Goal: Information Seeking & Learning: Learn about a topic

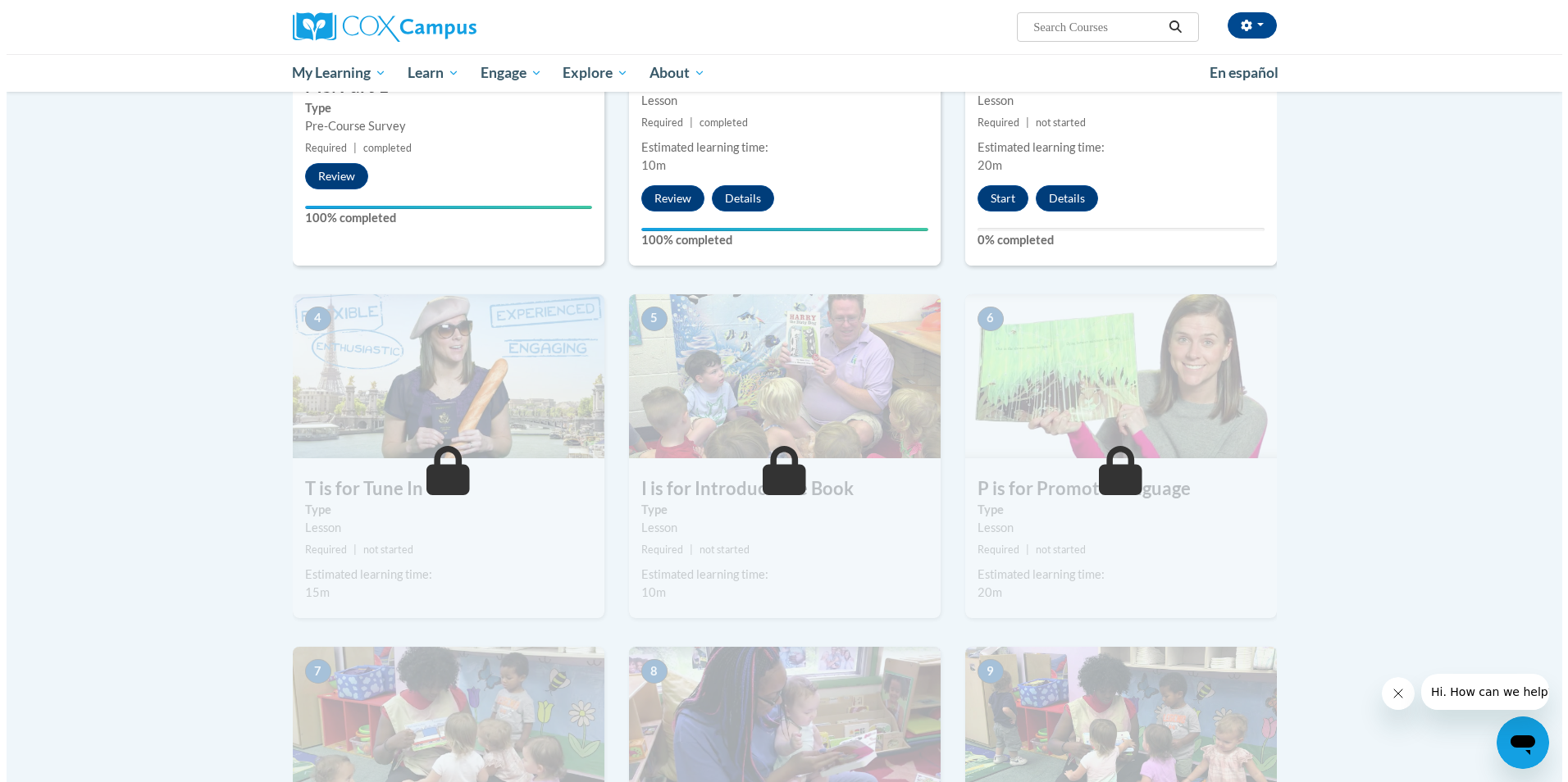
scroll to position [492, 0]
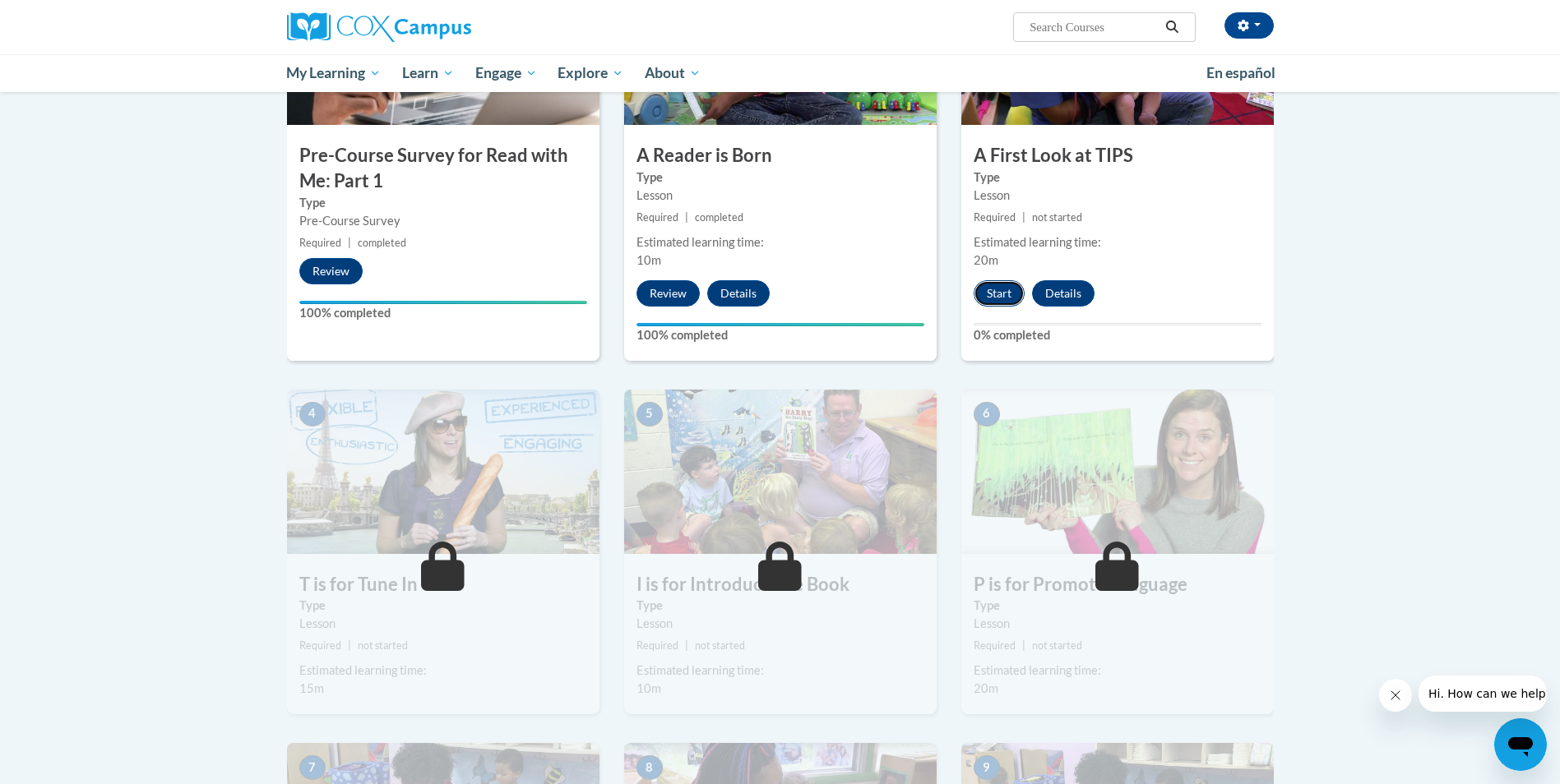
click at [1009, 290] on button "Start" at bounding box center [999, 293] width 51 height 26
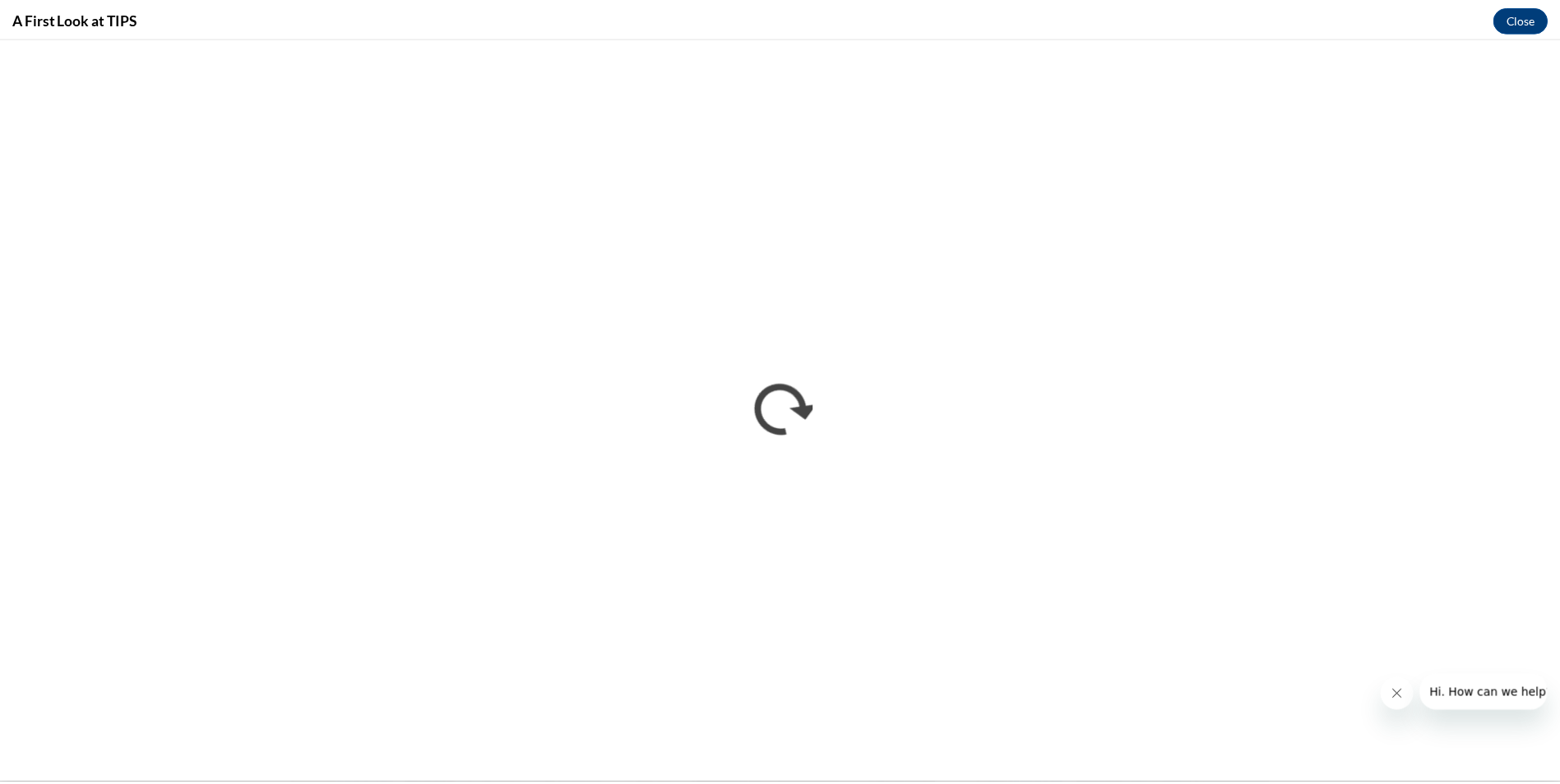
scroll to position [0, 0]
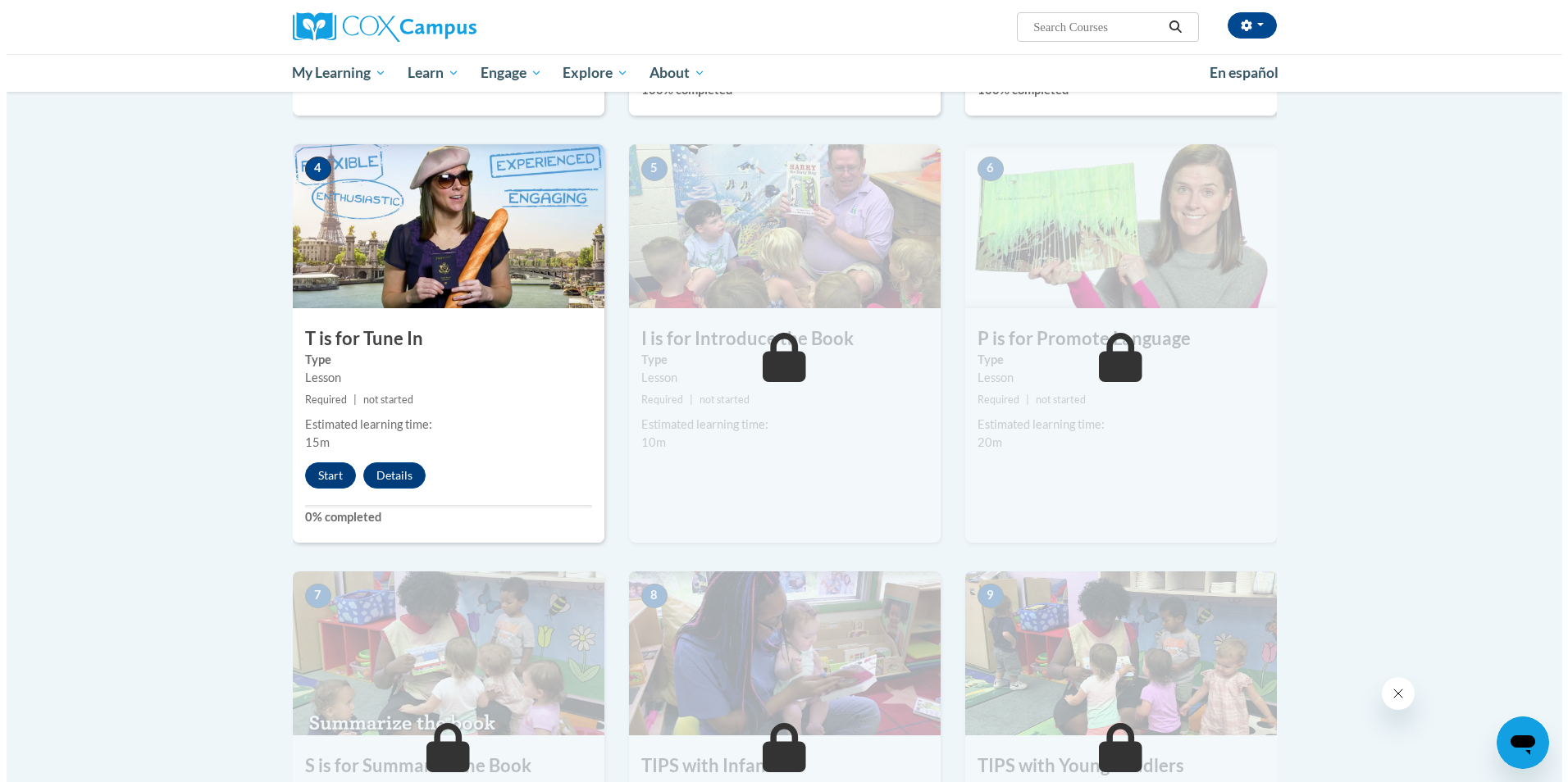
scroll to position [738, 0]
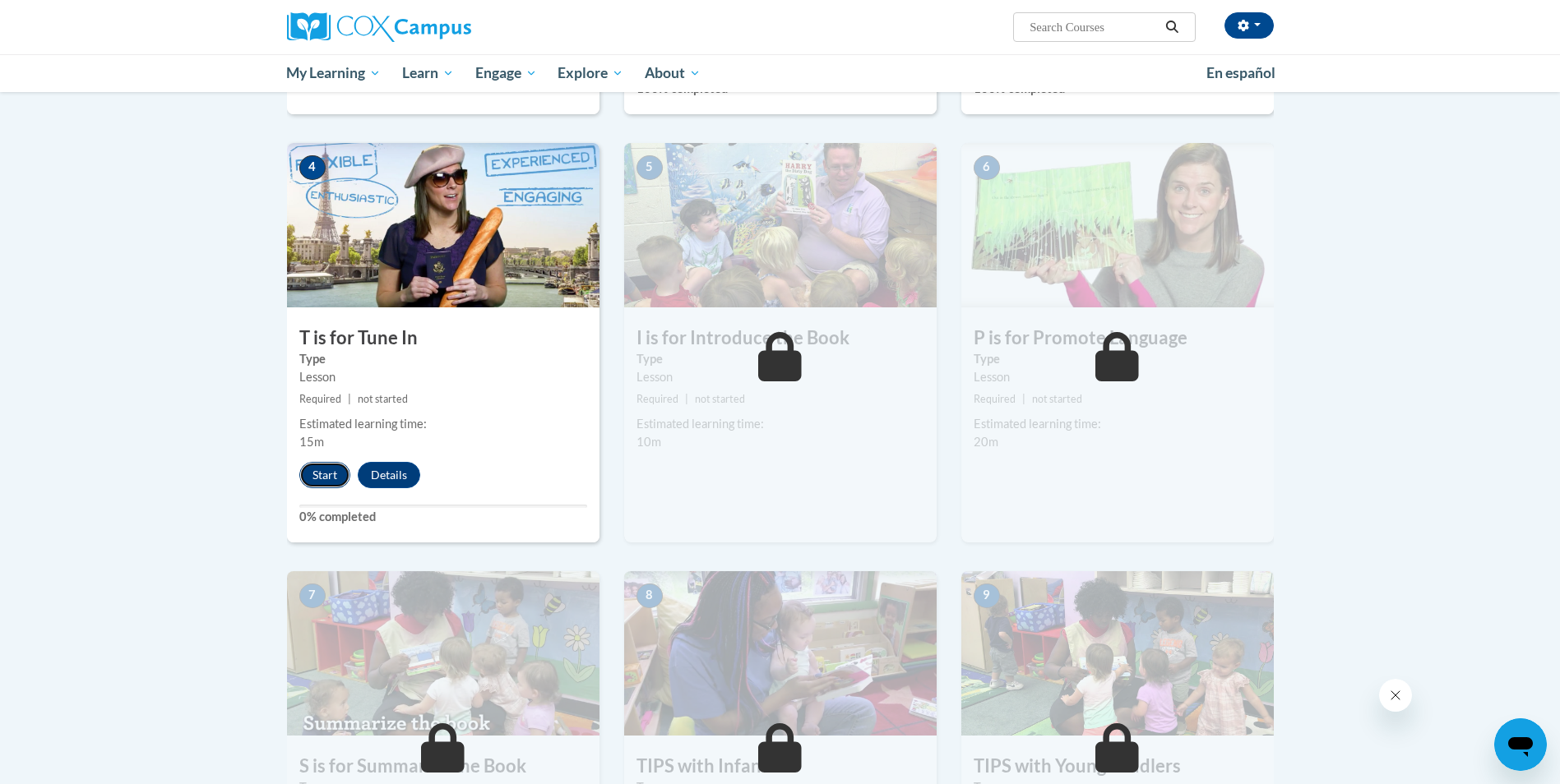
click at [323, 474] on button "Start" at bounding box center [324, 474] width 51 height 26
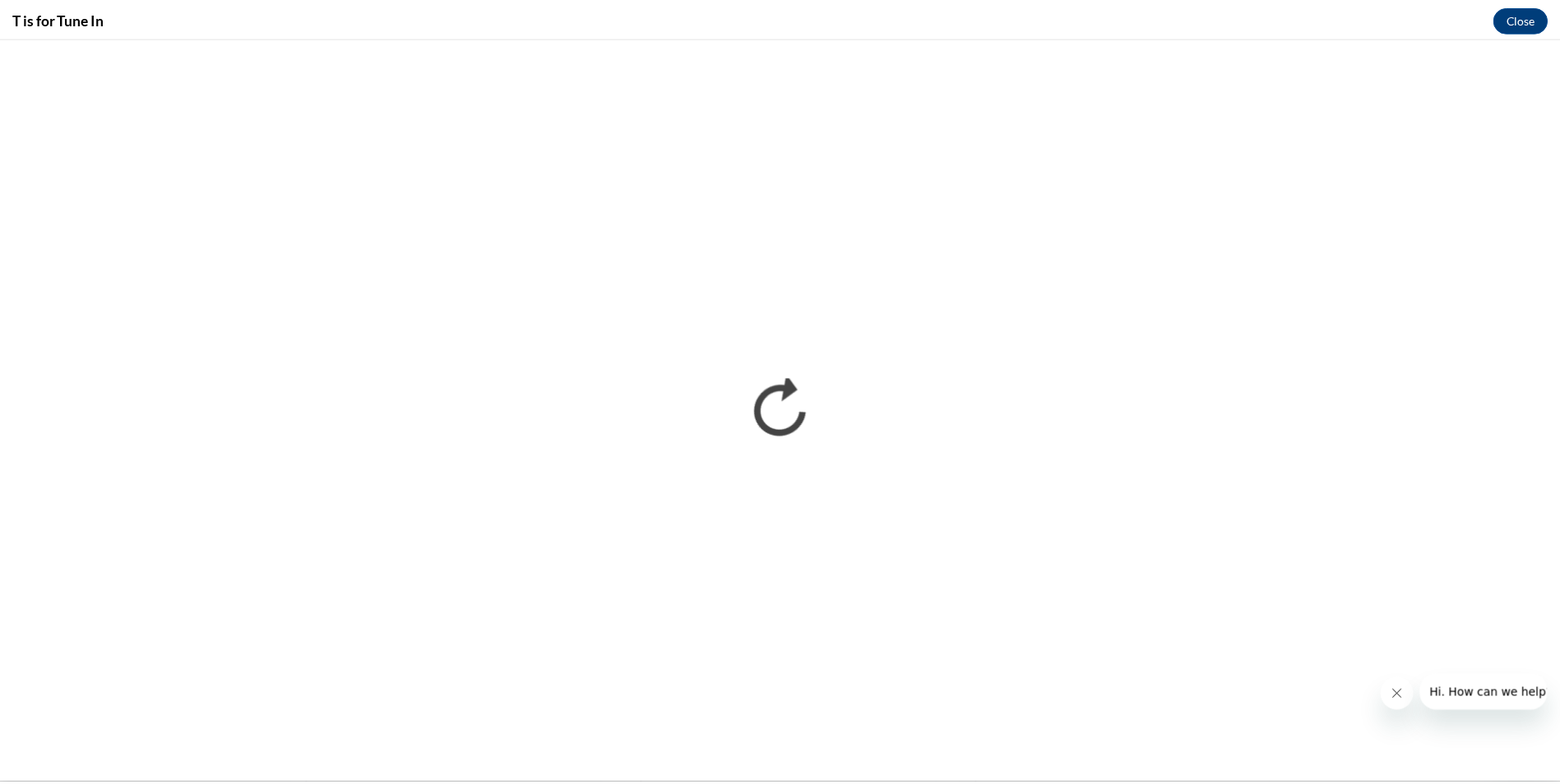
scroll to position [0, 0]
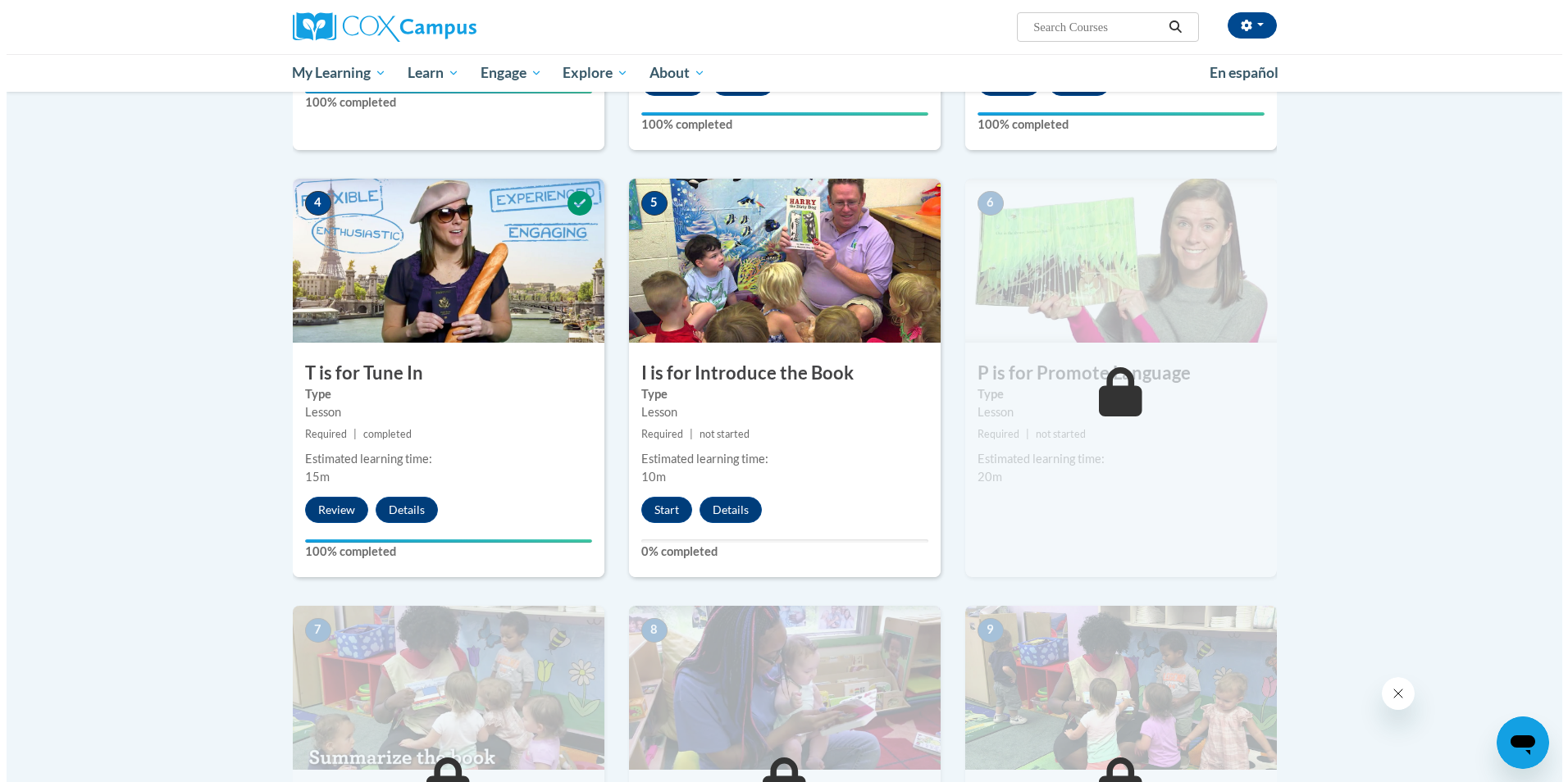
scroll to position [738, 0]
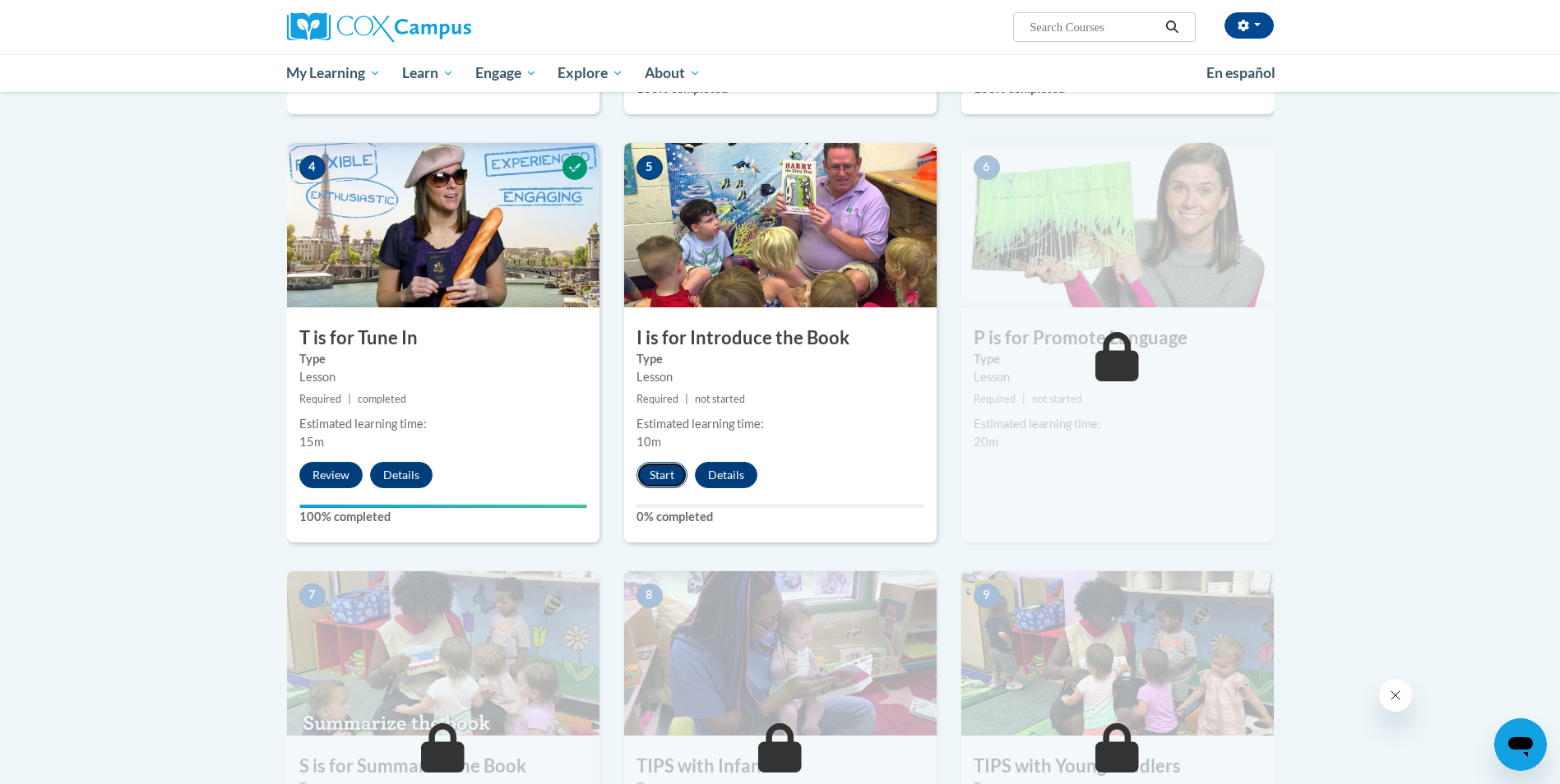
click at [660, 474] on button "Start" at bounding box center [661, 474] width 51 height 26
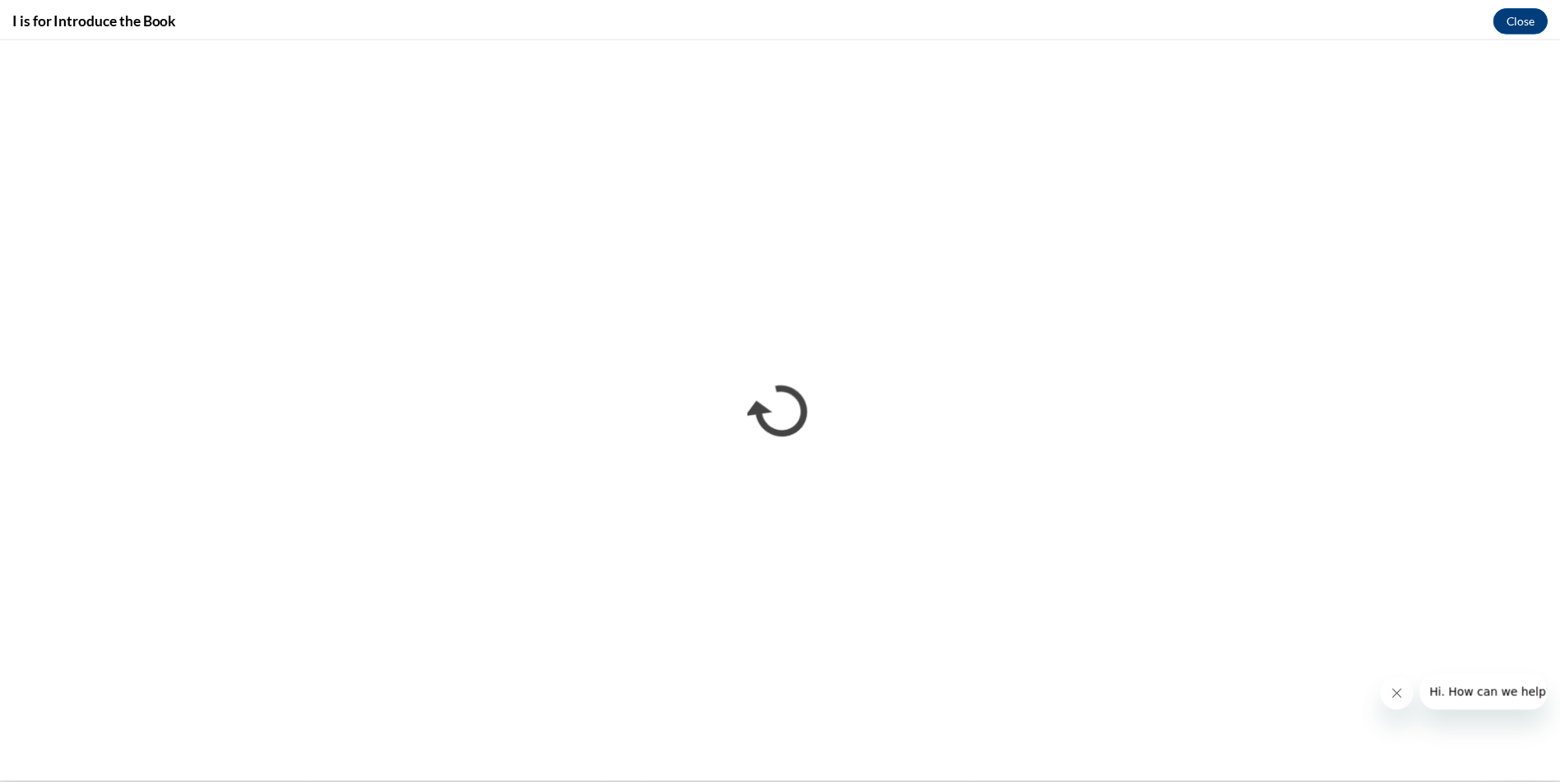
scroll to position [0, 0]
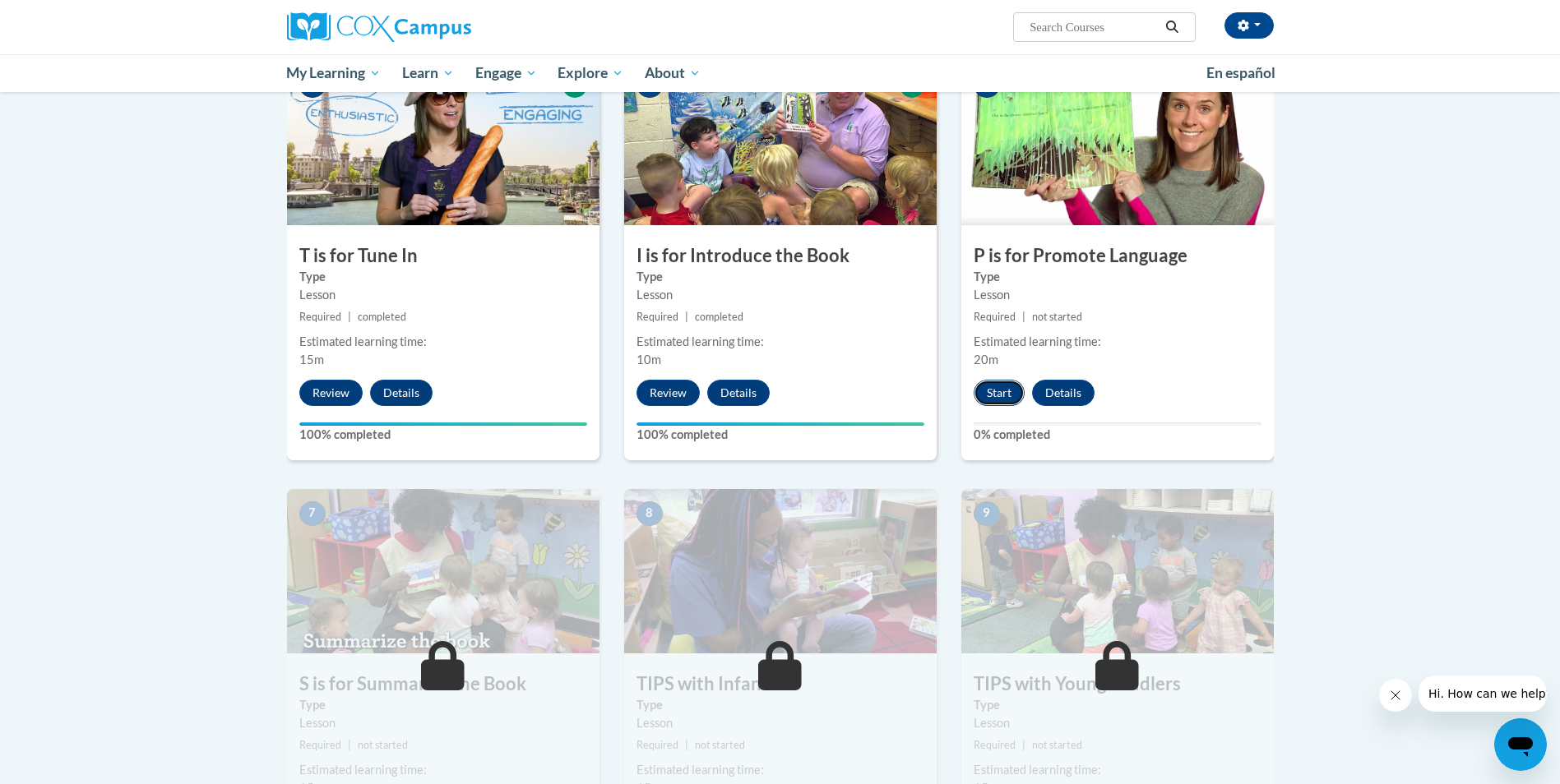
click at [982, 386] on button "Start" at bounding box center [999, 392] width 51 height 26
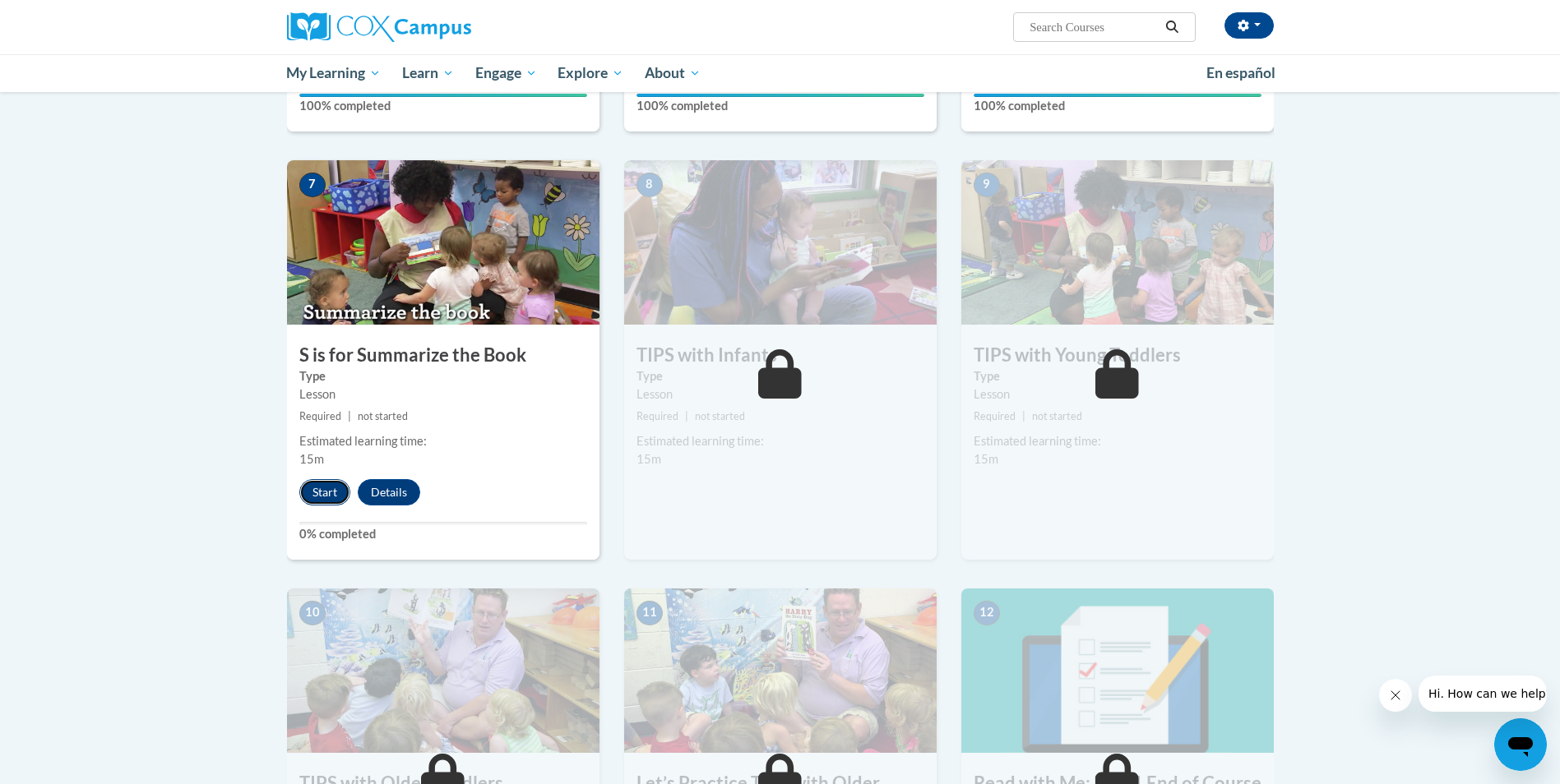
click at [325, 489] on button "Start" at bounding box center [324, 492] width 51 height 26
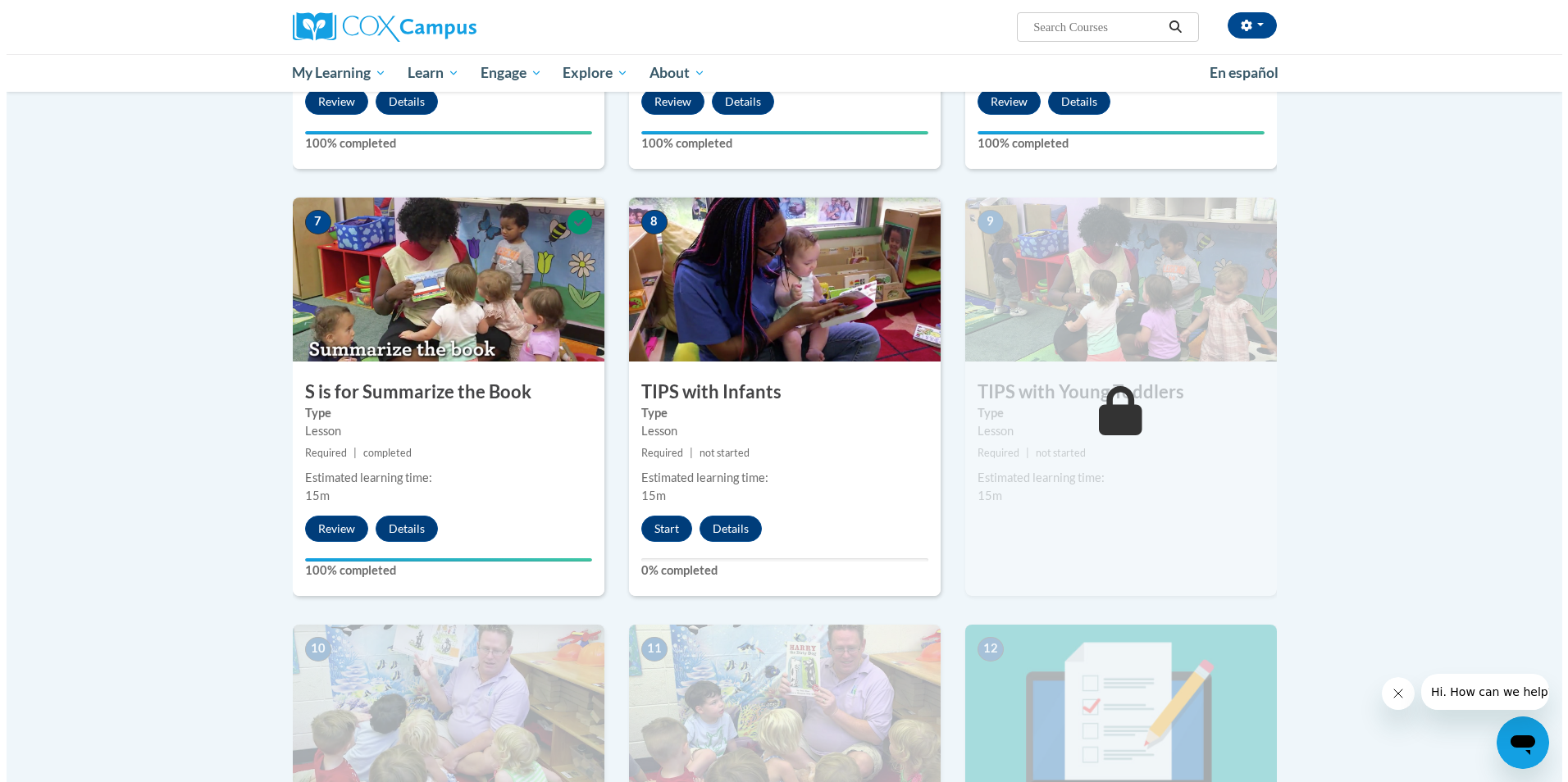
scroll to position [1147, 0]
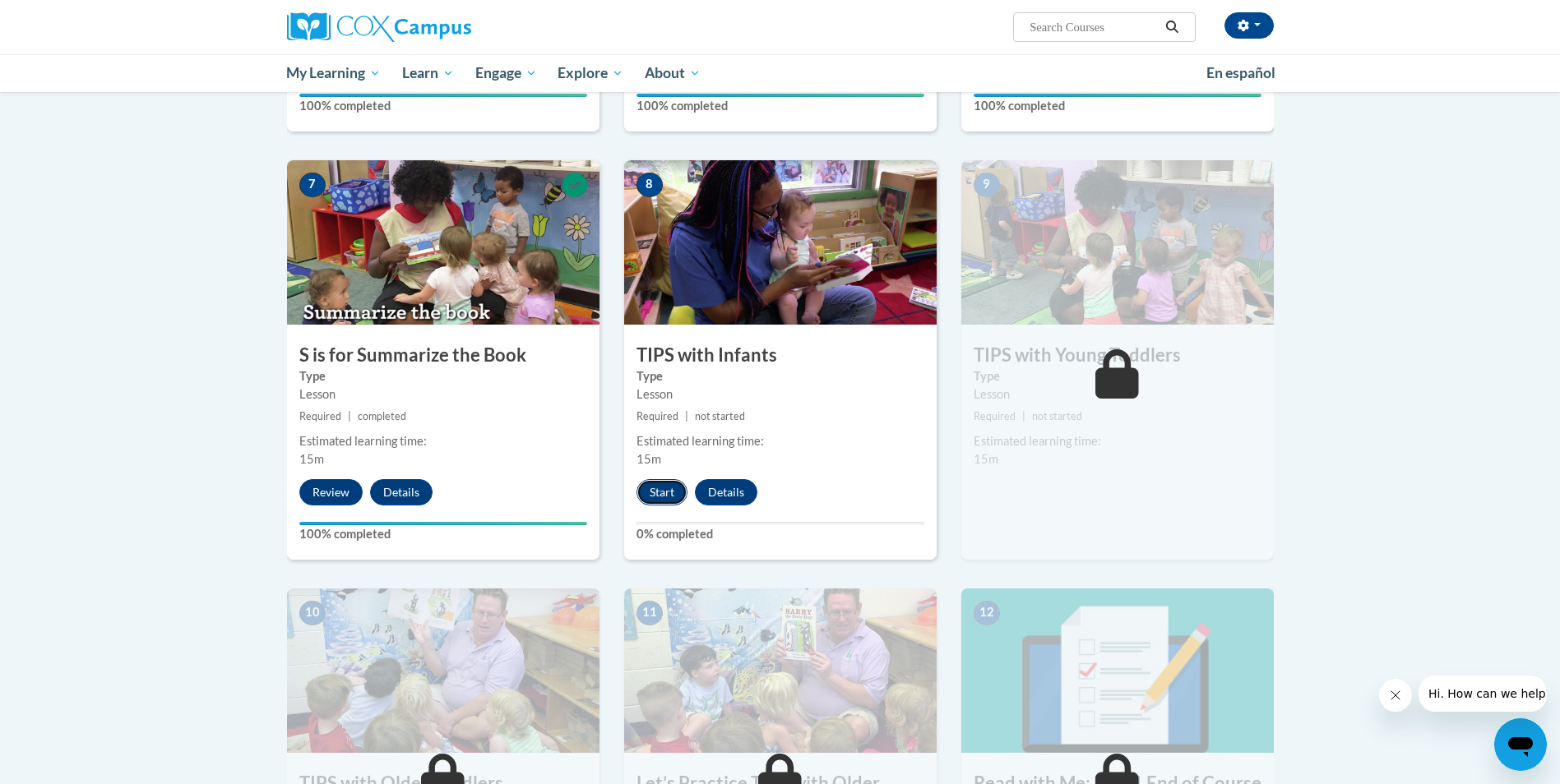
click at [657, 491] on button "Start" at bounding box center [661, 492] width 51 height 26
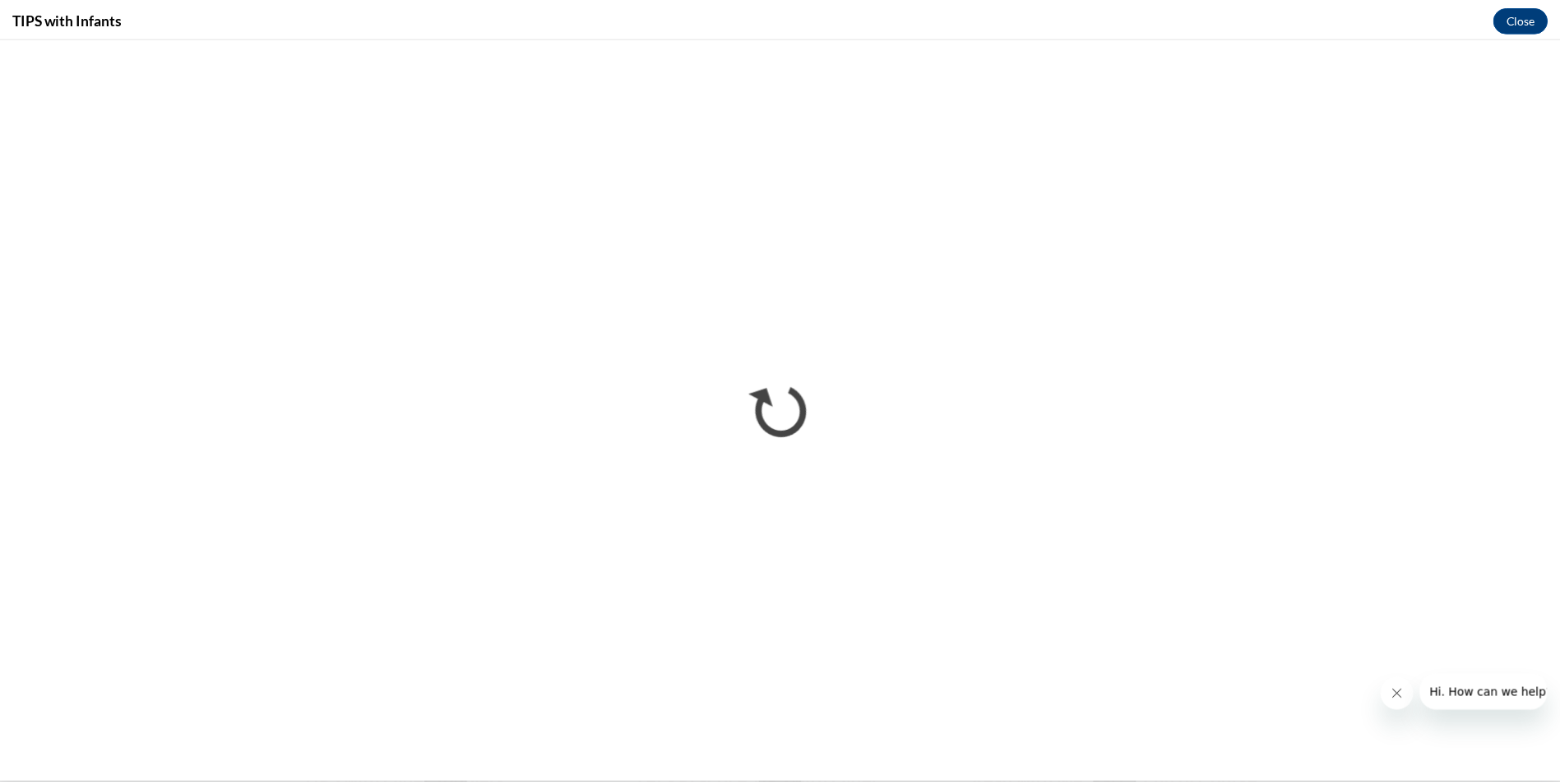
scroll to position [0, 0]
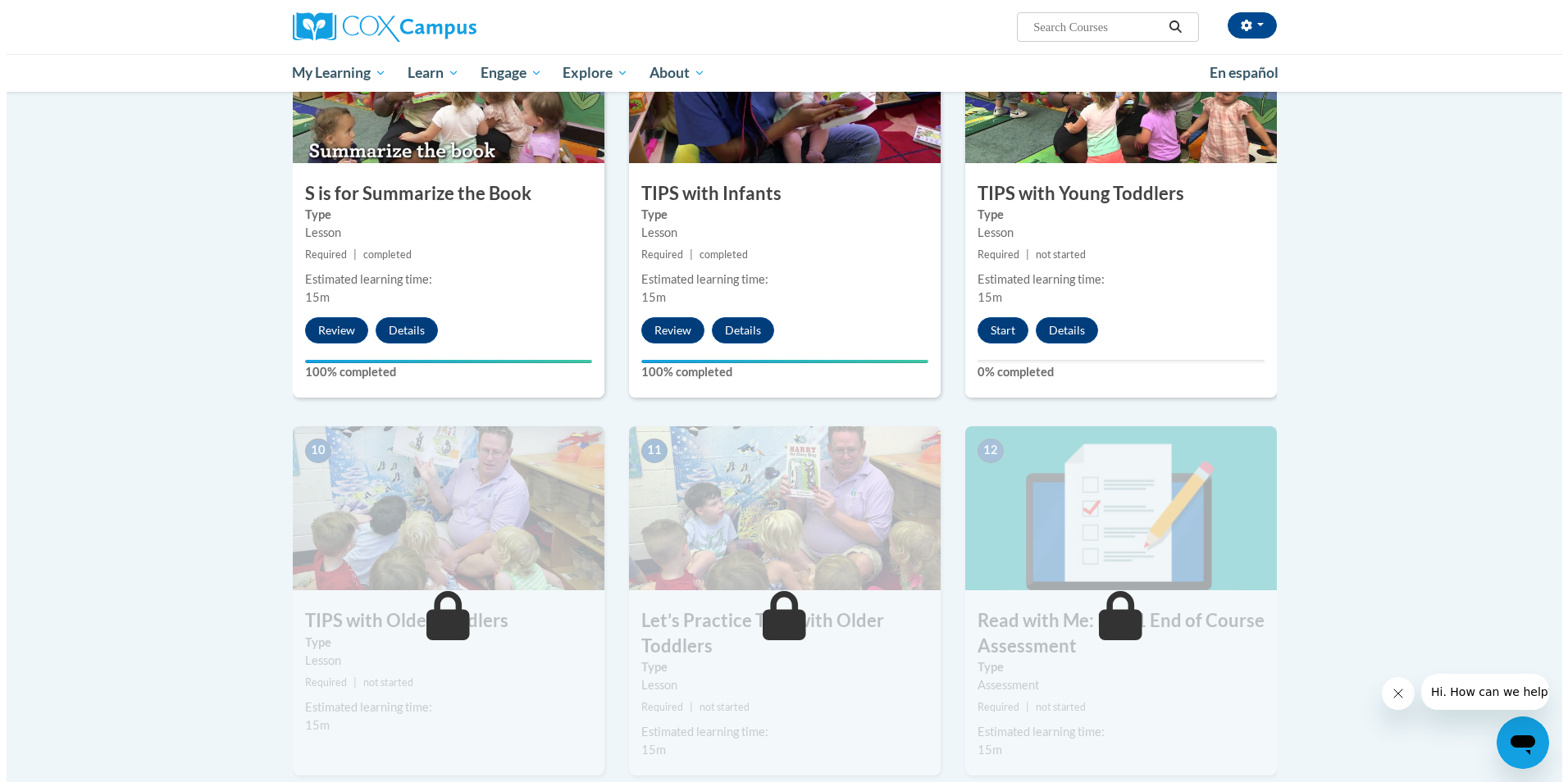
scroll to position [1311, 0]
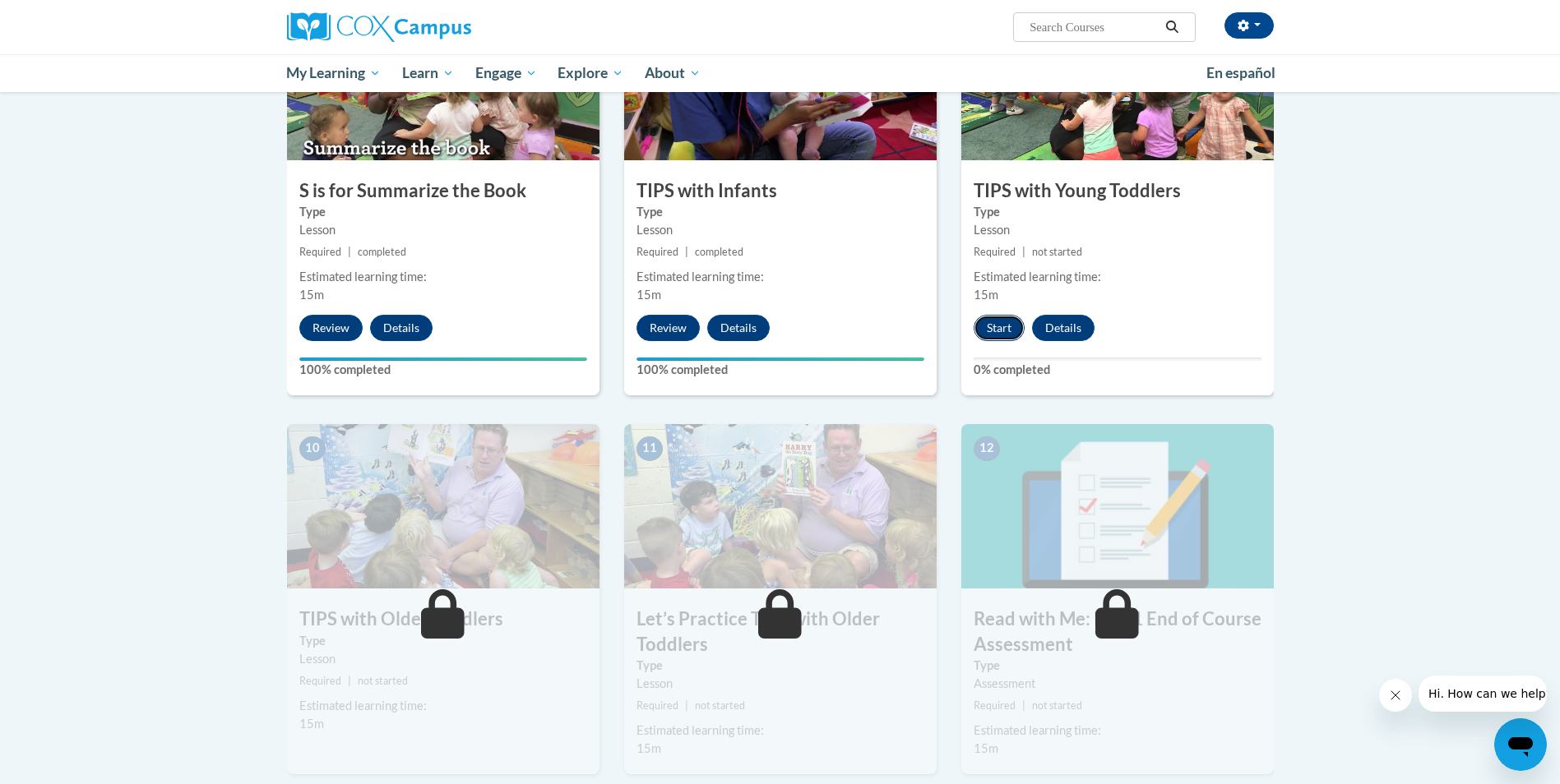
click at [1000, 330] on button "Start" at bounding box center [999, 328] width 51 height 26
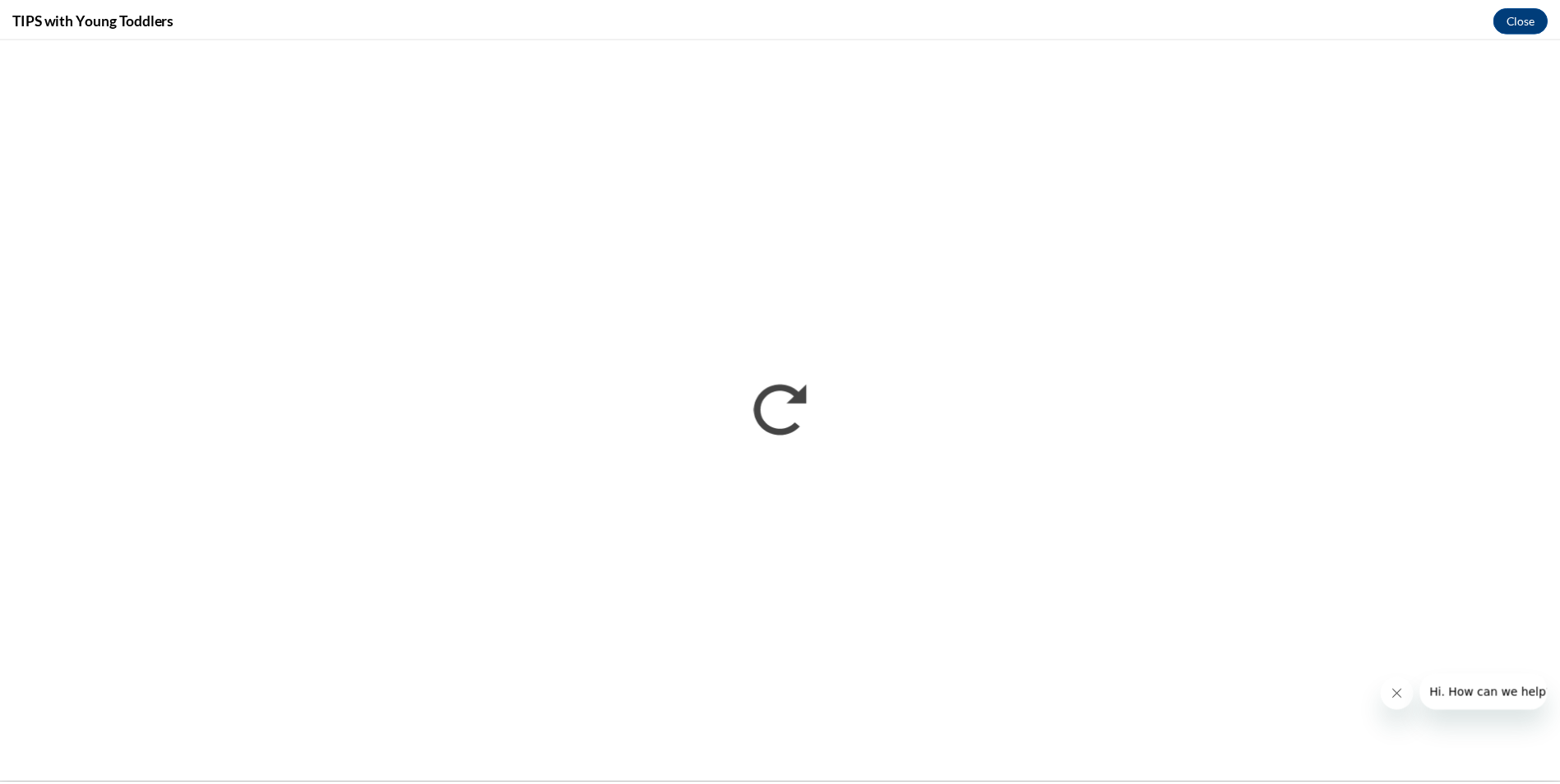
scroll to position [0, 0]
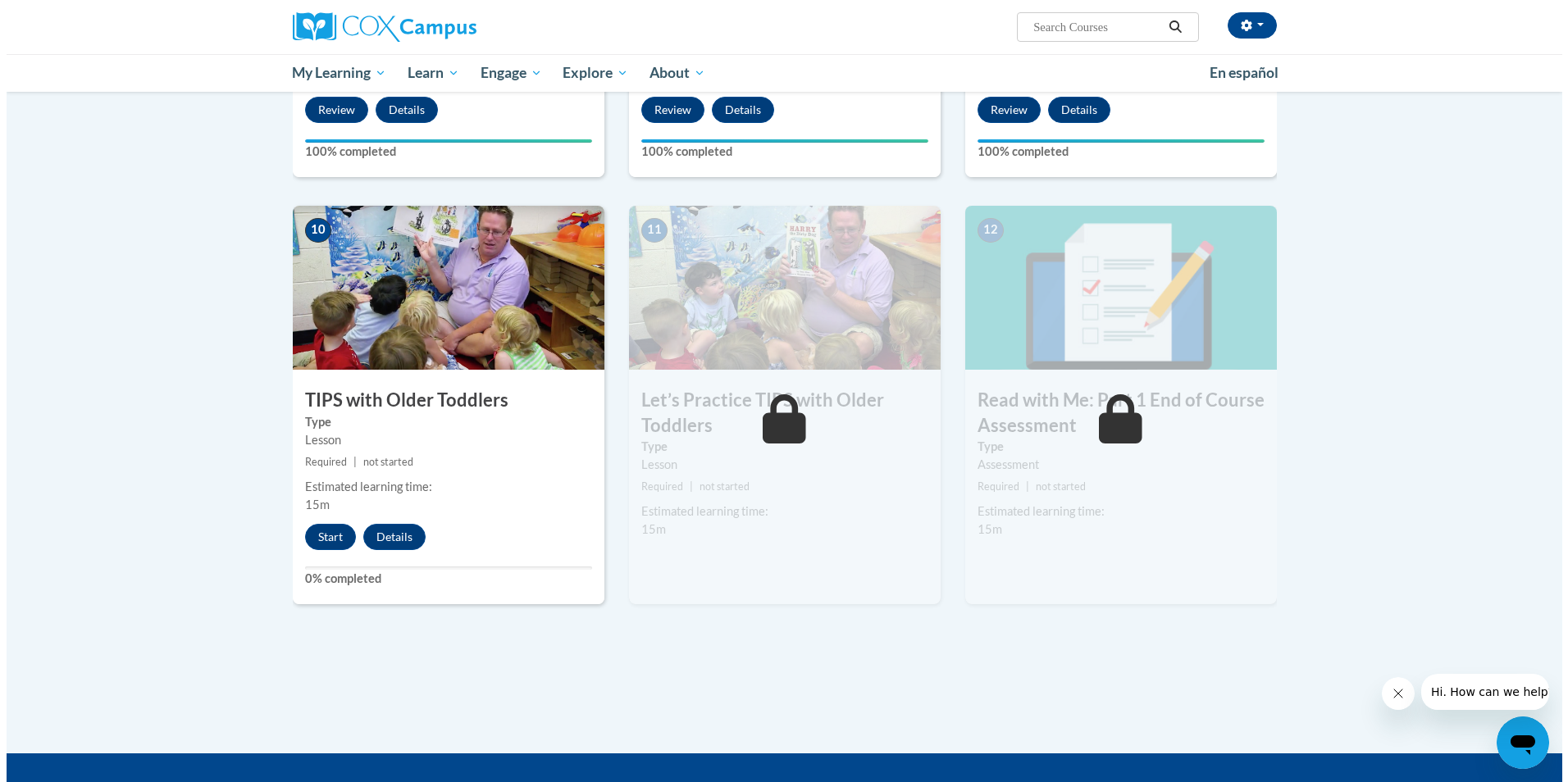
scroll to position [1558, 0]
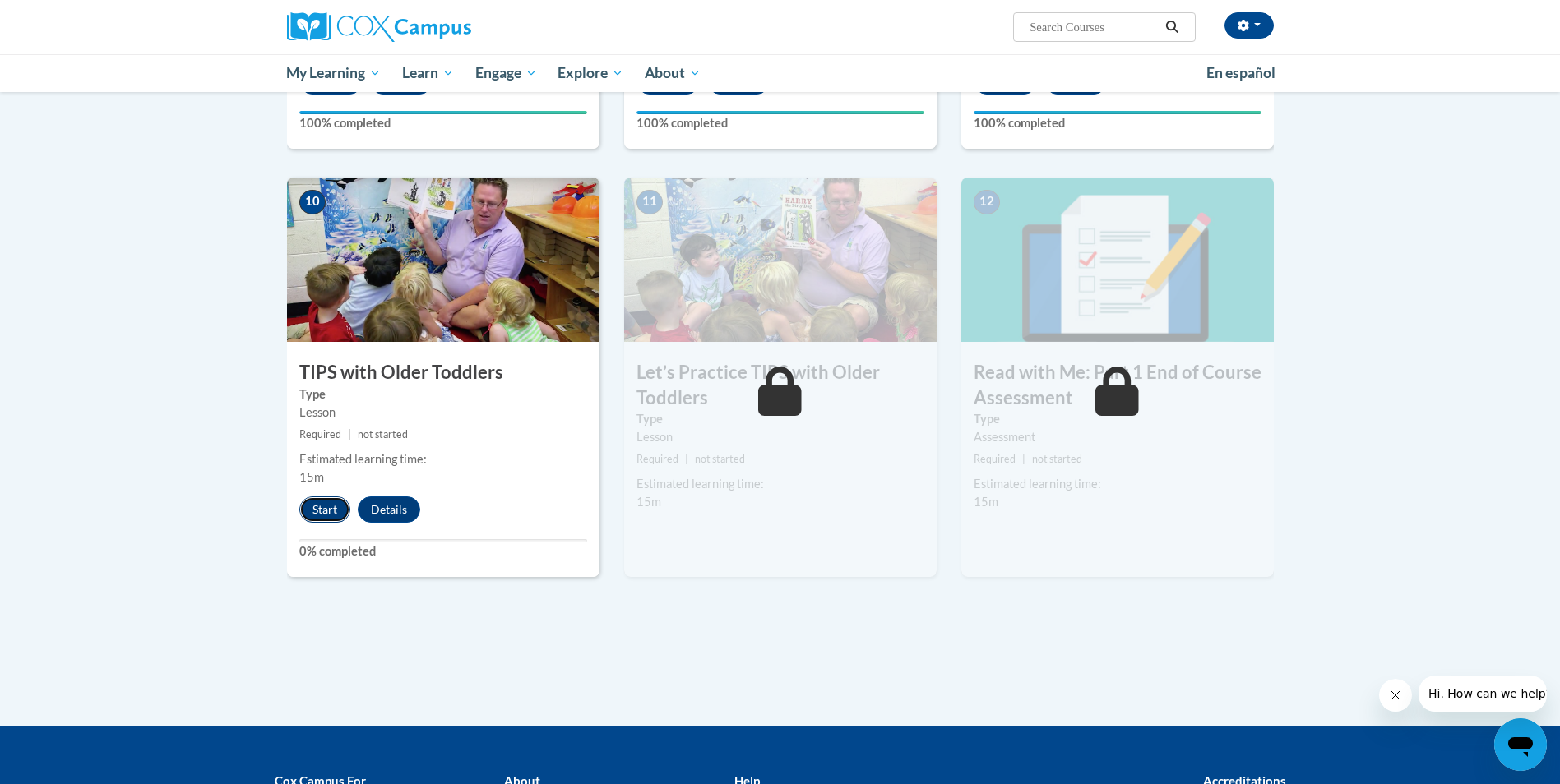
click at [331, 508] on button "Start" at bounding box center [324, 509] width 51 height 26
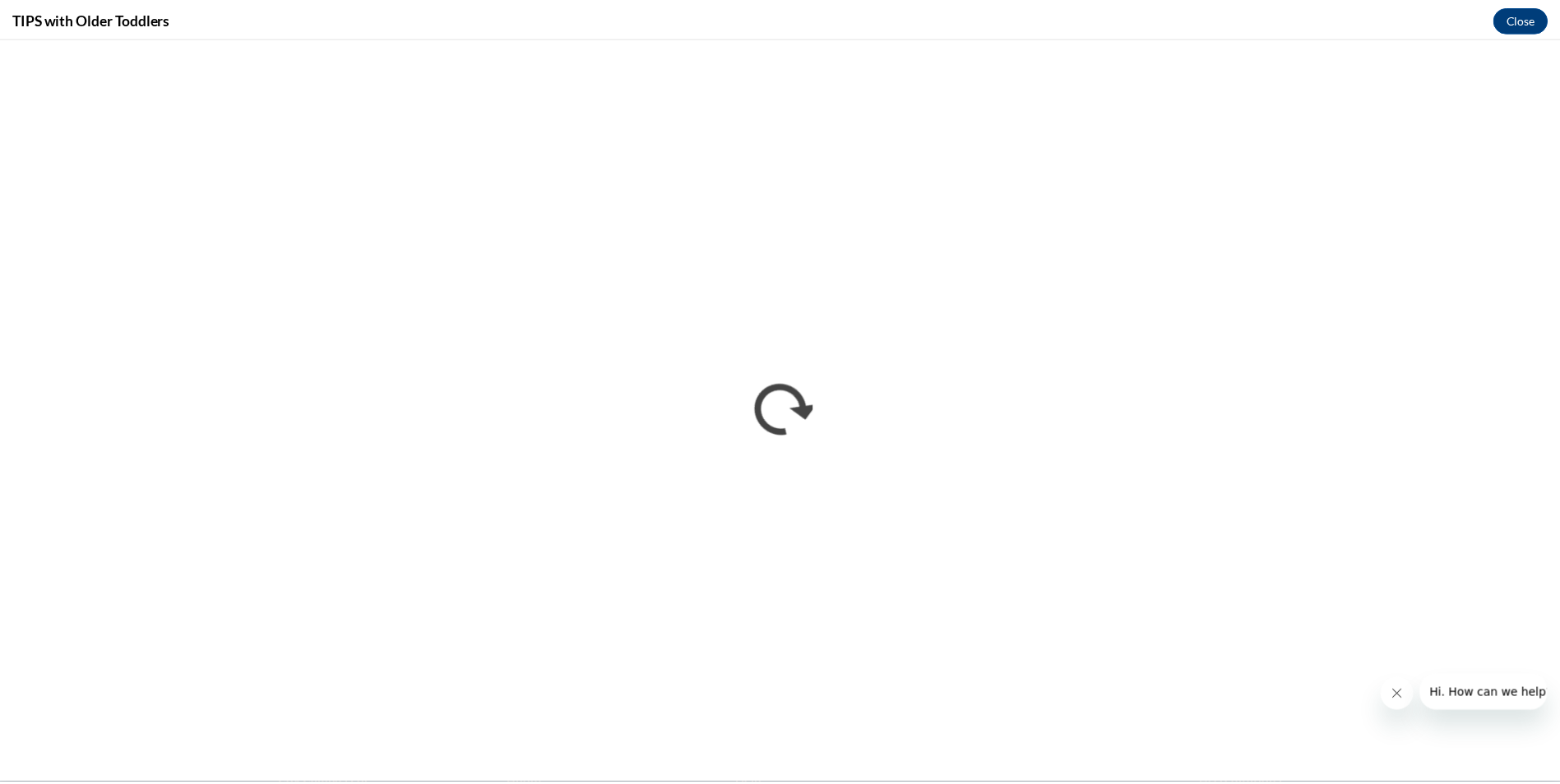
scroll to position [0, 0]
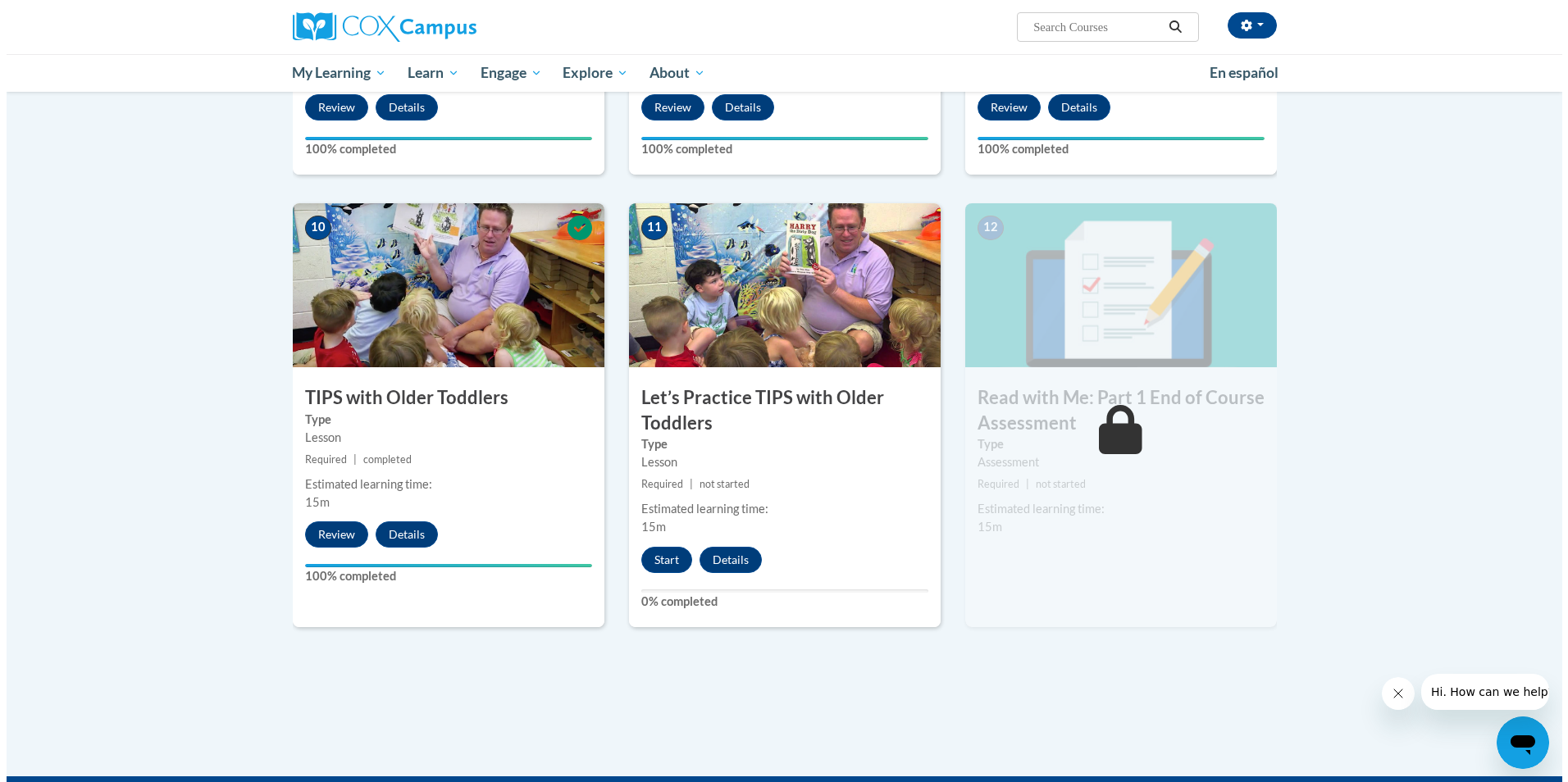
scroll to position [1558, 0]
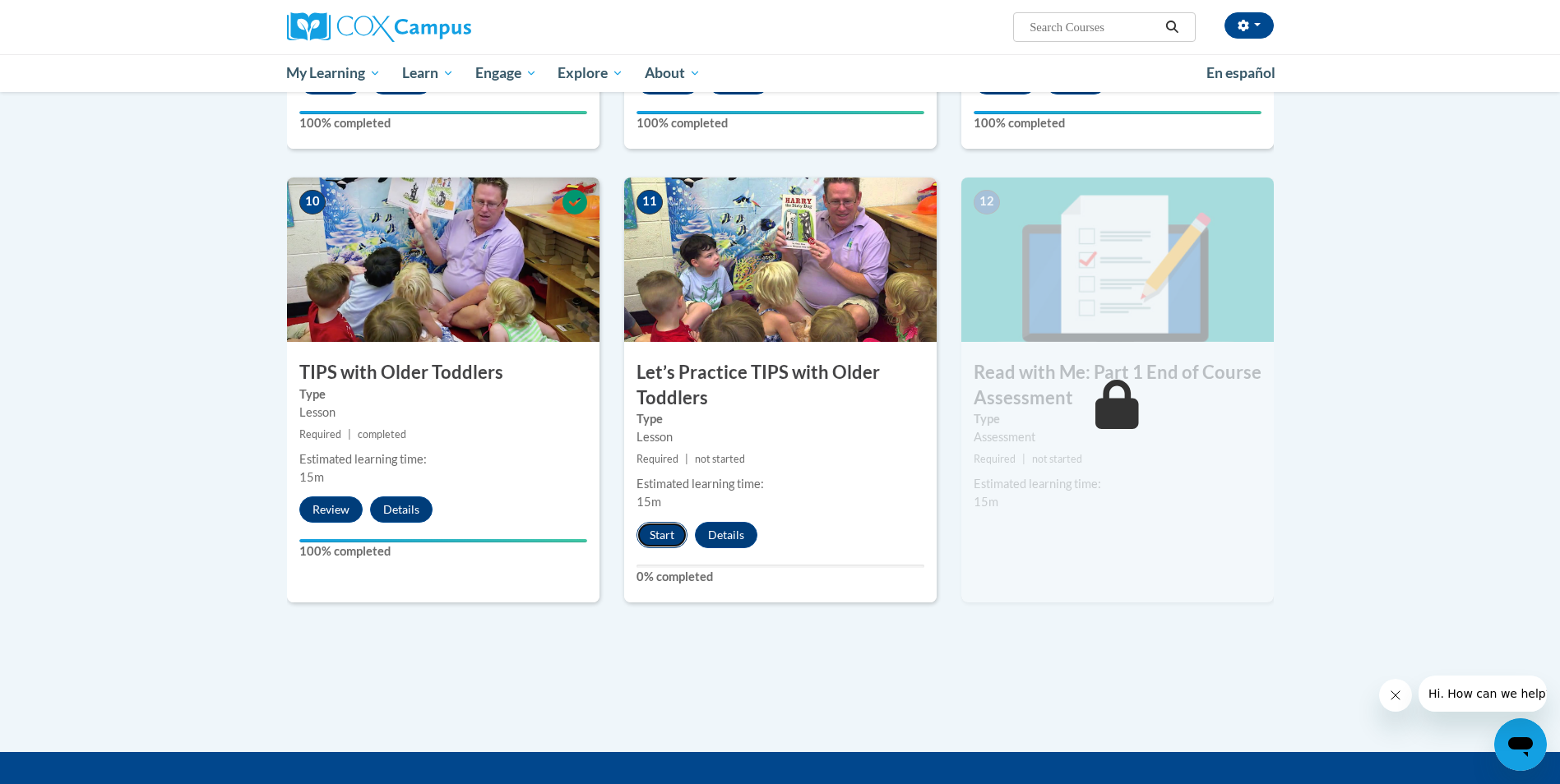
click at [655, 536] on button "Start" at bounding box center [661, 534] width 51 height 26
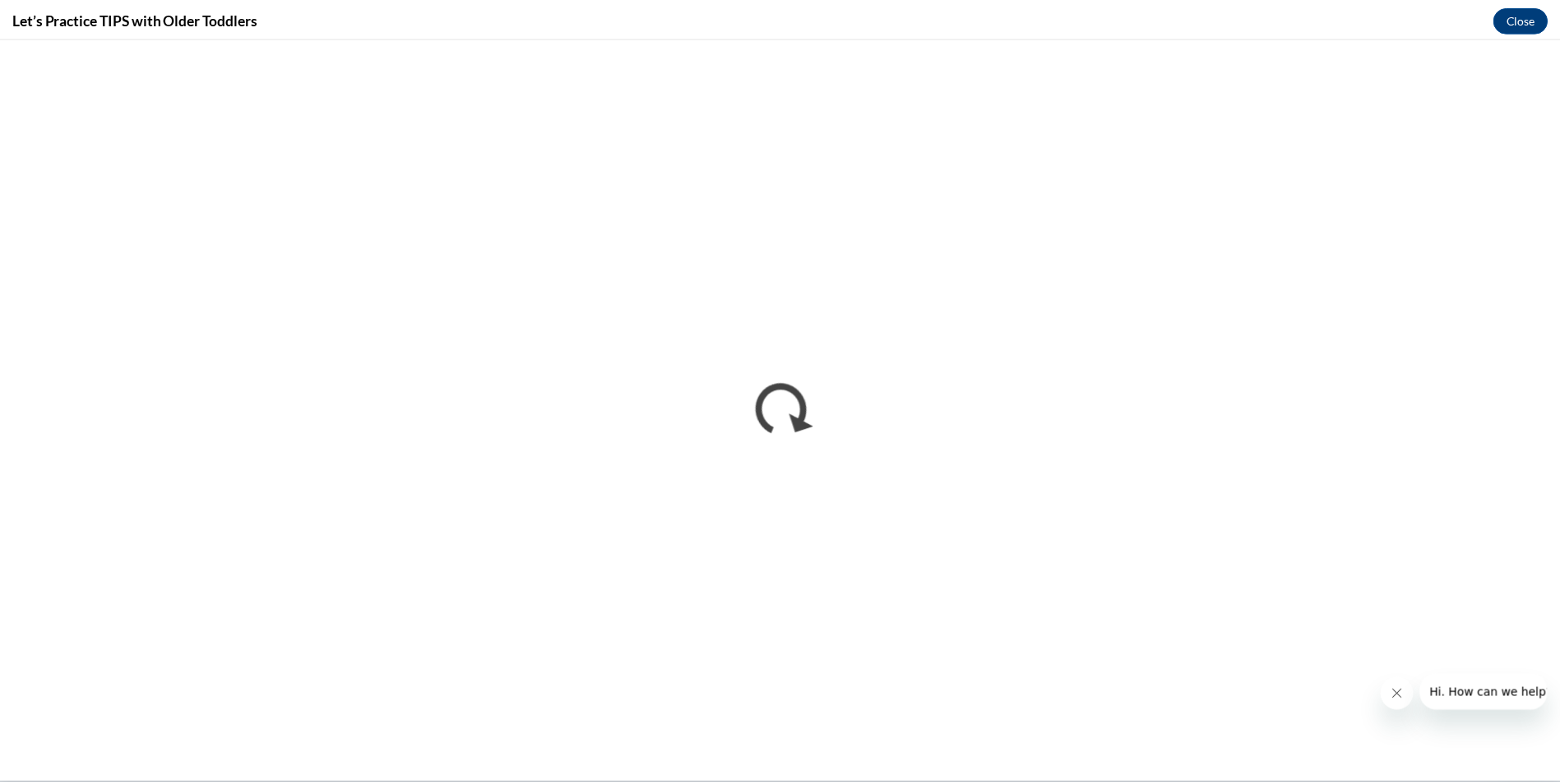
scroll to position [0, 0]
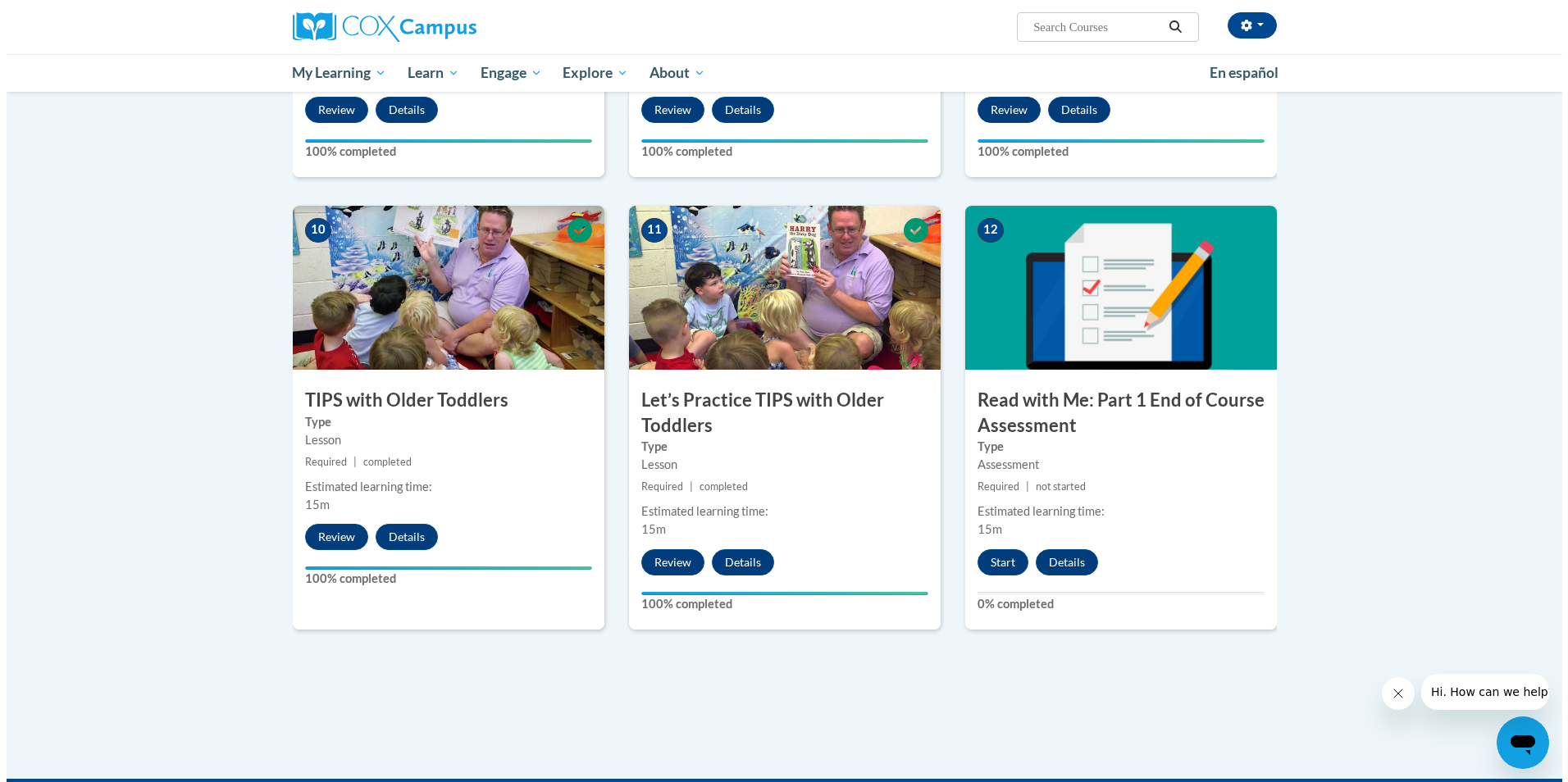
scroll to position [1640, 0]
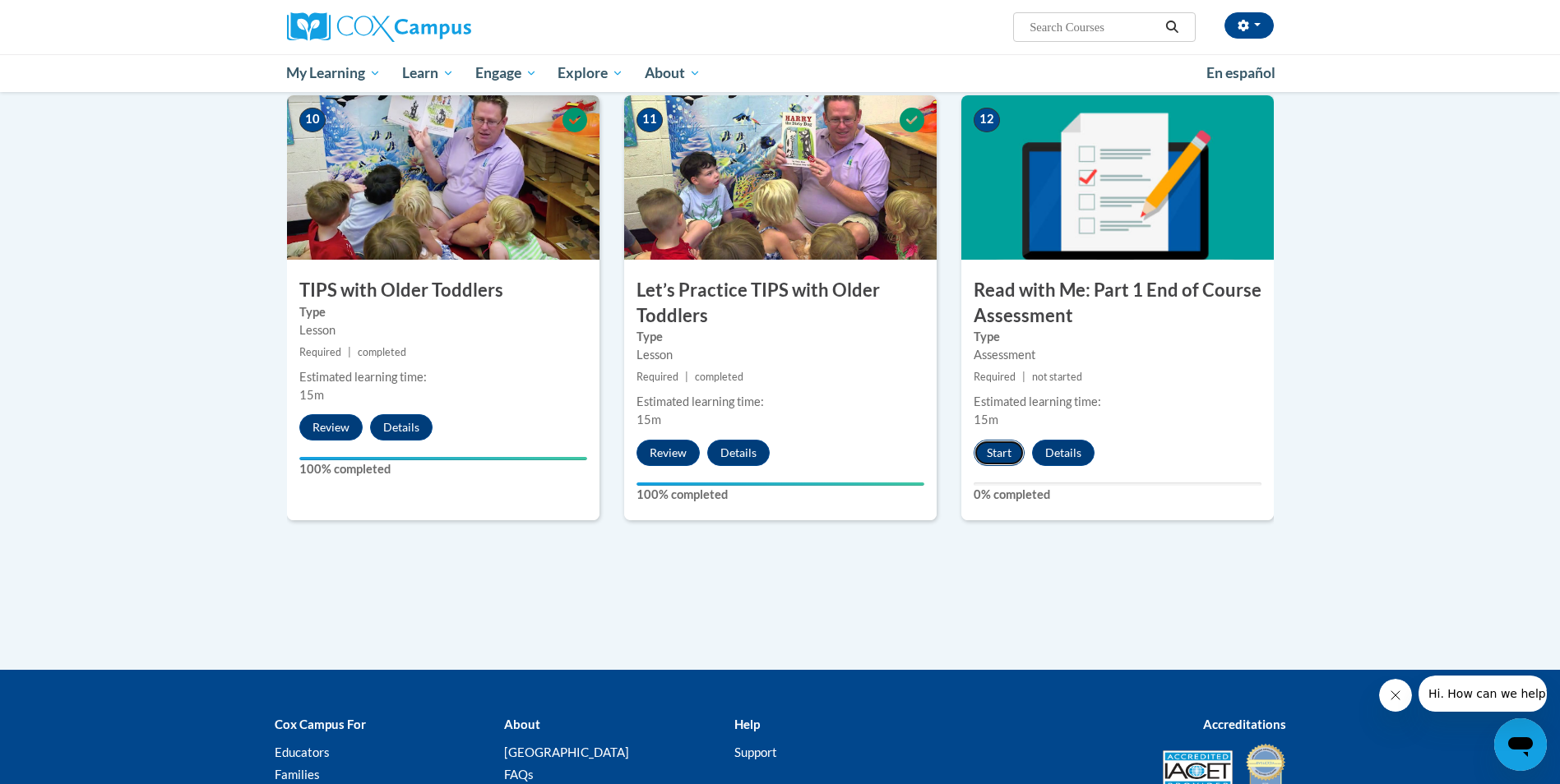
click at [1002, 451] on button "Start" at bounding box center [999, 453] width 51 height 26
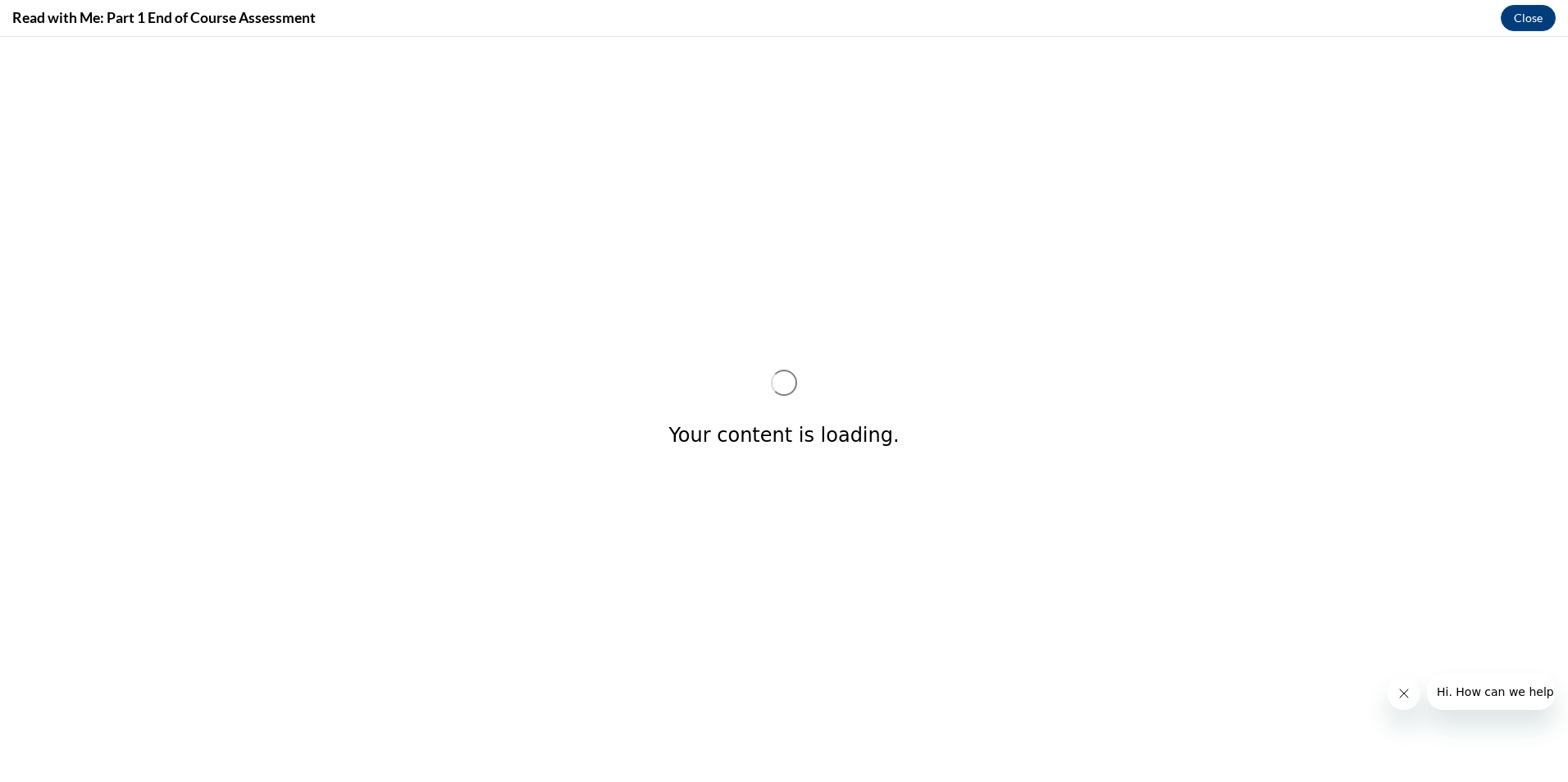
scroll to position [0, 0]
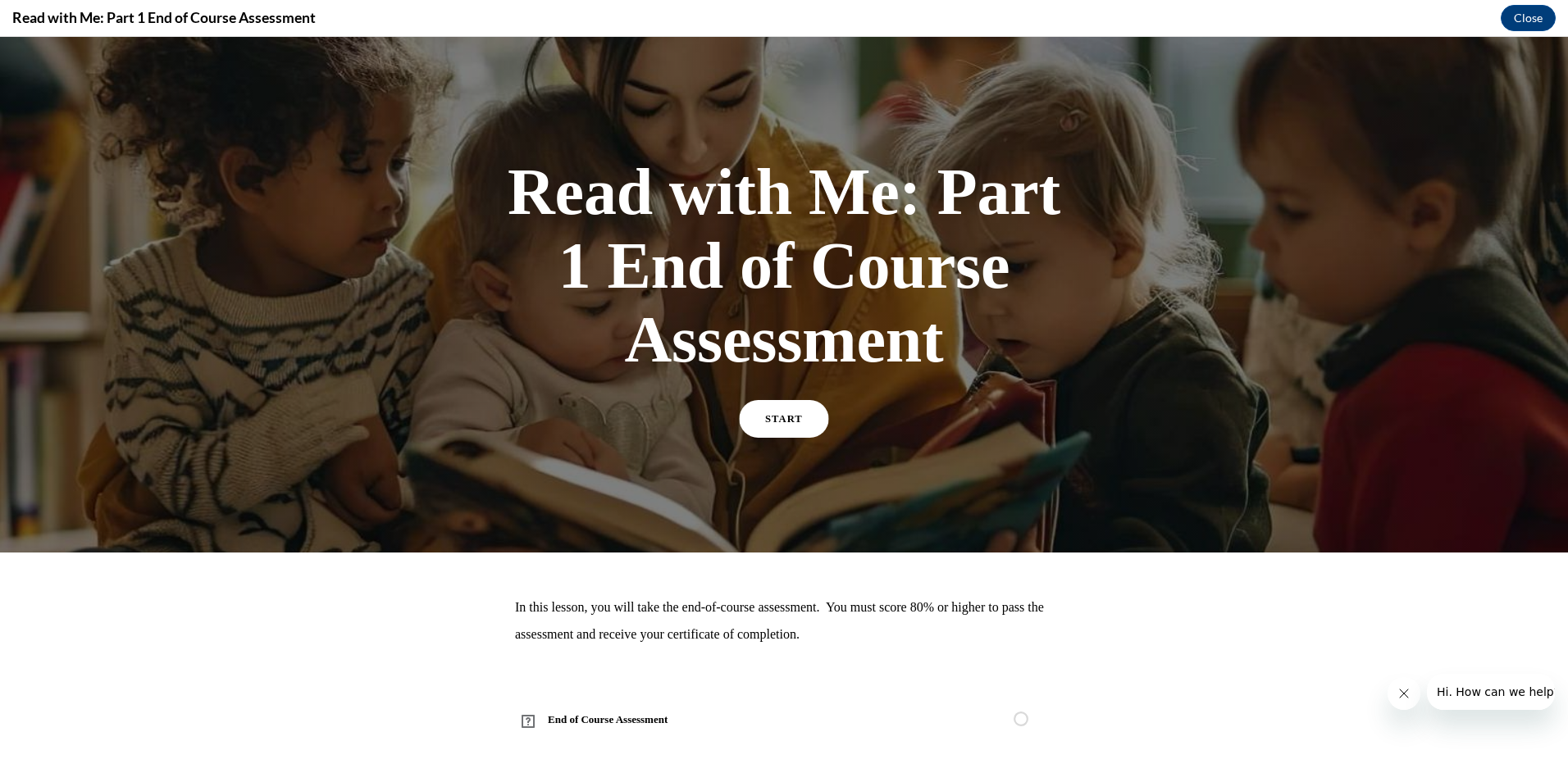
click at [771, 413] on link "START" at bounding box center [785, 419] width 90 height 38
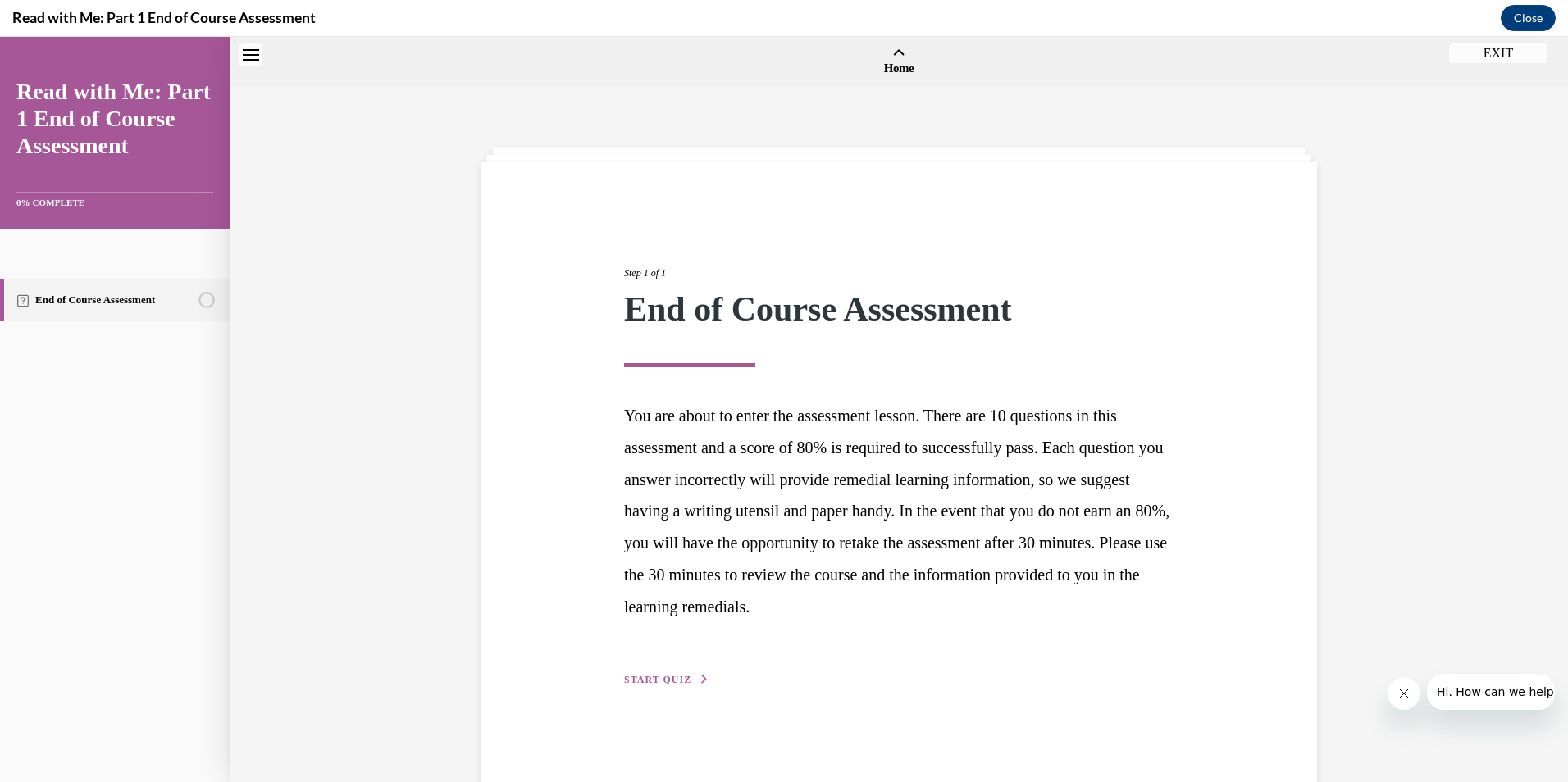
scroll to position [51, 0]
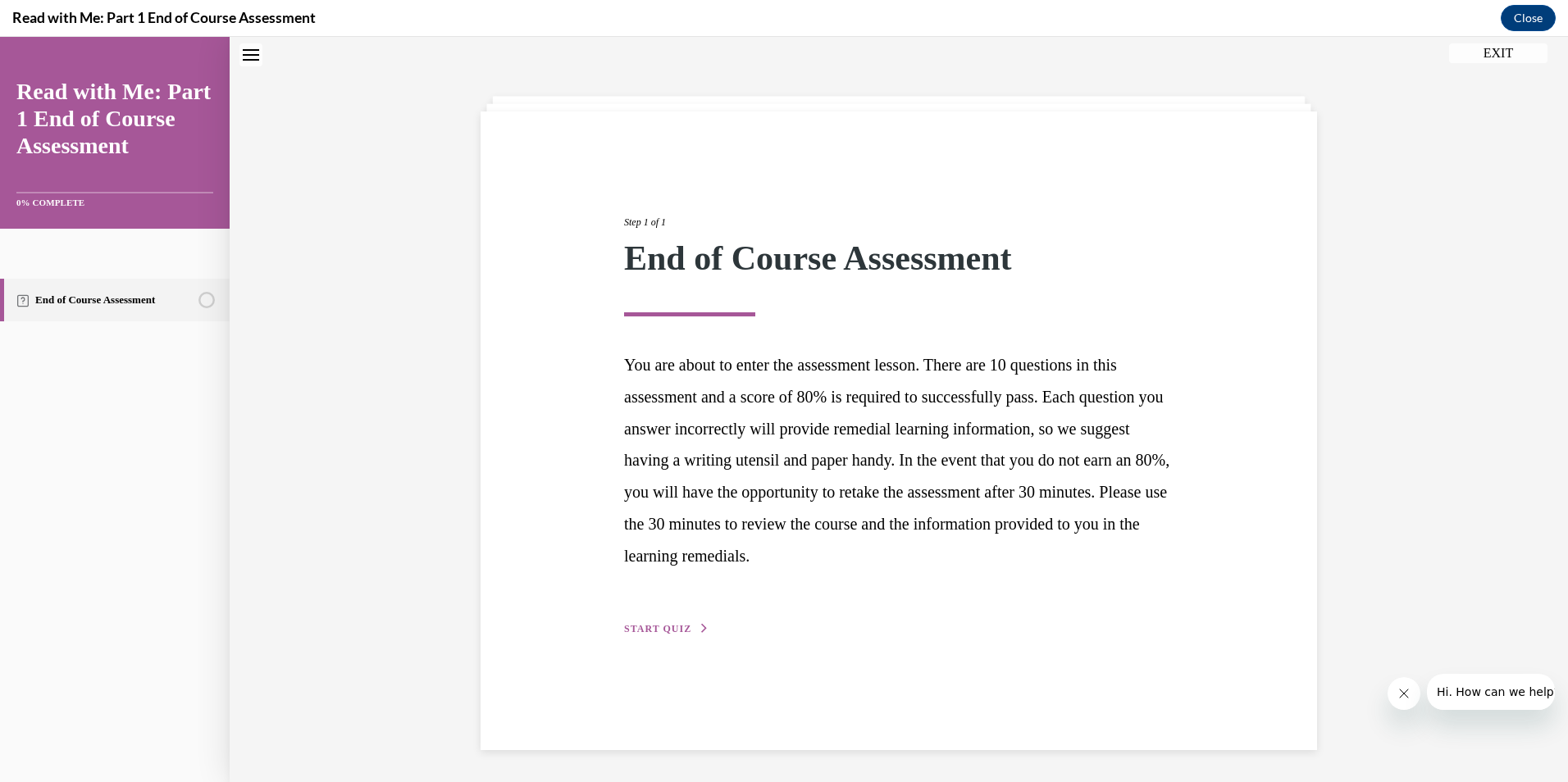
click at [661, 628] on span "START QUIZ" at bounding box center [658, 629] width 67 height 12
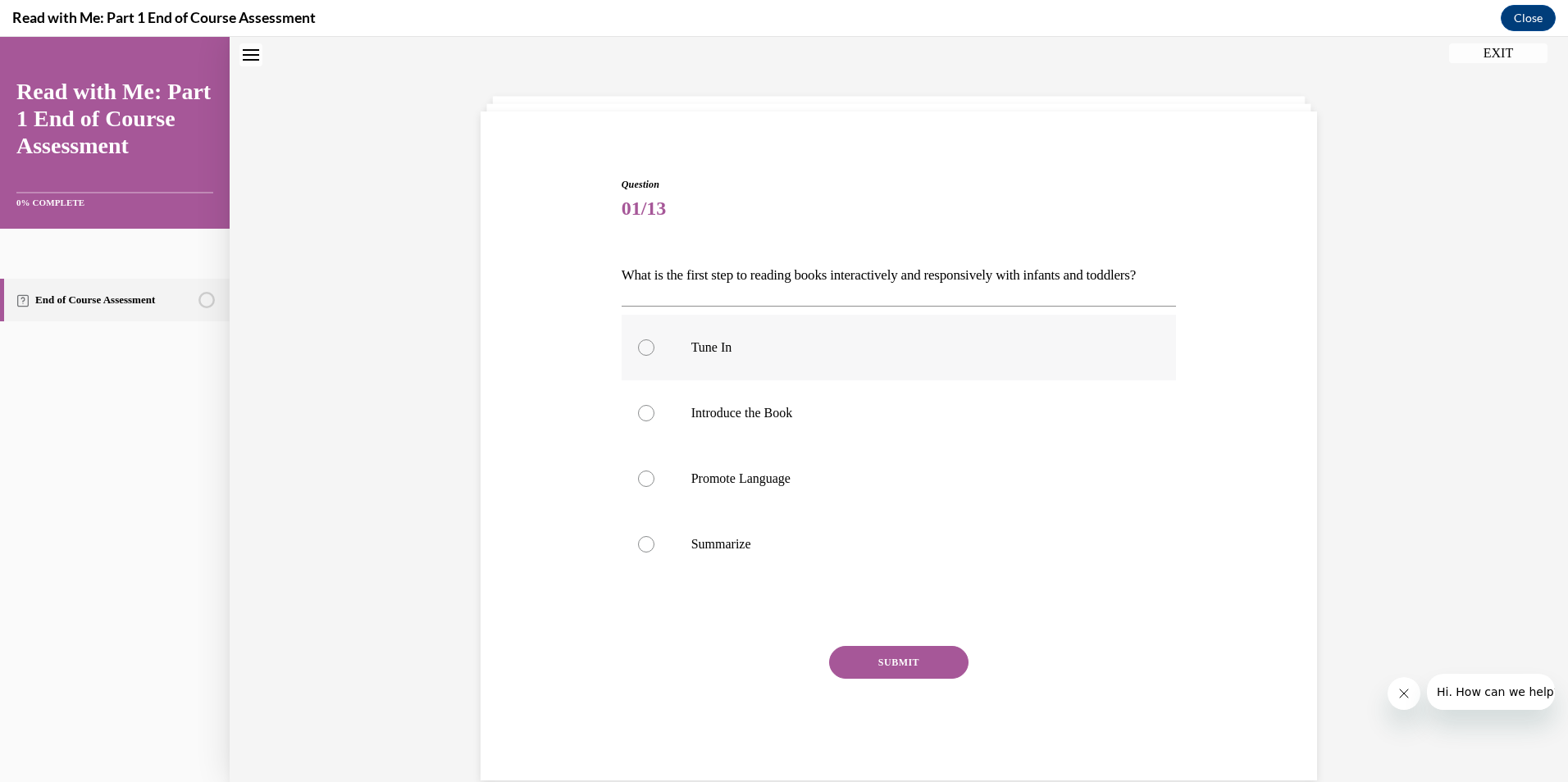
click at [642, 356] on div at bounding box center [646, 348] width 16 height 16
click at [642, 356] on input "Tune In" at bounding box center [646, 348] width 16 height 16
radio input "true"
click at [908, 679] on button "SUBMIT" at bounding box center [899, 662] width 140 height 33
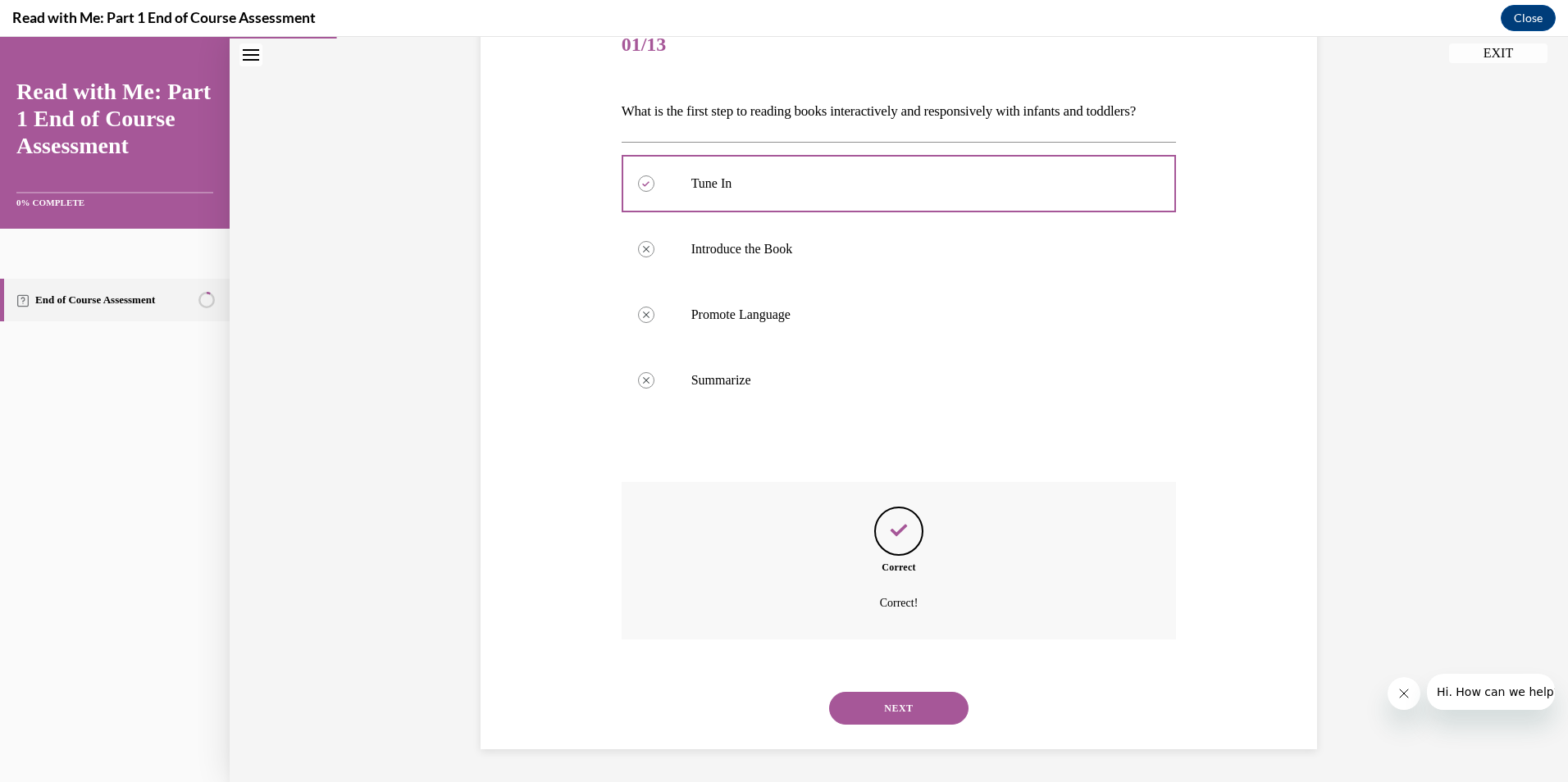
scroll to position [243, 0]
click at [895, 708] on button "NEXT" at bounding box center [899, 708] width 140 height 33
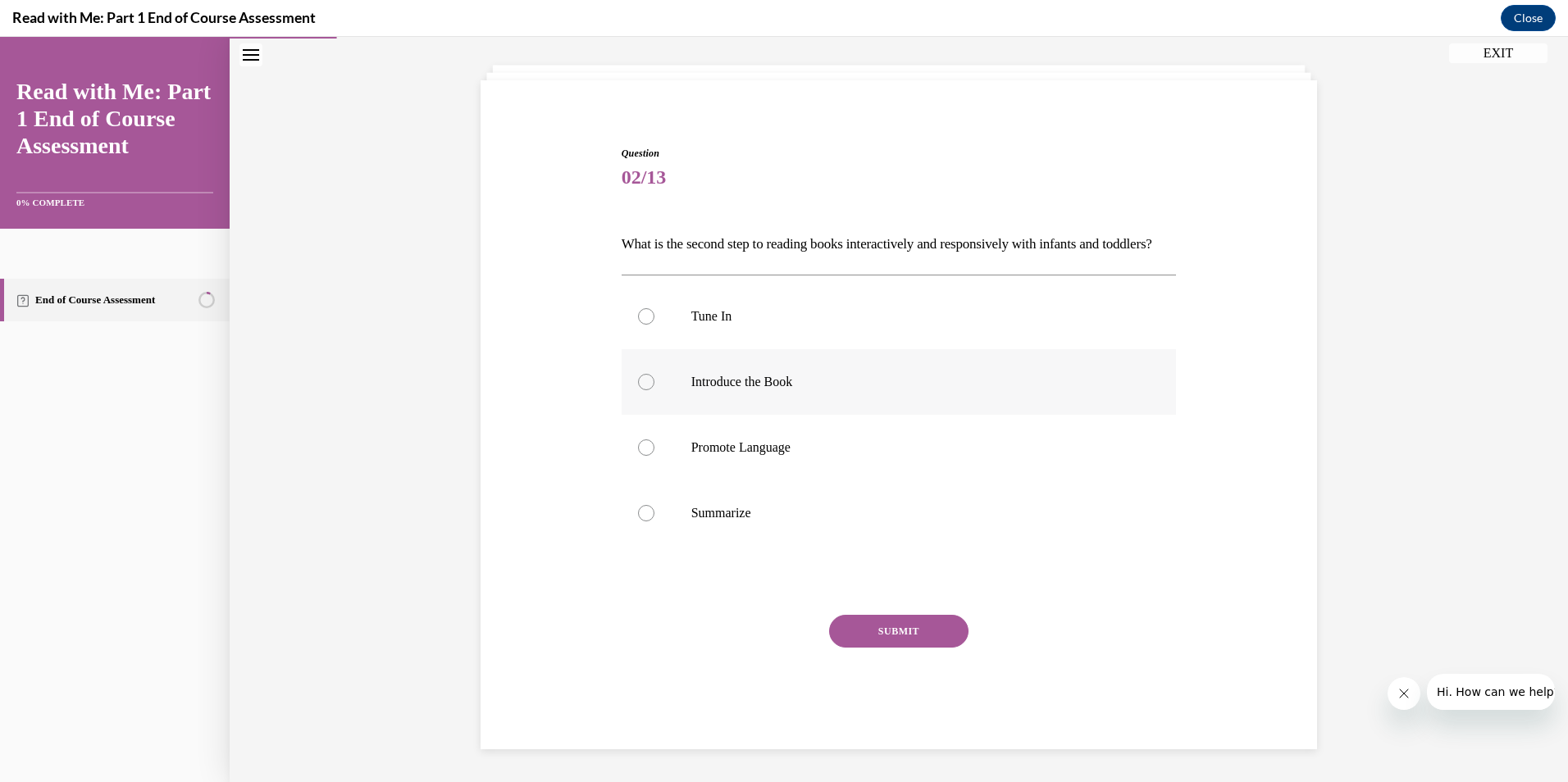
click at [638, 382] on div at bounding box center [646, 382] width 16 height 16
click at [638, 382] on input "Introduce the Book" at bounding box center [646, 382] width 16 height 16
radio input "true"
click at [897, 623] on button "SUBMIT" at bounding box center [899, 631] width 140 height 33
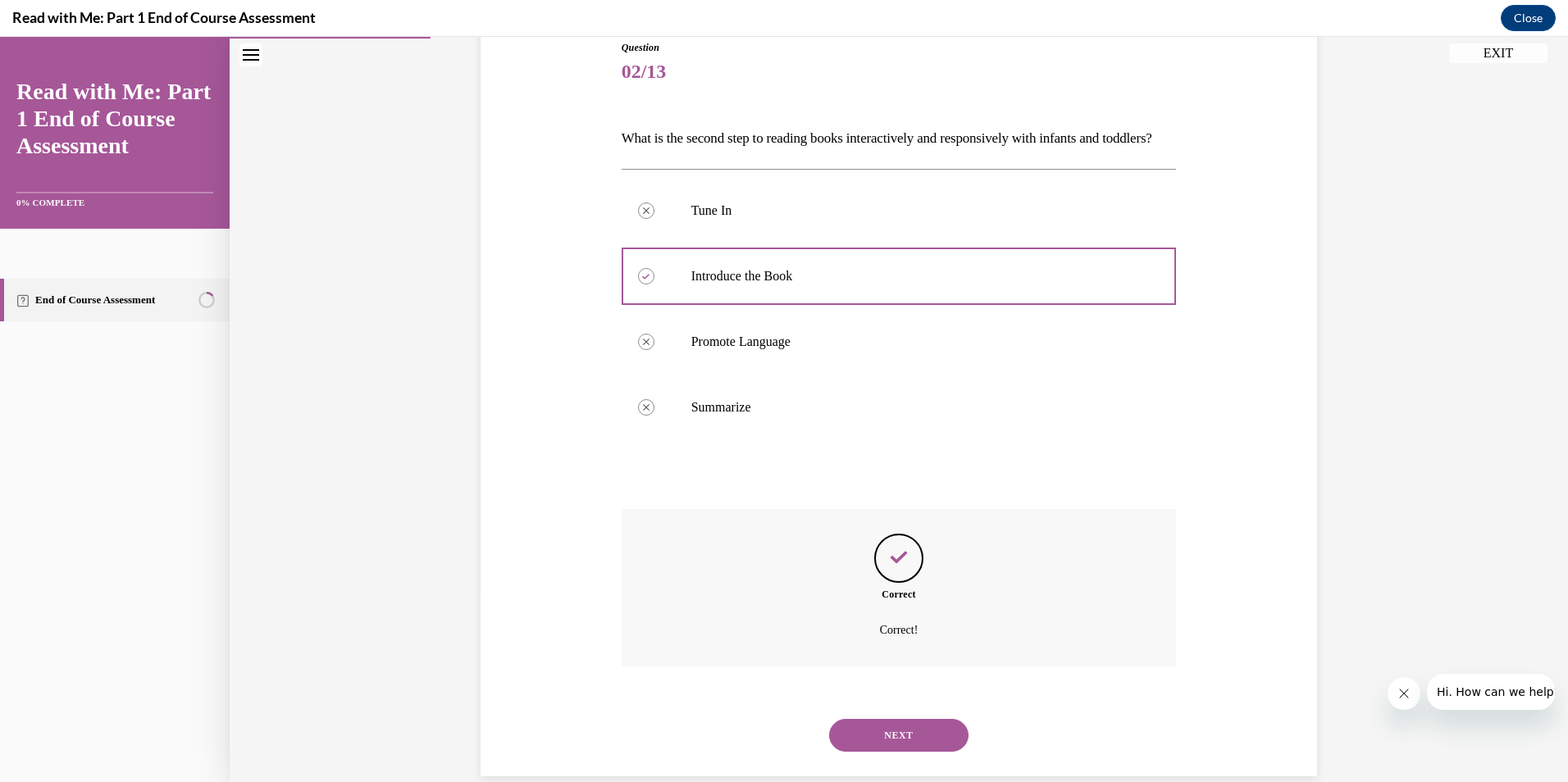
scroll to position [243, 0]
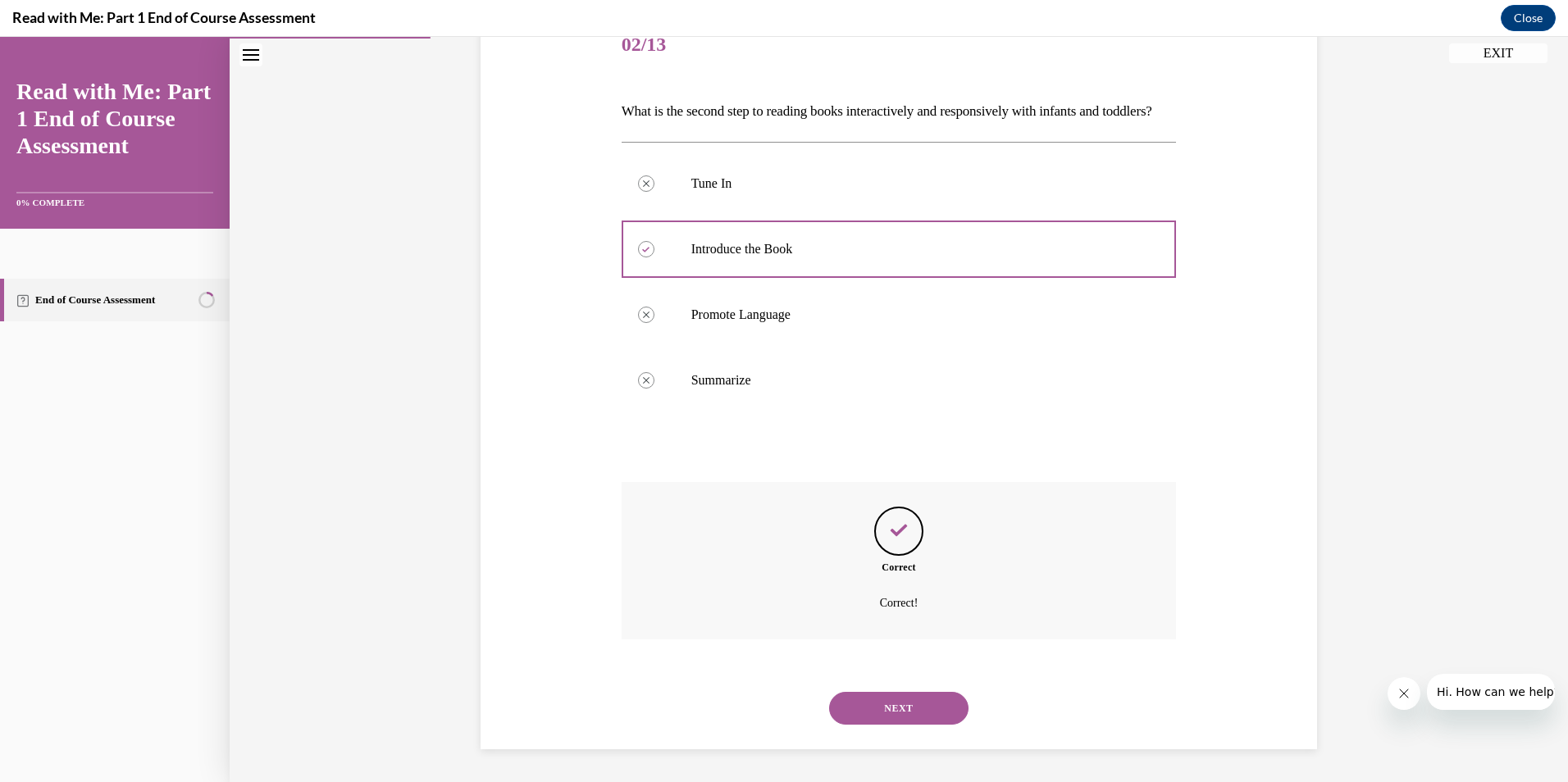
click at [900, 700] on button "NEXT" at bounding box center [899, 708] width 140 height 33
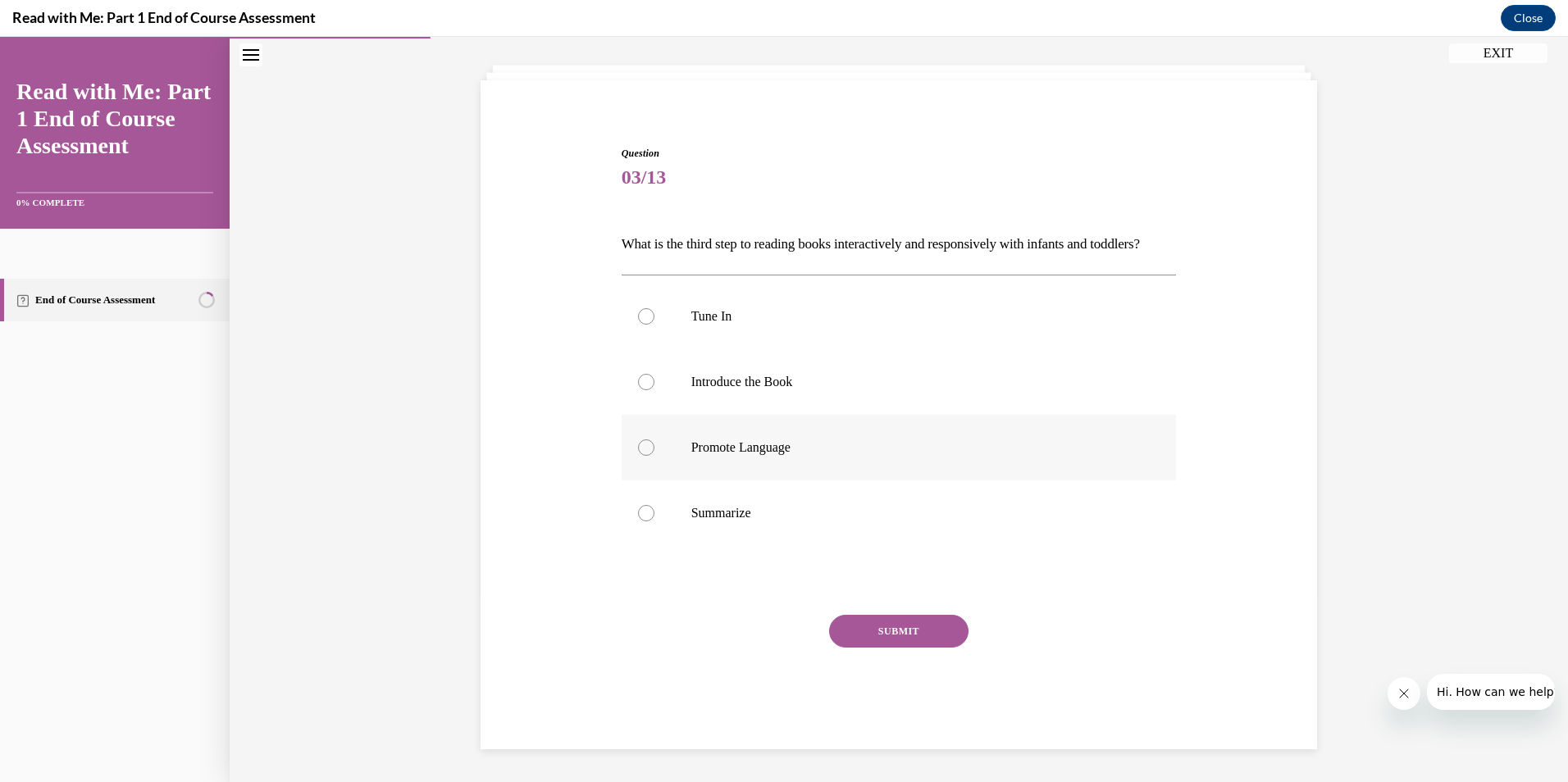
click at [638, 443] on div at bounding box center [646, 448] width 16 height 16
click at [638, 443] on input "Promote Language" at bounding box center [646, 448] width 16 height 16
radio input "true"
click at [888, 633] on button "SUBMIT" at bounding box center [899, 631] width 140 height 33
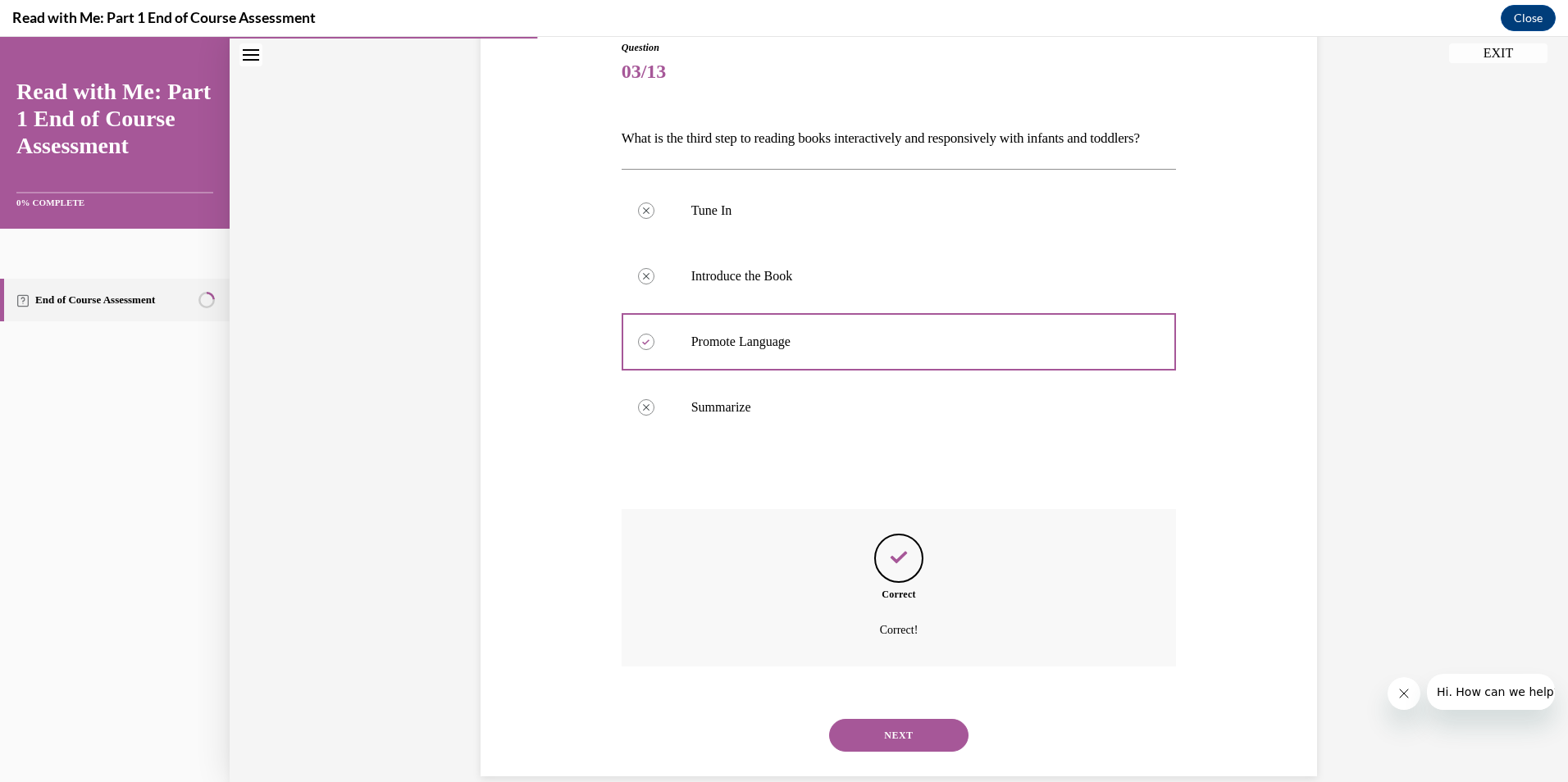
scroll to position [243, 0]
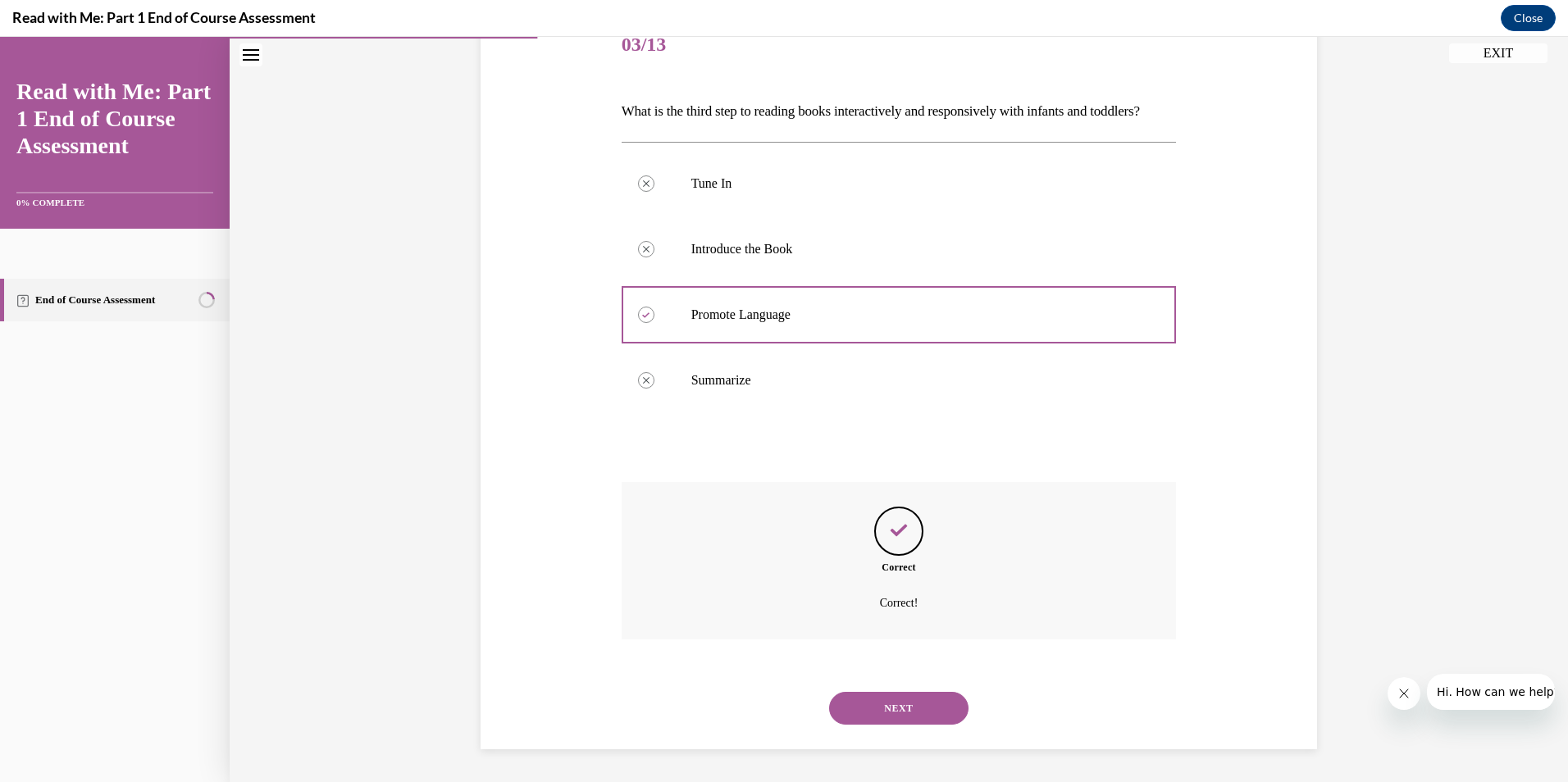
click at [900, 701] on button "NEXT" at bounding box center [899, 708] width 140 height 33
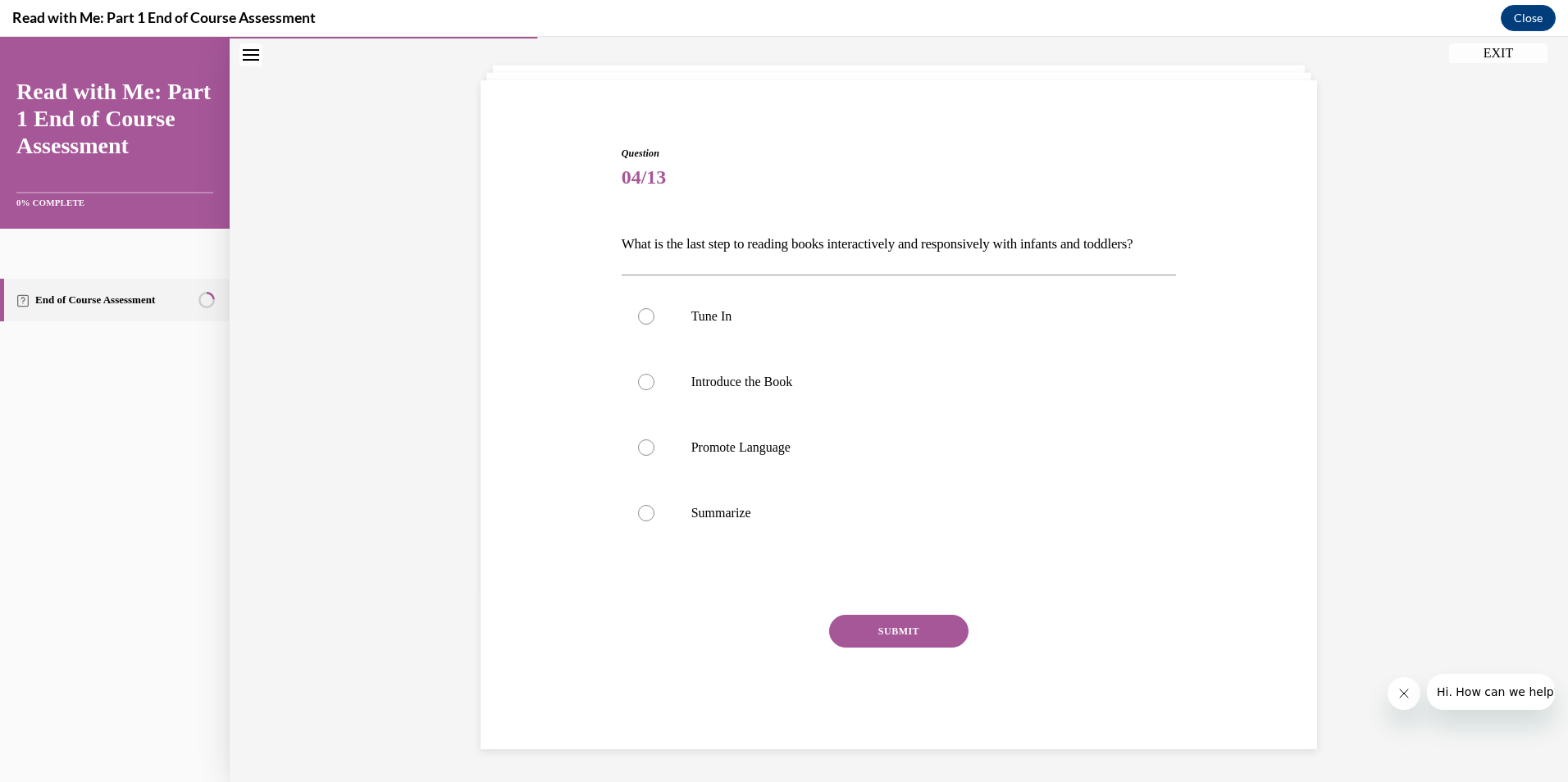
scroll to position [110, 0]
click at [642, 510] on div at bounding box center [646, 513] width 16 height 16
click at [642, 510] on input "Summarize" at bounding box center [646, 513] width 16 height 16
radio input "true"
click at [901, 632] on button "SUBMIT" at bounding box center [899, 631] width 140 height 33
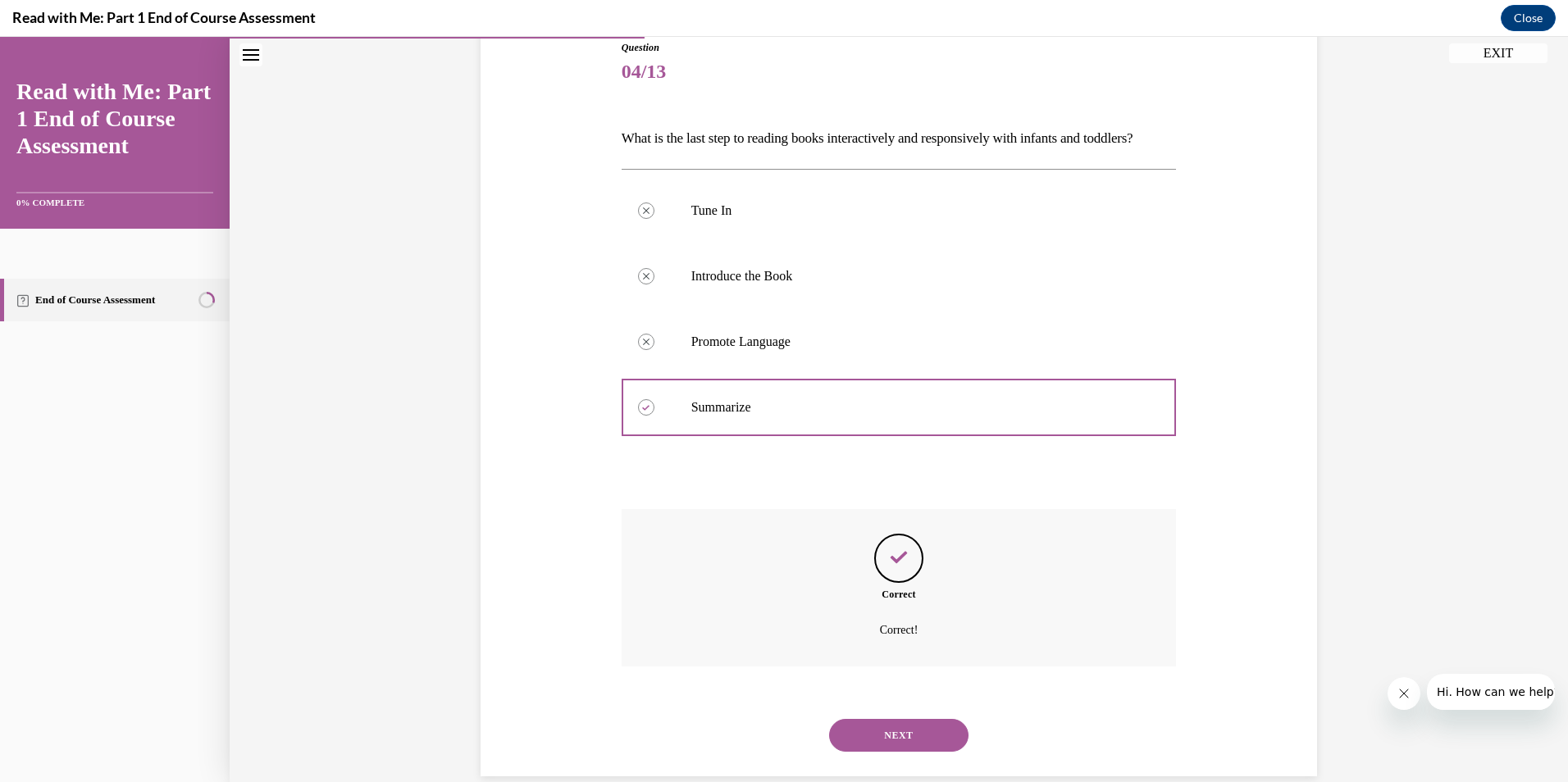
scroll to position [243, 0]
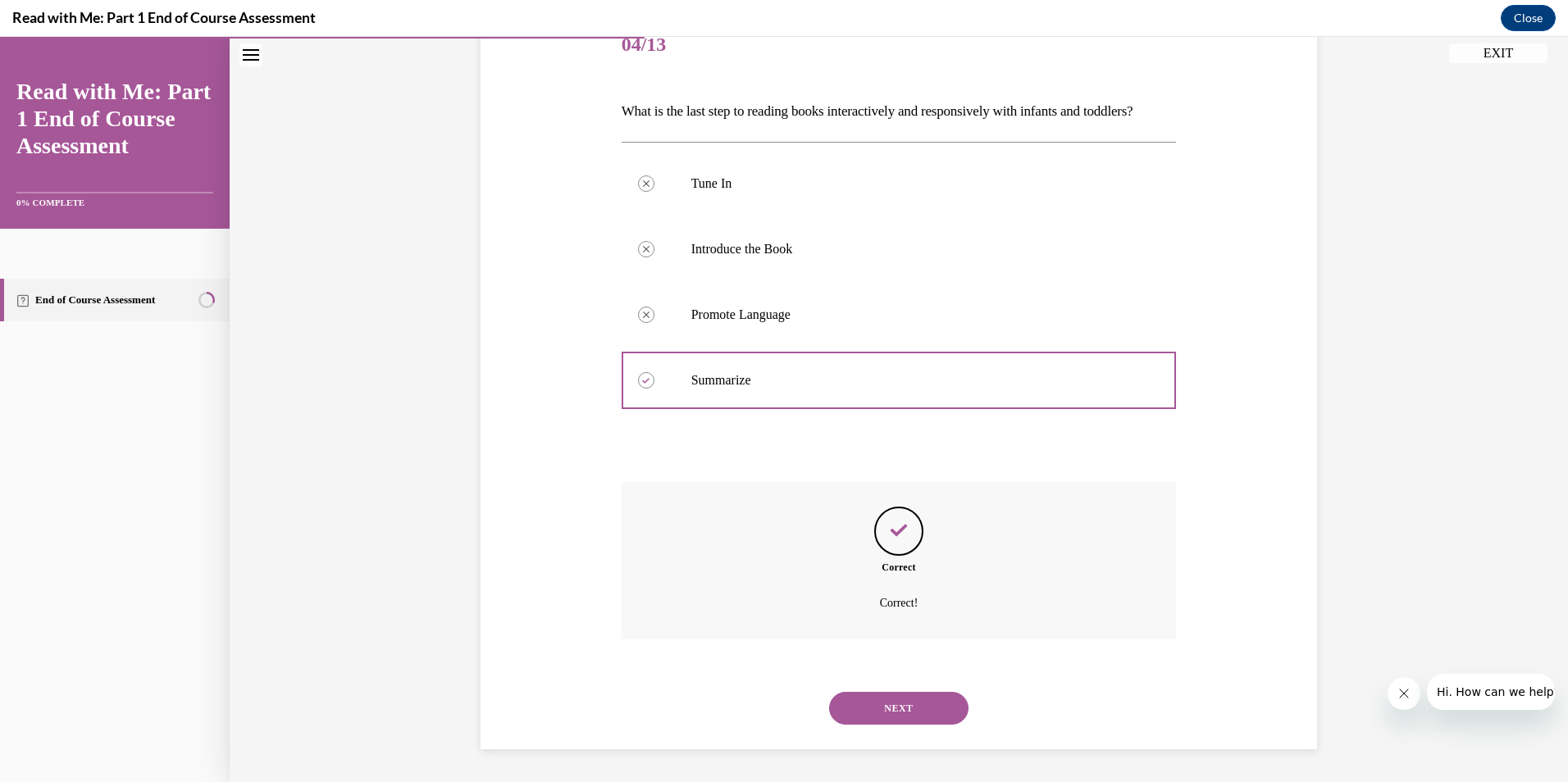
click at [900, 703] on button "NEXT" at bounding box center [899, 708] width 140 height 33
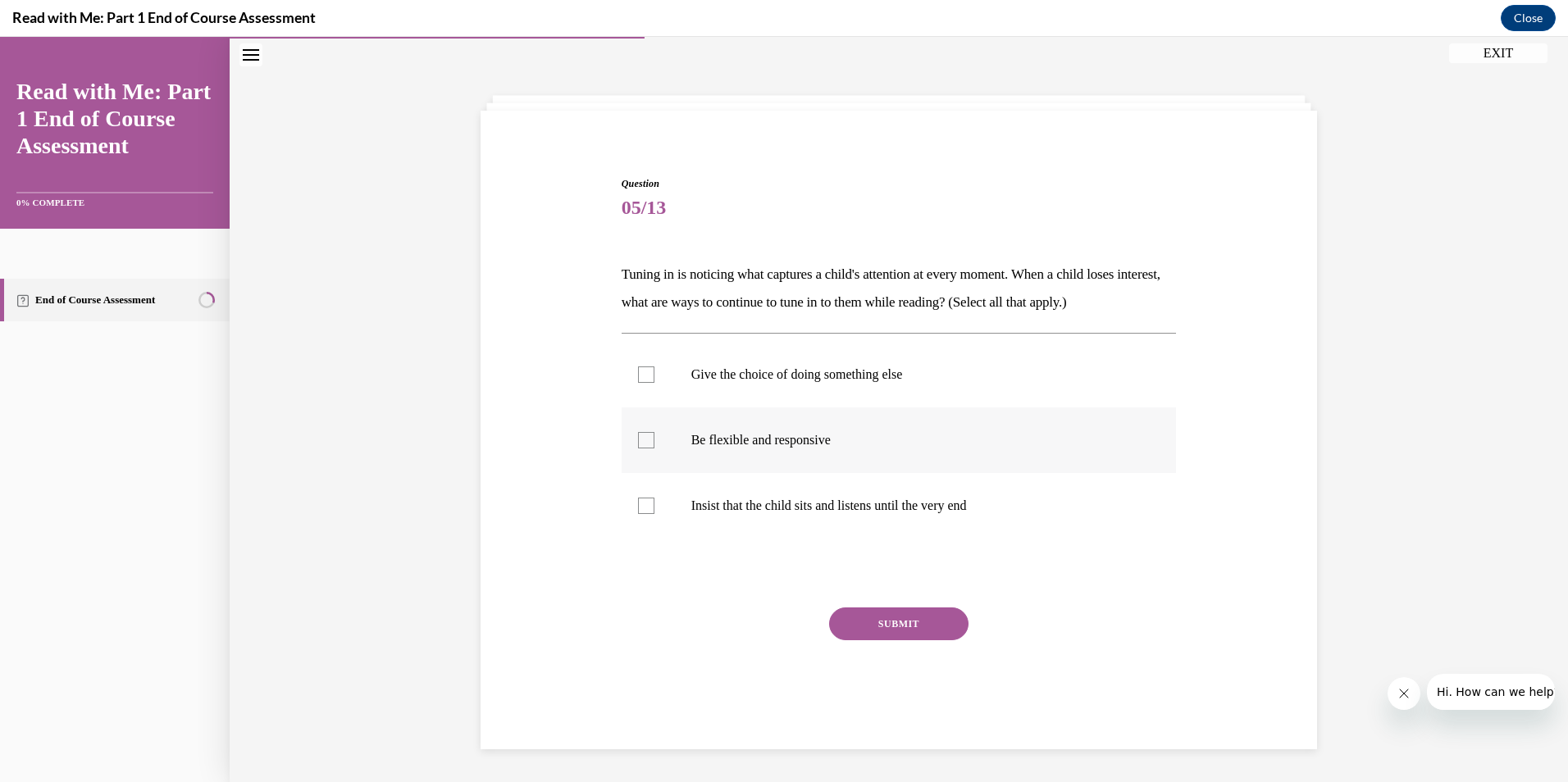
click at [640, 439] on div at bounding box center [646, 440] width 16 height 16
click at [640, 439] on input "Be flexible and responsive" at bounding box center [646, 440] width 16 height 16
checkbox input "true"
click at [641, 373] on div at bounding box center [646, 374] width 16 height 16
click at [641, 373] on input "Give the choice of doing something else" at bounding box center [646, 374] width 16 height 16
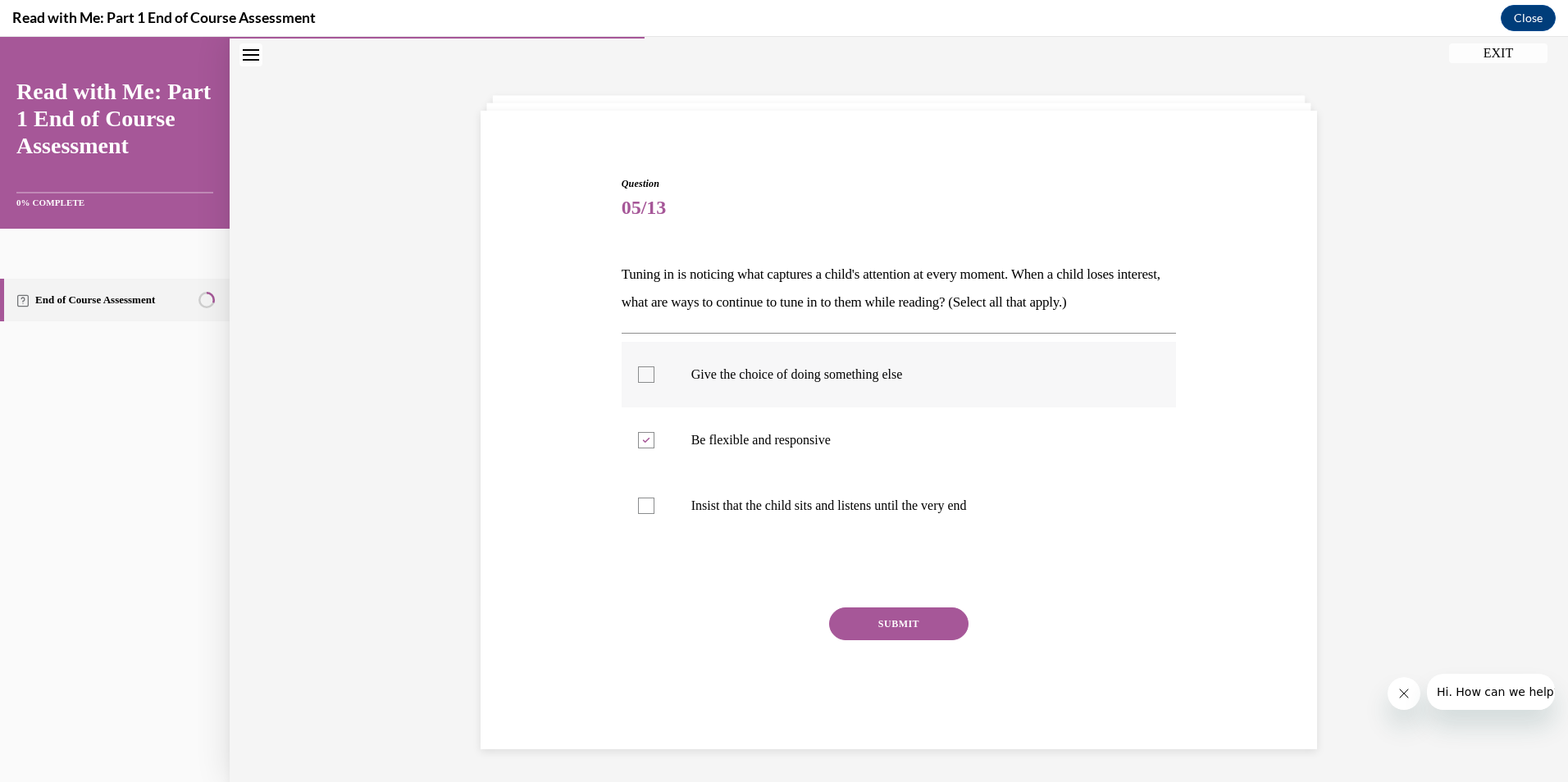
checkbox input "true"
click at [885, 625] on button "SUBMIT" at bounding box center [899, 623] width 140 height 33
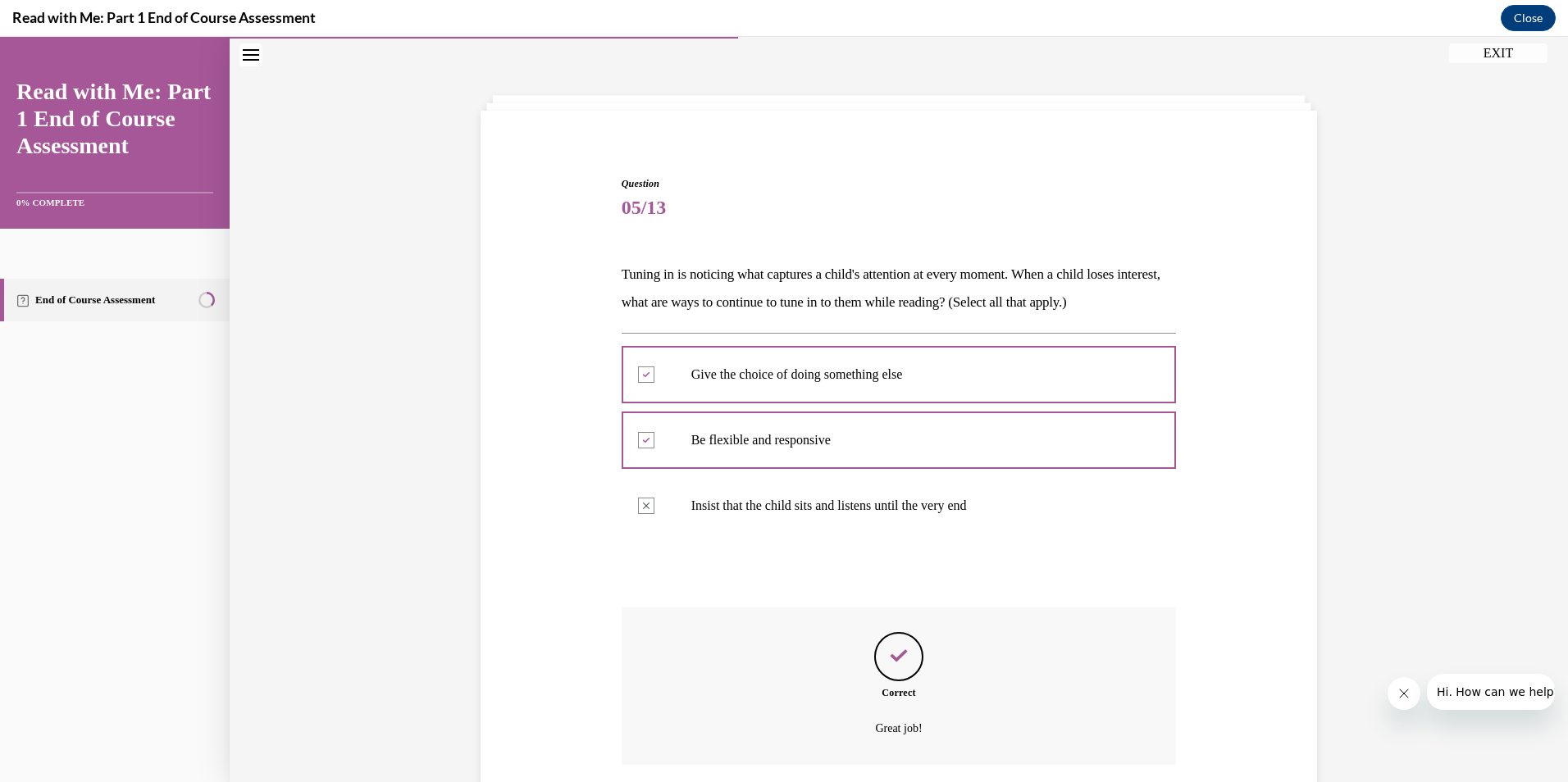
scroll to position [177, 0]
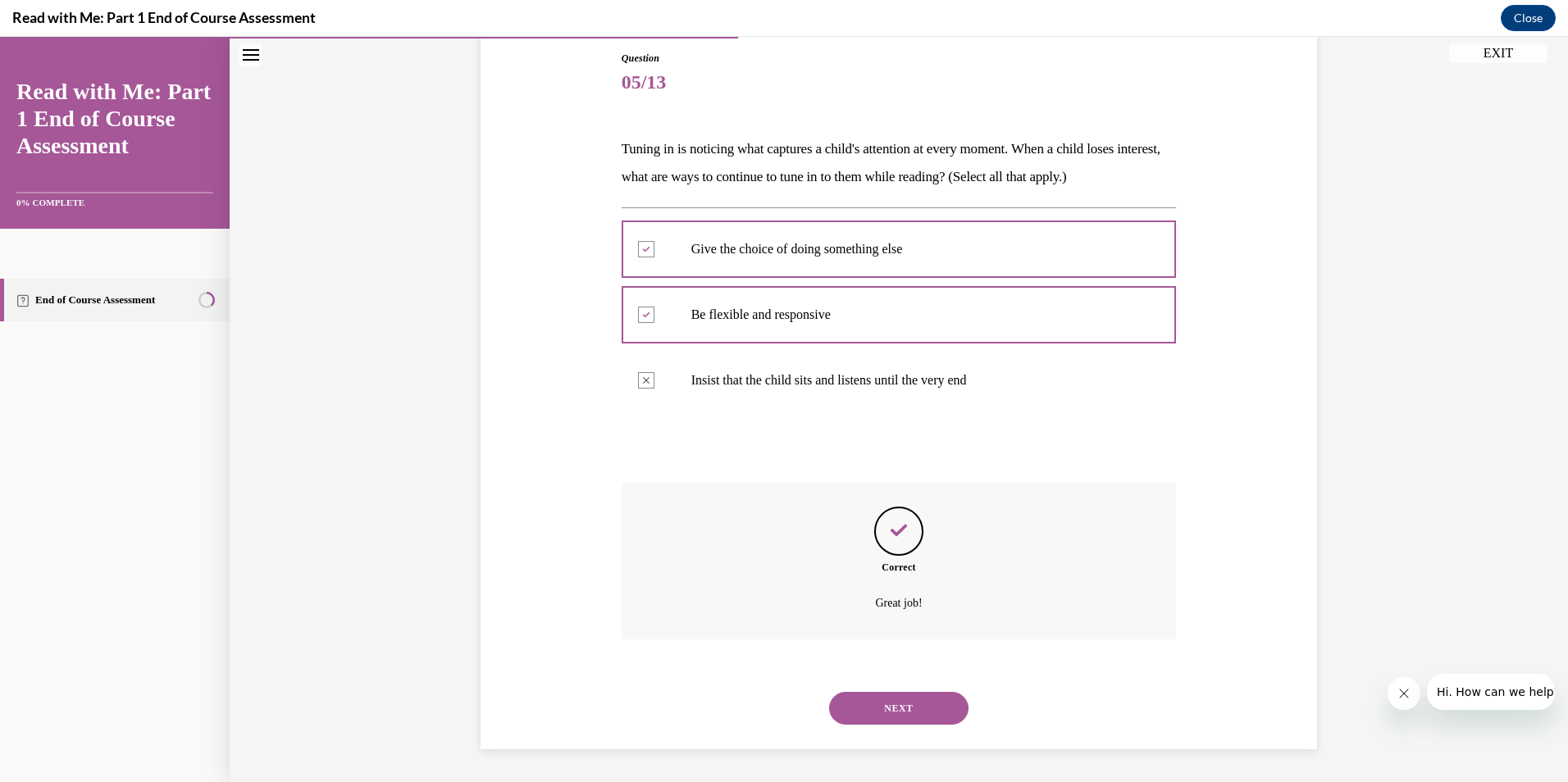
click at [900, 713] on button "NEXT" at bounding box center [899, 708] width 140 height 33
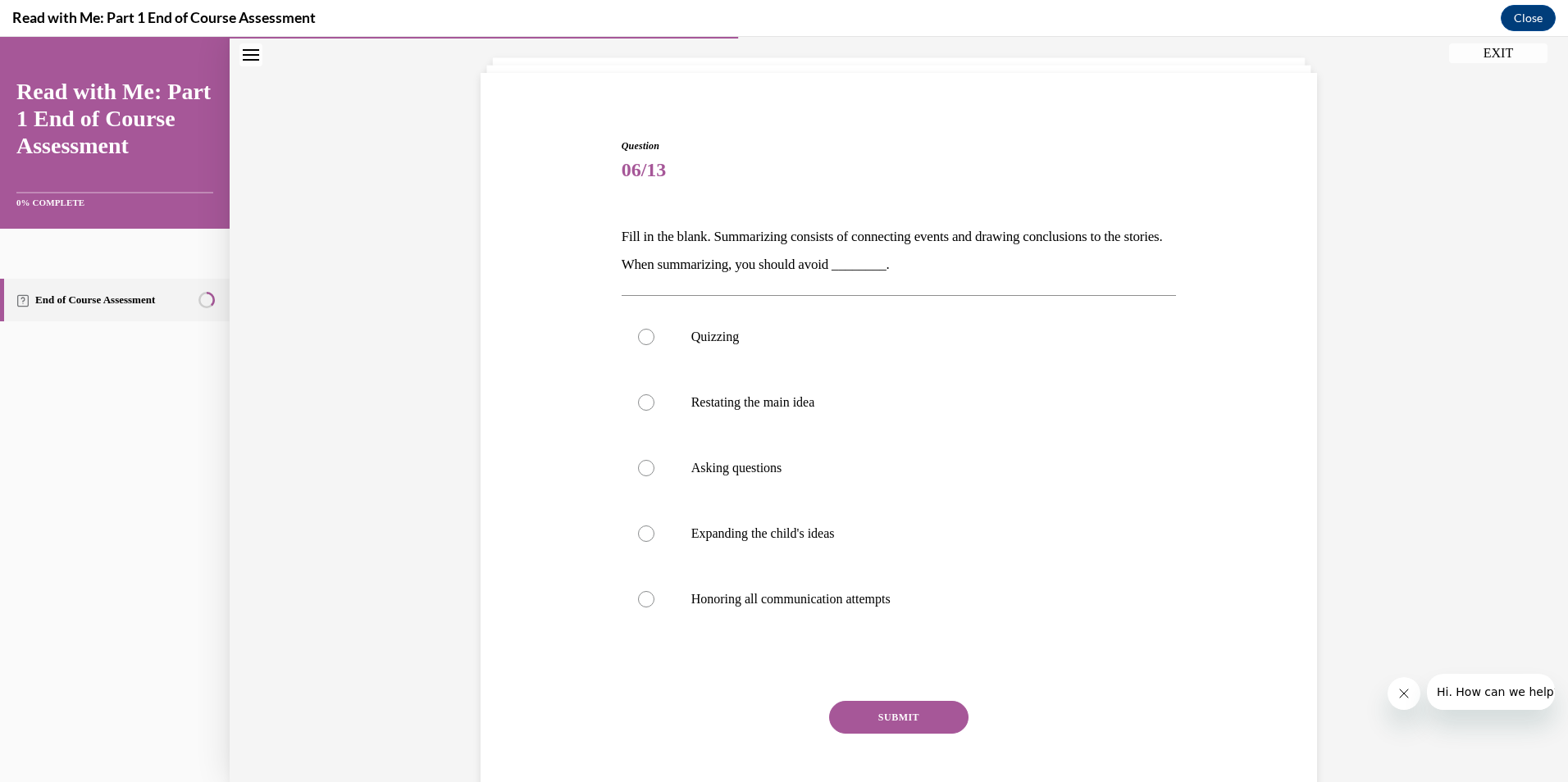
scroll to position [84, 0]
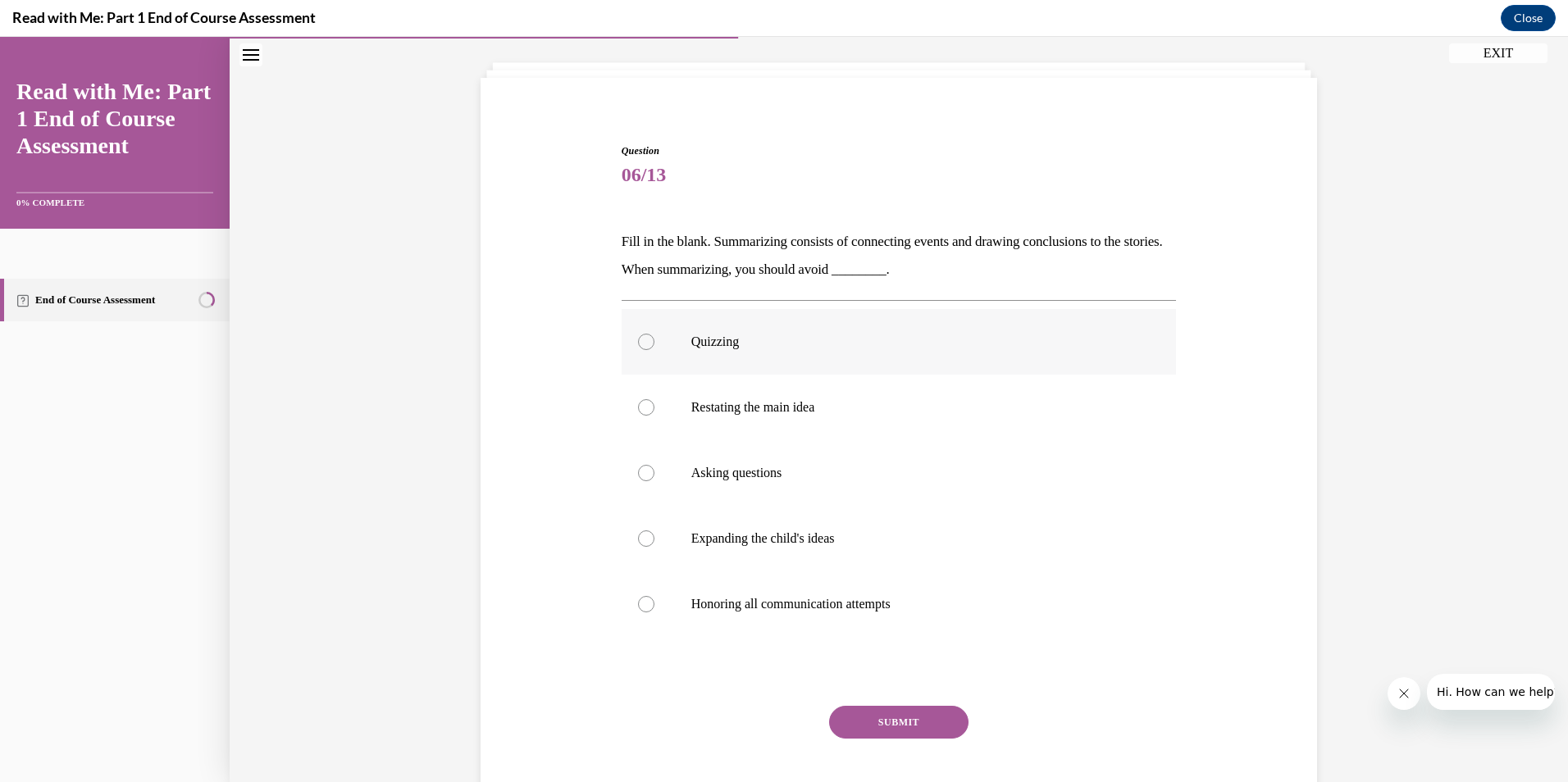
click at [638, 339] on div at bounding box center [646, 342] width 16 height 16
click at [638, 339] on input "Quizzing" at bounding box center [646, 342] width 16 height 16
radio input "true"
click at [895, 718] on button "SUBMIT" at bounding box center [899, 722] width 140 height 33
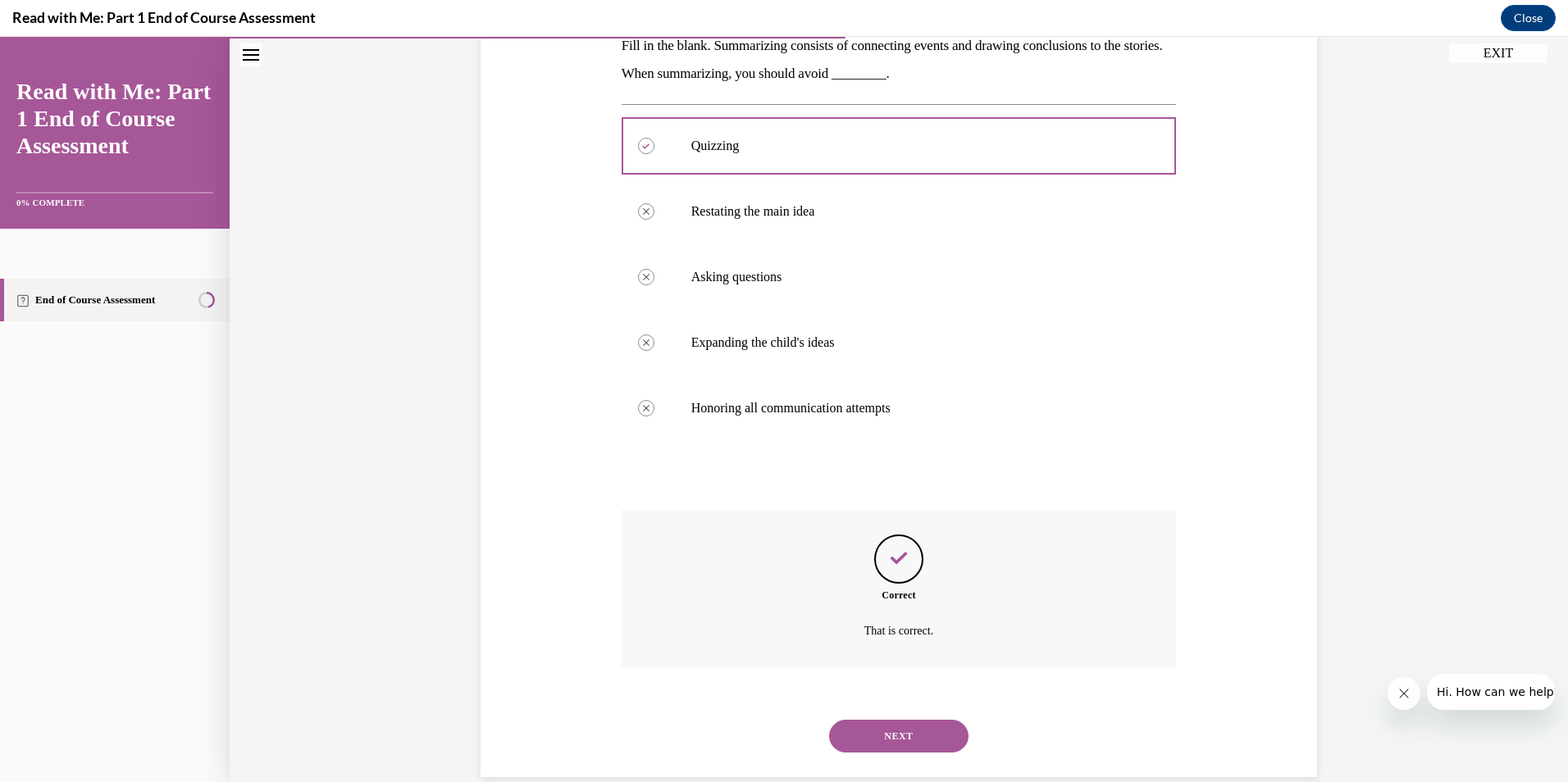
scroll to position [308, 0]
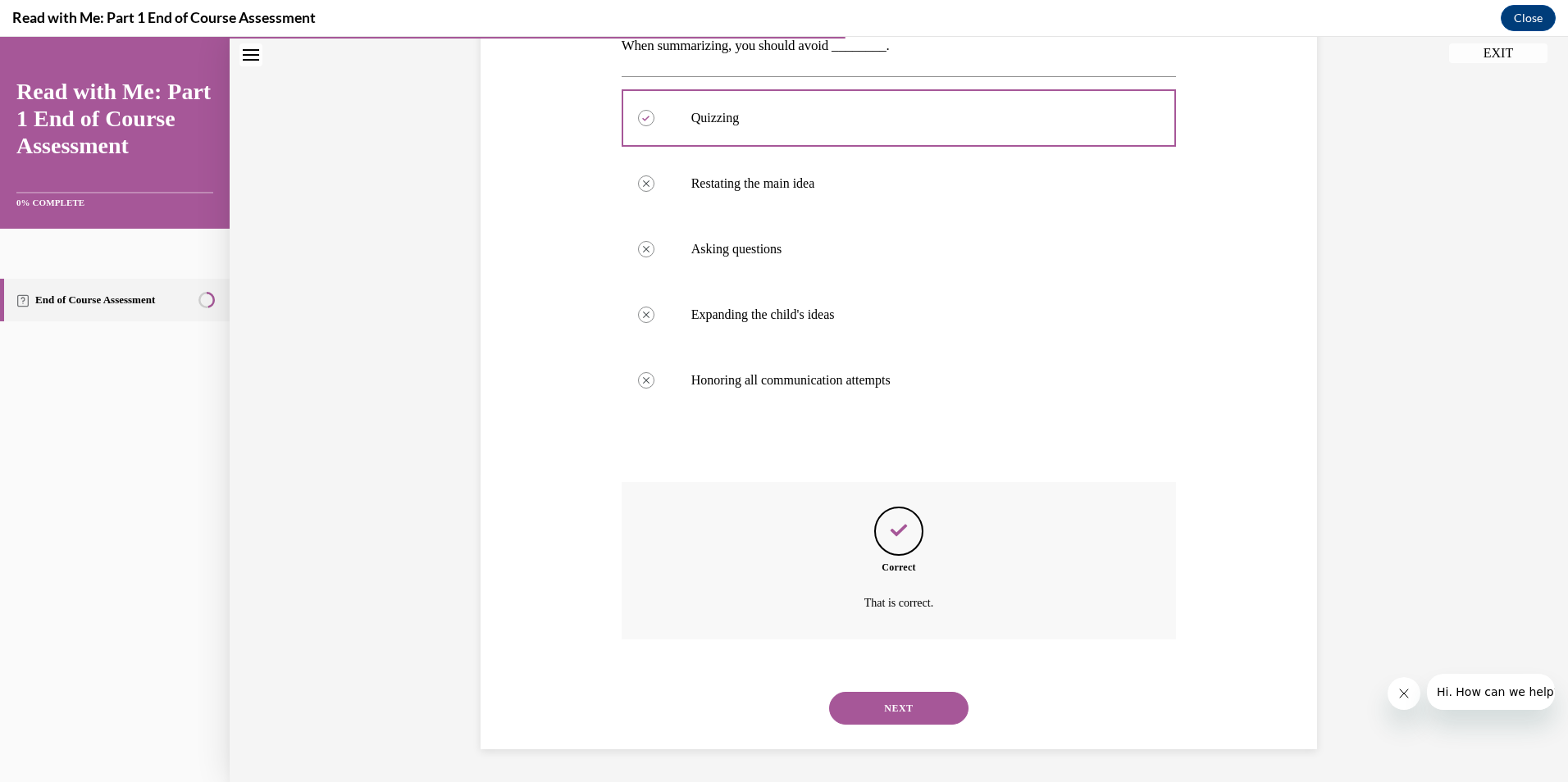
click at [877, 715] on button "NEXT" at bounding box center [899, 708] width 140 height 33
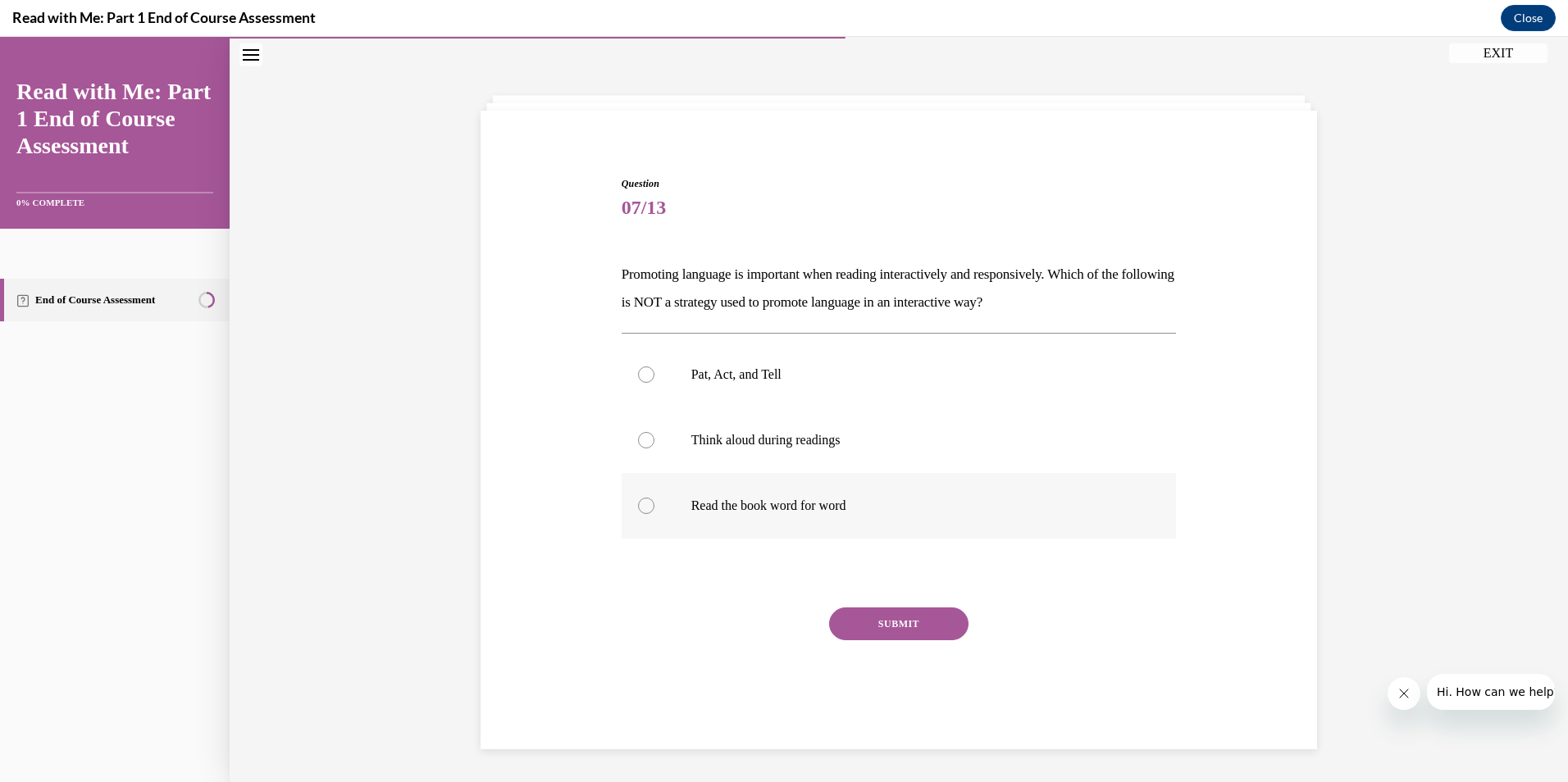
click at [638, 505] on div at bounding box center [646, 506] width 16 height 16
click at [638, 505] on input "Read the book word for word" at bounding box center [646, 506] width 16 height 16
radio input "true"
click at [891, 624] on button "SUBMIT" at bounding box center [899, 623] width 140 height 33
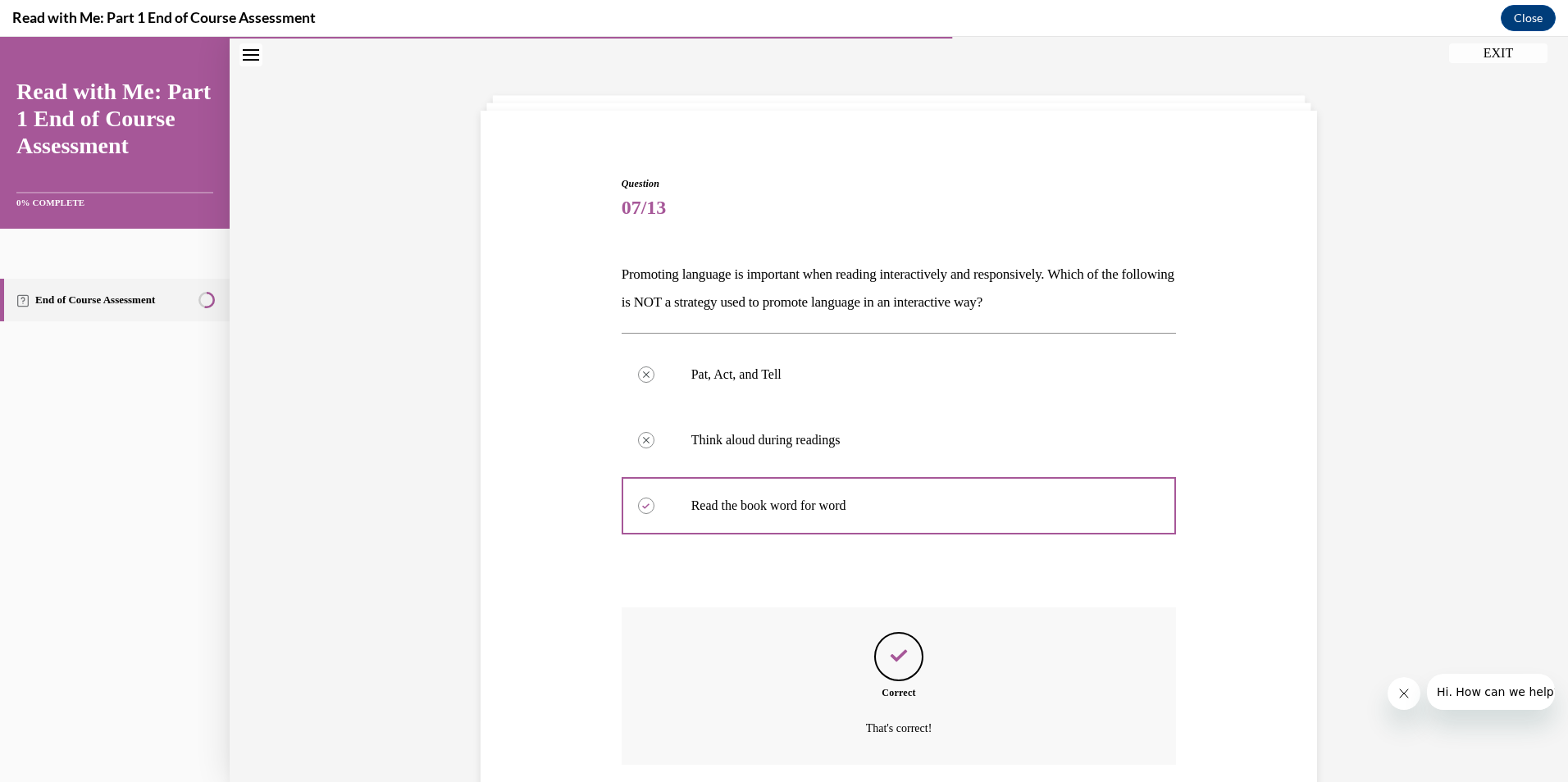
scroll to position [177, 0]
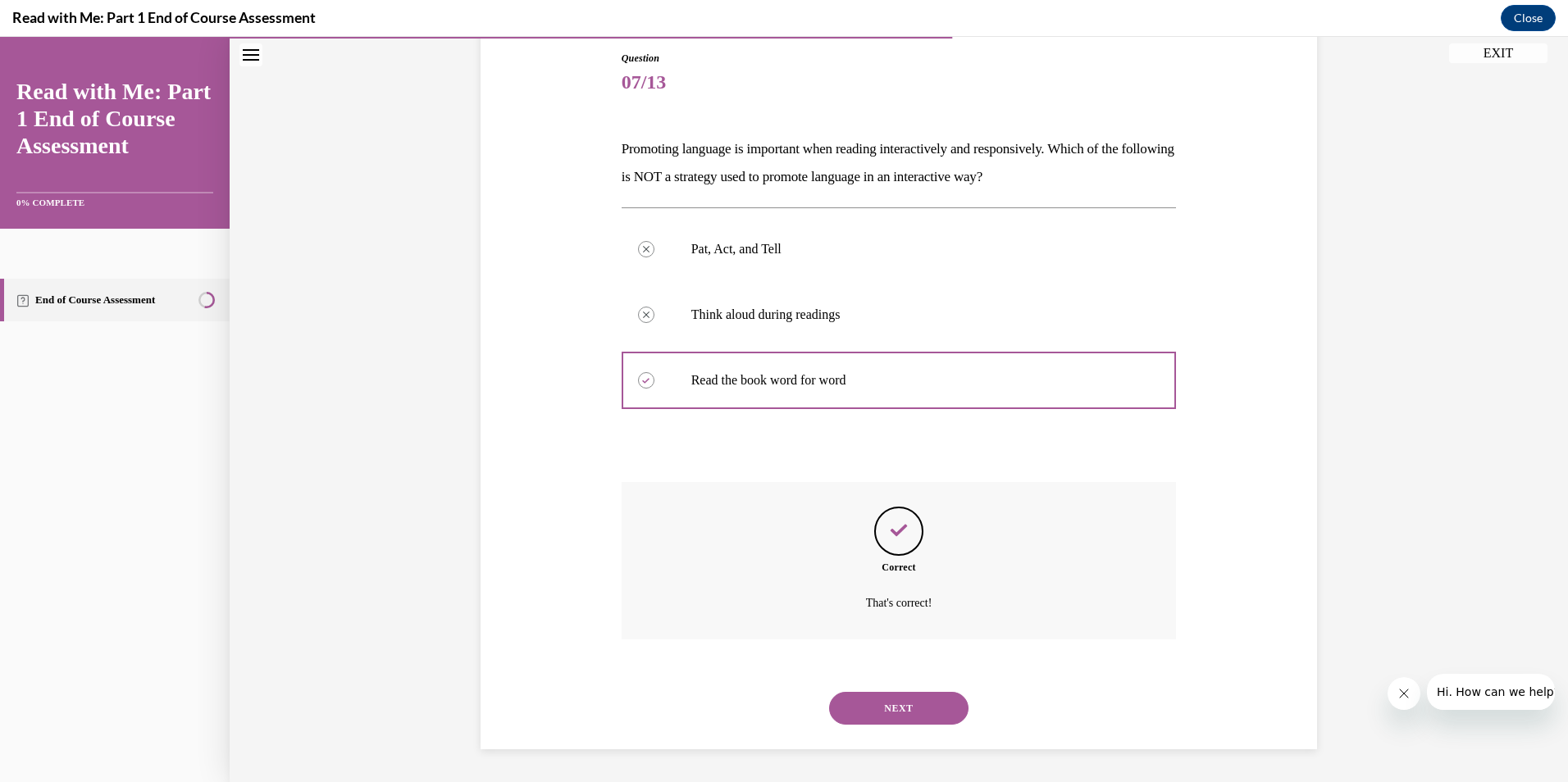
click at [898, 705] on button "NEXT" at bounding box center [899, 708] width 140 height 33
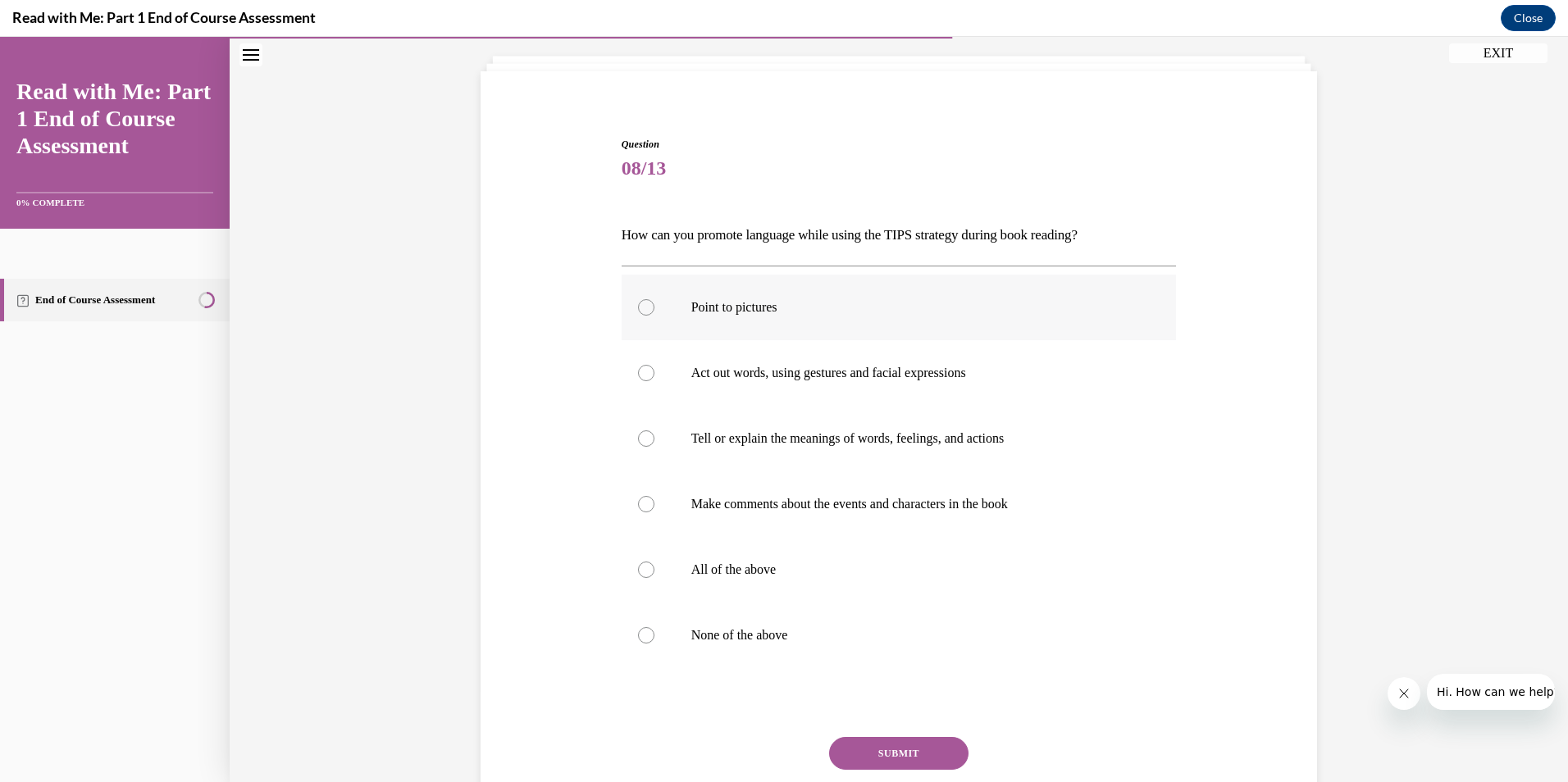
scroll to position [86, 0]
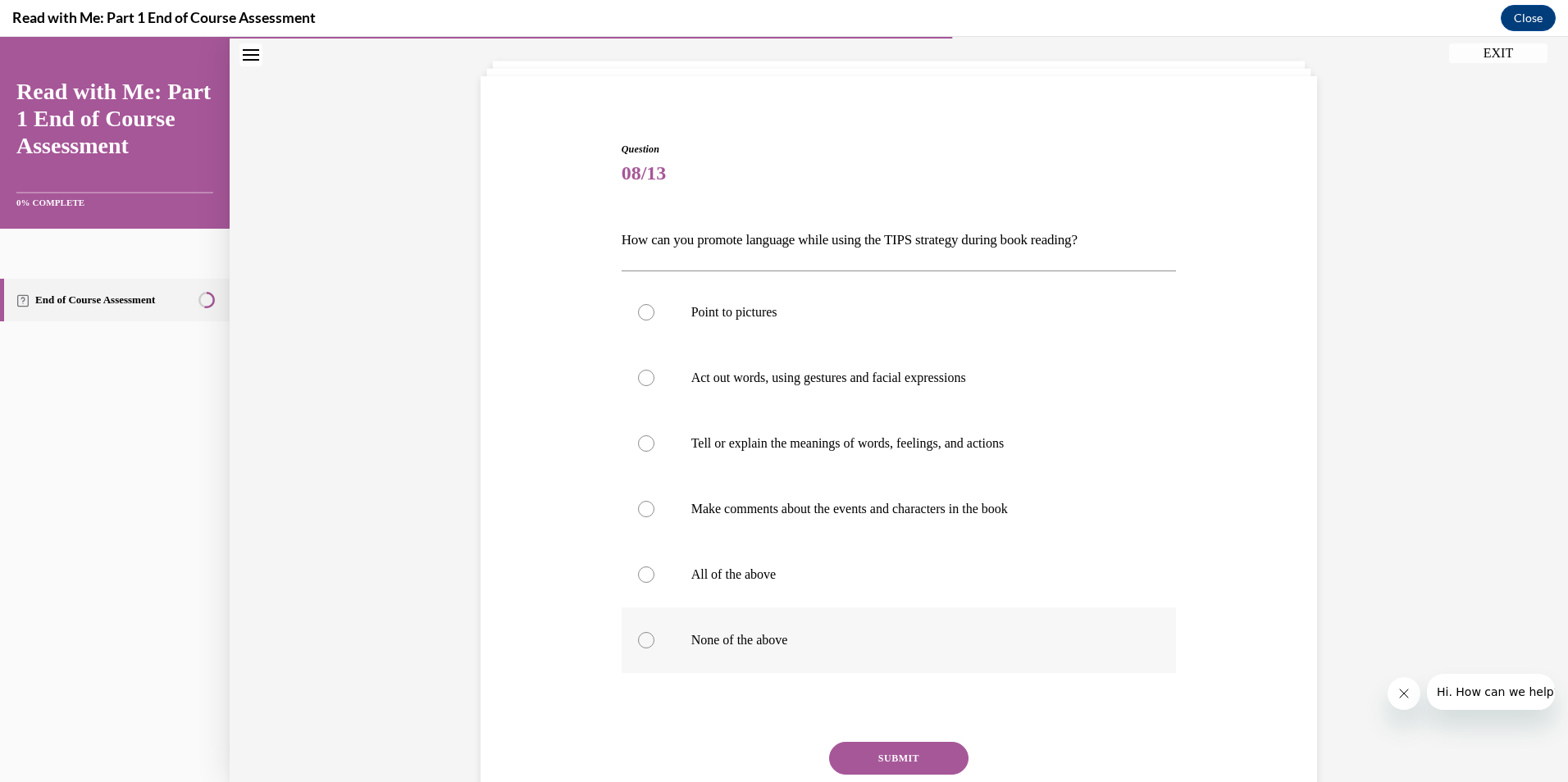
click at [639, 641] on div at bounding box center [646, 640] width 16 height 16
click at [639, 641] on input "None of the above" at bounding box center [646, 640] width 16 height 16
radio input "true"
click at [905, 763] on button "SUBMIT" at bounding box center [899, 758] width 140 height 33
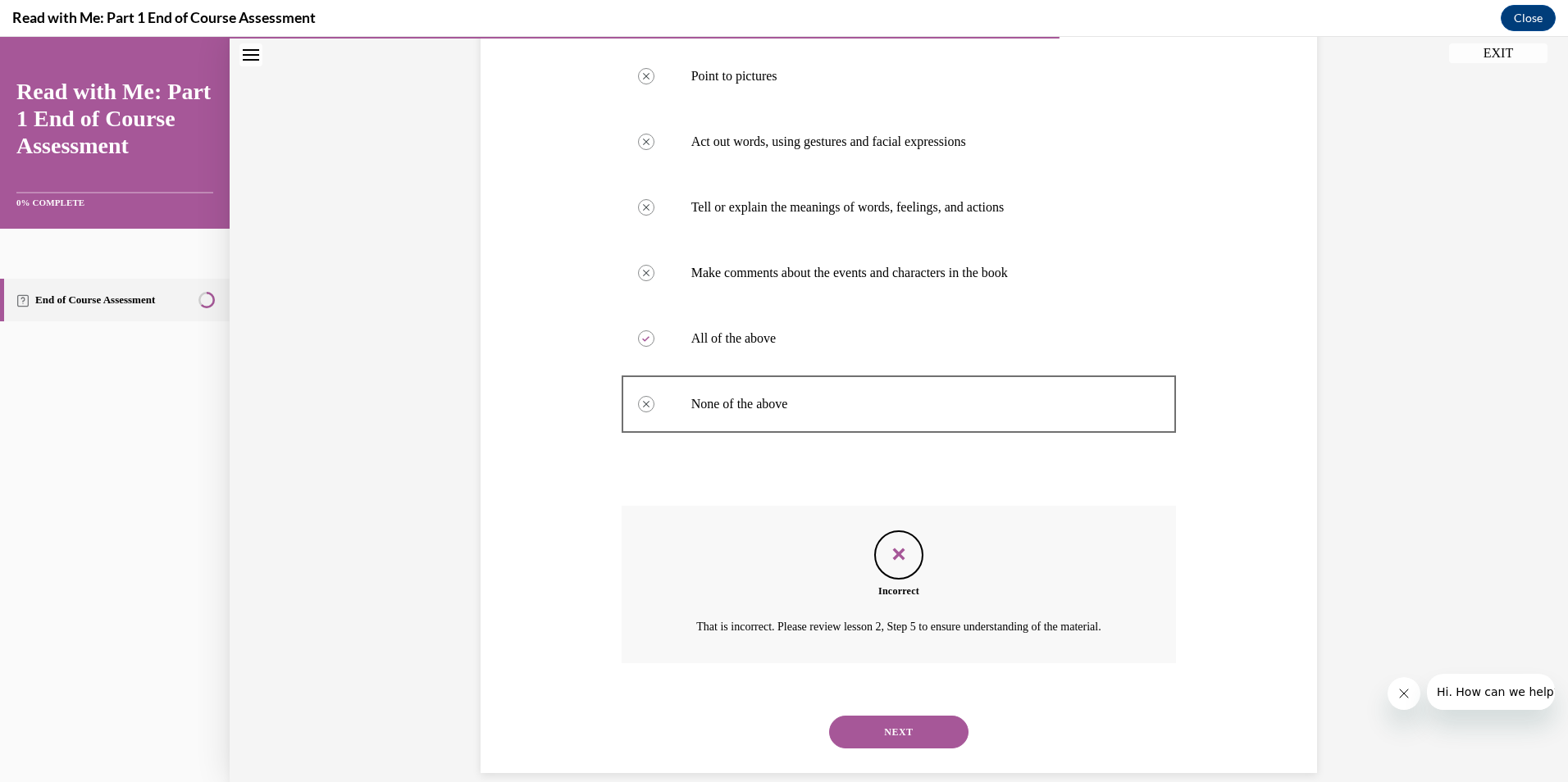
scroll to position [365, 0]
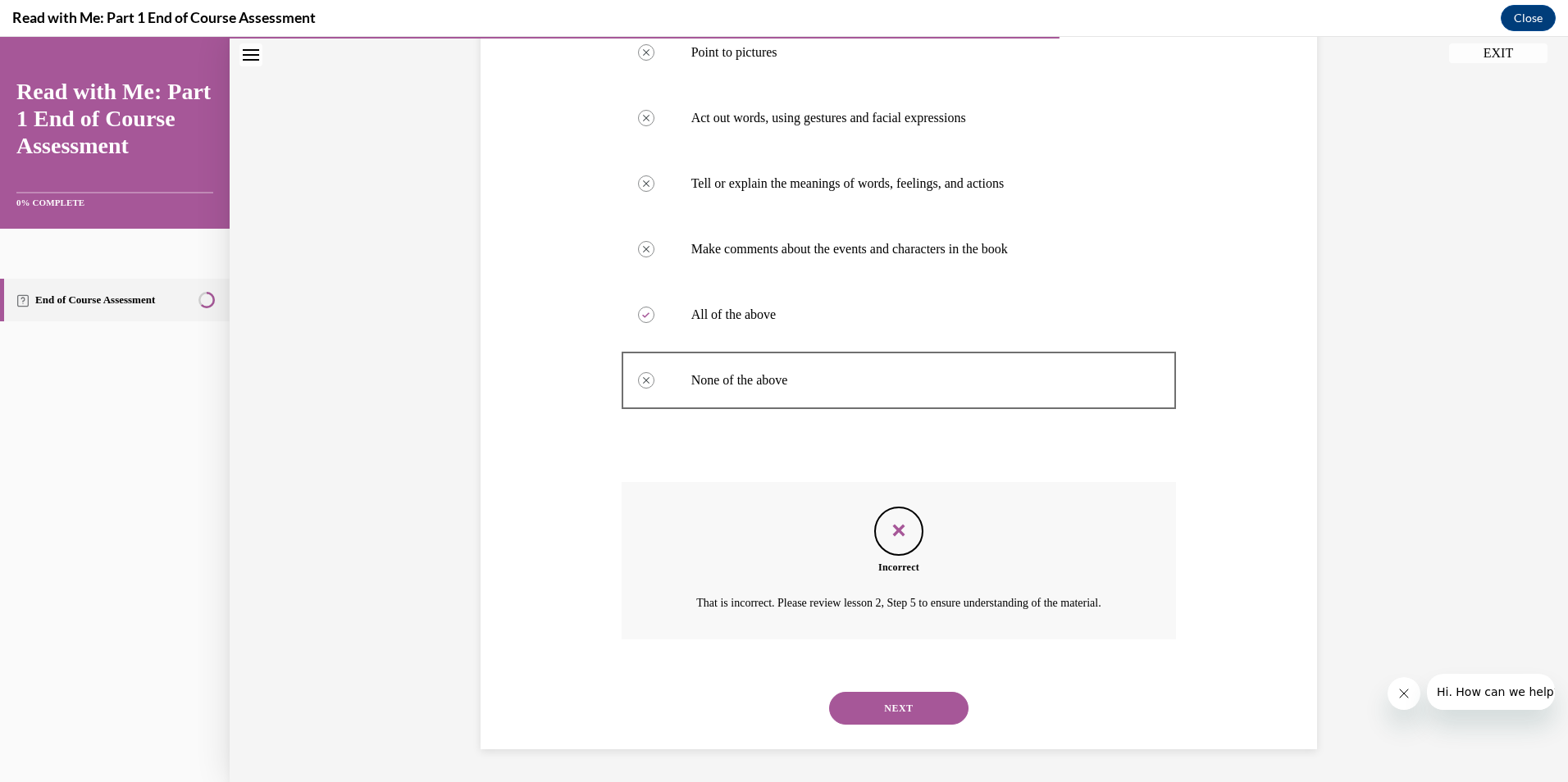
click at [878, 711] on button "NEXT" at bounding box center [899, 708] width 140 height 33
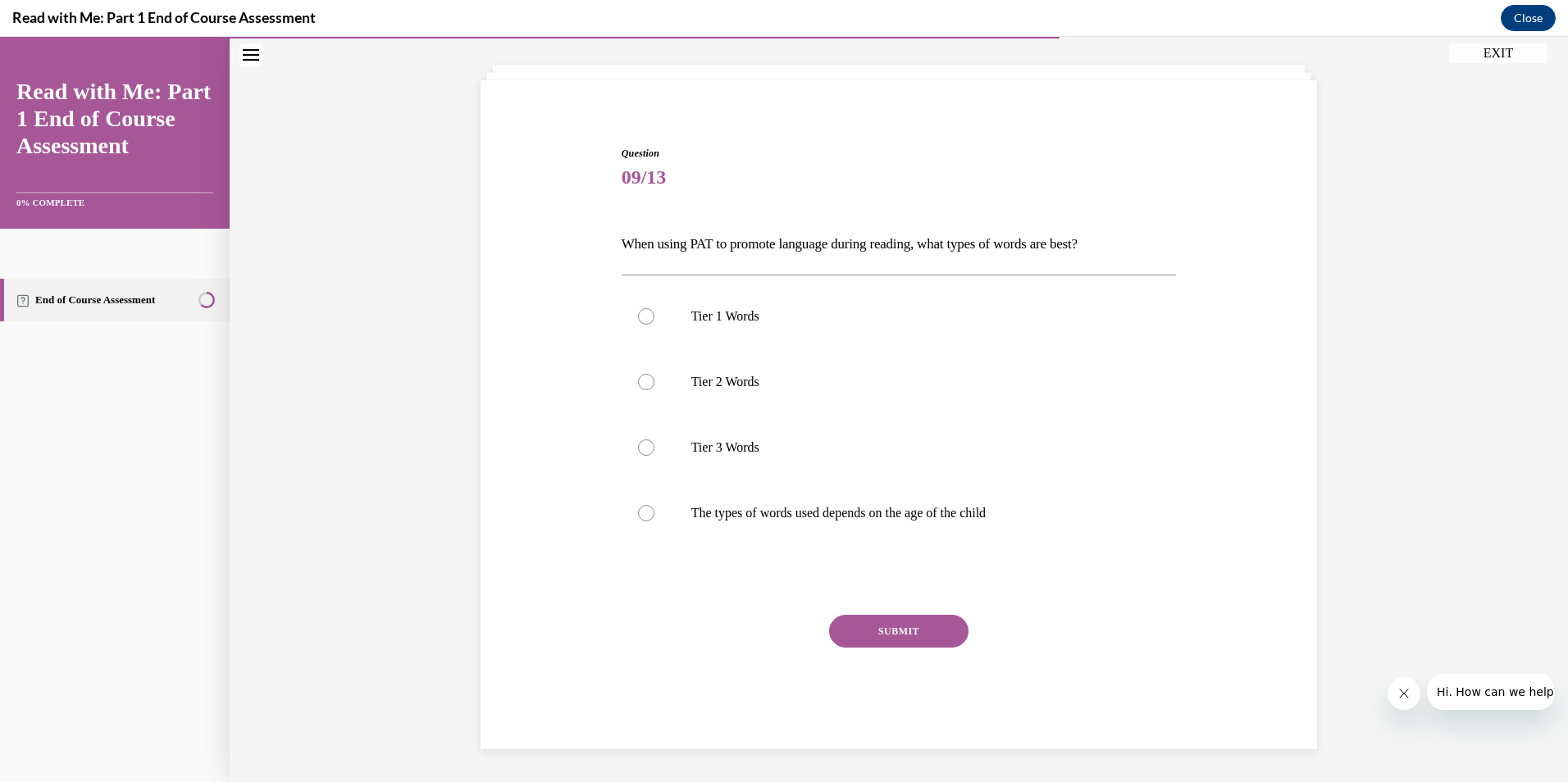
scroll to position [82, 0]
click at [638, 384] on div at bounding box center [646, 382] width 16 height 16
click at [638, 384] on input "Tier 2 Words" at bounding box center [646, 382] width 16 height 16
radio input "true"
click at [888, 625] on button "SUBMIT" at bounding box center [899, 631] width 140 height 33
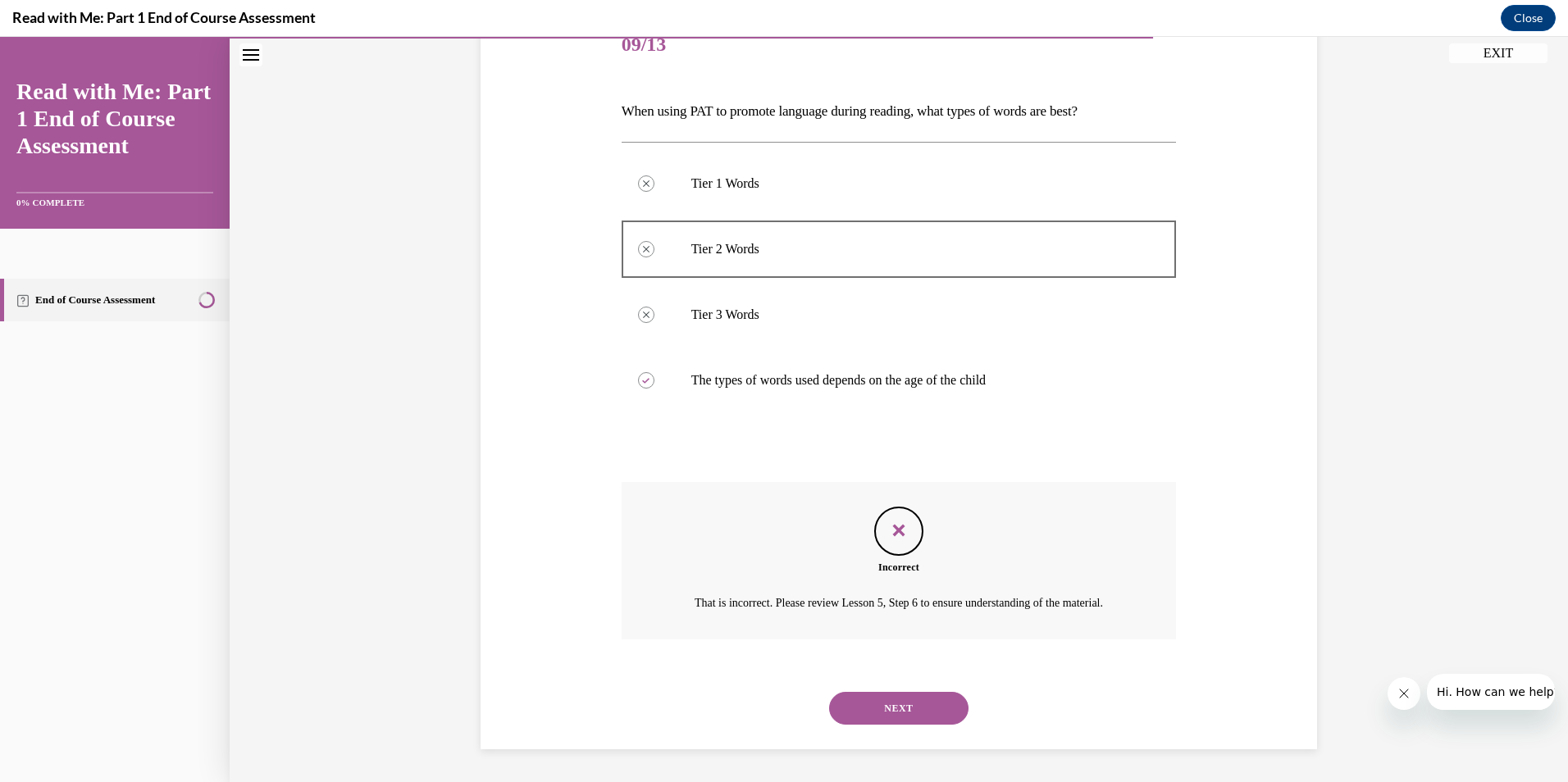
scroll to position [235, 0]
click at [886, 702] on button "NEXT" at bounding box center [899, 708] width 140 height 33
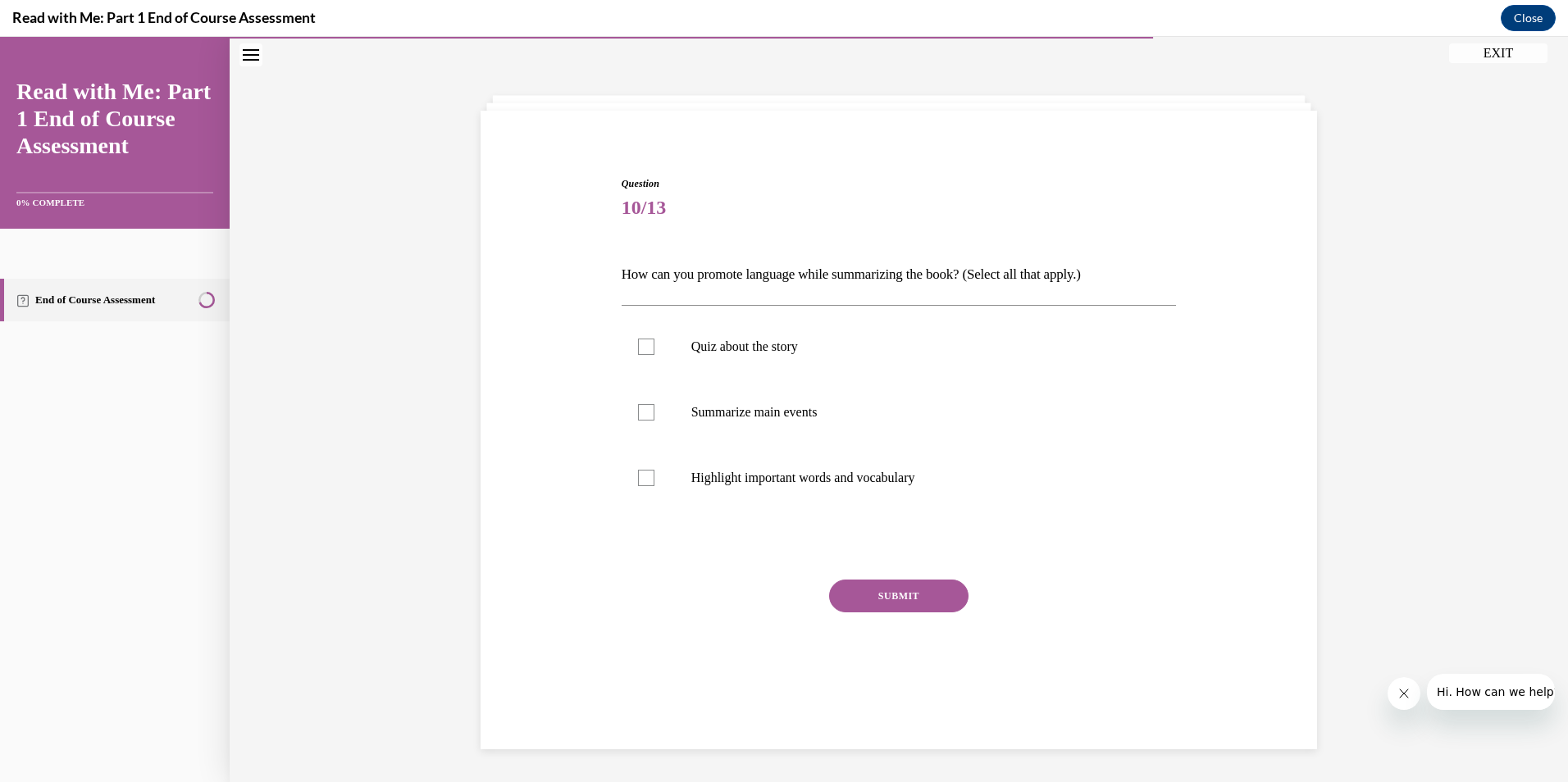
scroll to position [52, 0]
click at [638, 405] on div at bounding box center [646, 412] width 16 height 16
click at [638, 405] on input "Summarize main events" at bounding box center [646, 412] width 16 height 16
checkbox input "true"
click at [640, 480] on div at bounding box center [646, 477] width 16 height 16
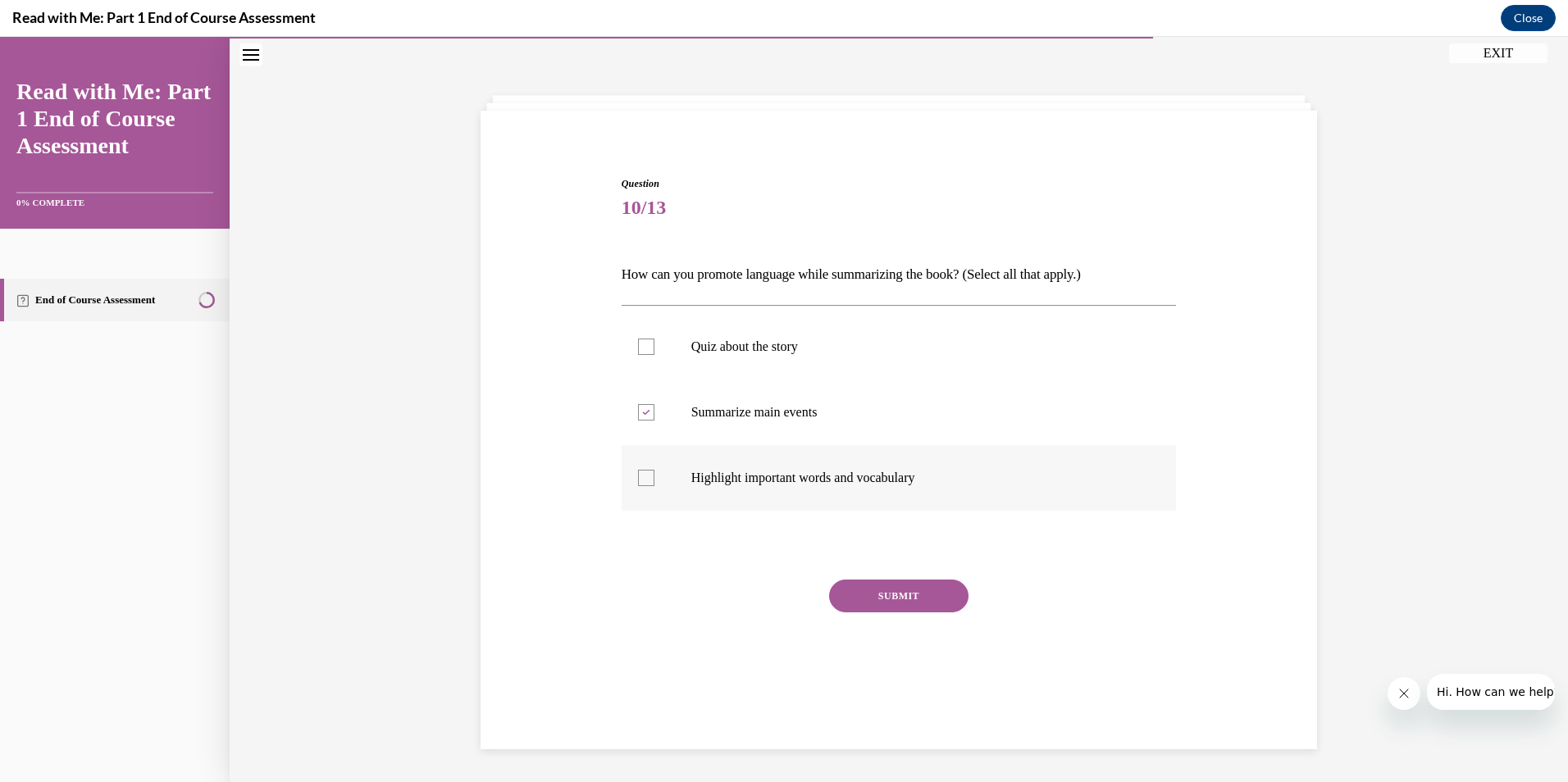
click at [640, 480] on input "Highlight important words and vocabulary" at bounding box center [646, 477] width 16 height 16
checkbox input "true"
click at [877, 588] on button "SUBMIT" at bounding box center [899, 596] width 140 height 33
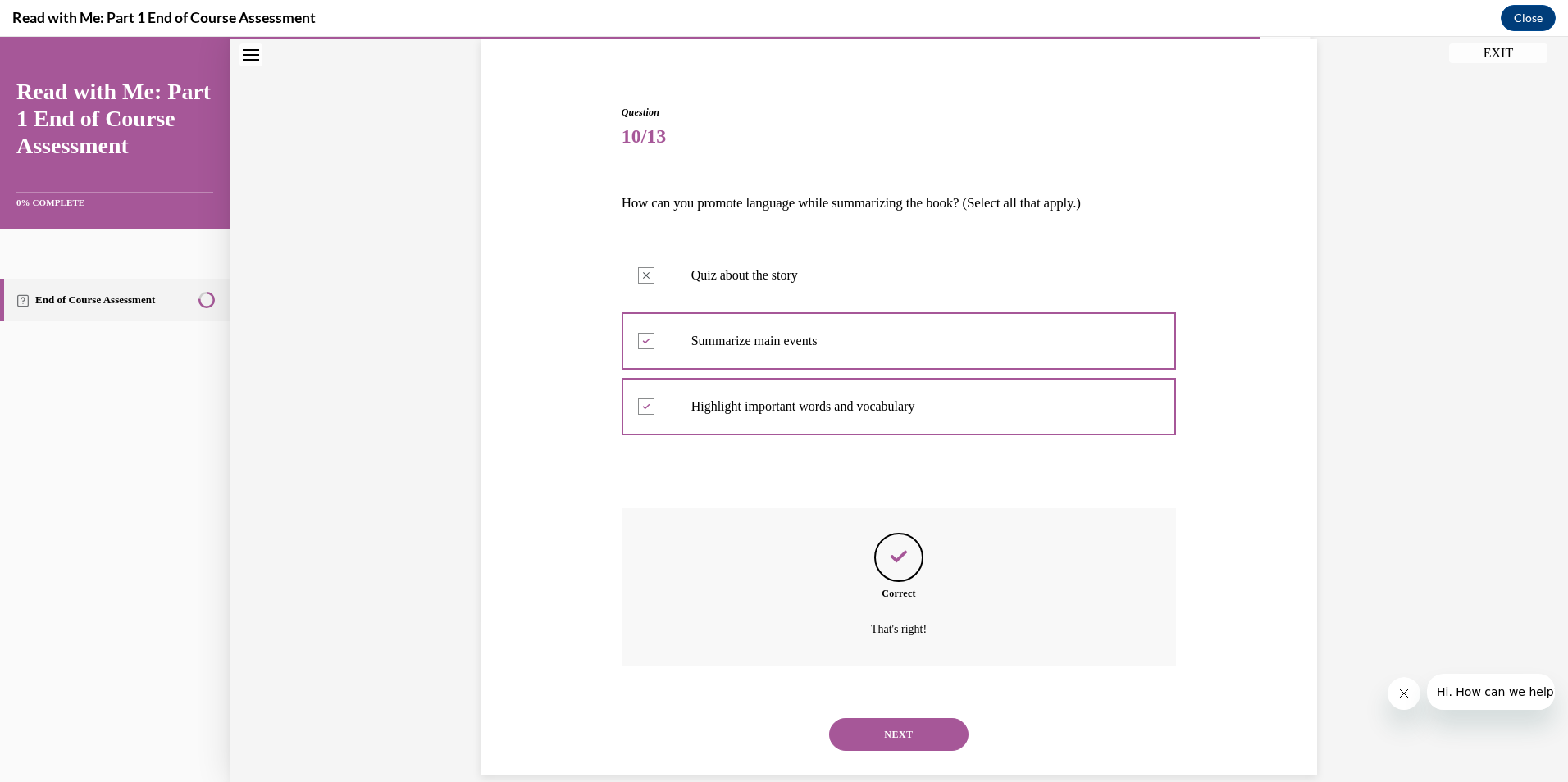
scroll to position [150, 0]
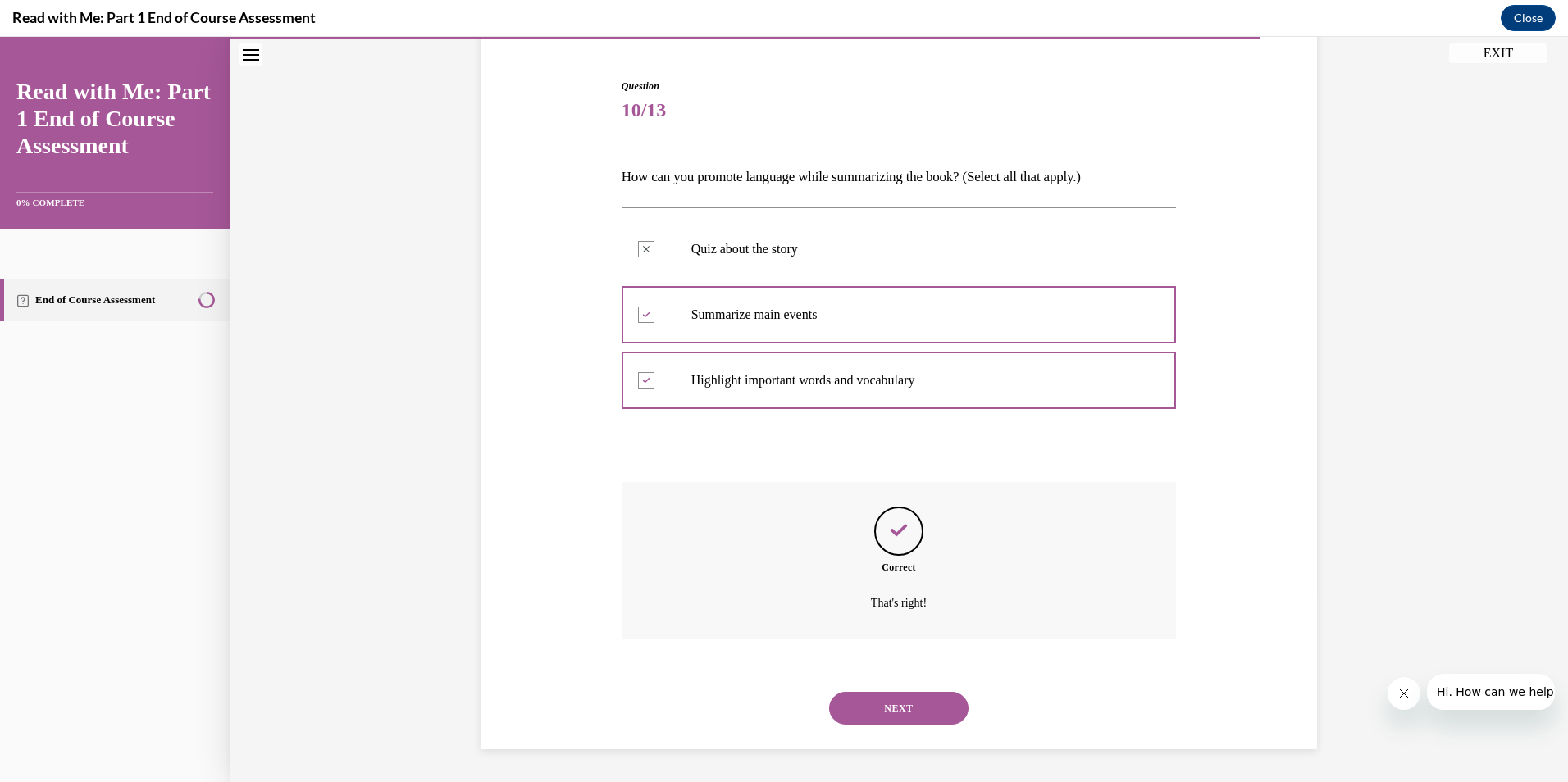
click at [880, 696] on button "NEXT" at bounding box center [899, 708] width 140 height 33
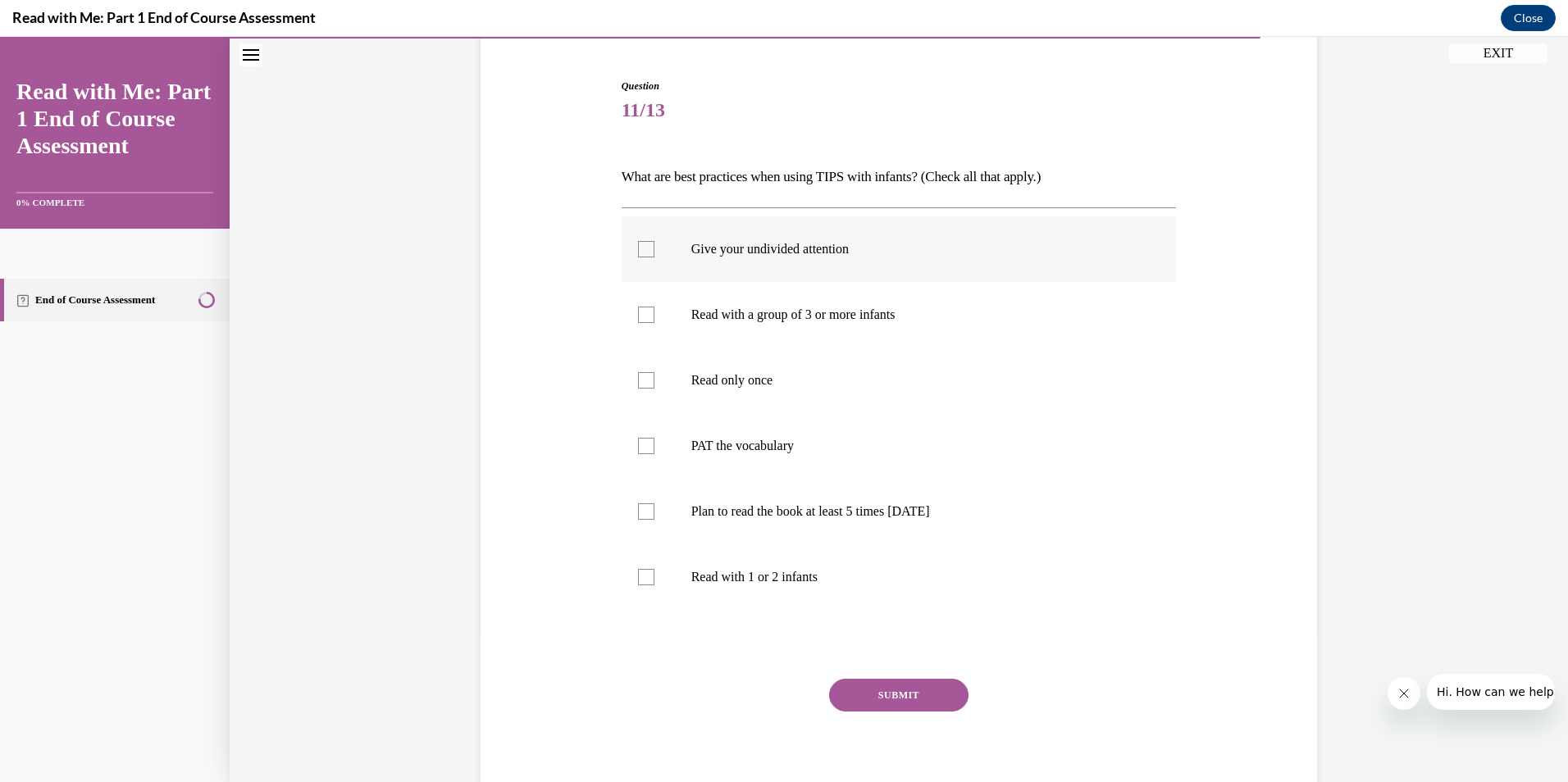
scroll to position [86, 0]
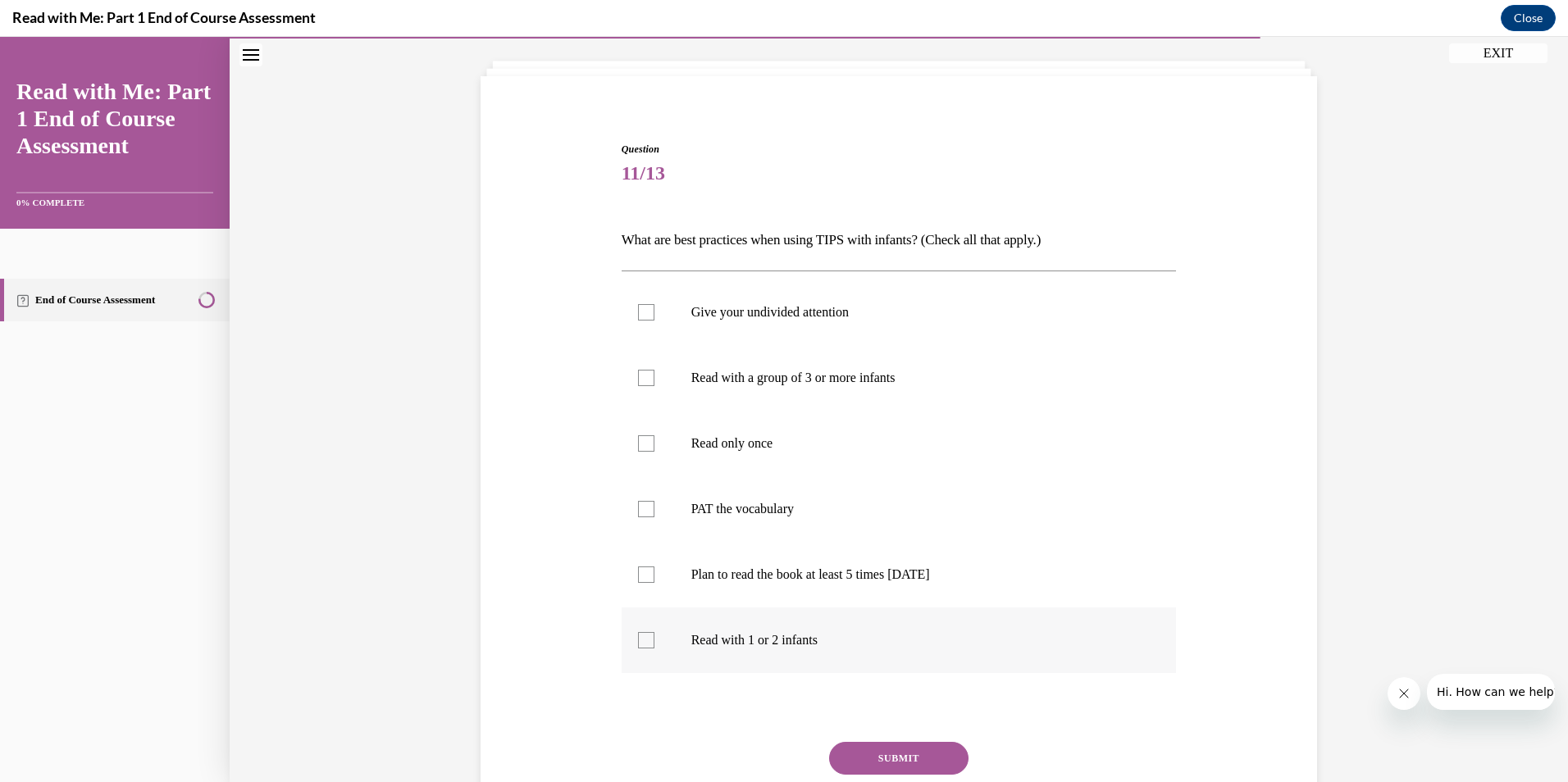
click at [646, 640] on div at bounding box center [646, 640] width 16 height 16
click at [646, 640] on input "Read with 1 or 2 infants" at bounding box center [646, 640] width 16 height 16
checkbox input "true"
click at [642, 569] on div at bounding box center [646, 574] width 16 height 16
click at [642, 569] on input "Plan to read the book at least 5 times in 2 weeks" at bounding box center [646, 574] width 16 height 16
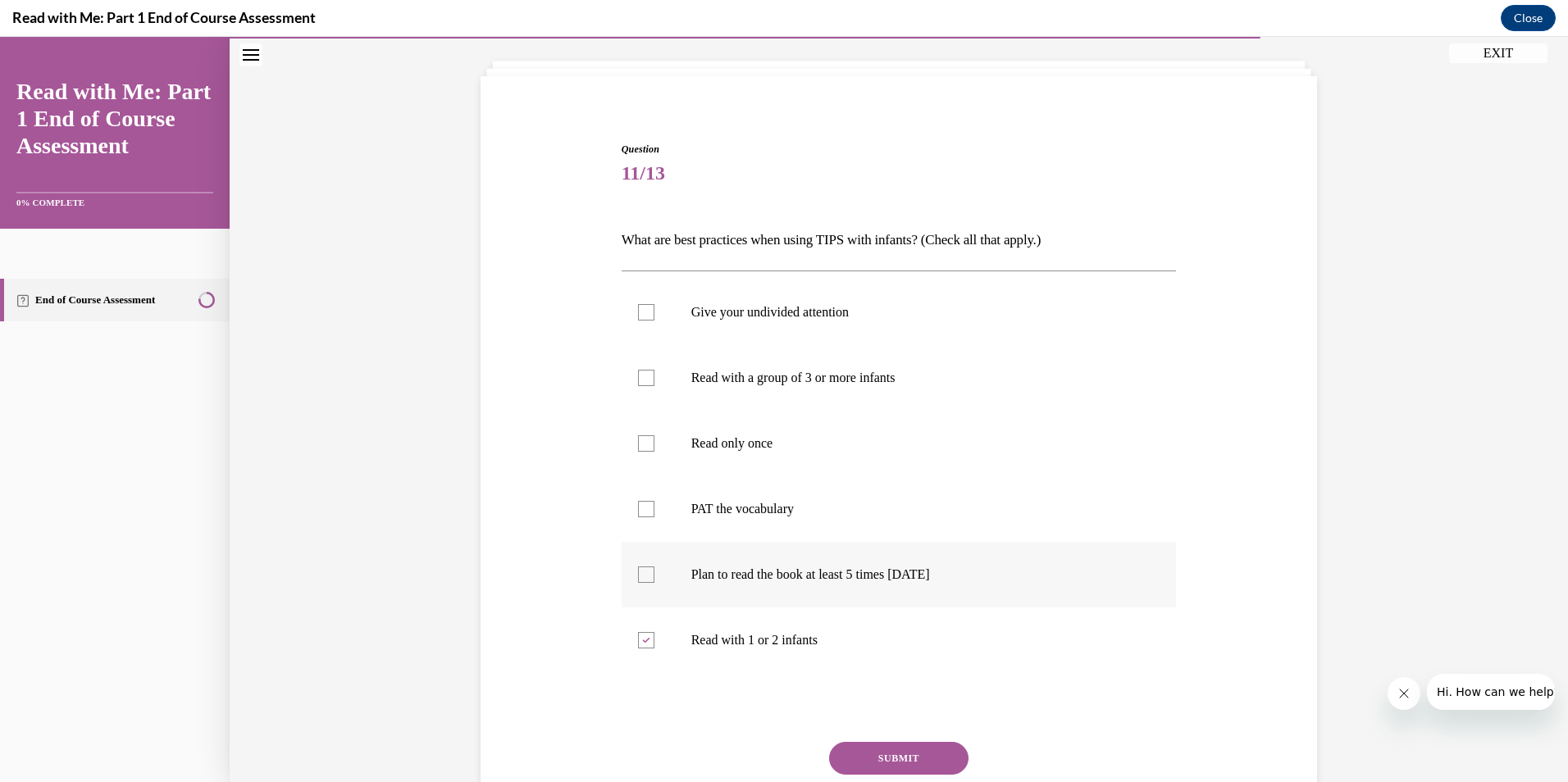
checkbox input "true"
click at [638, 508] on div at bounding box center [646, 509] width 16 height 16
click at [638, 508] on input "PAT the vocabulary" at bounding box center [646, 509] width 16 height 16
checkbox input "true"
click at [889, 753] on button "SUBMIT" at bounding box center [899, 758] width 140 height 33
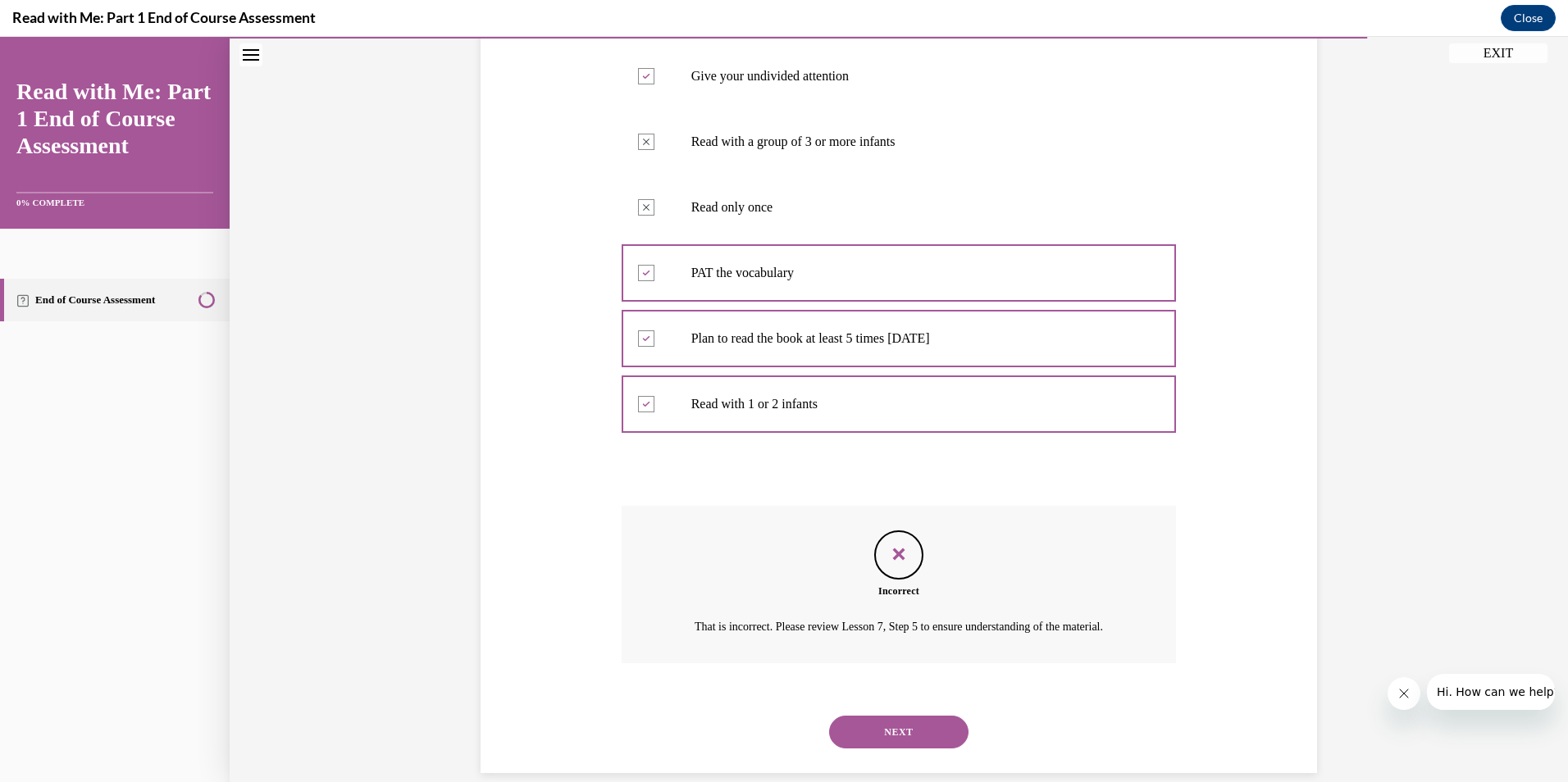
scroll to position [365, 0]
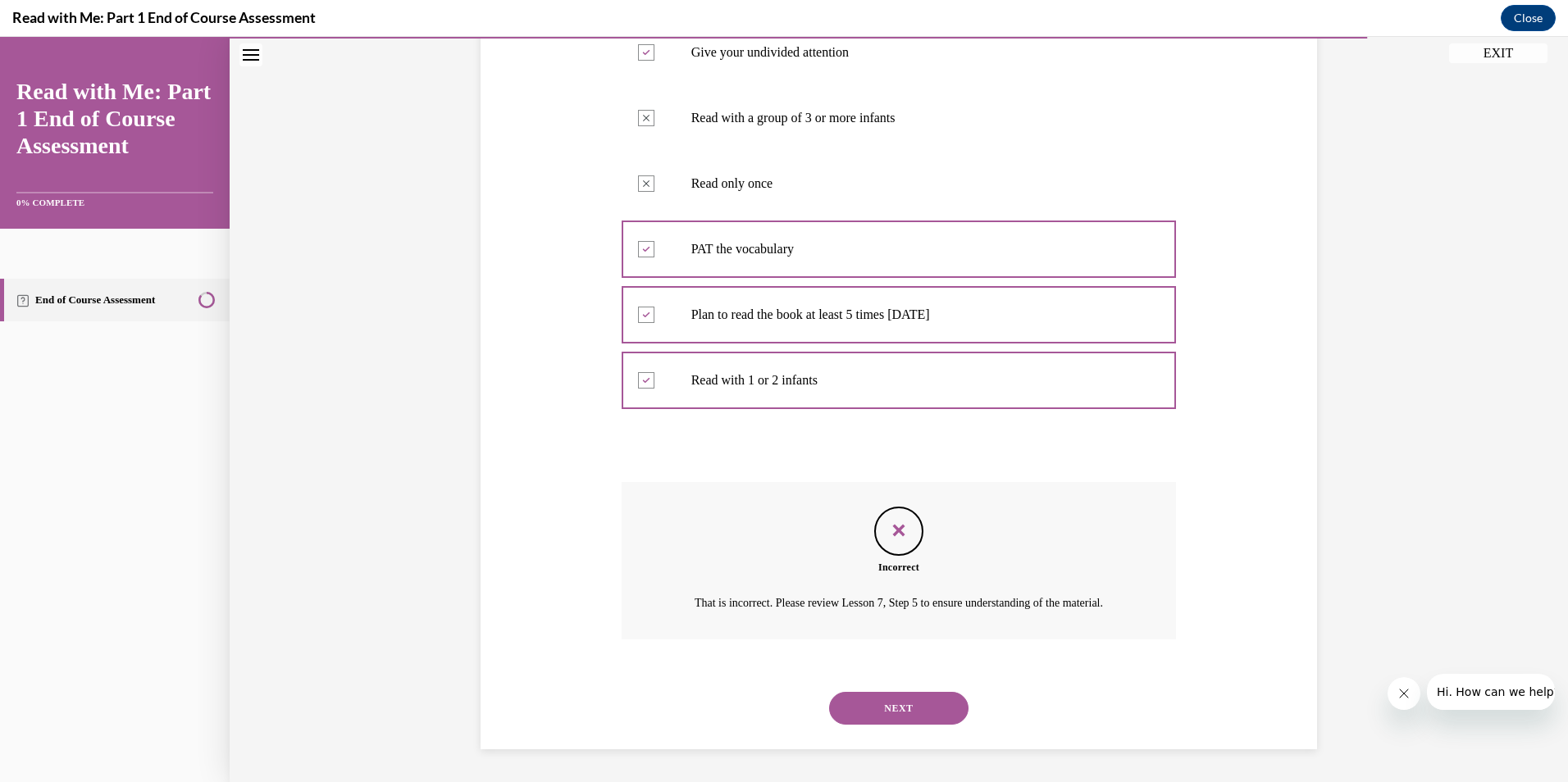
click at [872, 706] on button "NEXT" at bounding box center [899, 708] width 140 height 33
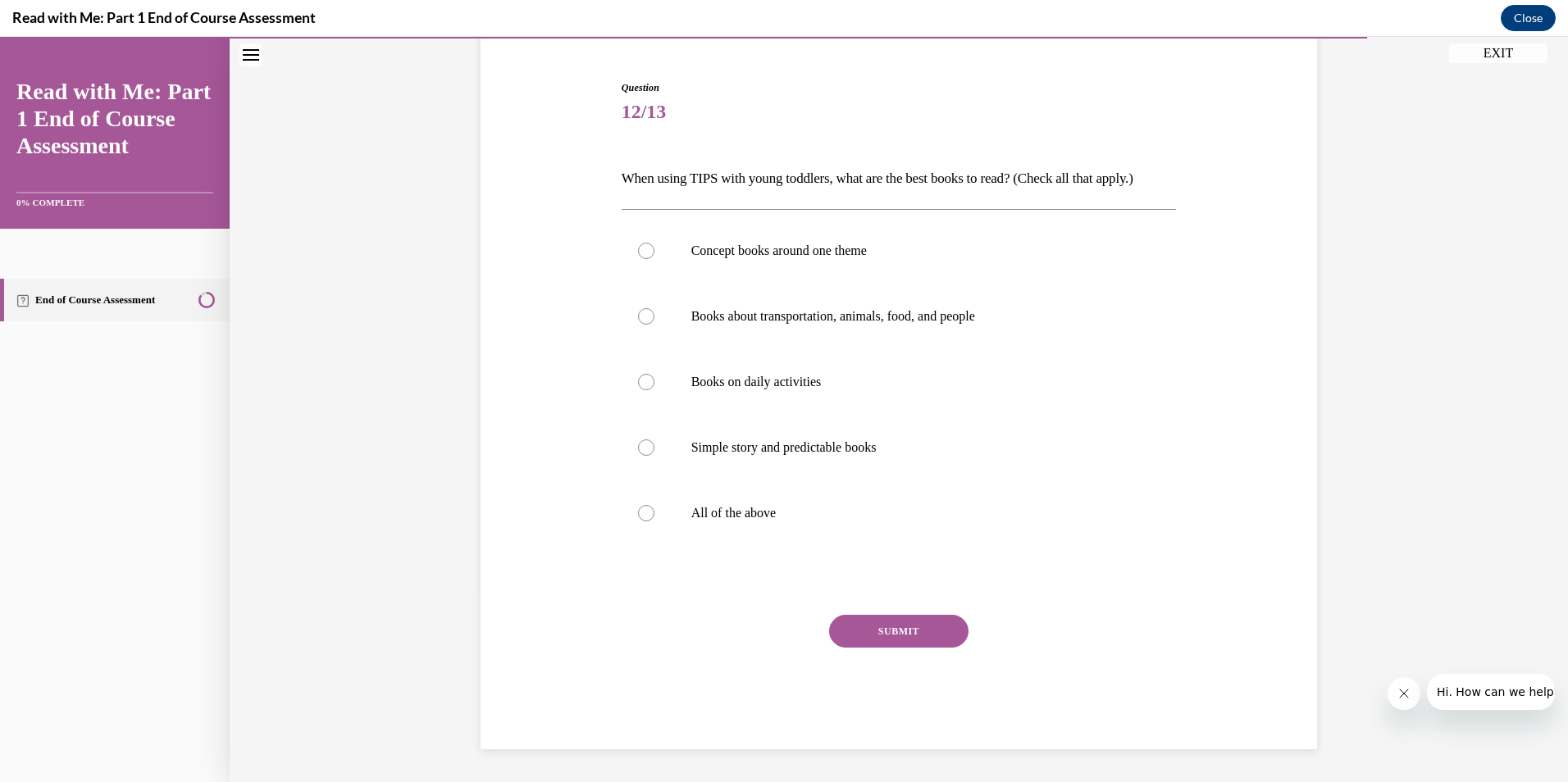
scroll to position [148, 0]
click at [634, 521] on label "All of the above" at bounding box center [900, 512] width 556 height 65
click at [638, 521] on input "All of the above" at bounding box center [646, 513] width 16 height 16
radio input "true"
click at [880, 631] on button "SUBMIT" at bounding box center [899, 631] width 140 height 33
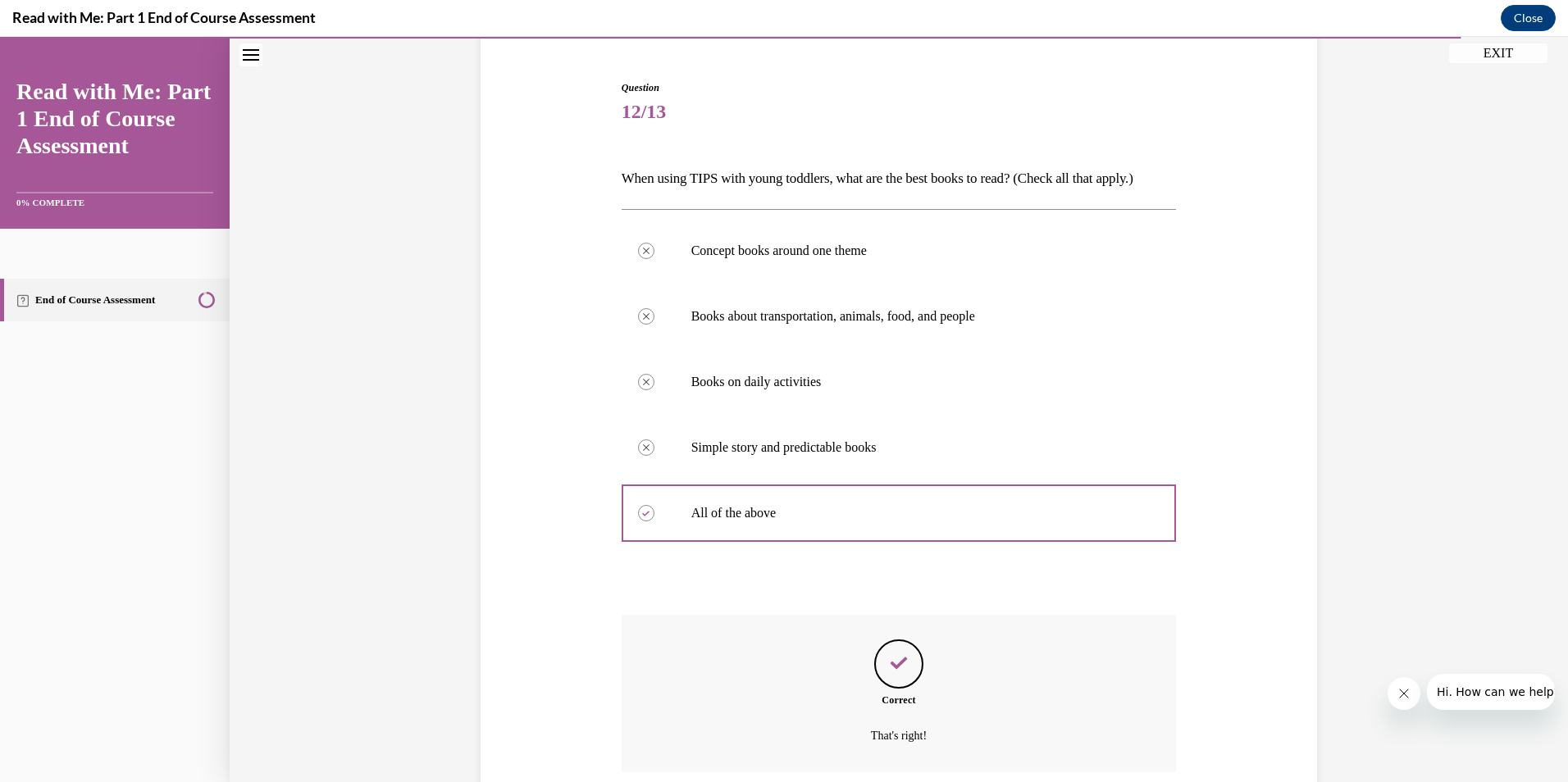
scroll to position [280, 0]
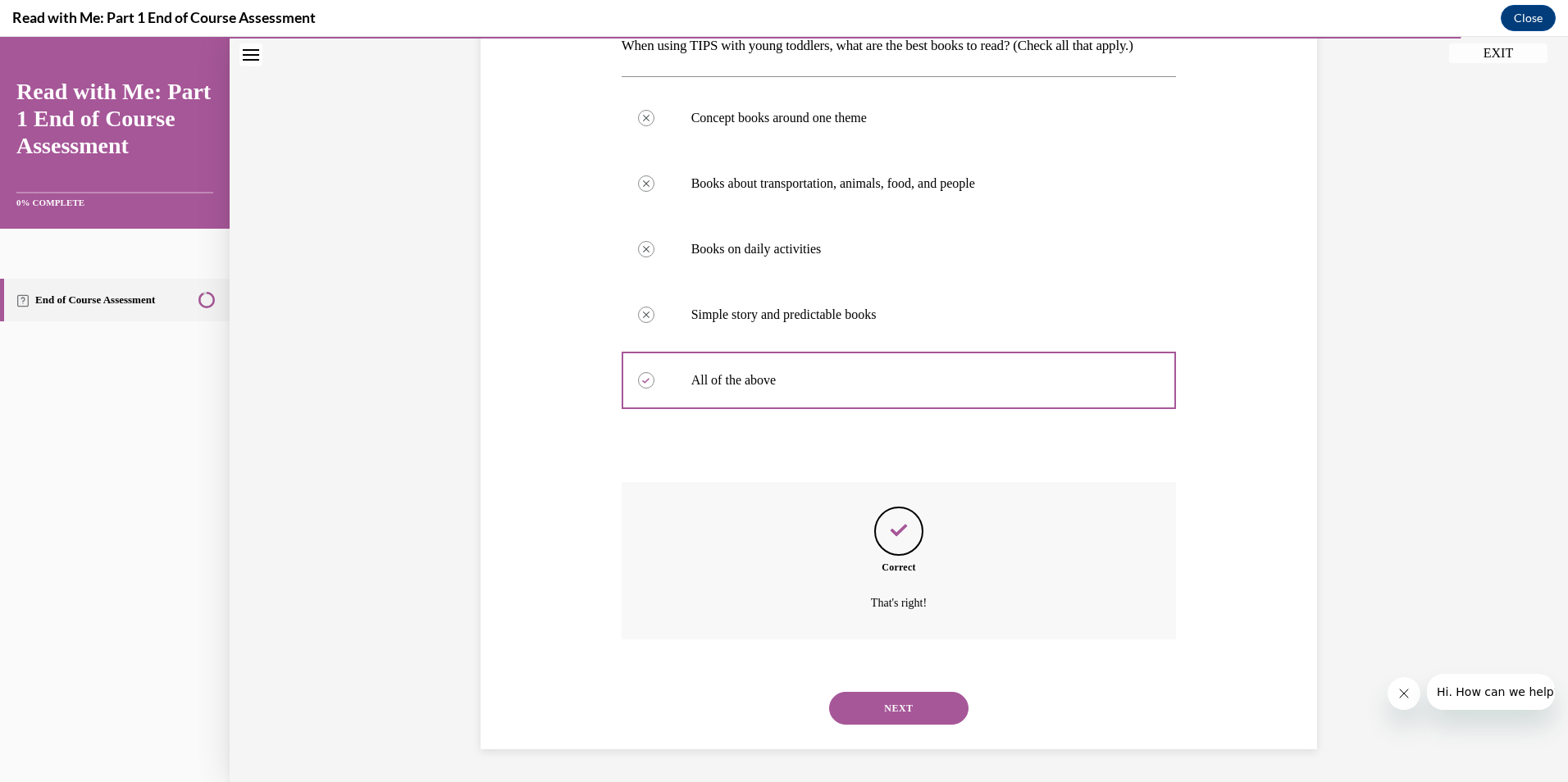
click at [893, 706] on button "NEXT" at bounding box center [899, 708] width 140 height 33
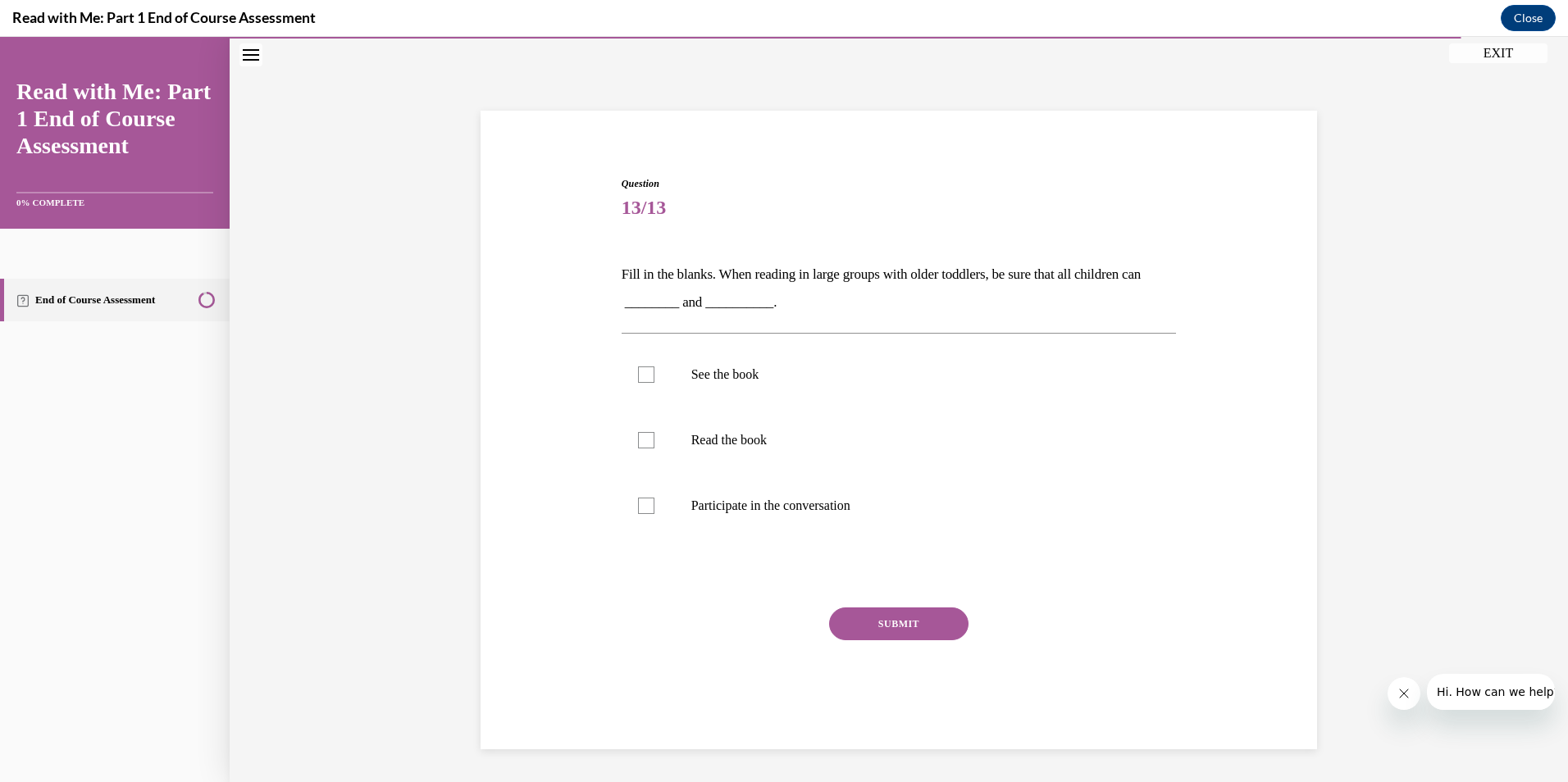
scroll to position [52, 0]
click at [644, 374] on div at bounding box center [646, 374] width 16 height 16
click at [644, 374] on input "See the book" at bounding box center [646, 374] width 16 height 16
checkbox input "true"
click at [639, 510] on div at bounding box center [646, 506] width 16 height 16
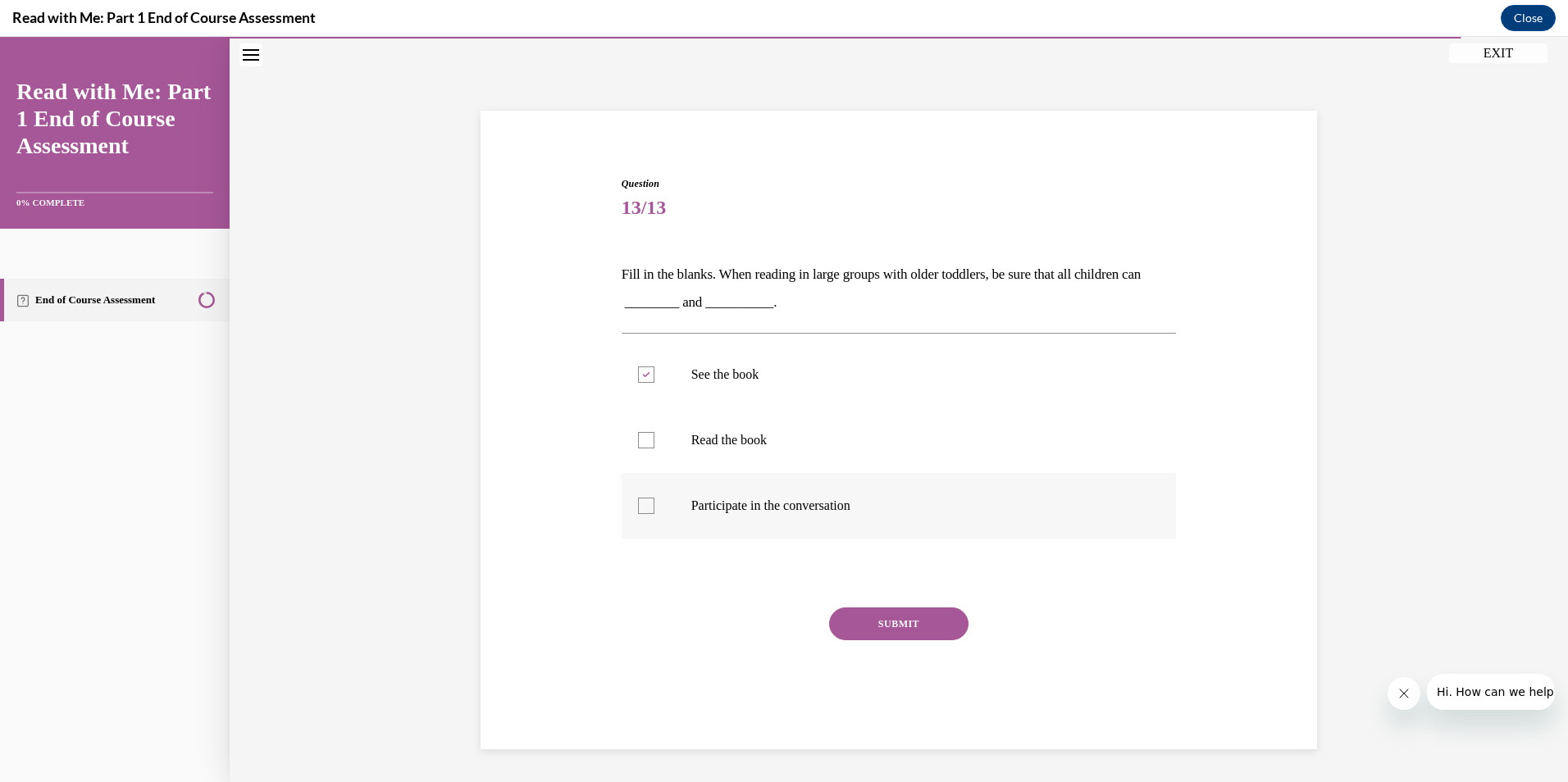
click at [639, 510] on input "Participate in the conversation" at bounding box center [646, 506] width 16 height 16
checkbox input "true"
click at [879, 621] on button "SUBMIT" at bounding box center [899, 623] width 140 height 33
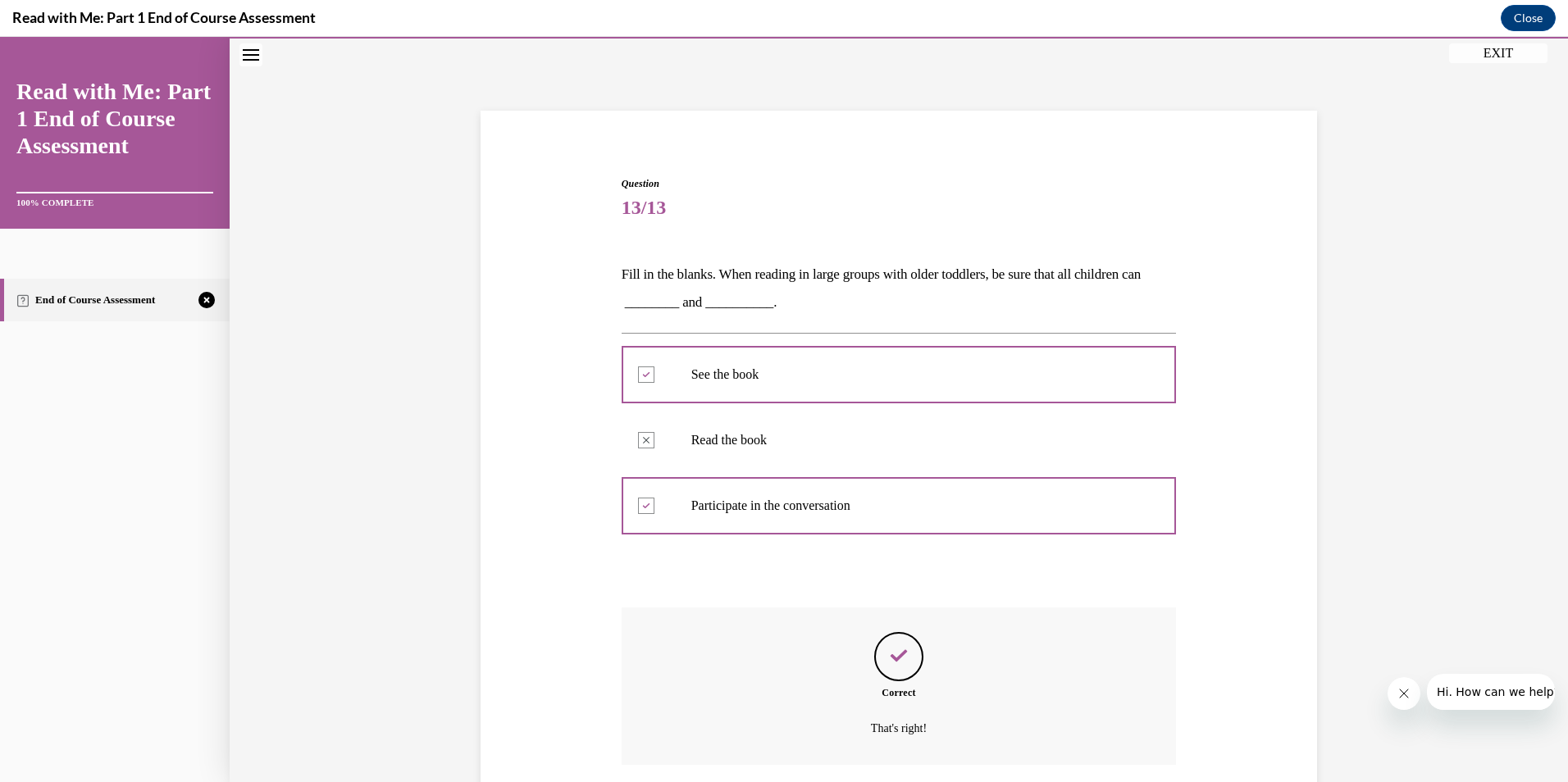
scroll to position [177, 0]
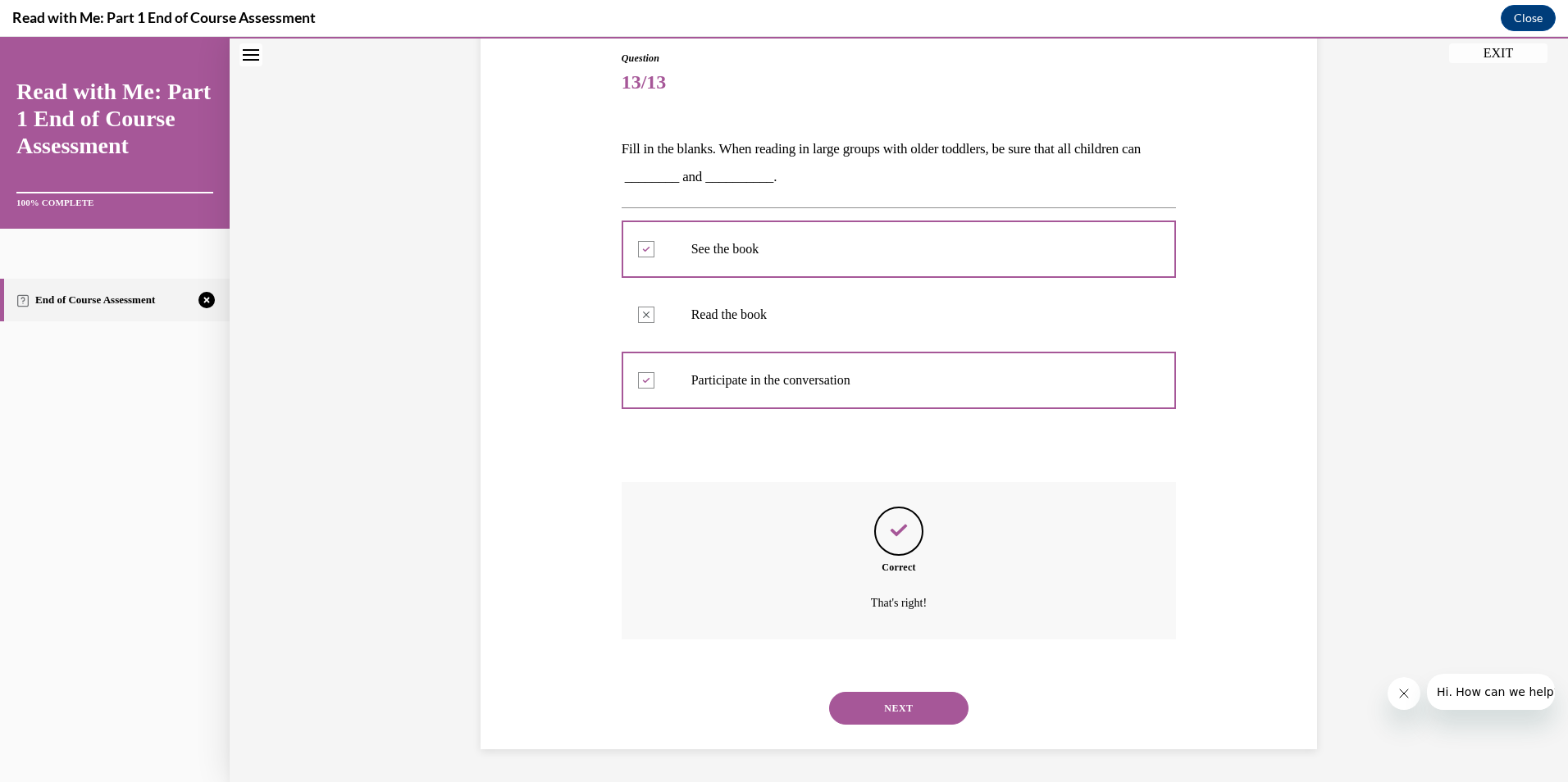
click at [912, 708] on button "NEXT" at bounding box center [899, 708] width 140 height 33
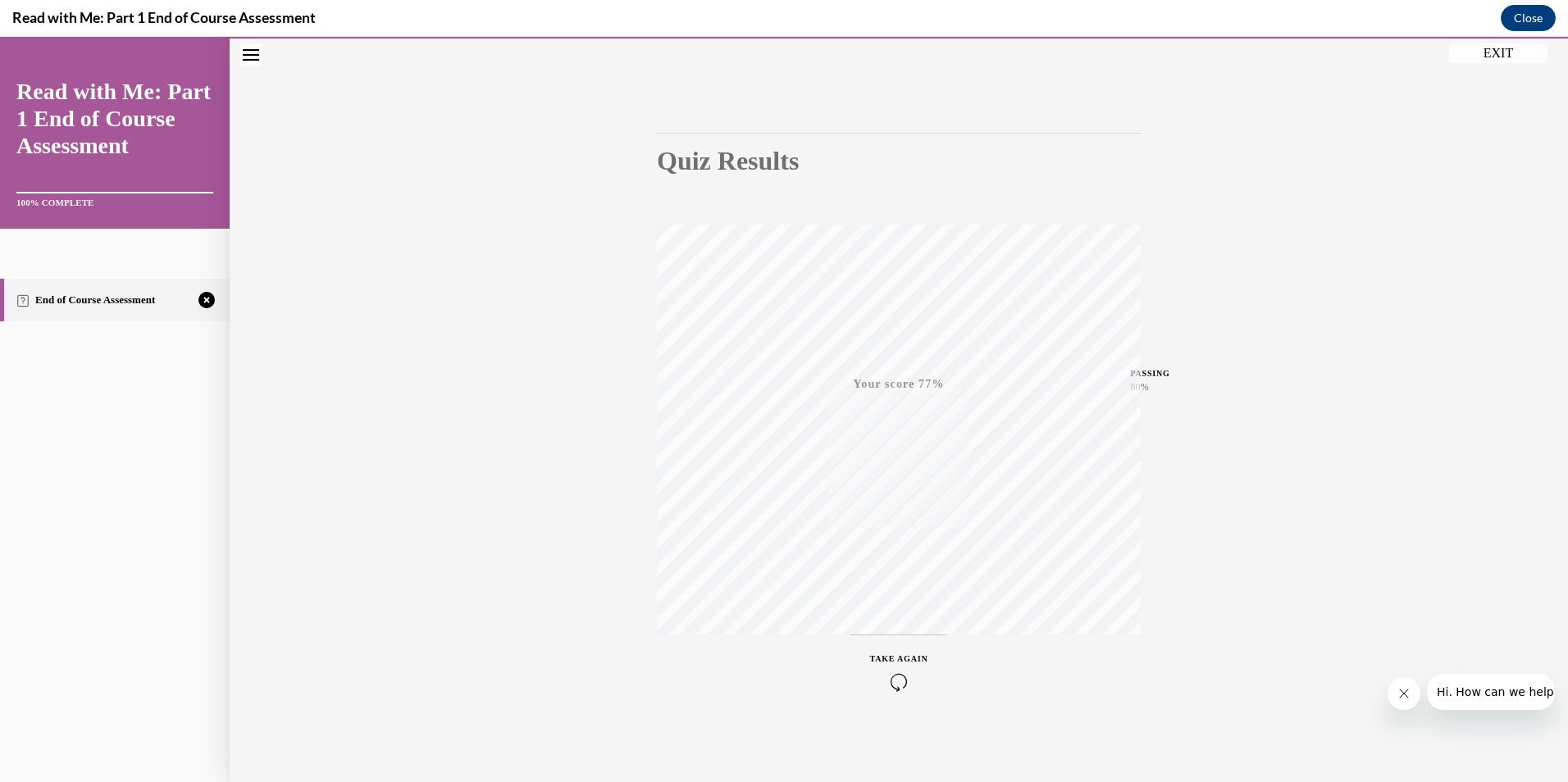
click at [890, 675] on icon "button" at bounding box center [899, 682] width 58 height 18
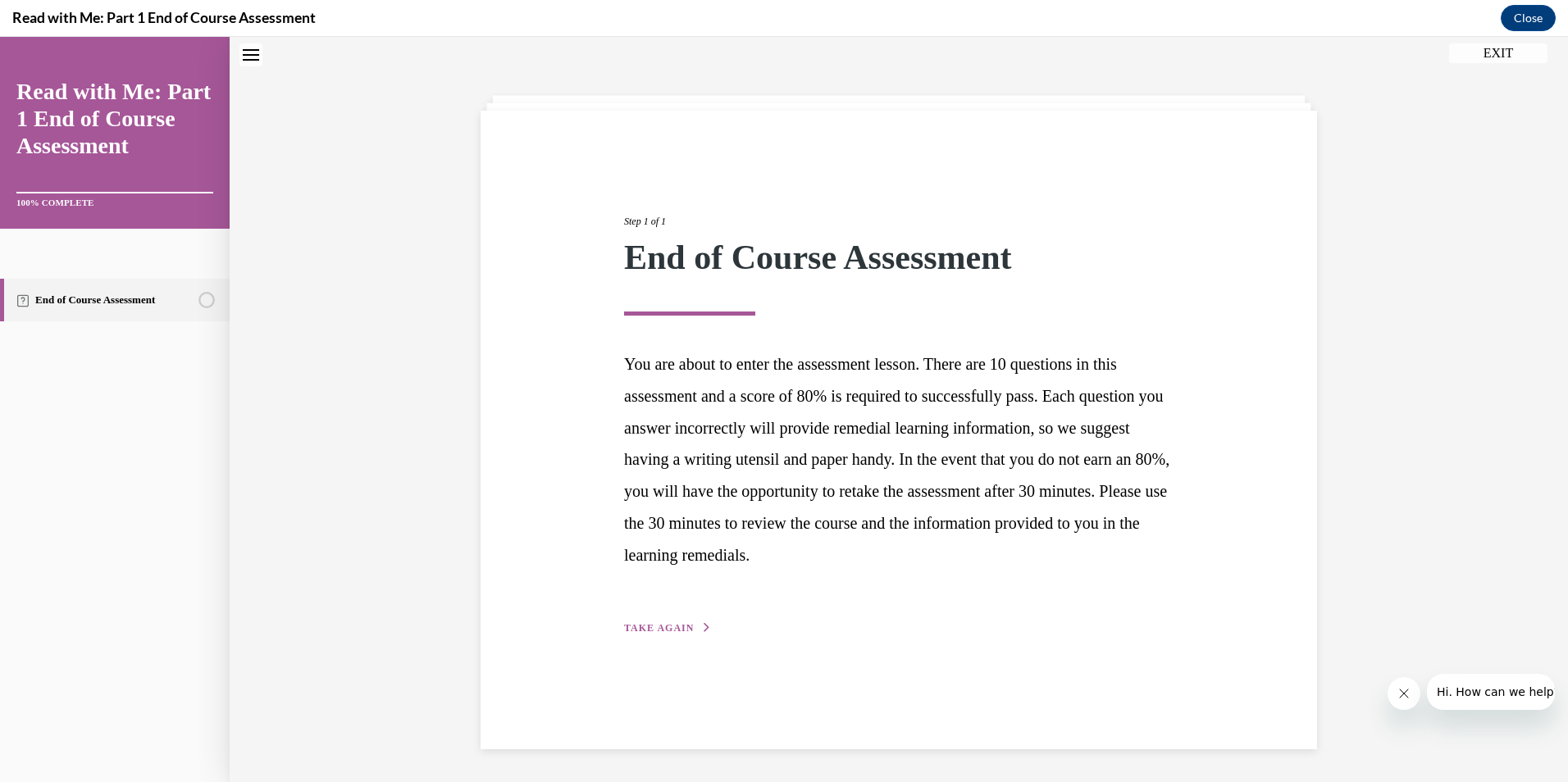
click at [661, 631] on span "TAKE AGAIN" at bounding box center [659, 628] width 70 height 12
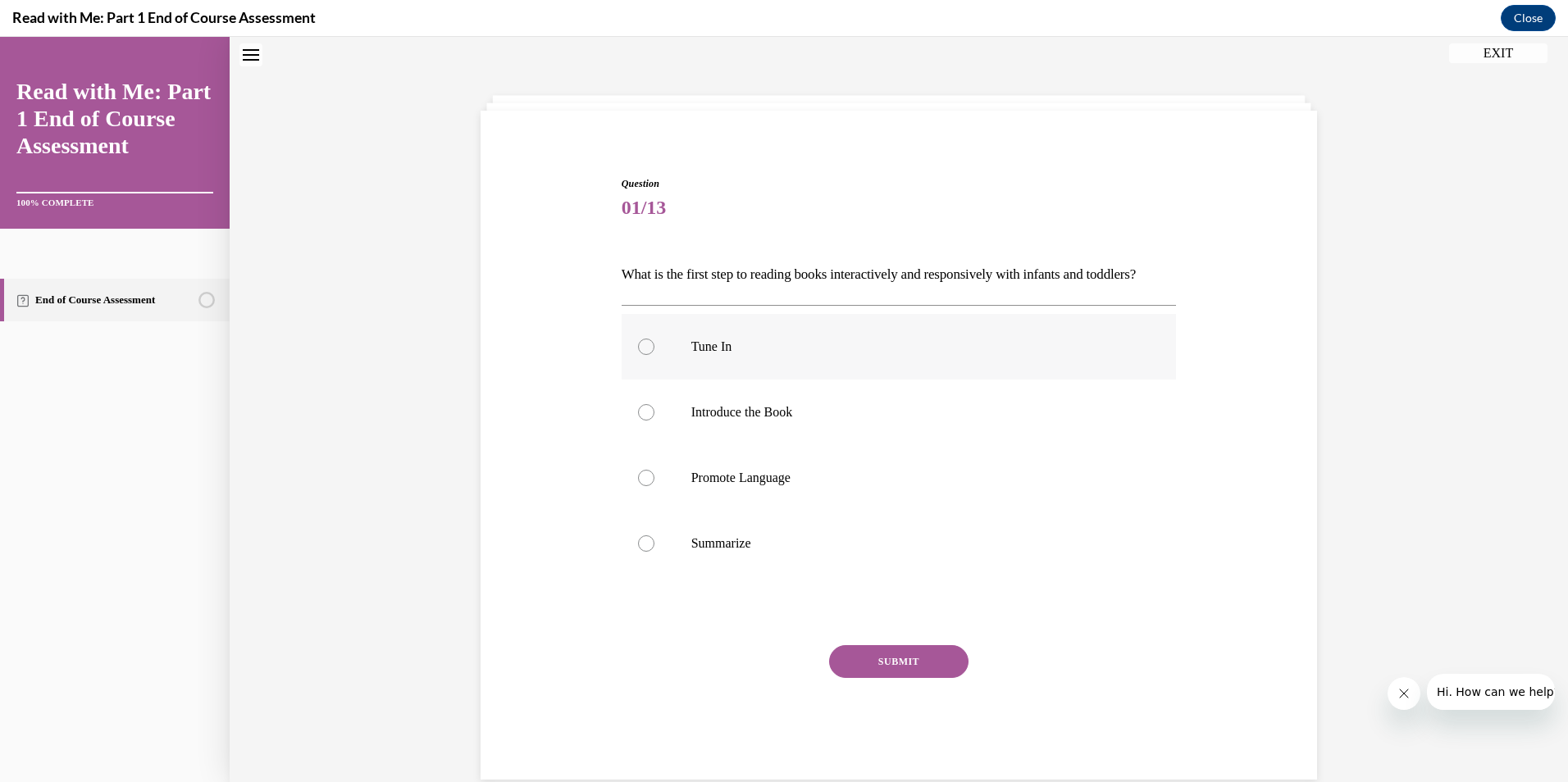
click at [644, 355] on div at bounding box center [646, 347] width 16 height 16
click at [644, 355] on input "Tune In" at bounding box center [646, 347] width 16 height 16
radio input "true"
click at [898, 678] on button "SUBMIT" at bounding box center [899, 661] width 140 height 33
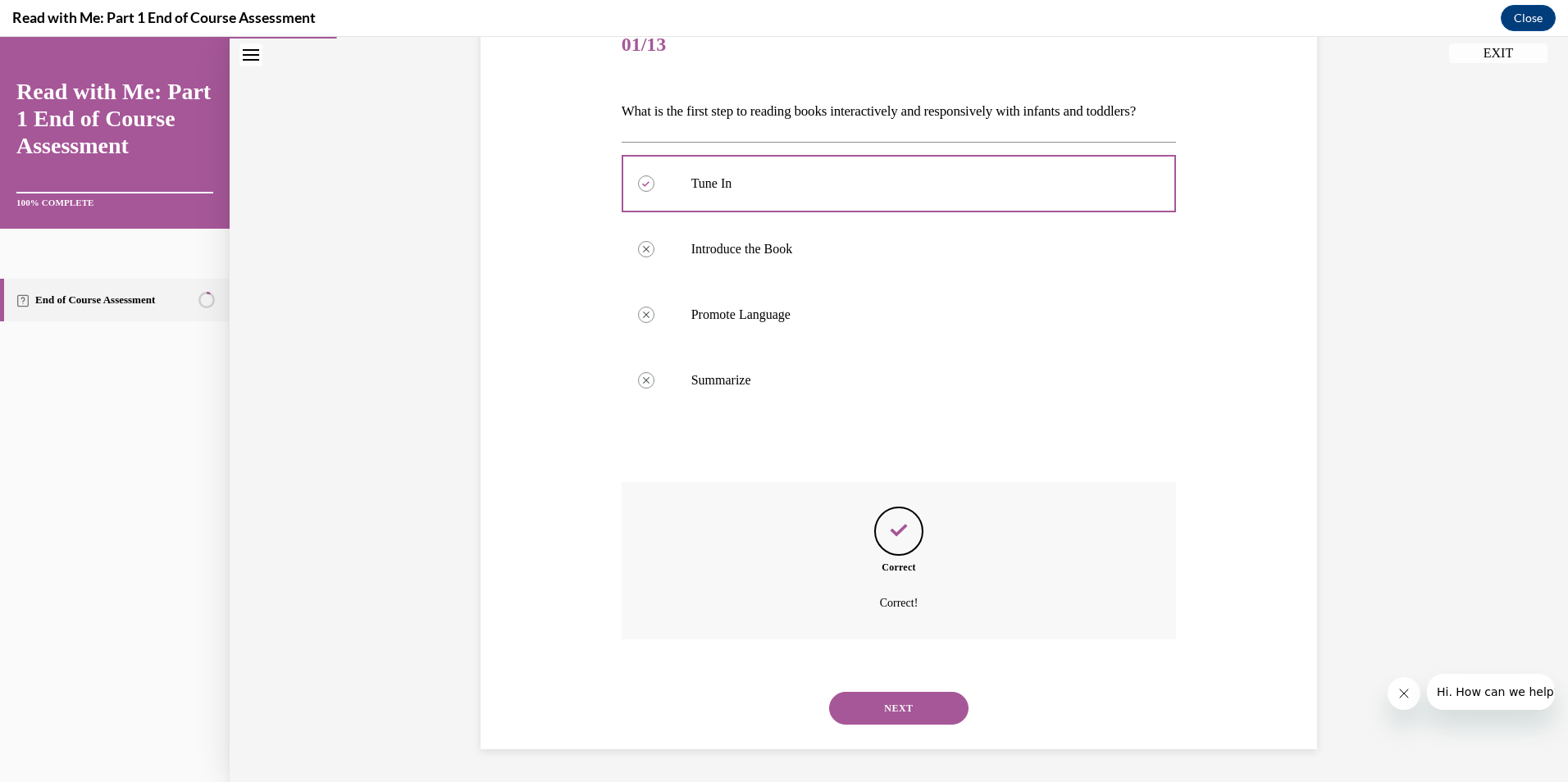
scroll to position [243, 0]
click at [905, 700] on button "NEXT" at bounding box center [899, 708] width 140 height 33
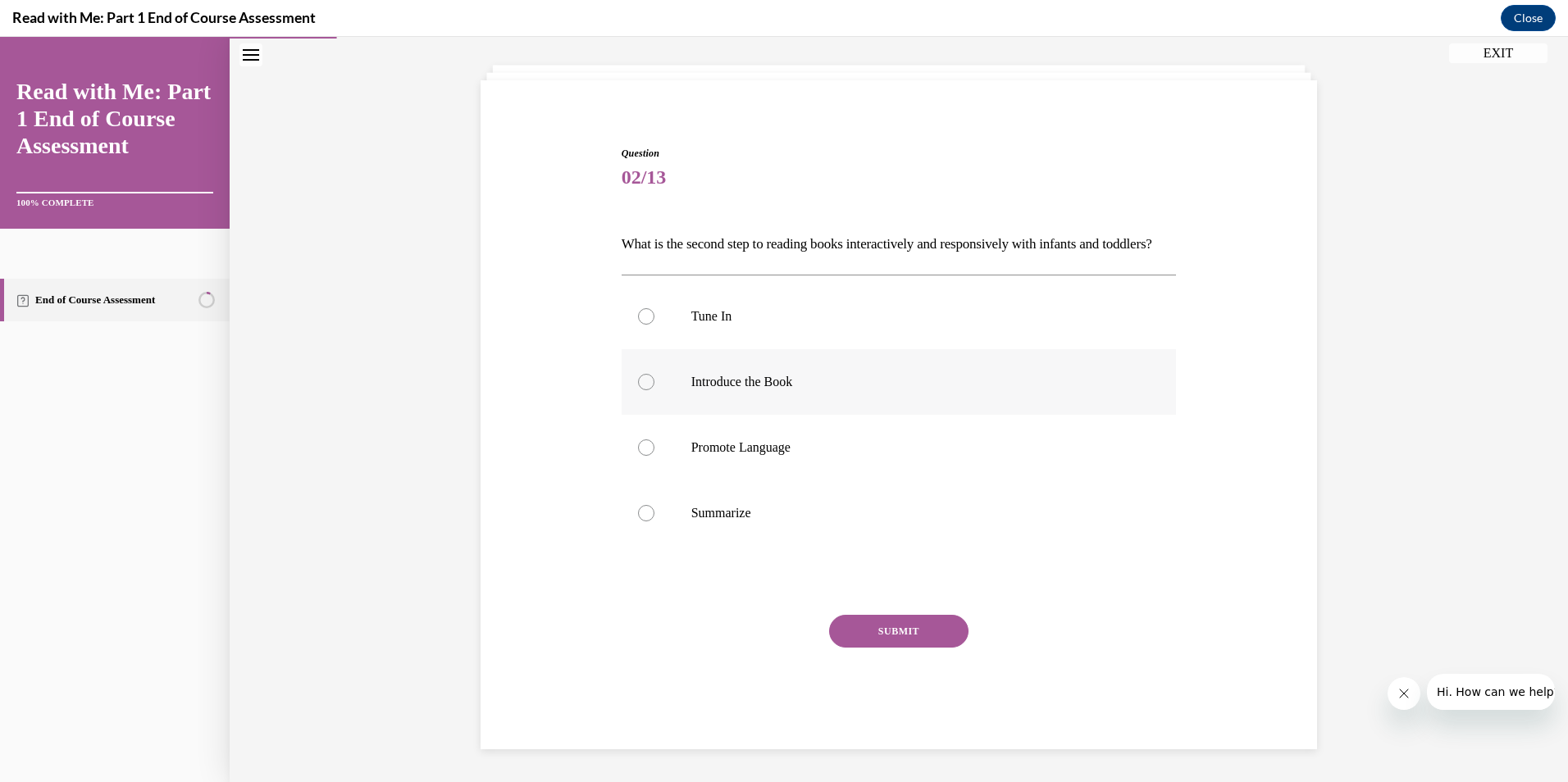
click at [639, 386] on div at bounding box center [646, 382] width 16 height 16
click at [639, 386] on input "Introduce the Book" at bounding box center [646, 382] width 16 height 16
radio input "true"
click at [903, 638] on button "SUBMIT" at bounding box center [899, 631] width 140 height 33
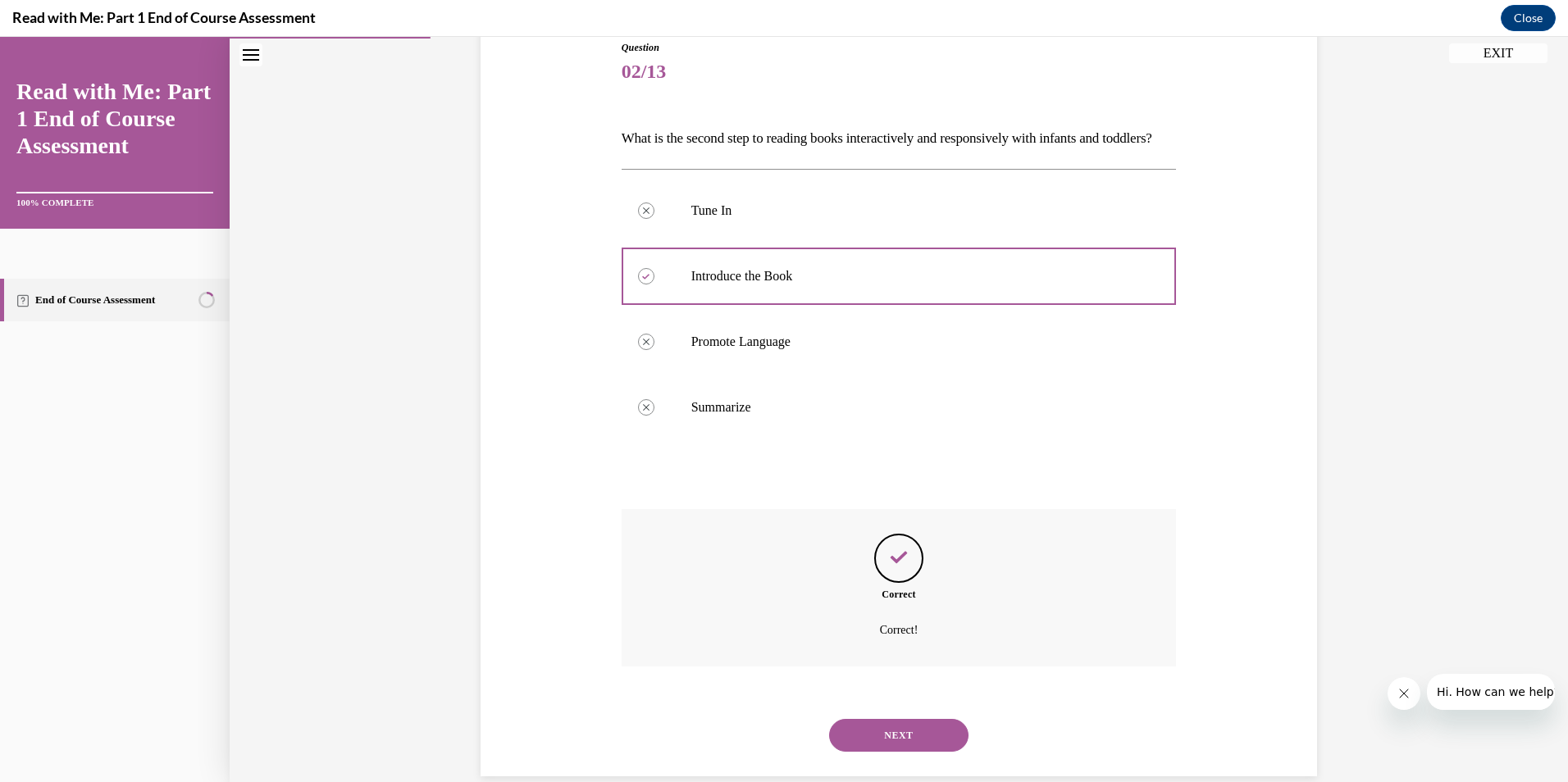
scroll to position [243, 0]
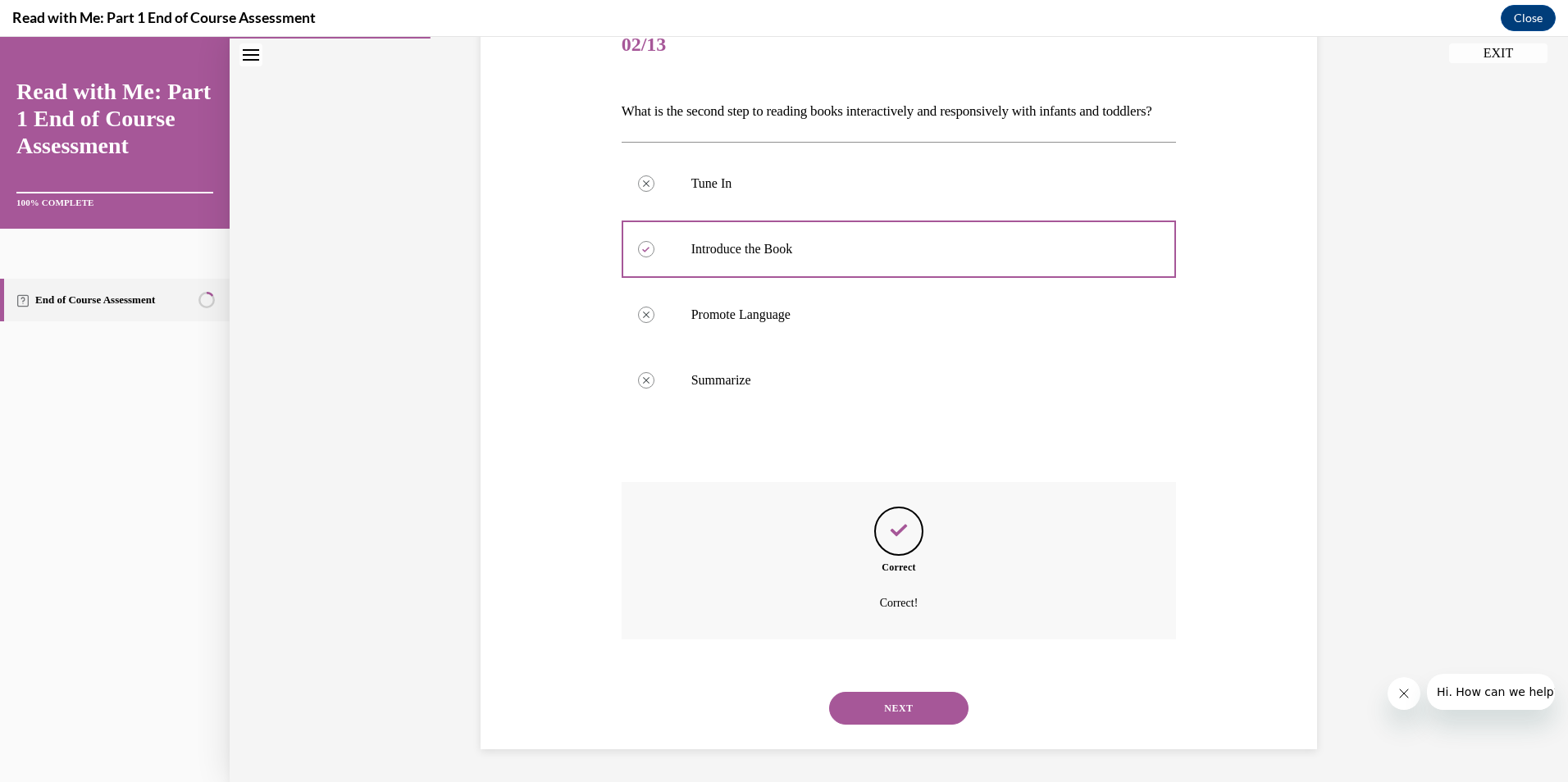
click at [907, 699] on button "NEXT" at bounding box center [899, 708] width 140 height 33
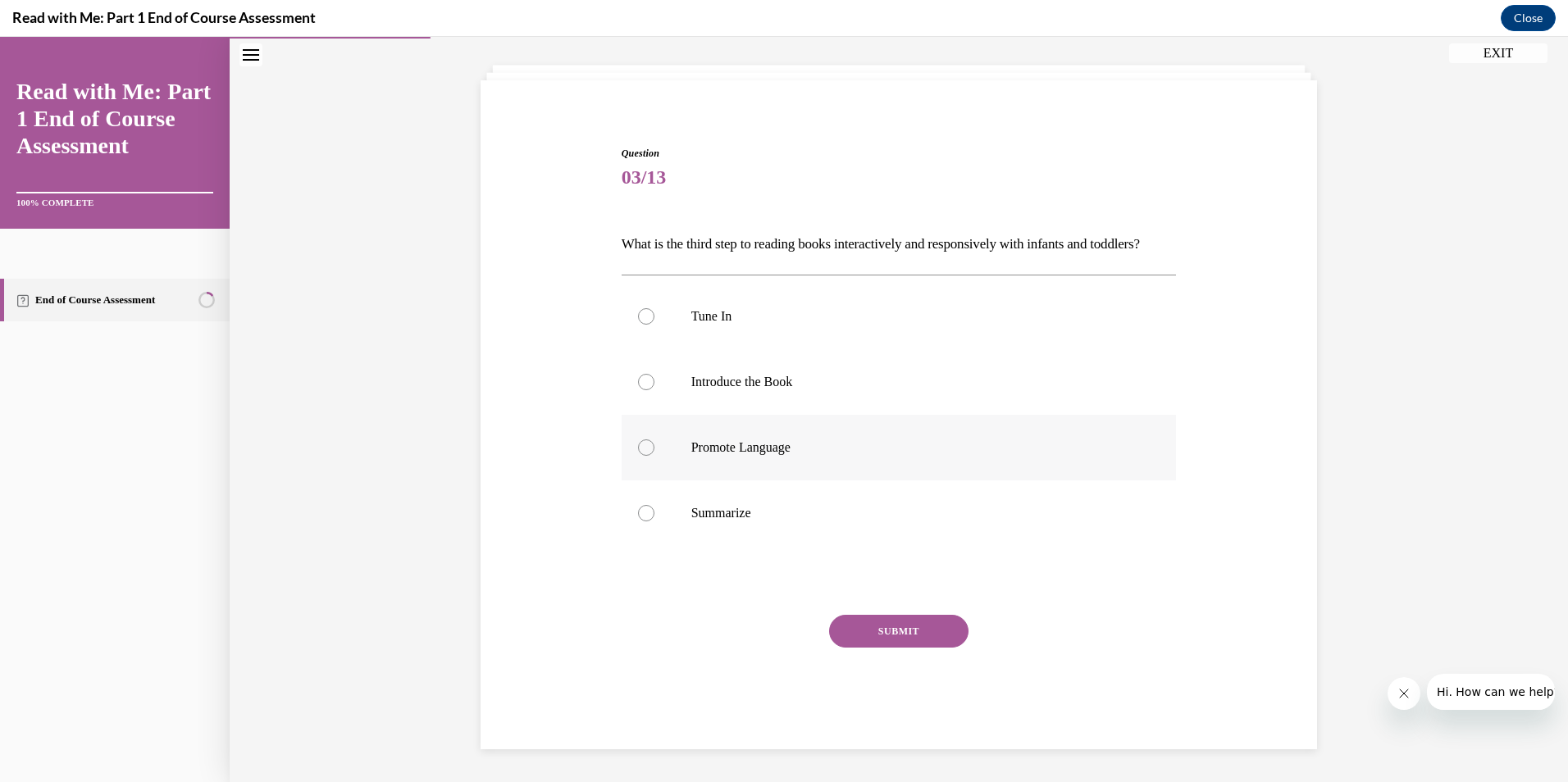
click at [646, 443] on div at bounding box center [646, 448] width 16 height 16
click at [646, 443] on input "Promote Language" at bounding box center [646, 448] width 16 height 16
radio input "true"
click at [889, 627] on button "SUBMIT" at bounding box center [899, 631] width 140 height 33
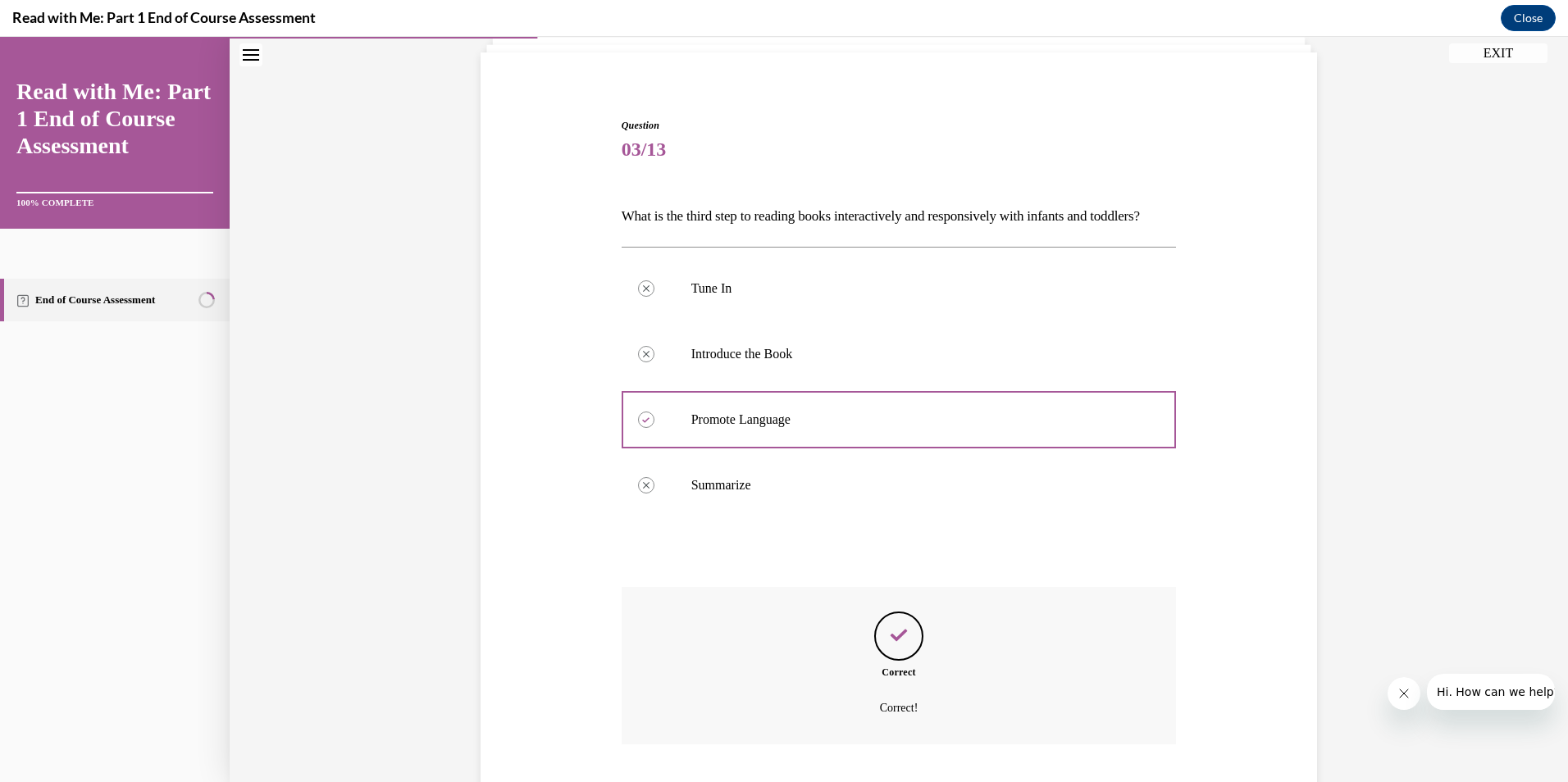
scroll to position [243, 0]
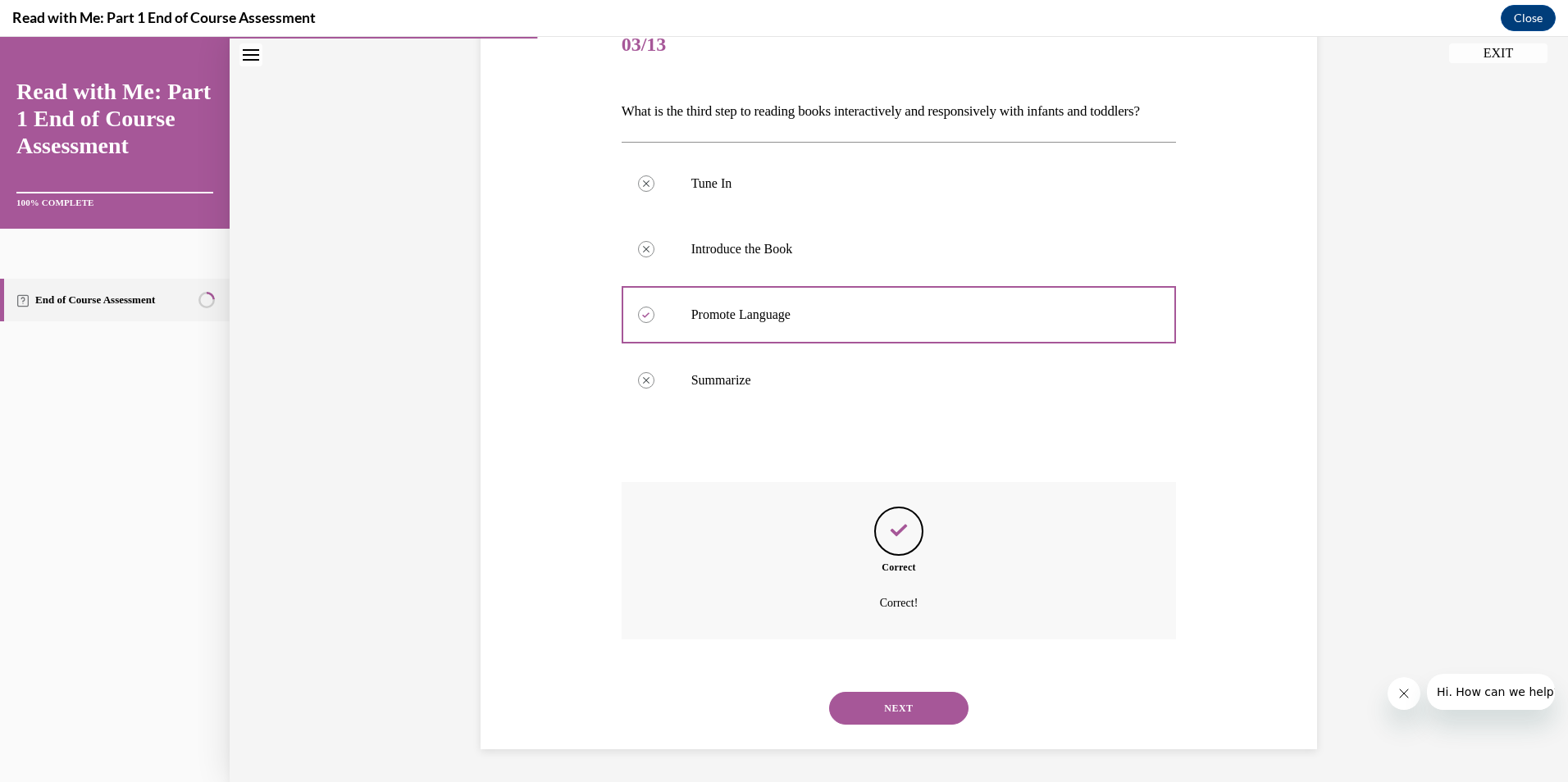
click at [892, 707] on button "NEXT" at bounding box center [899, 708] width 140 height 33
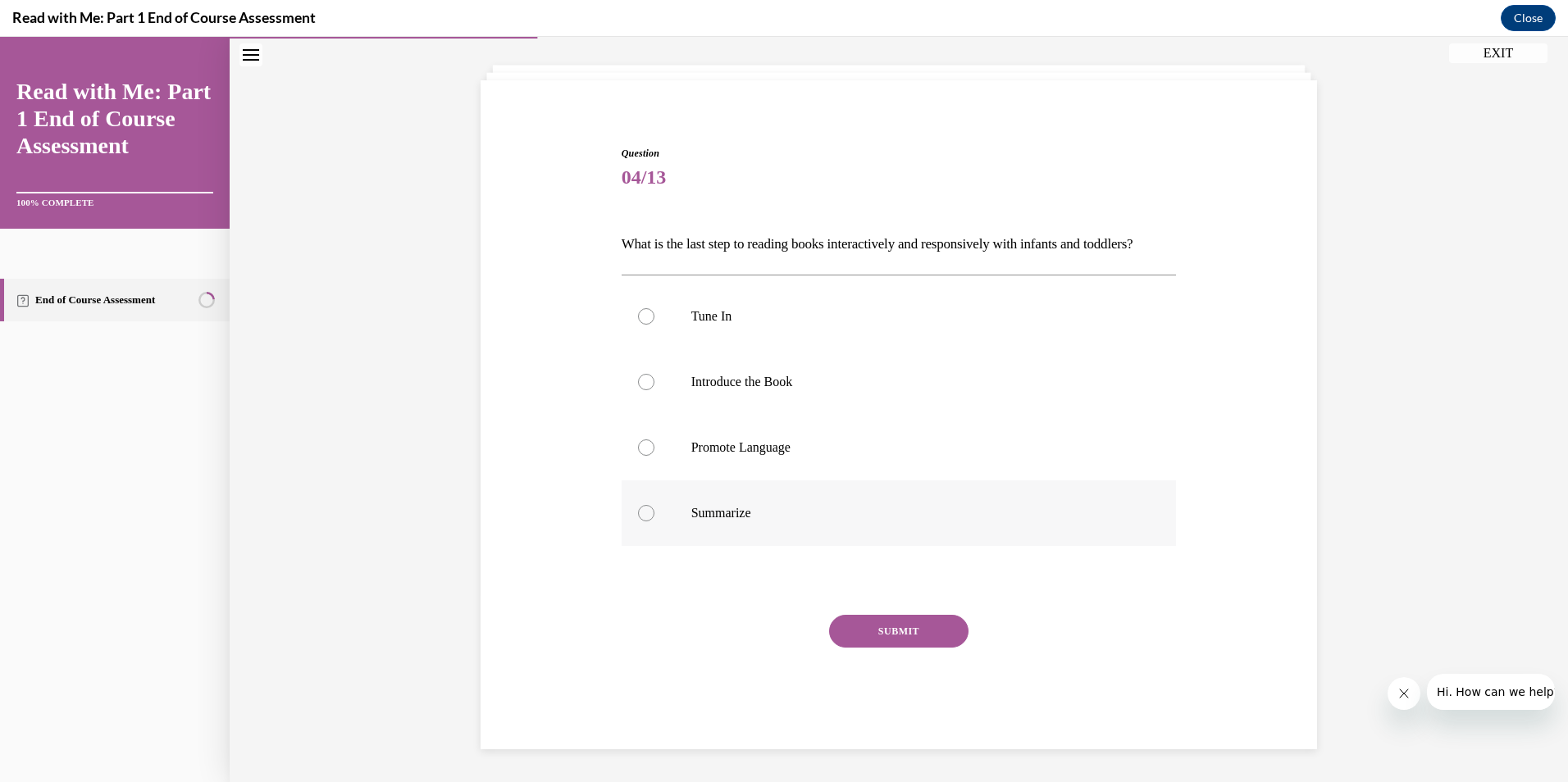
click at [638, 516] on div at bounding box center [646, 513] width 16 height 16
click at [638, 516] on input "Summarize" at bounding box center [646, 513] width 16 height 16
radio input "true"
click at [919, 637] on button "SUBMIT" at bounding box center [899, 631] width 140 height 33
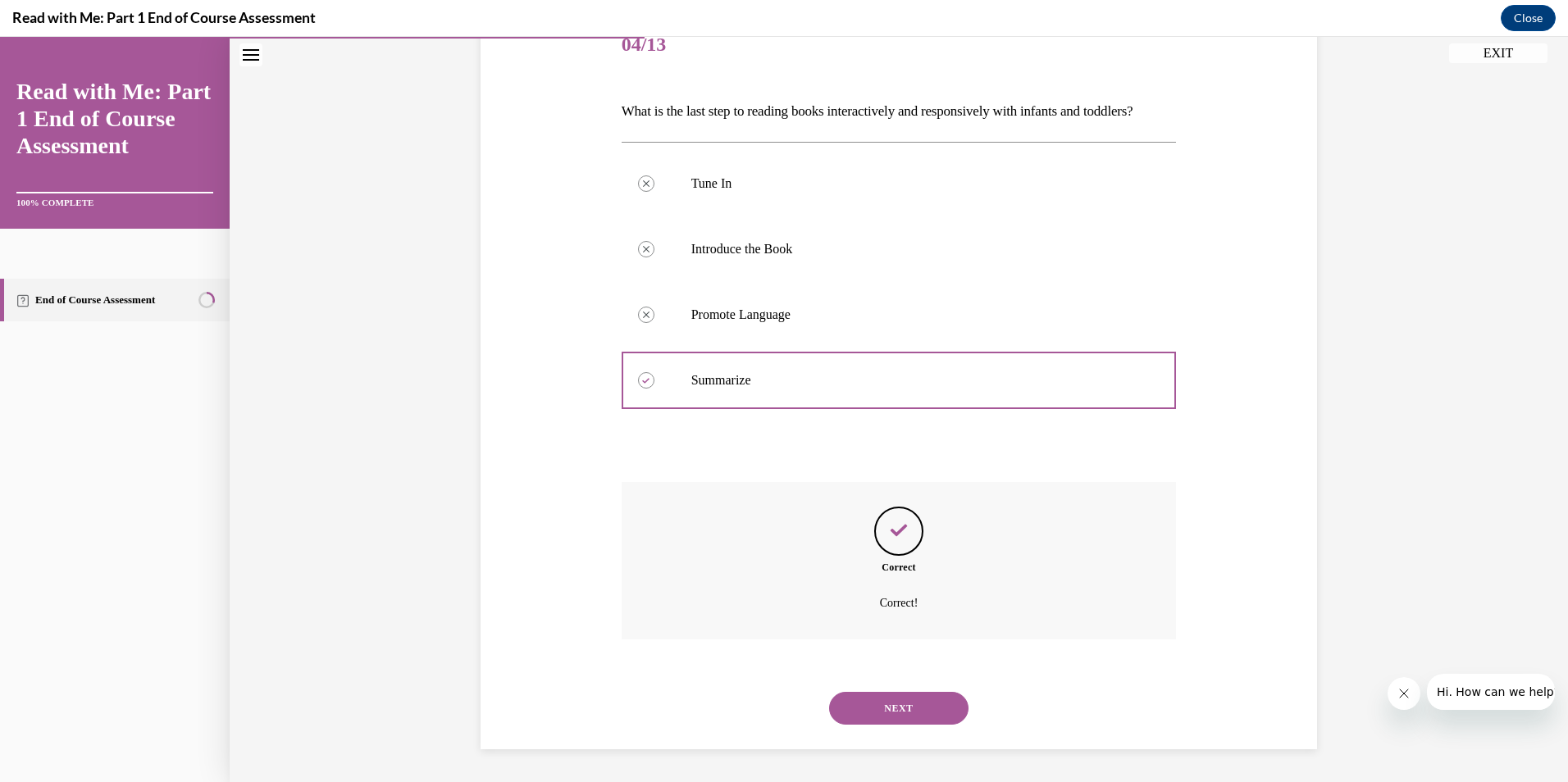
scroll to position [243, 0]
click at [900, 700] on button "NEXT" at bounding box center [899, 708] width 140 height 33
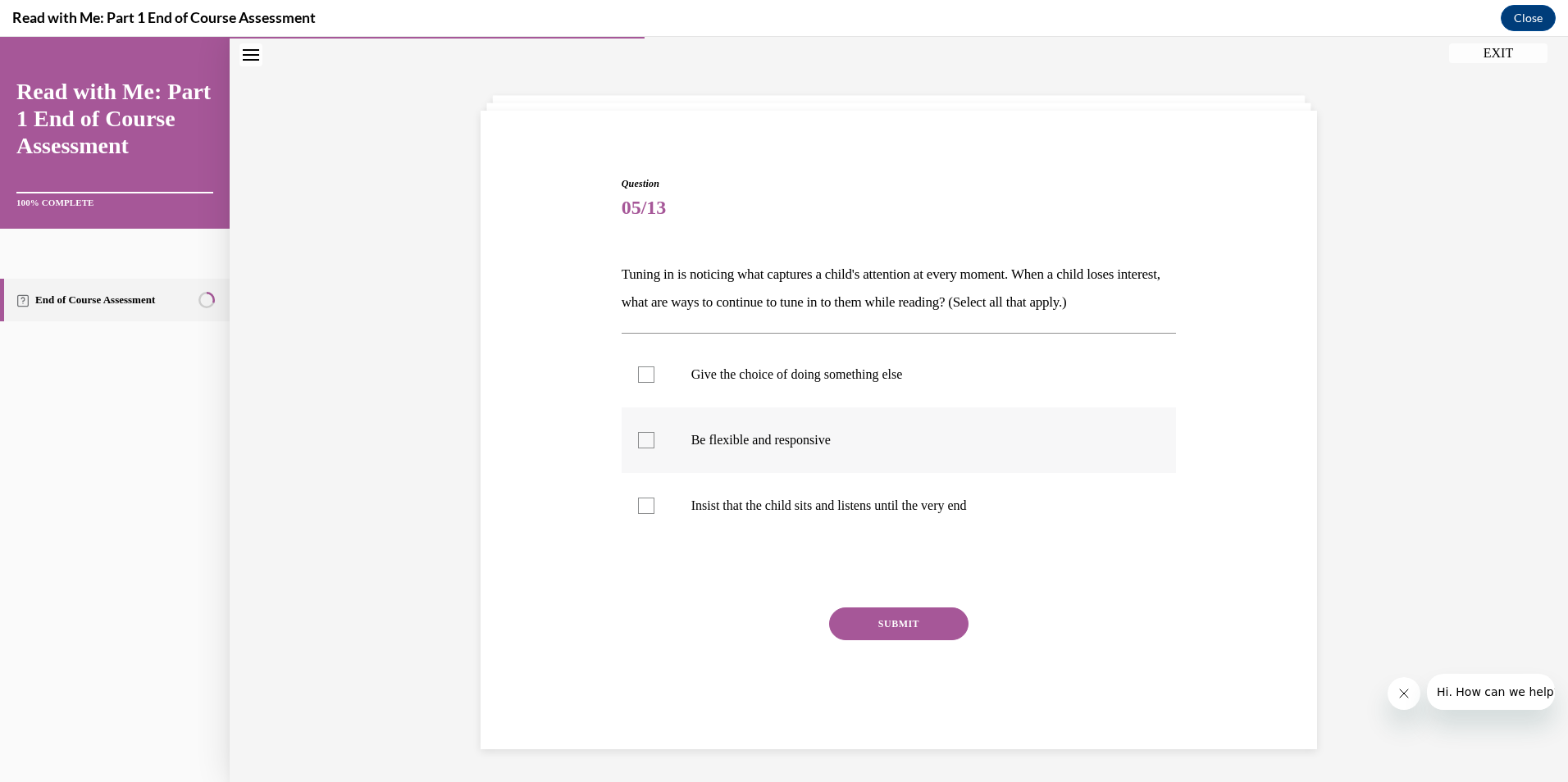
click at [638, 440] on div at bounding box center [646, 440] width 16 height 16
click at [638, 440] on input "Be flexible and responsive" at bounding box center [646, 440] width 16 height 16
checkbox input "true"
click at [643, 368] on div at bounding box center [646, 374] width 16 height 16
click at [643, 368] on input "Give the choice of doing something else" at bounding box center [646, 374] width 16 height 16
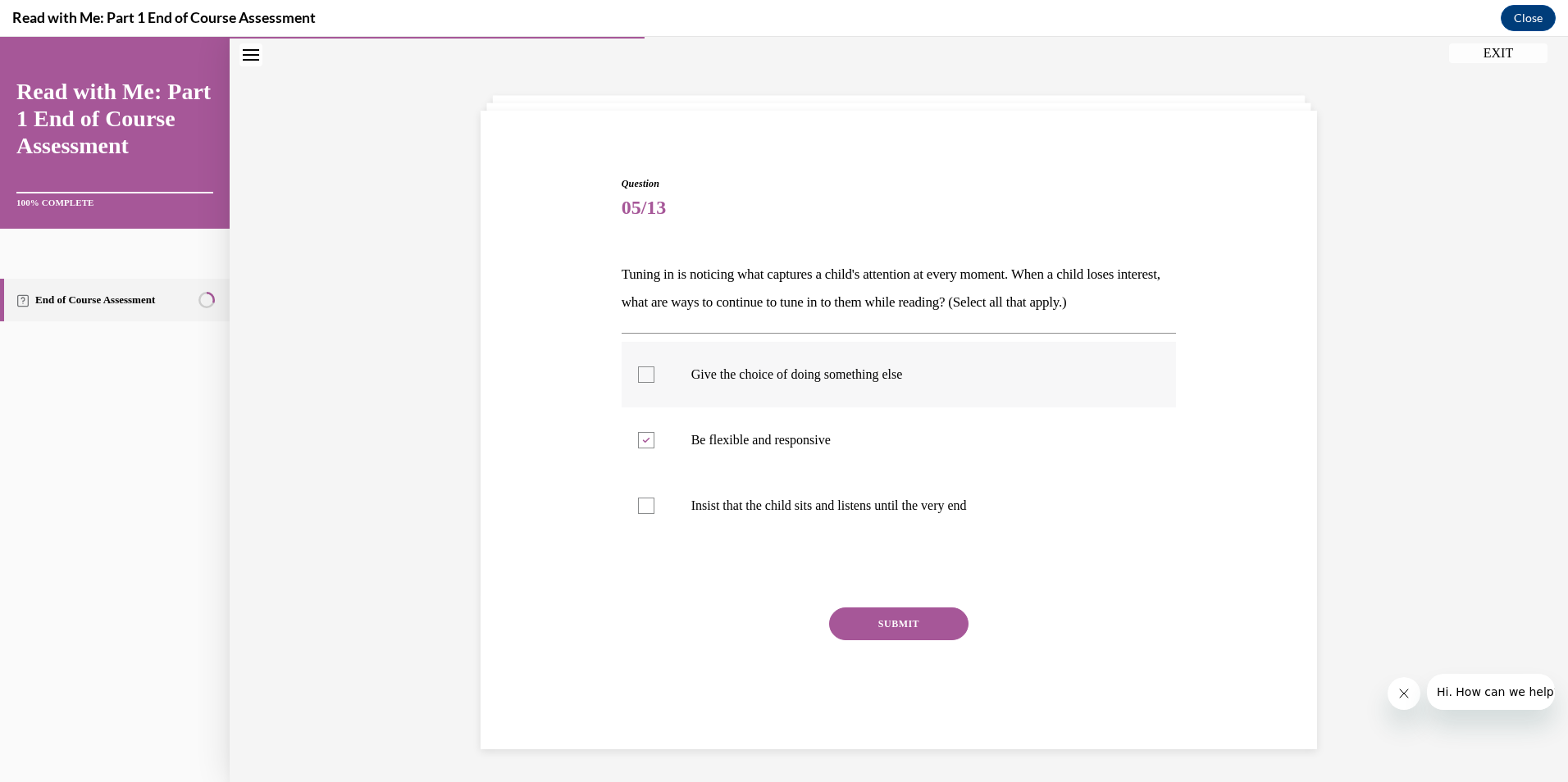
checkbox input "true"
click at [890, 625] on button "SUBMIT" at bounding box center [899, 623] width 140 height 33
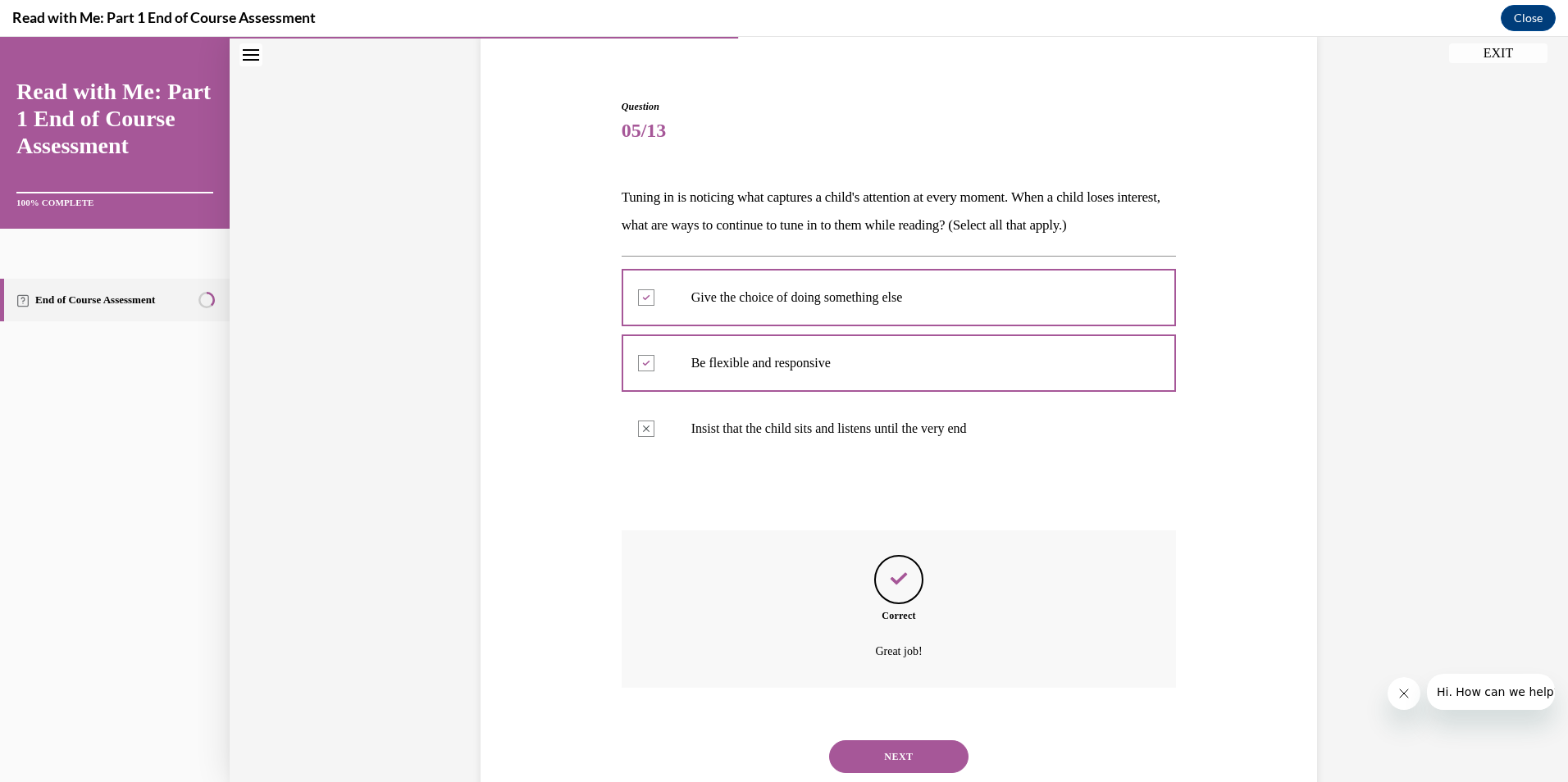
scroll to position [177, 0]
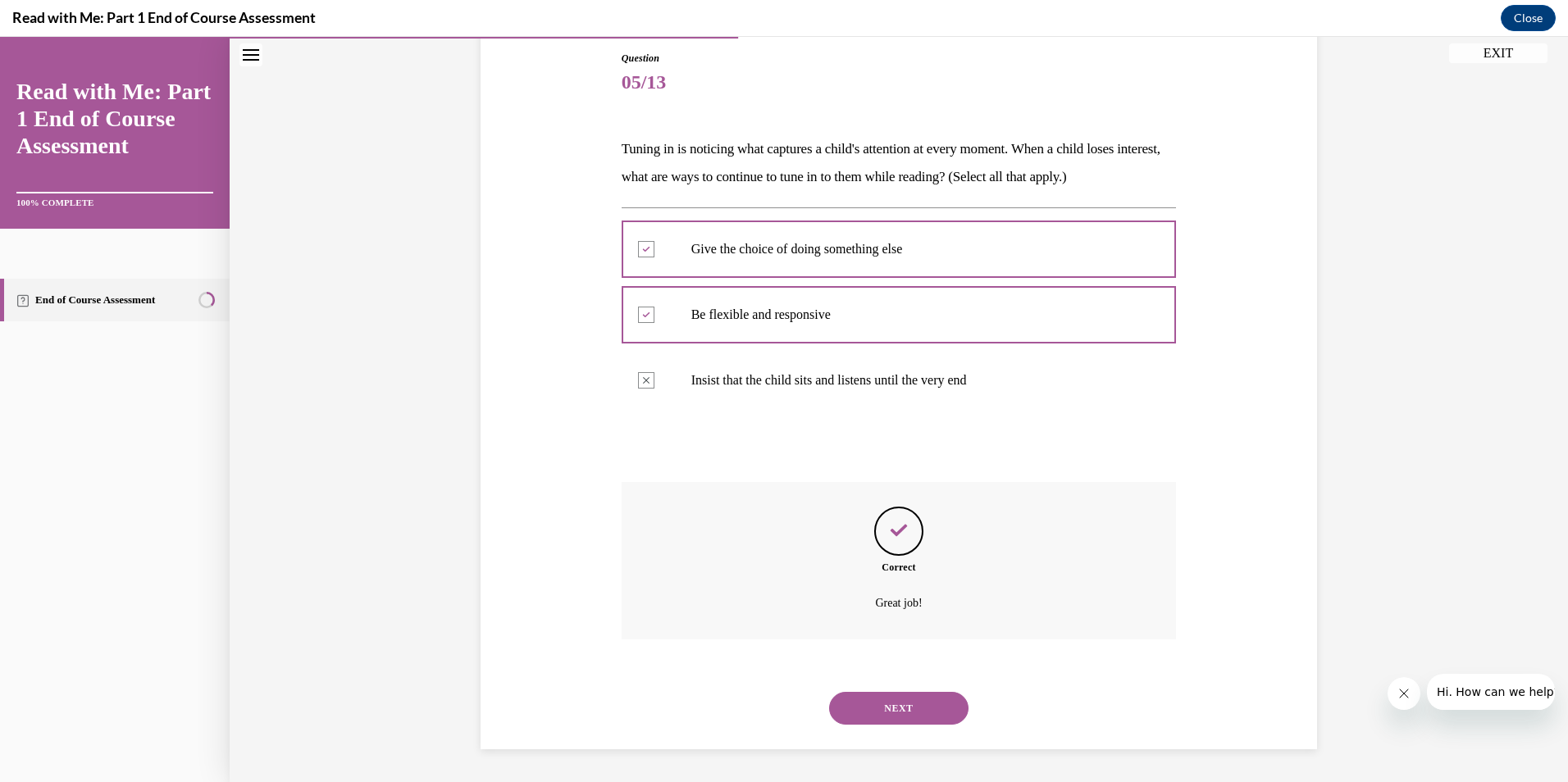
click at [911, 706] on button "NEXT" at bounding box center [899, 708] width 140 height 33
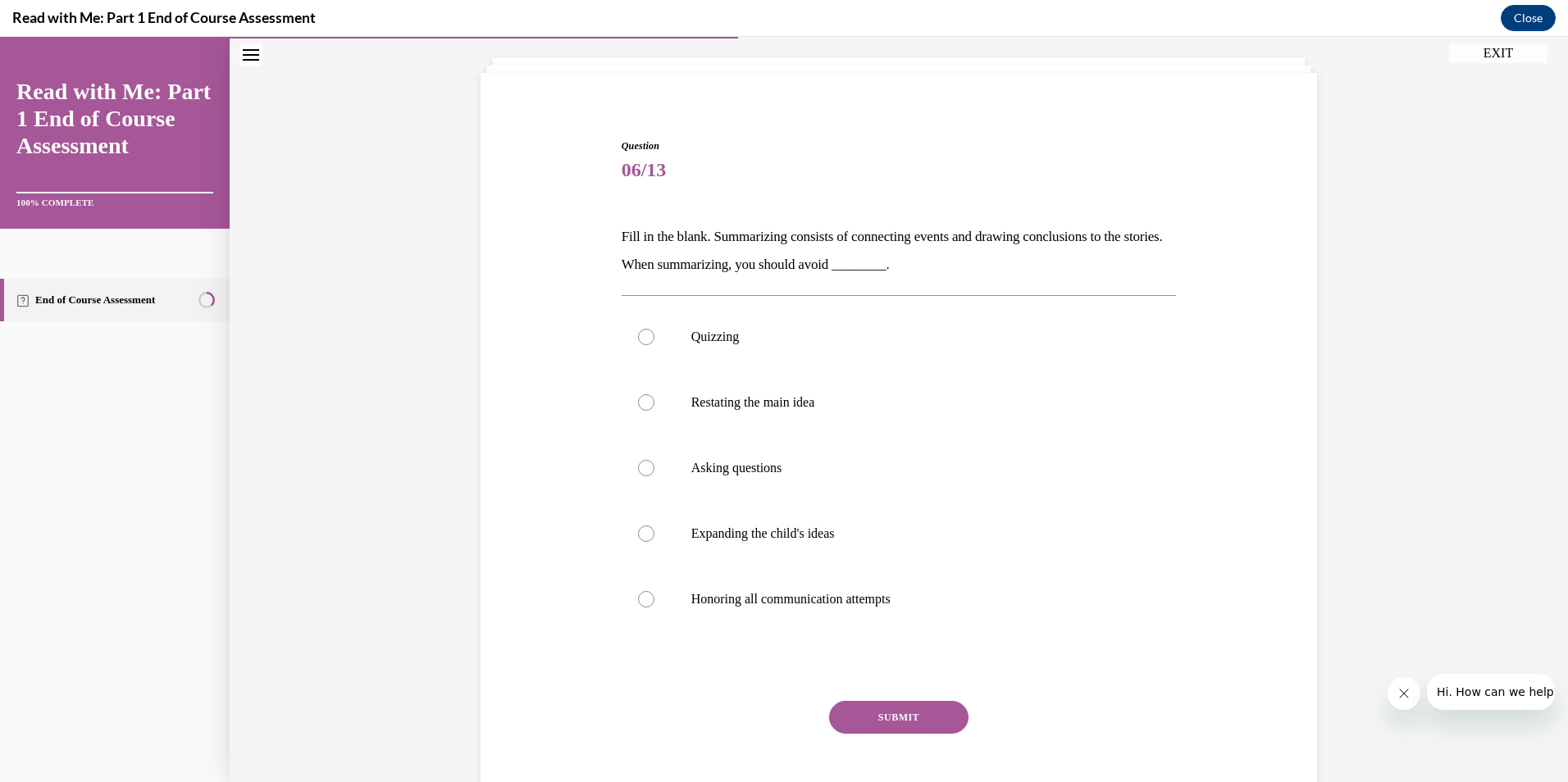
scroll to position [84, 0]
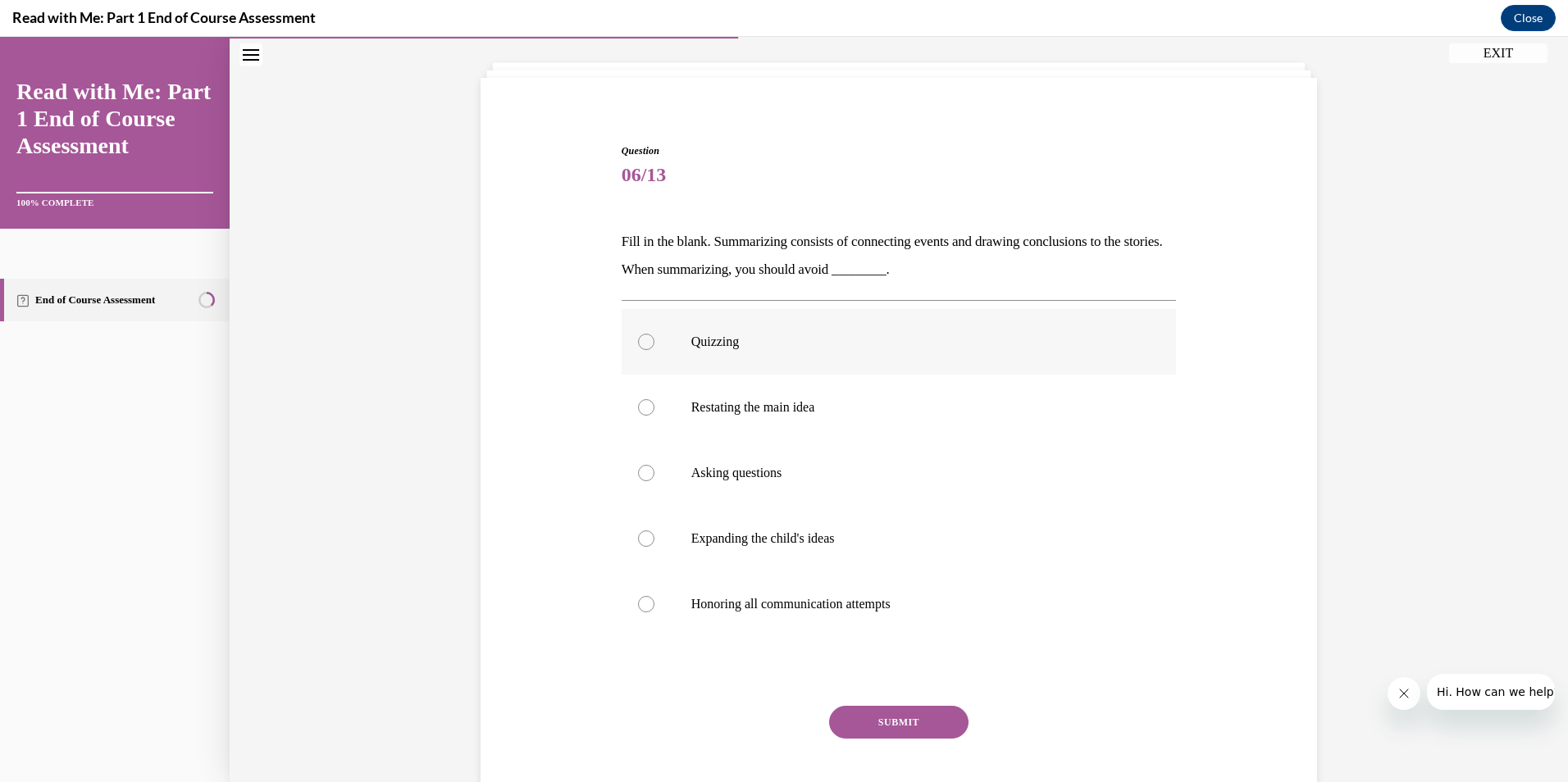
click at [639, 342] on div at bounding box center [646, 342] width 16 height 16
click at [639, 342] on input "Quizzing" at bounding box center [646, 342] width 16 height 16
radio input "true"
click at [897, 711] on button "SUBMIT" at bounding box center [899, 722] width 140 height 33
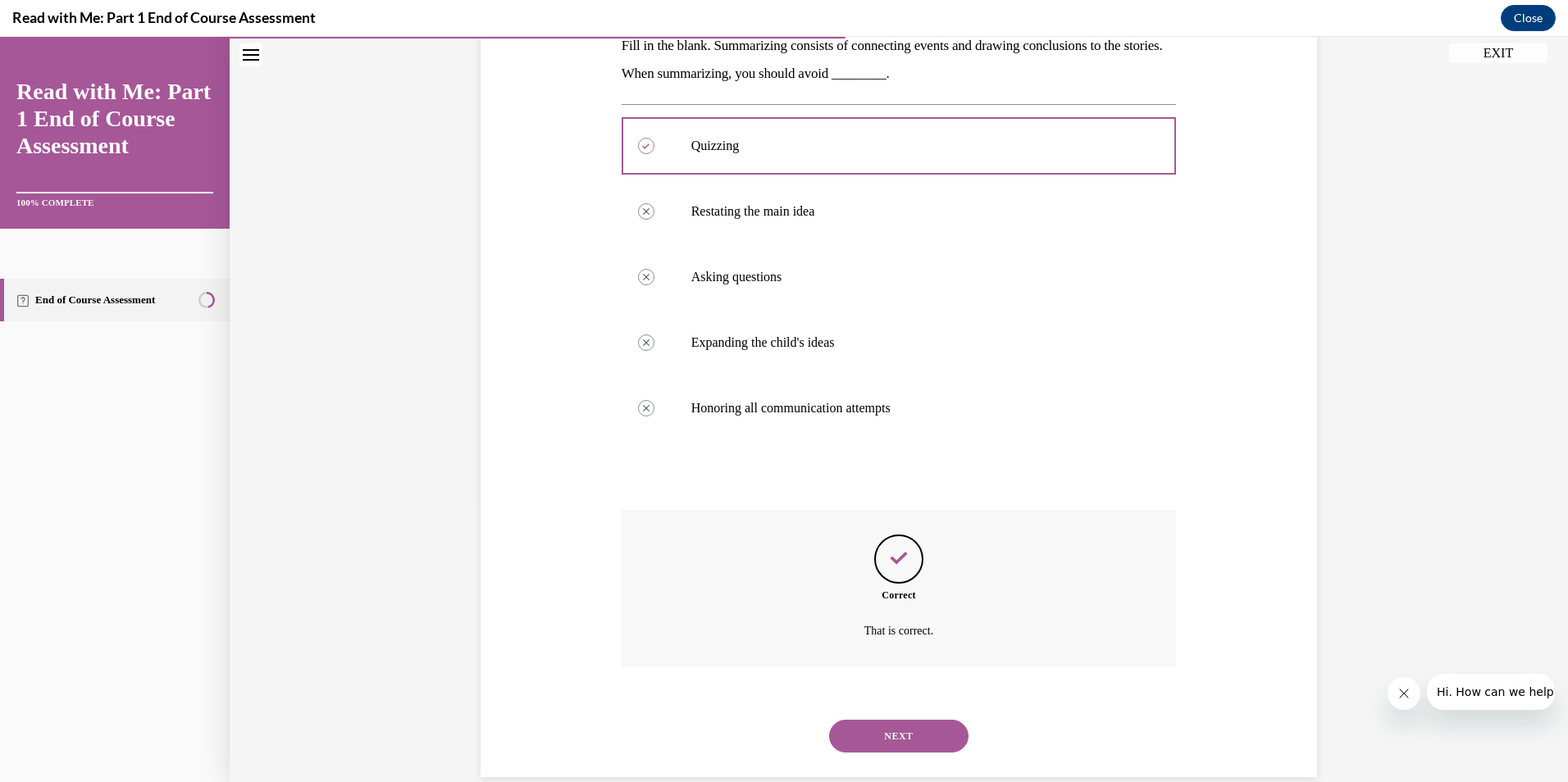
scroll to position [308, 0]
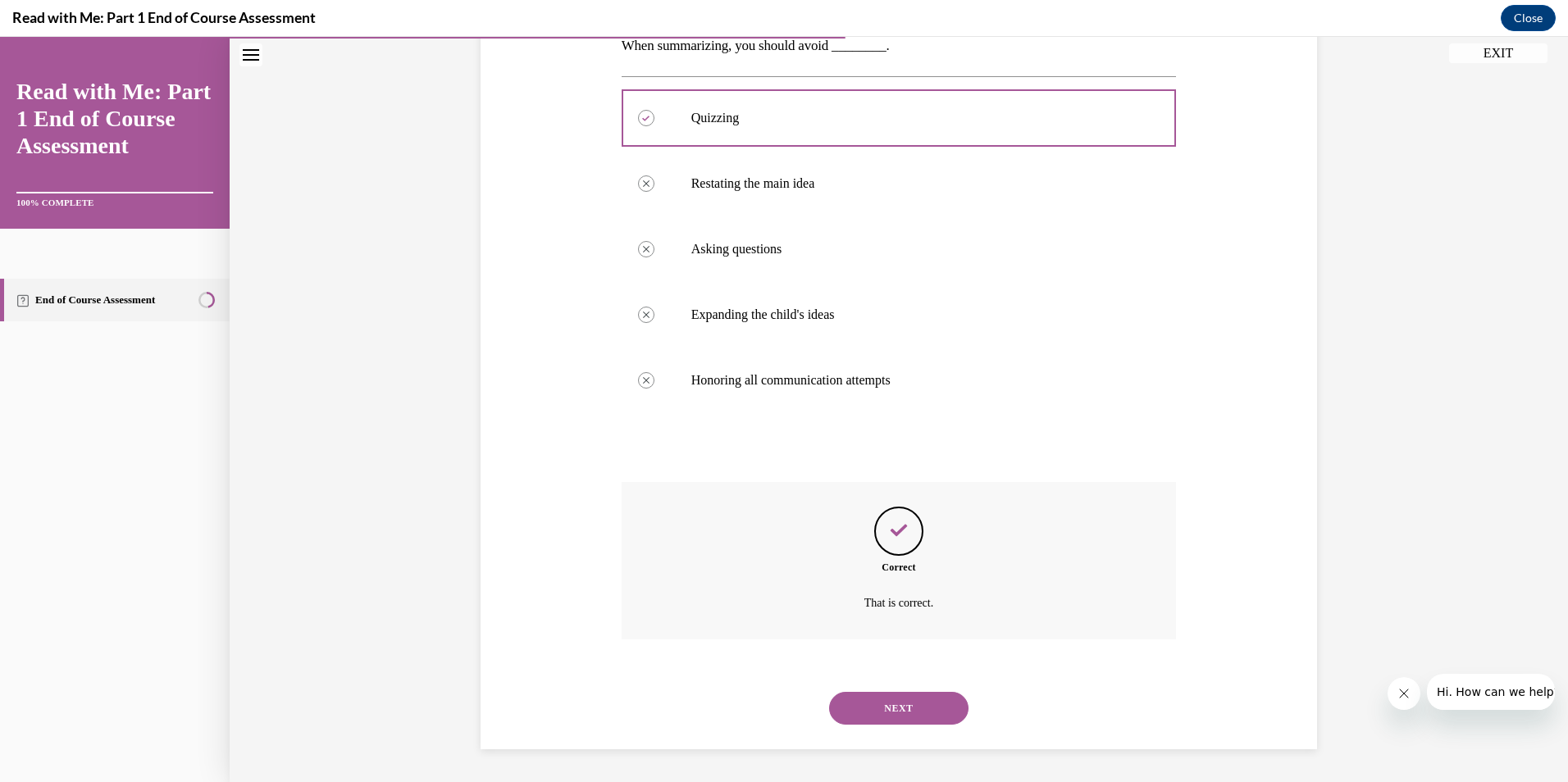
click at [907, 715] on button "NEXT" at bounding box center [899, 708] width 140 height 33
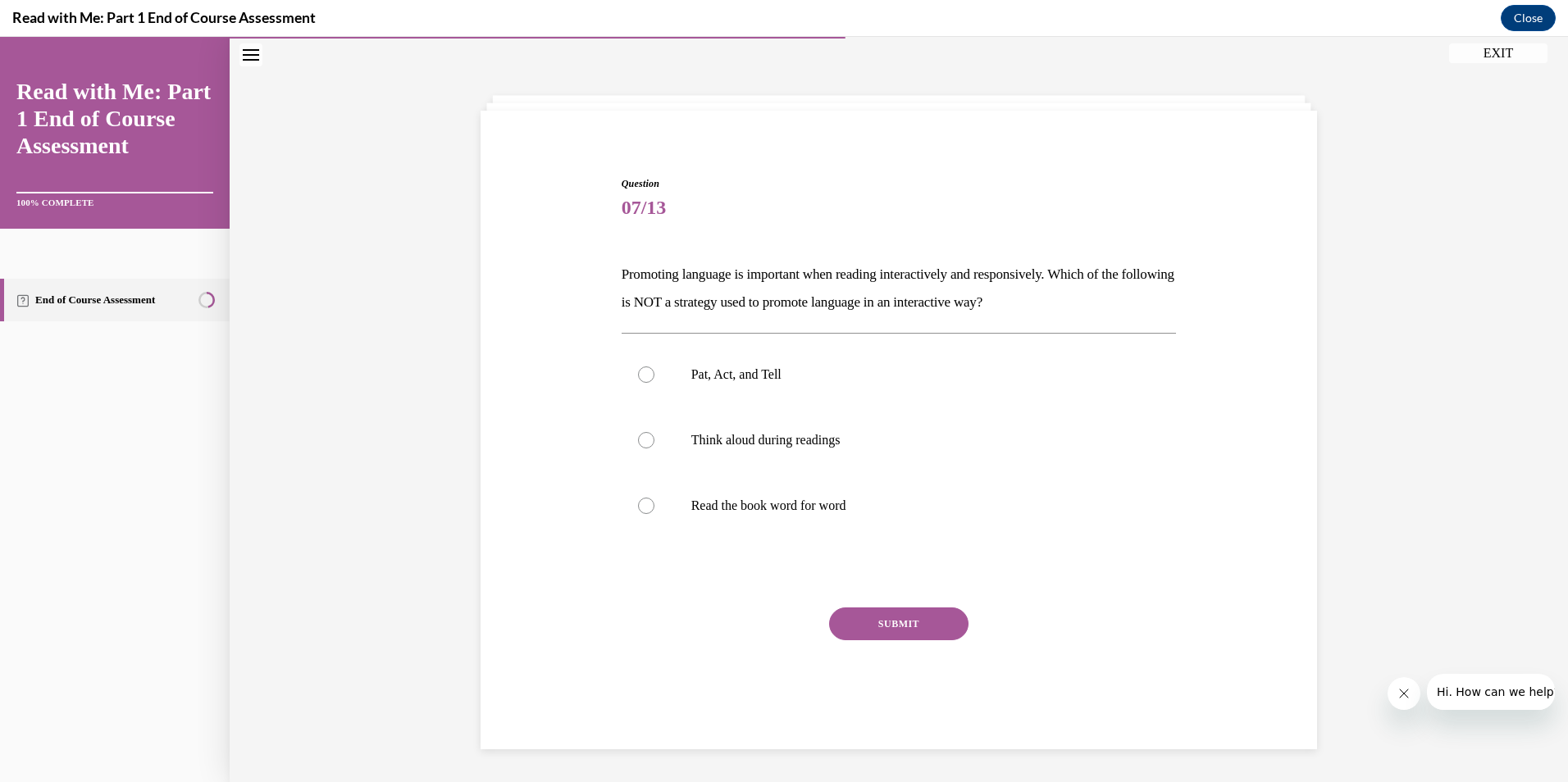
scroll to position [52, 0]
click at [638, 374] on div at bounding box center [646, 374] width 16 height 16
click at [638, 374] on input "Pat, Act, and Tell" at bounding box center [646, 374] width 16 height 16
radio input "true"
click at [638, 439] on div at bounding box center [646, 440] width 16 height 16
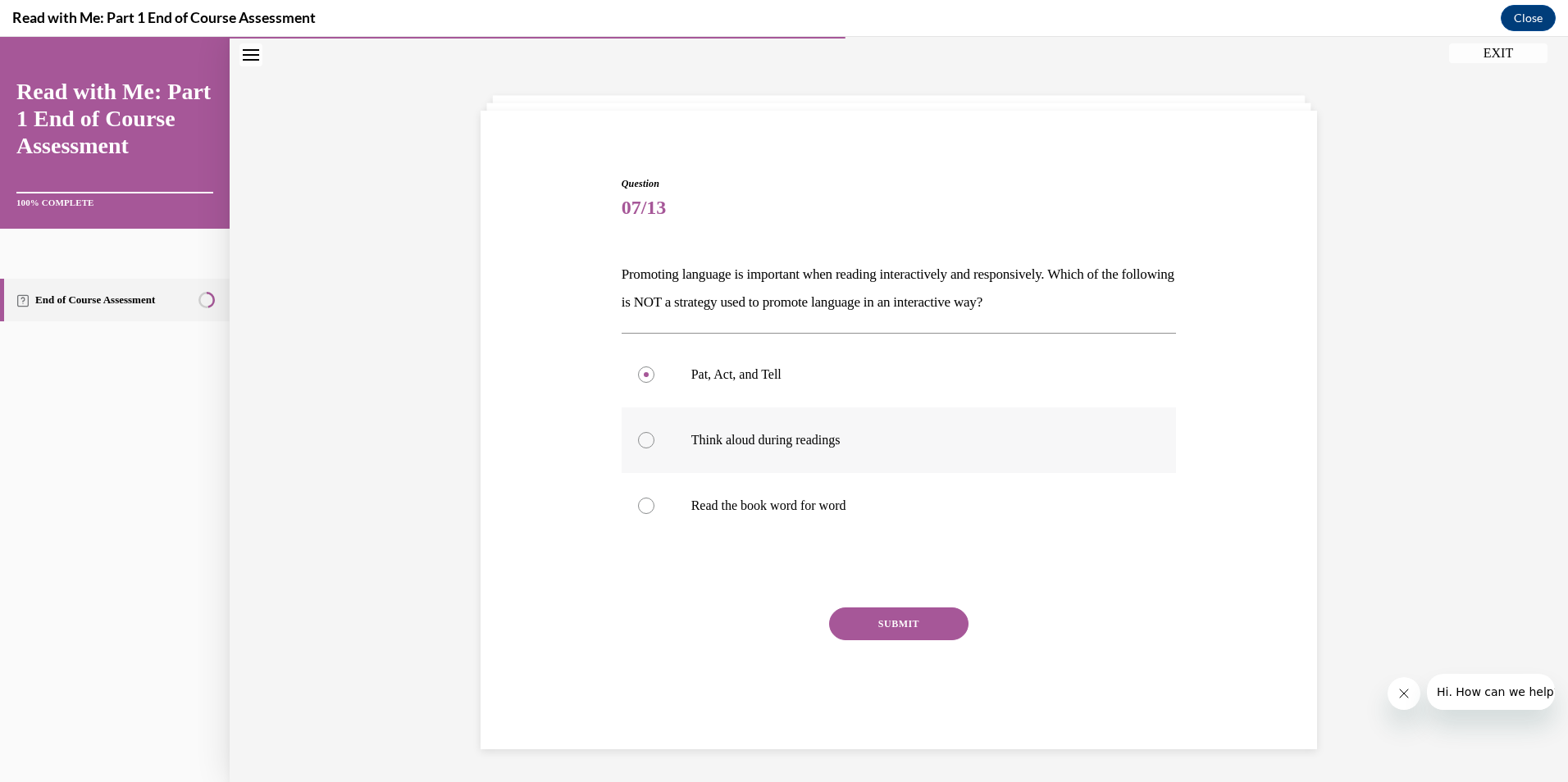
click at [638, 439] on input "Think aloud during readings" at bounding box center [646, 440] width 16 height 16
radio input "true"
click at [879, 617] on button "SUBMIT" at bounding box center [899, 623] width 140 height 33
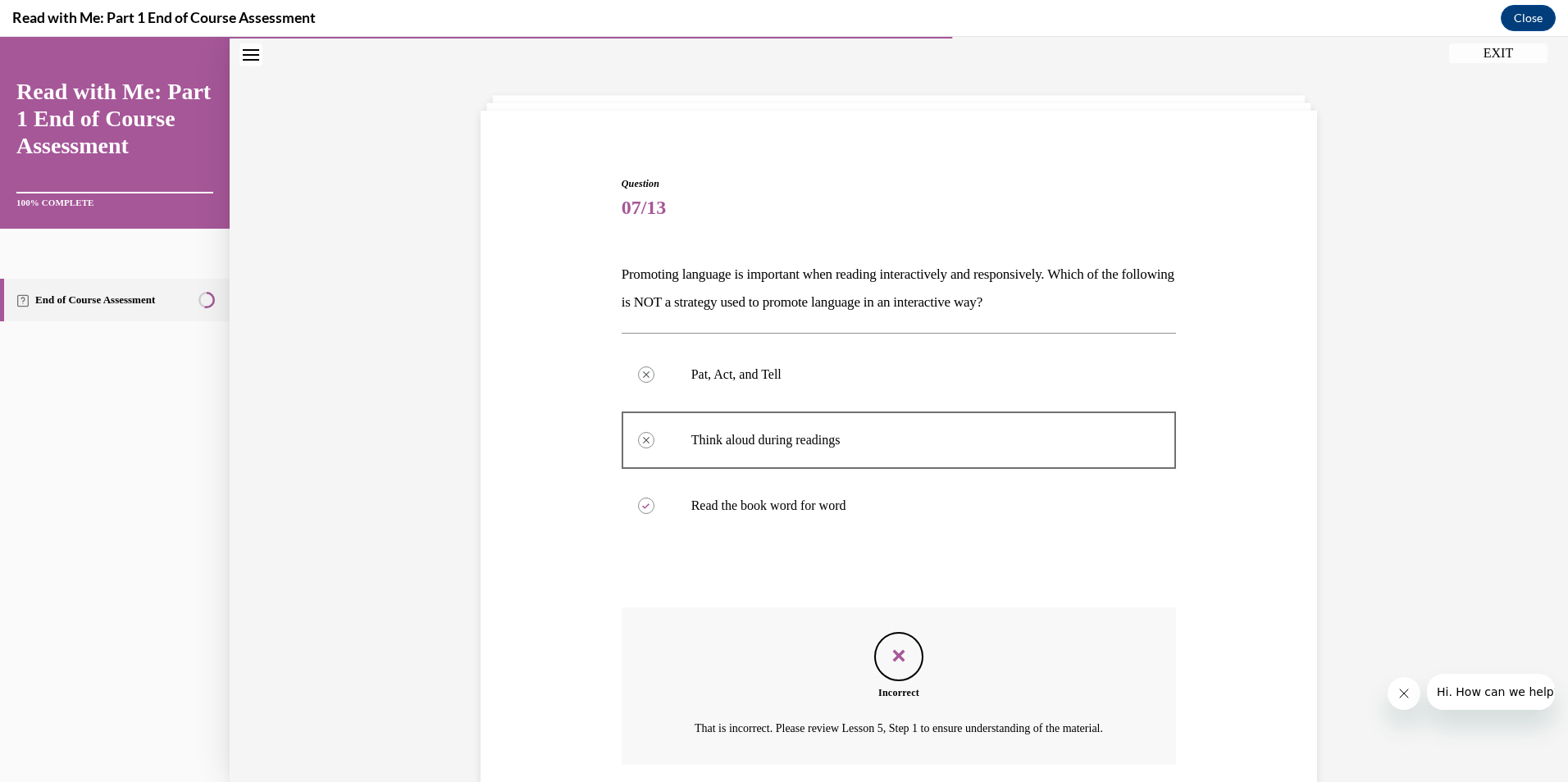
scroll to position [197, 0]
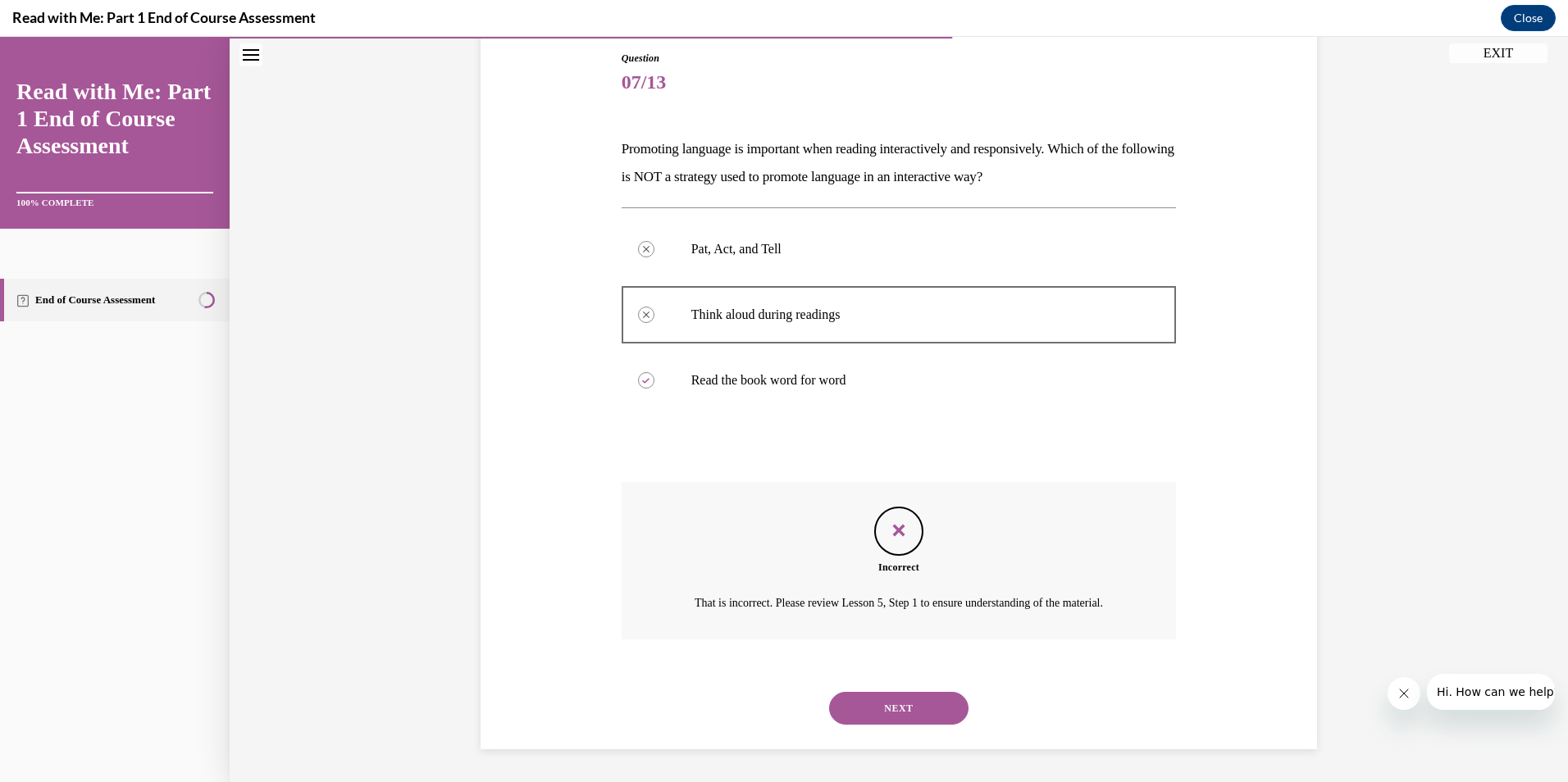
click at [890, 710] on button "NEXT" at bounding box center [899, 708] width 140 height 33
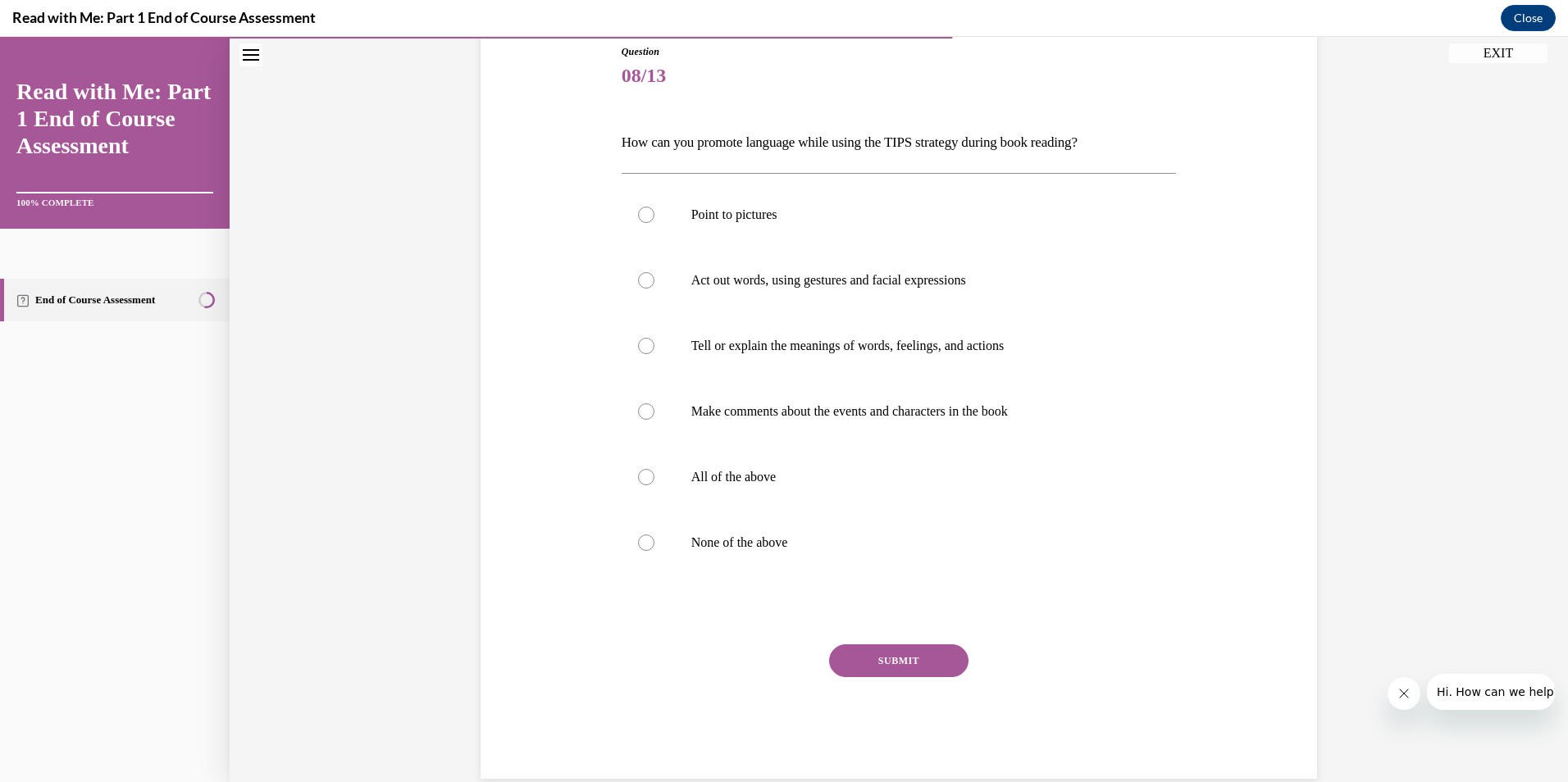
scroll to position [73, 0]
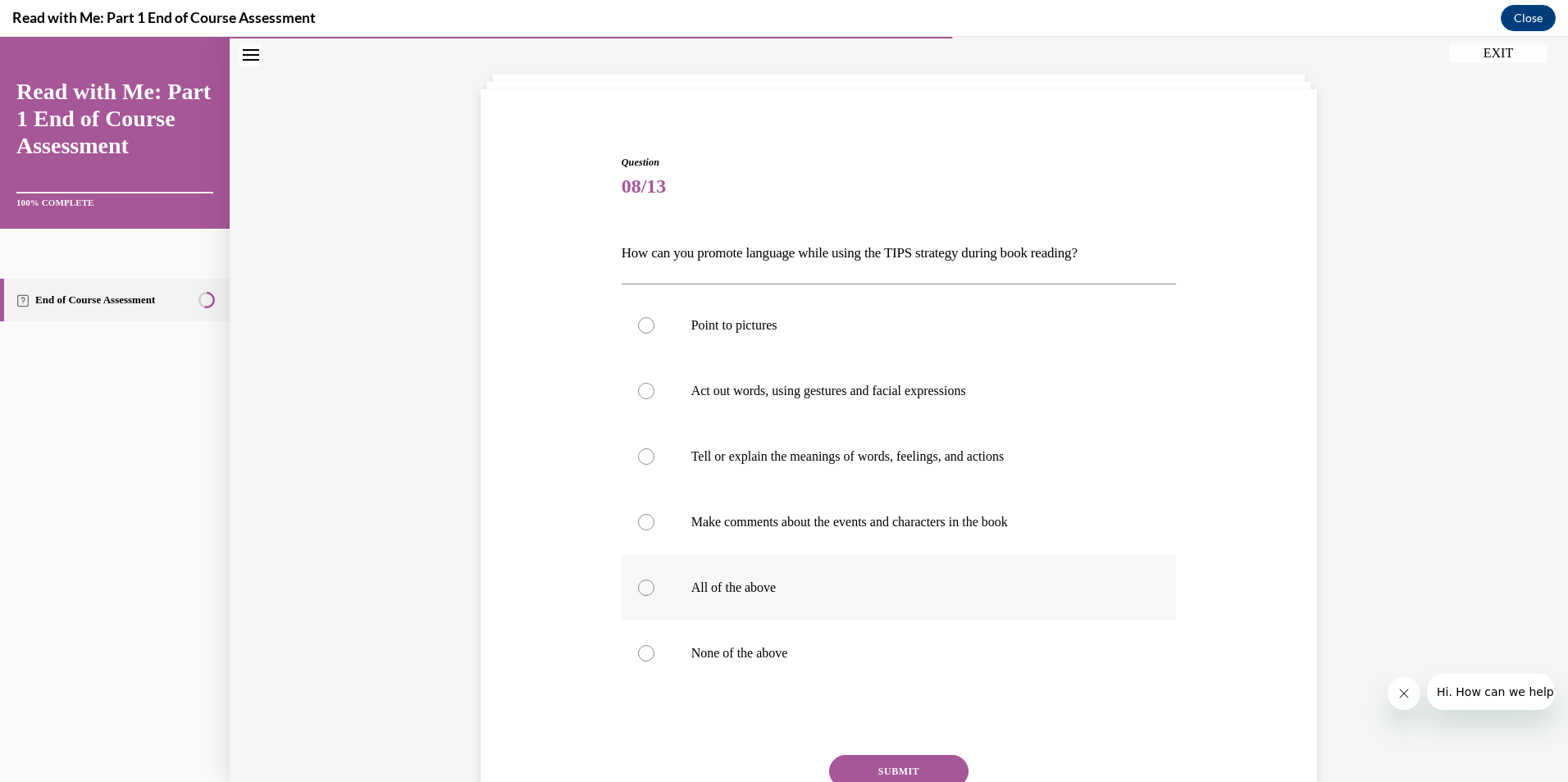
click at [639, 587] on div at bounding box center [646, 588] width 16 height 16
click at [639, 587] on input "All of the above" at bounding box center [646, 588] width 16 height 16
radio input "true"
click at [911, 767] on button "SUBMIT" at bounding box center [899, 771] width 140 height 33
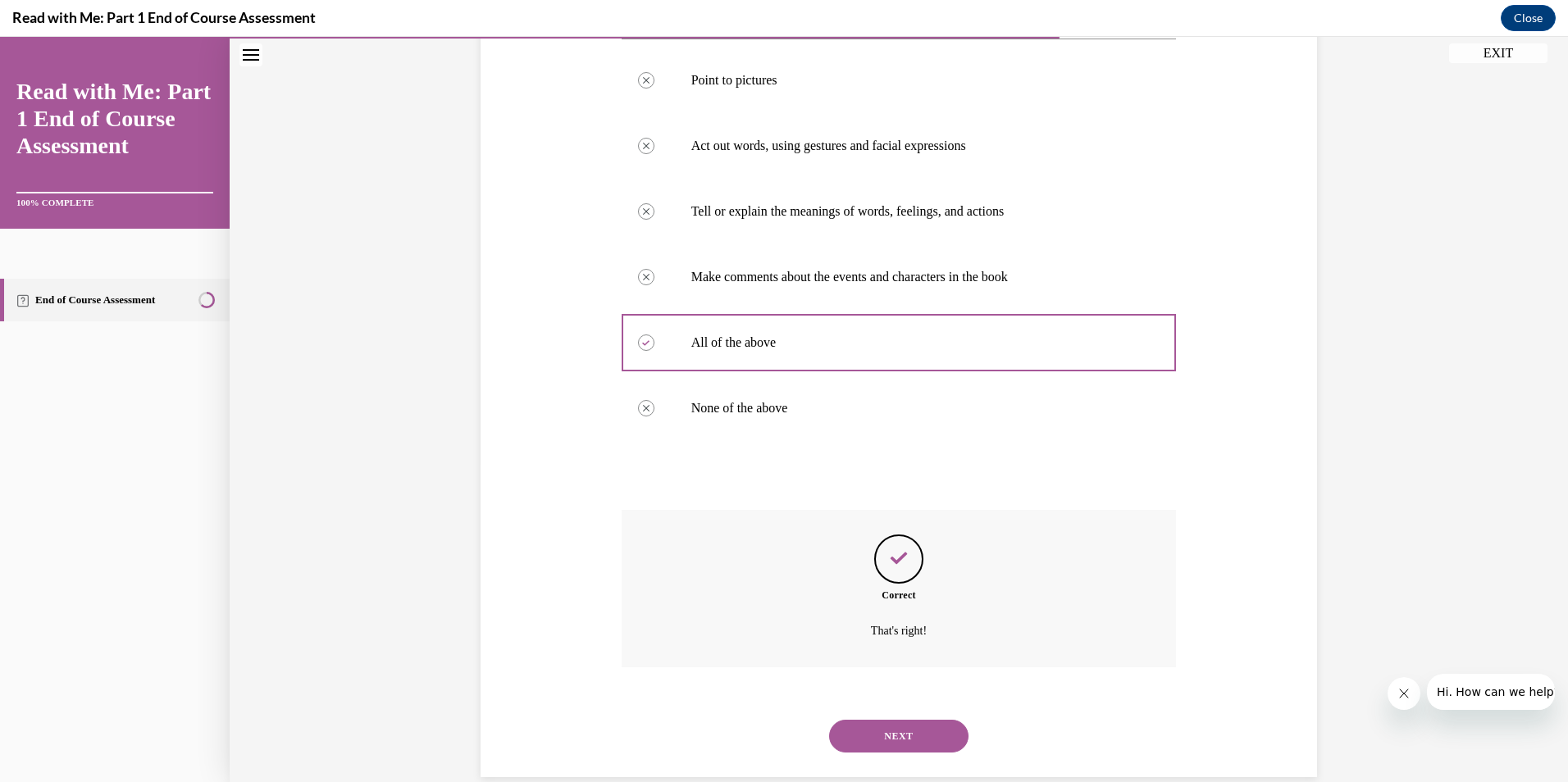
scroll to position [346, 0]
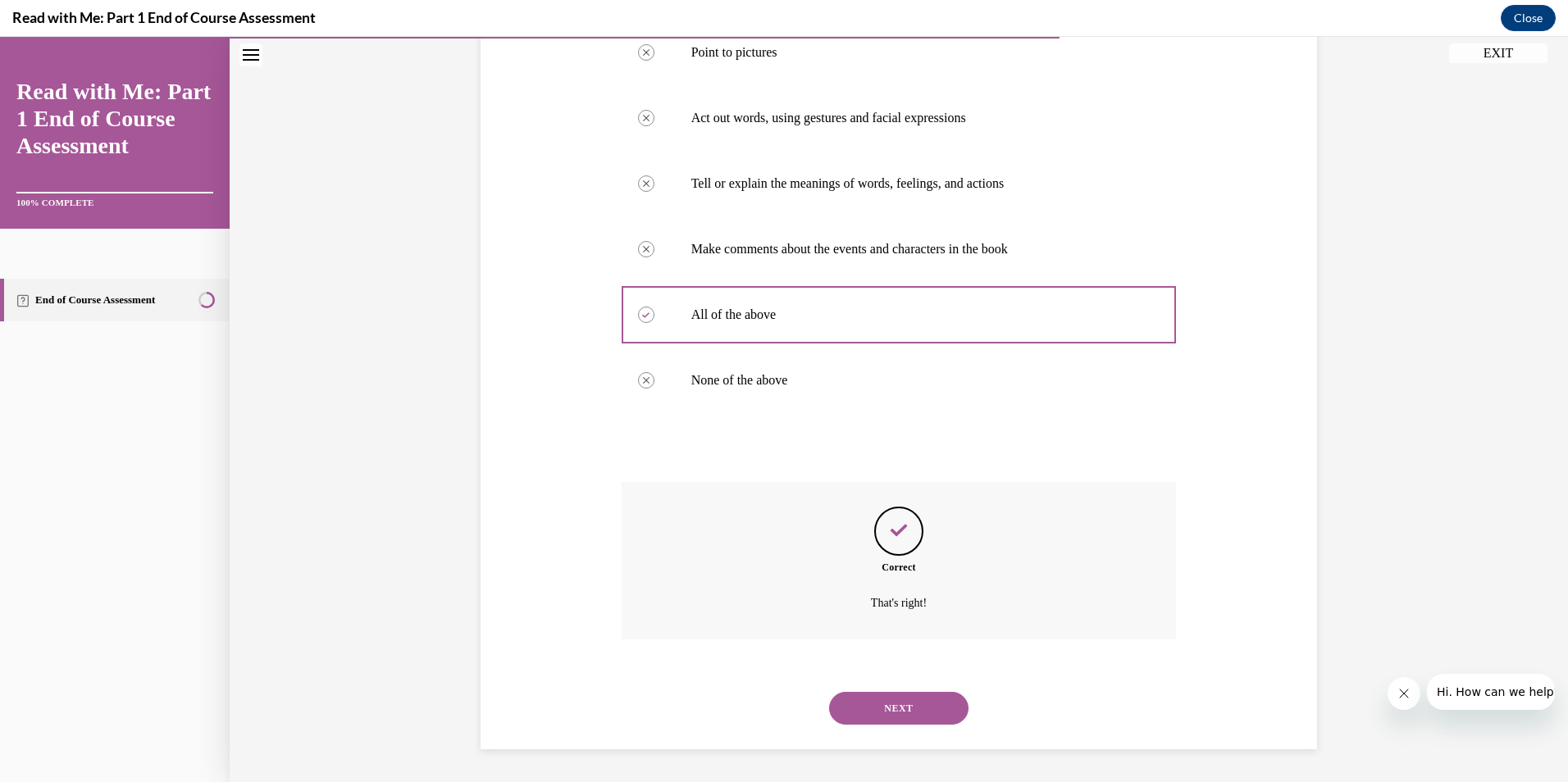
click at [877, 699] on button "NEXT" at bounding box center [899, 708] width 140 height 33
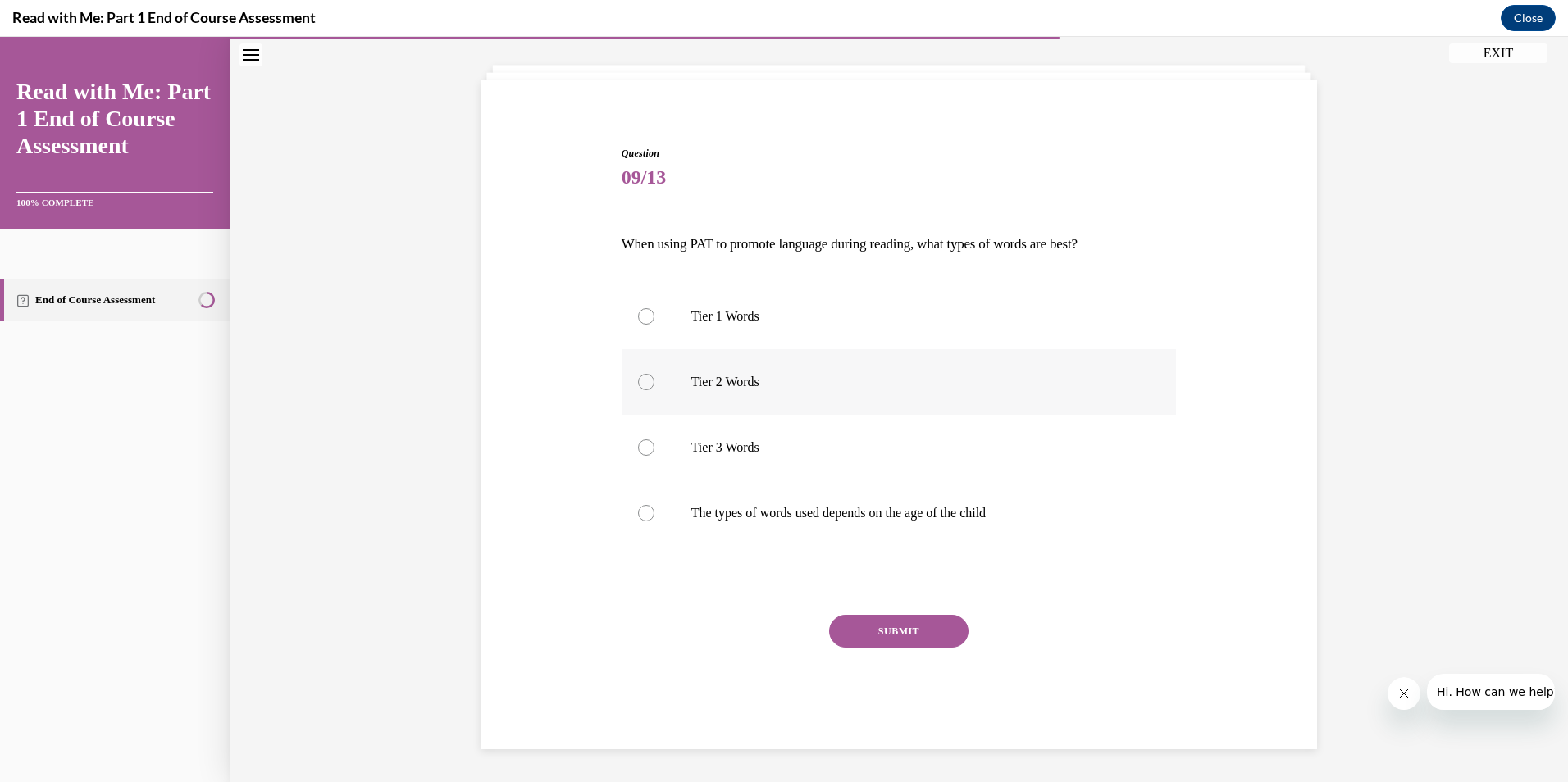
click at [638, 386] on div at bounding box center [646, 382] width 16 height 16
click at [638, 386] on input "Tier 2 Words" at bounding box center [646, 382] width 16 height 16
radio input "true"
click at [638, 511] on div at bounding box center [646, 513] width 16 height 16
click at [638, 511] on input "The types of words used depends on the age of the child" at bounding box center [646, 513] width 16 height 16
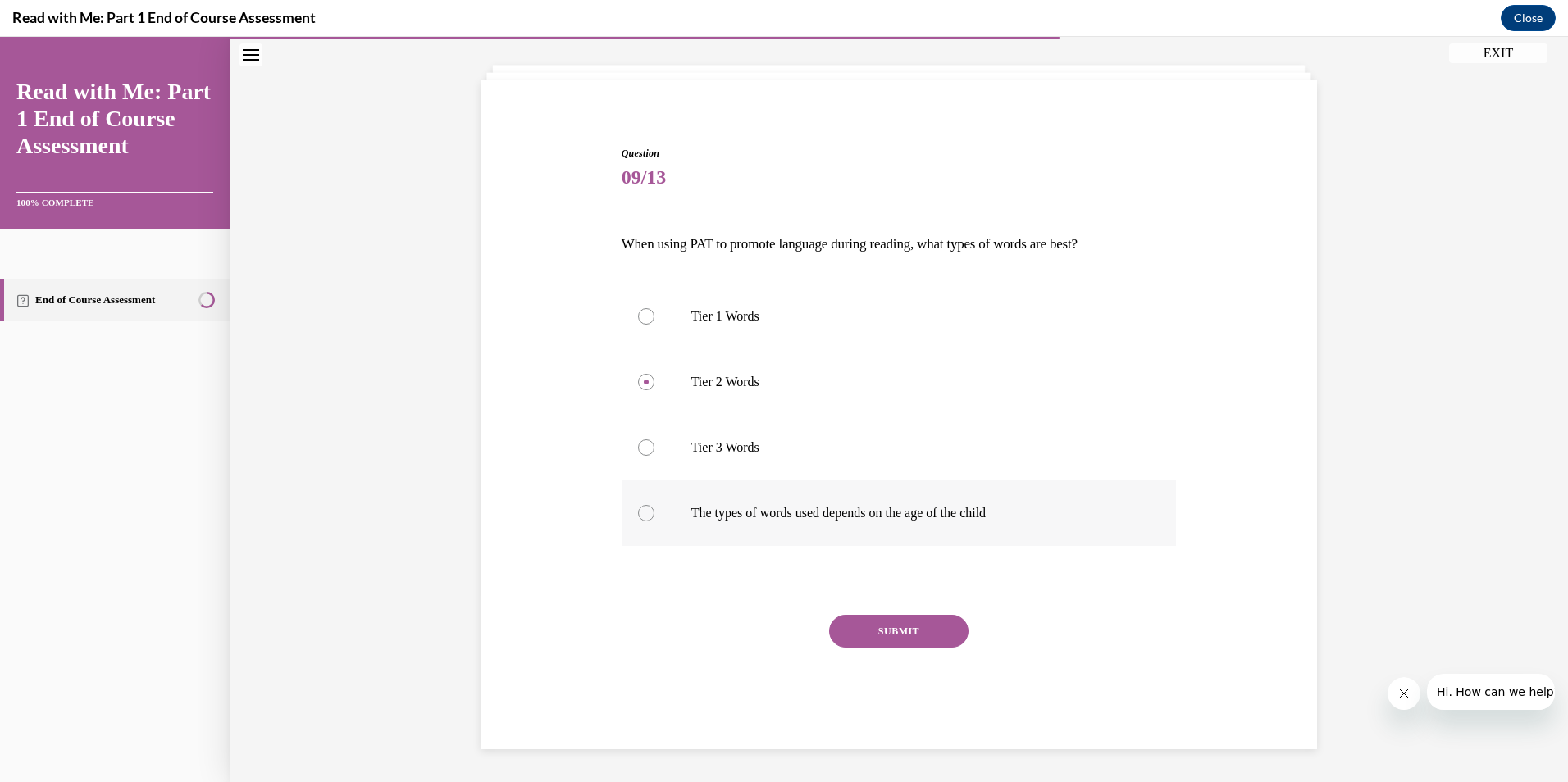
radio input "true"
click at [894, 627] on button "SUBMIT" at bounding box center [899, 631] width 140 height 33
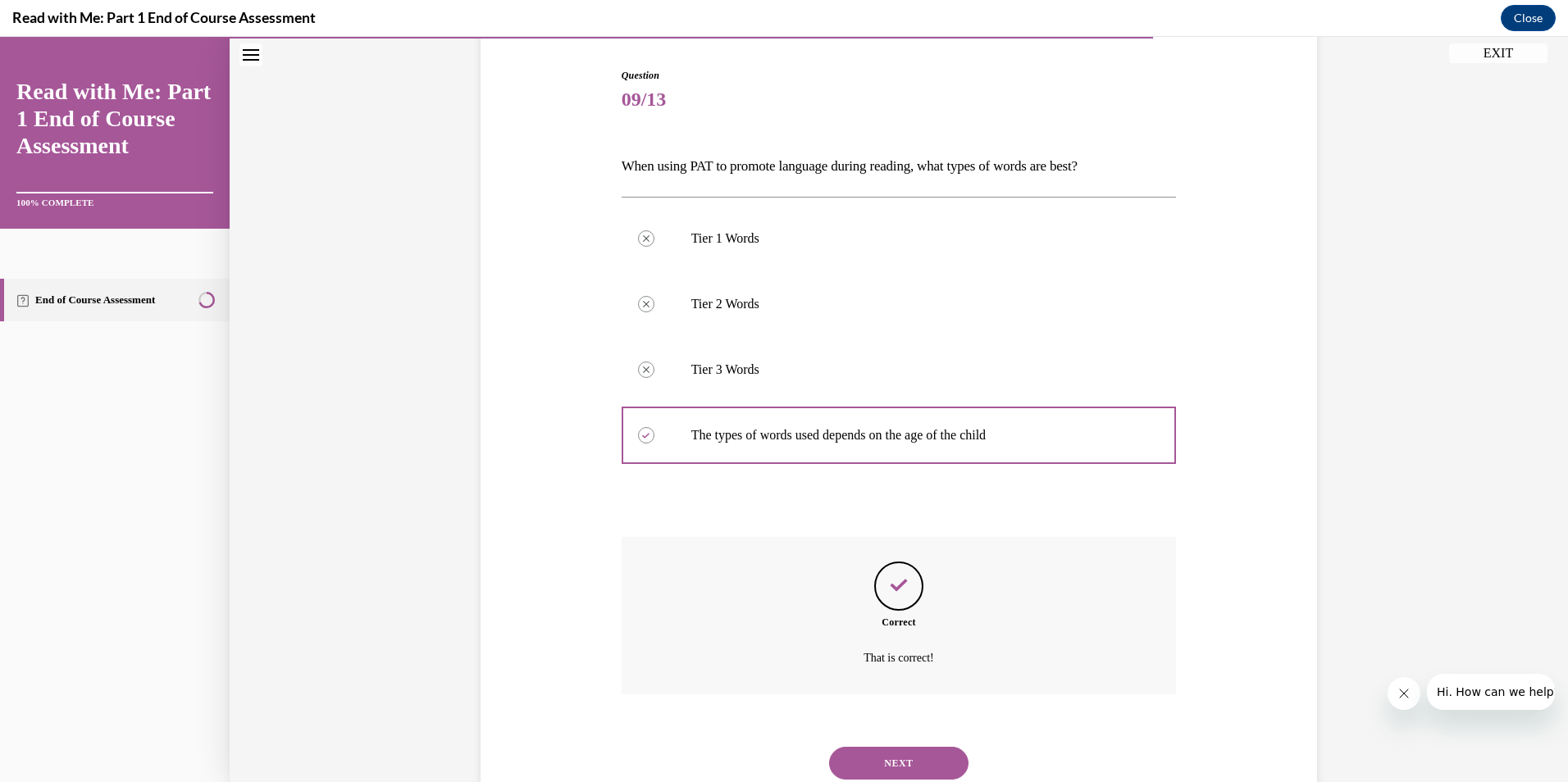
scroll to position [215, 0]
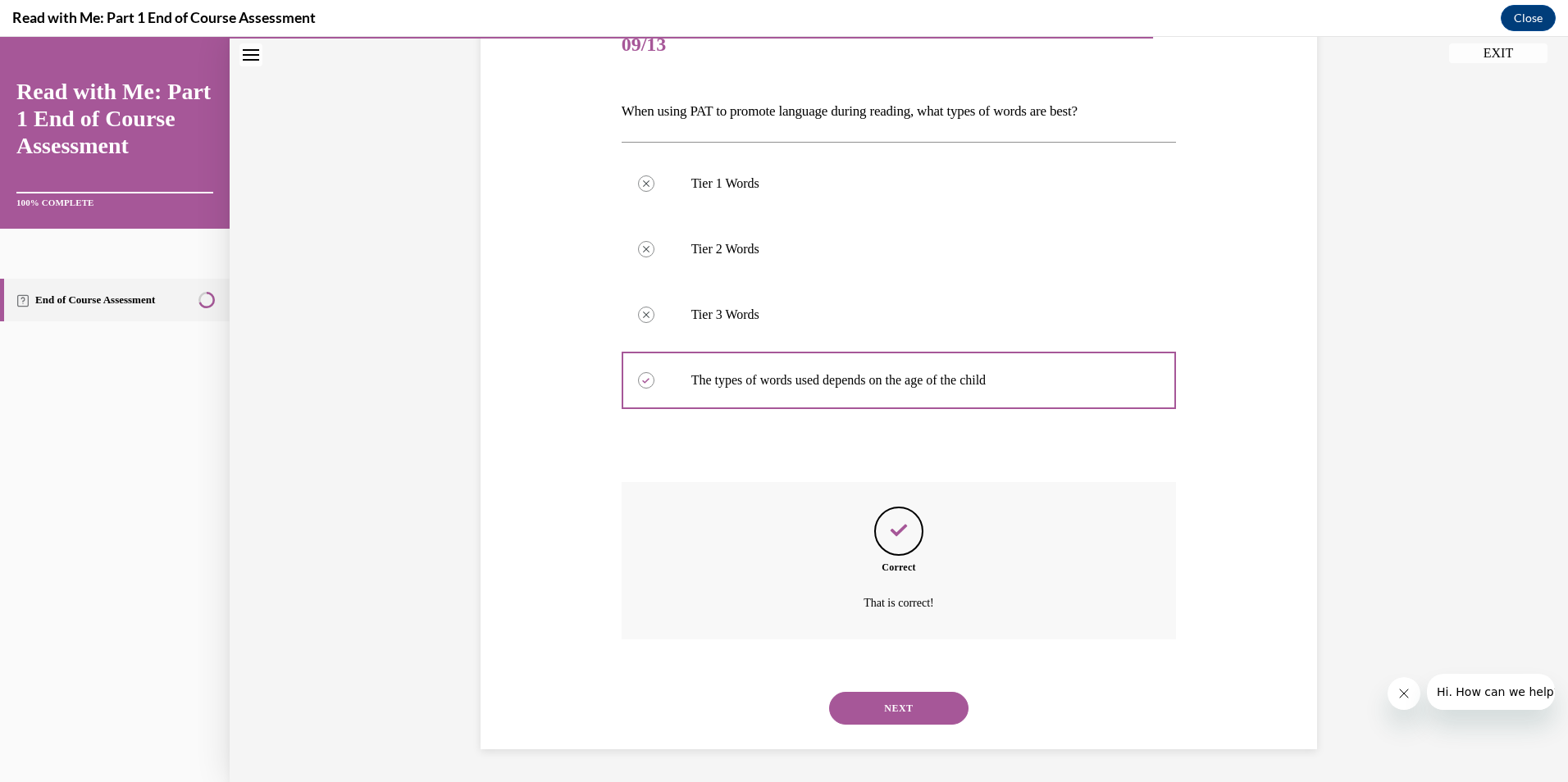
click at [911, 704] on button "NEXT" at bounding box center [899, 708] width 140 height 33
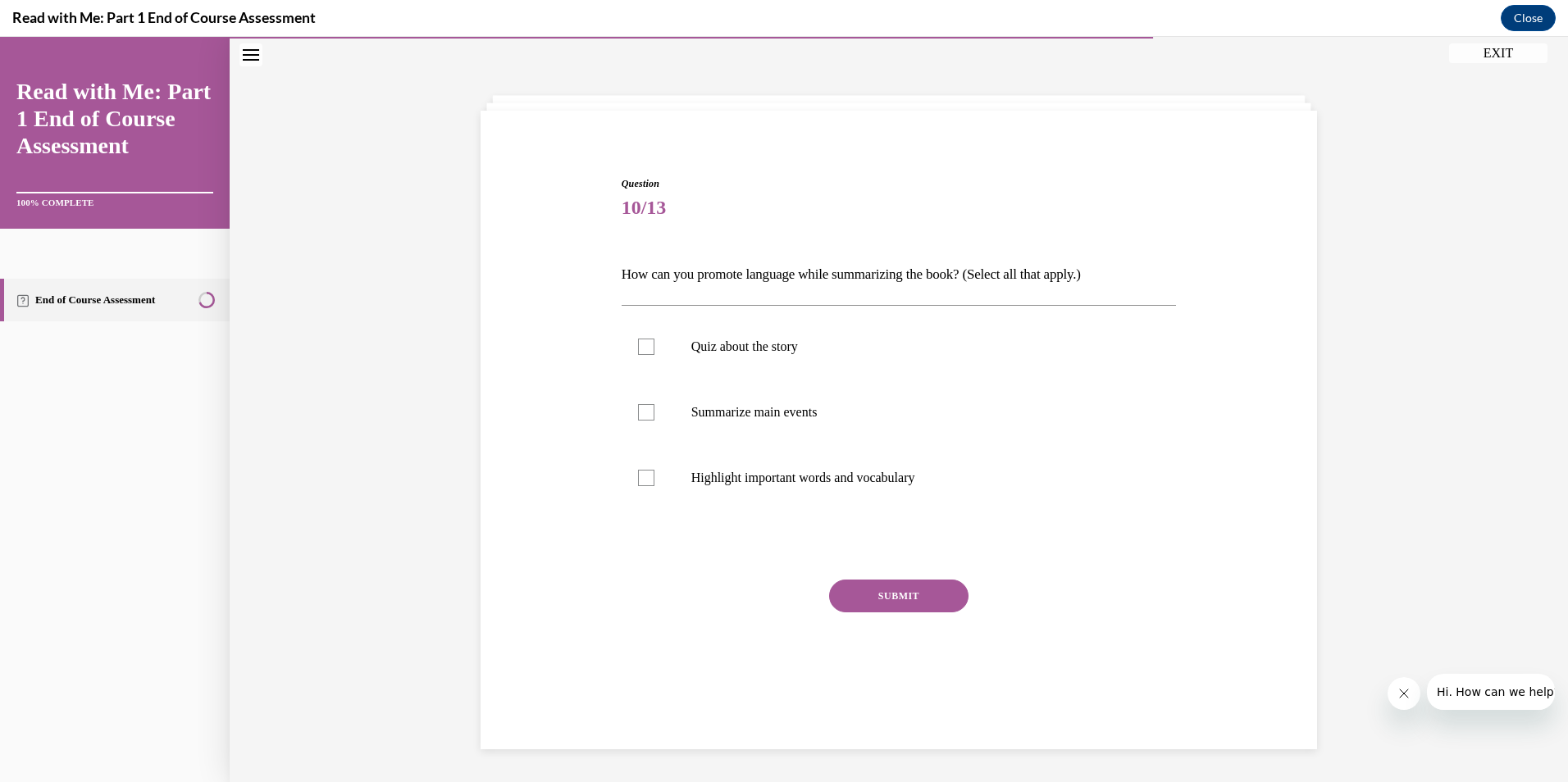
scroll to position [52, 0]
click at [642, 414] on div at bounding box center [646, 412] width 16 height 16
click at [642, 414] on input "Summarize main events" at bounding box center [646, 412] width 16 height 16
checkbox input "true"
click at [643, 477] on div at bounding box center [646, 477] width 16 height 16
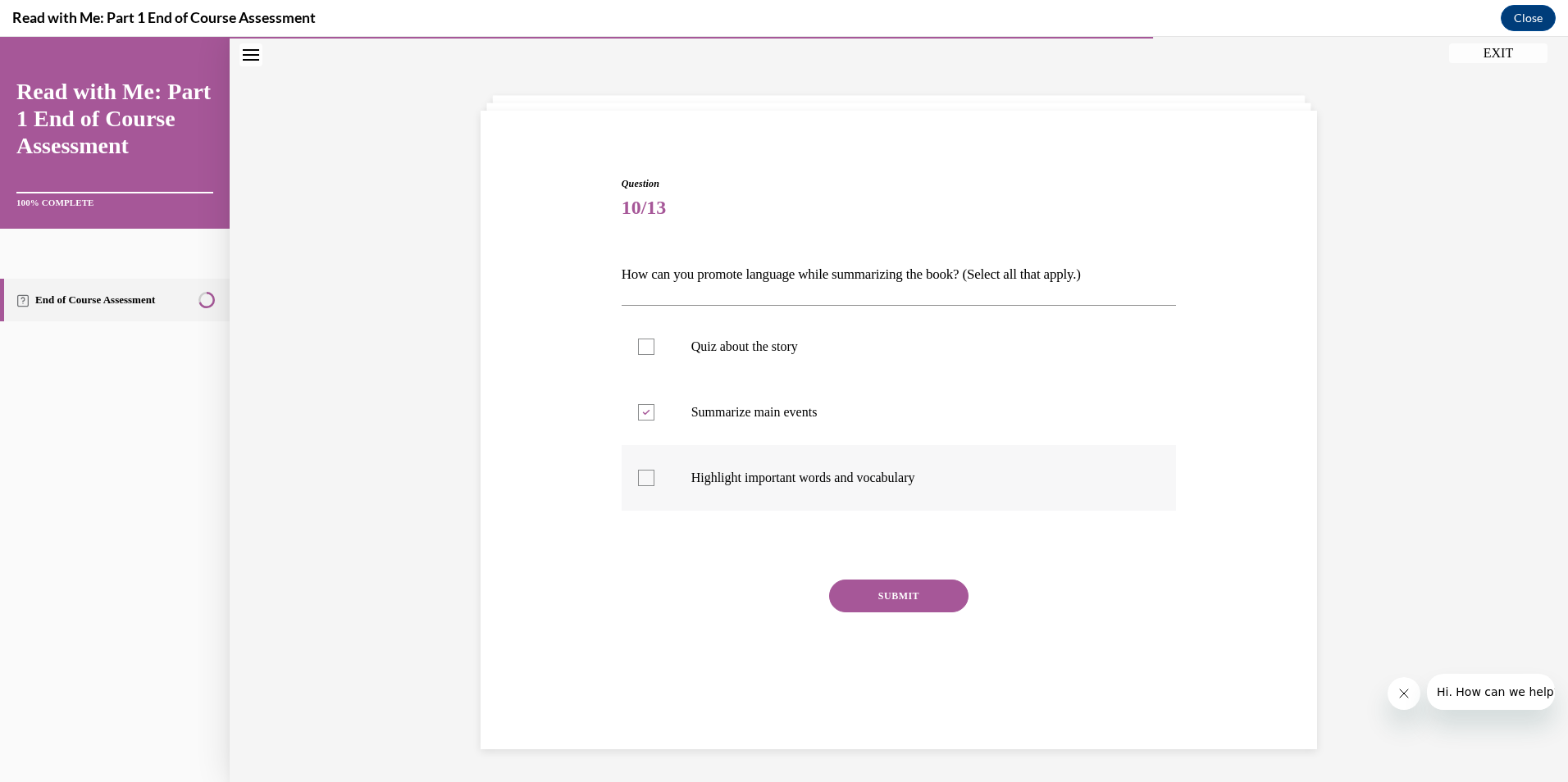
click at [643, 477] on input "Highlight important words and vocabulary" at bounding box center [646, 477] width 16 height 16
checkbox input "true"
click at [891, 597] on button "SUBMIT" at bounding box center [899, 596] width 140 height 33
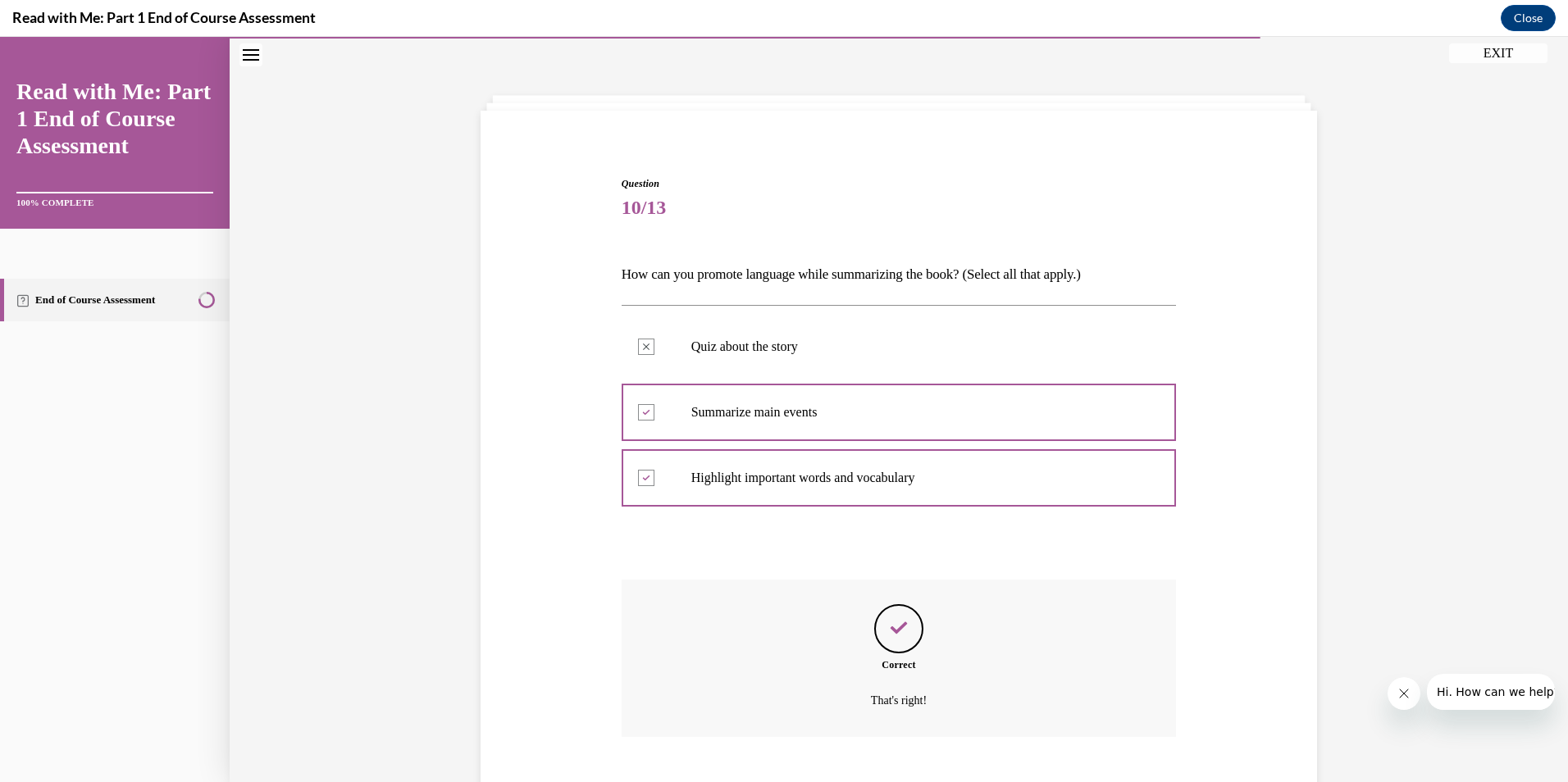
scroll to position [150, 0]
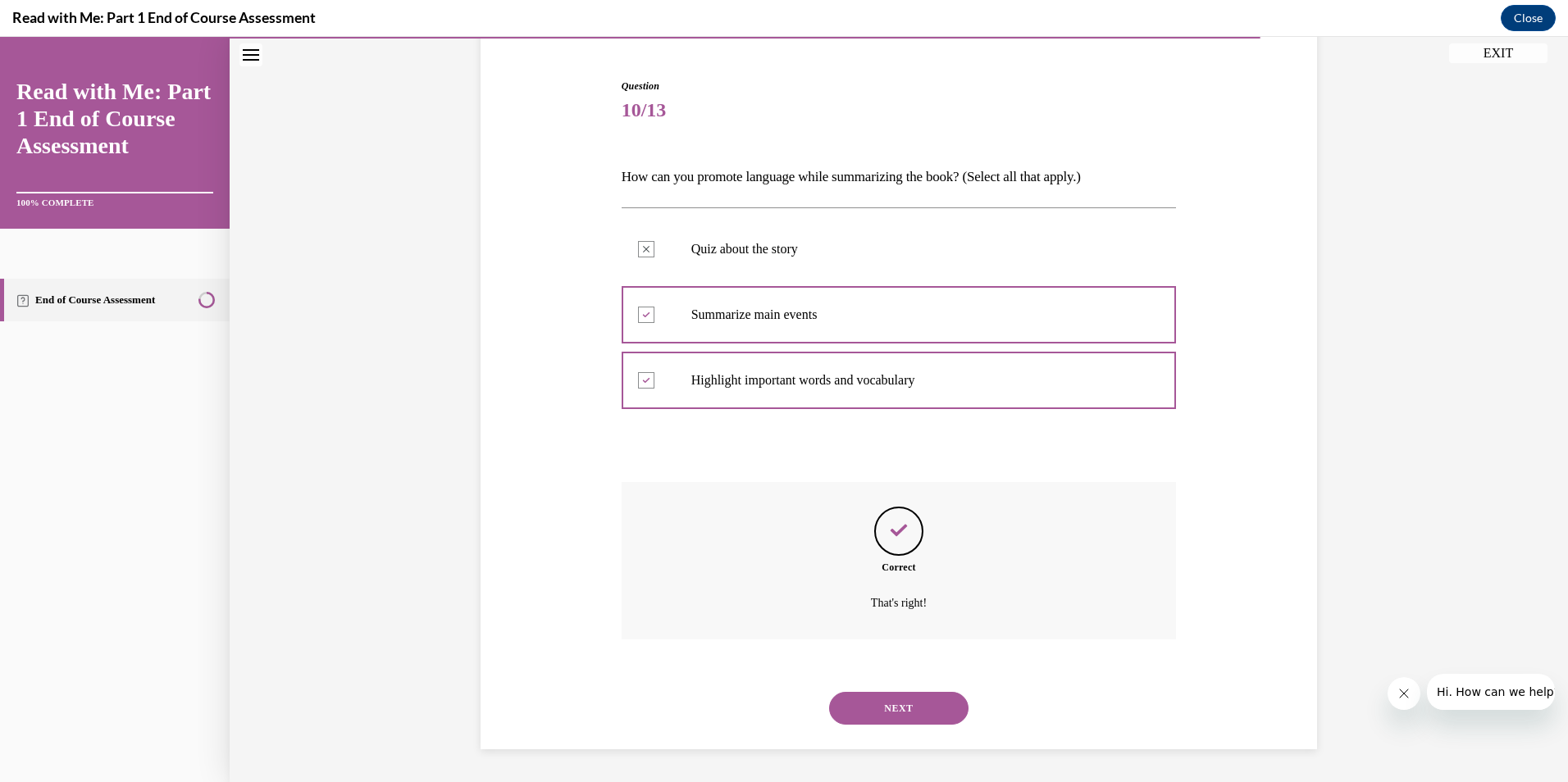
click at [921, 700] on button "NEXT" at bounding box center [899, 708] width 140 height 33
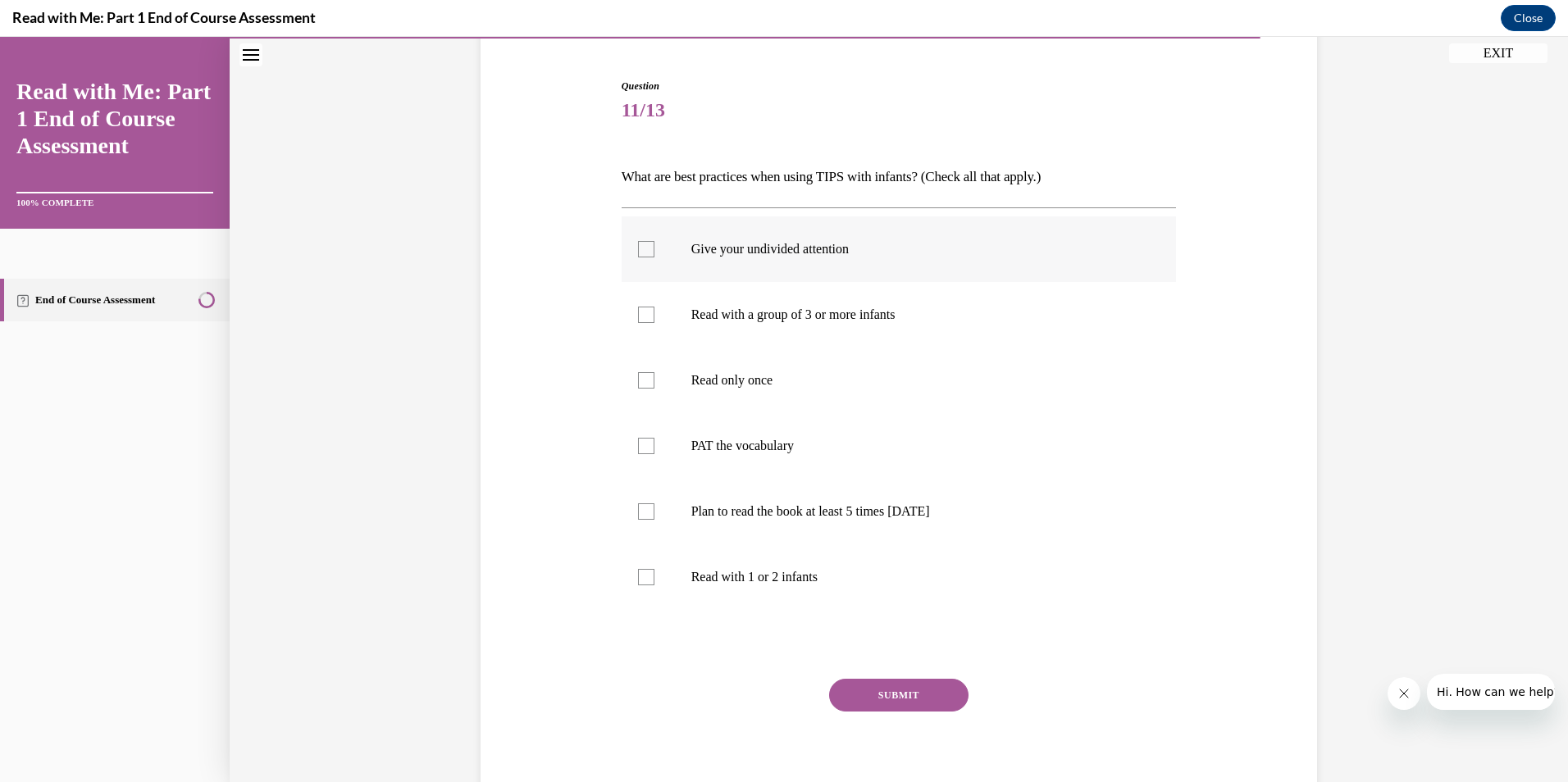
scroll to position [86, 0]
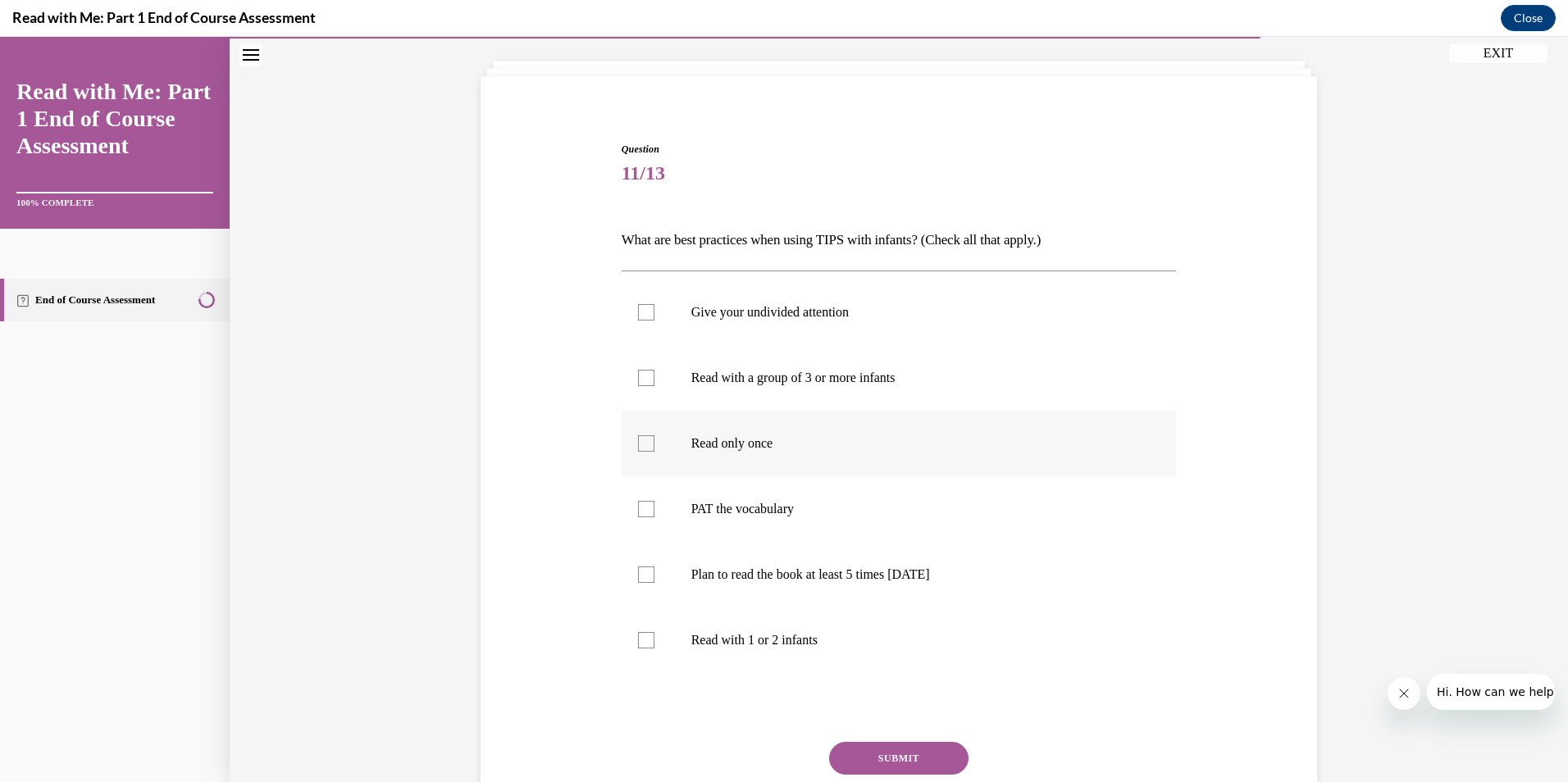
click at [642, 441] on div at bounding box center [646, 443] width 16 height 16
click at [642, 441] on input "Read only once" at bounding box center [646, 443] width 16 height 16
checkbox input "true"
click at [645, 506] on div at bounding box center [646, 509] width 16 height 16
click at [645, 506] on input "PAT the vocabulary" at bounding box center [646, 509] width 16 height 16
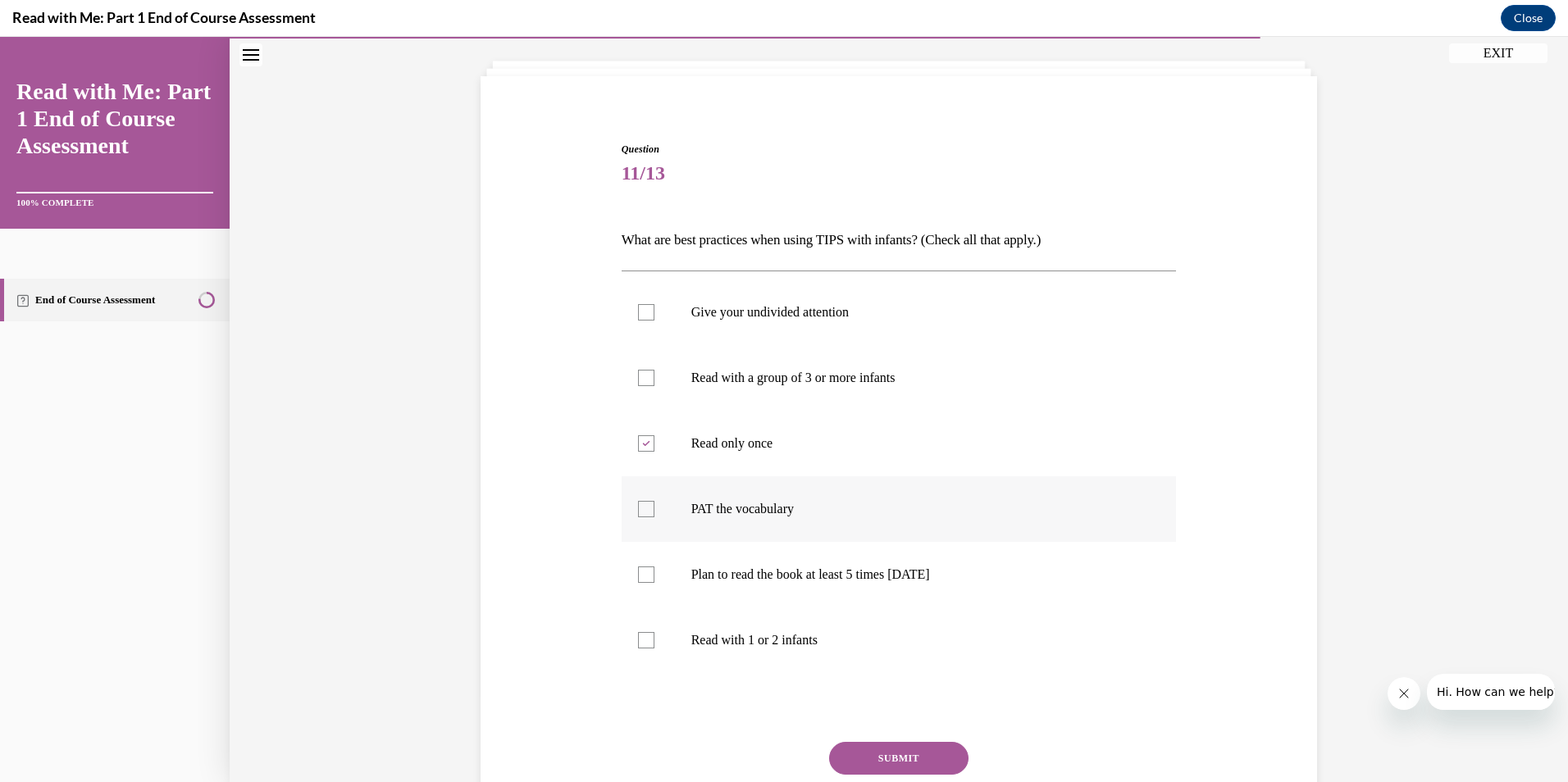
checkbox input "true"
click at [640, 573] on div at bounding box center [646, 574] width 16 height 16
click at [640, 573] on input "Plan to read the book at least 5 times in 2 weeks" at bounding box center [646, 574] width 16 height 16
checkbox input "true"
drag, startPoint x: 645, startPoint y: 639, endPoint x: 652, endPoint y: 566, distance: 73.3
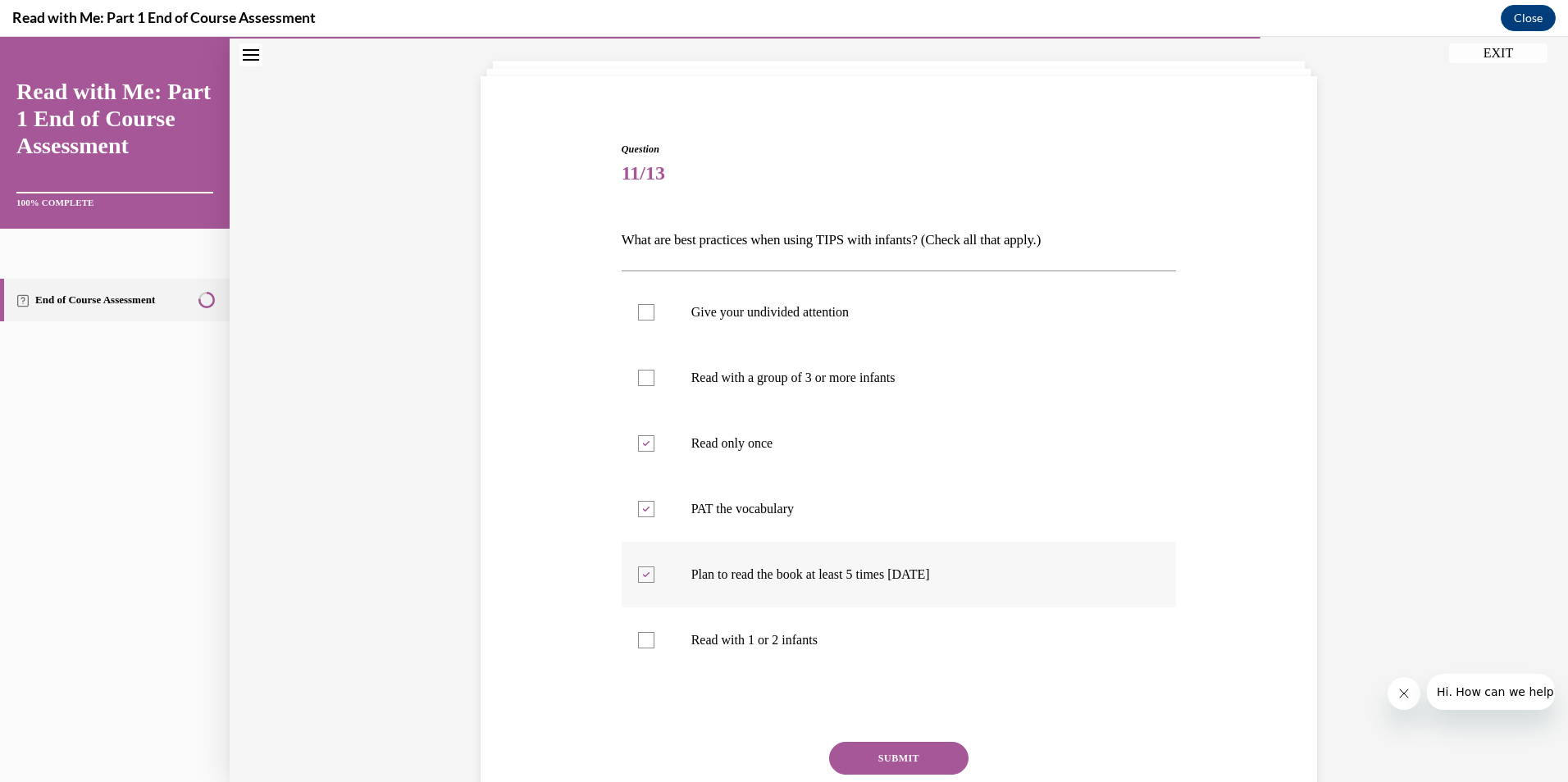
click at [649, 628] on label "Read with 1 or 2 infants" at bounding box center [900, 640] width 556 height 65
click at [649, 632] on input "Read with 1 or 2 infants" at bounding box center [646, 640] width 16 height 16
checkbox input "true"
click at [638, 449] on div at bounding box center [646, 443] width 16 height 16
click at [638, 449] on input "Read only once" at bounding box center [646, 443] width 16 height 16
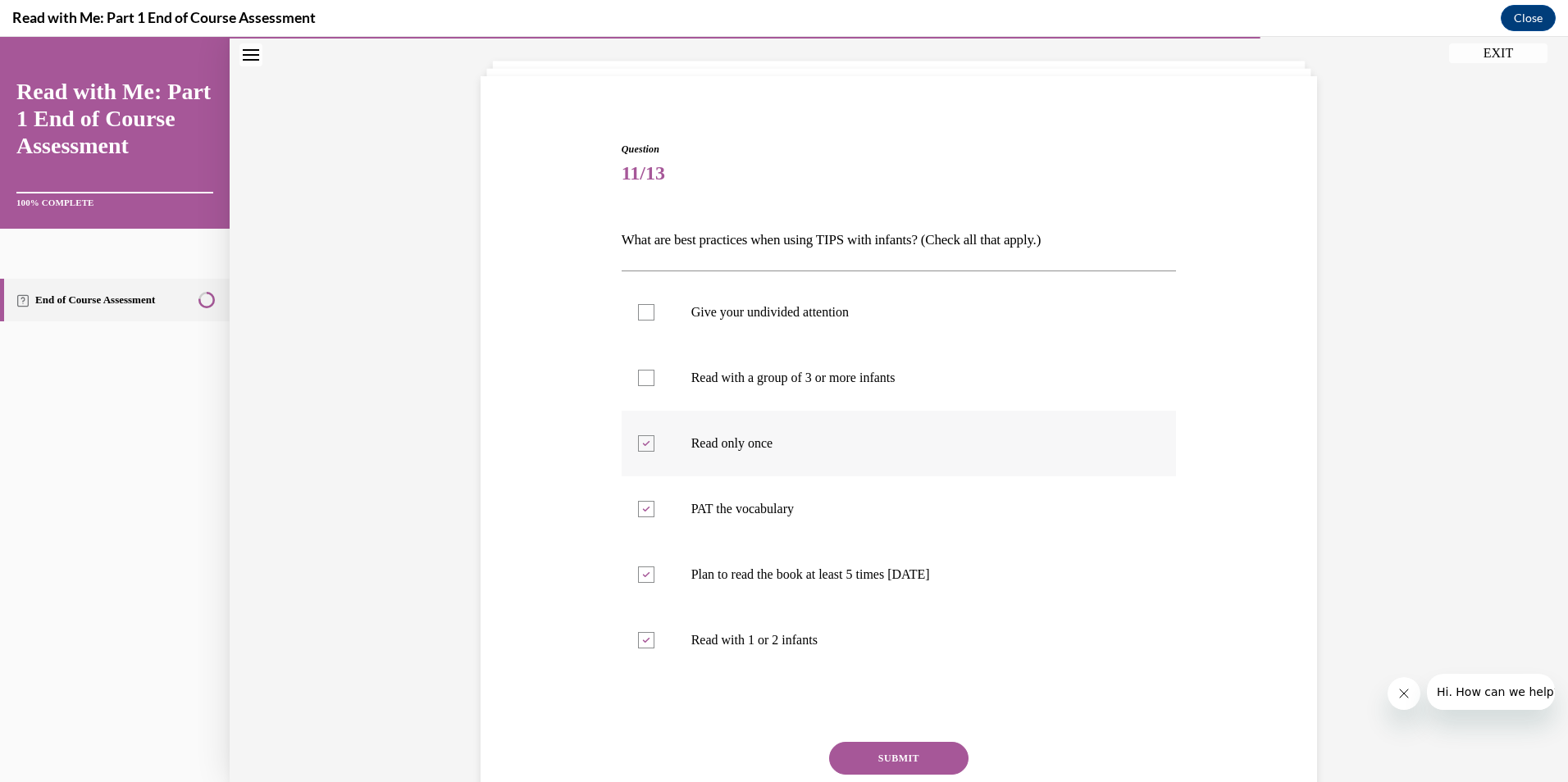
checkbox input "false"
click at [886, 750] on button "SUBMIT" at bounding box center [899, 758] width 140 height 33
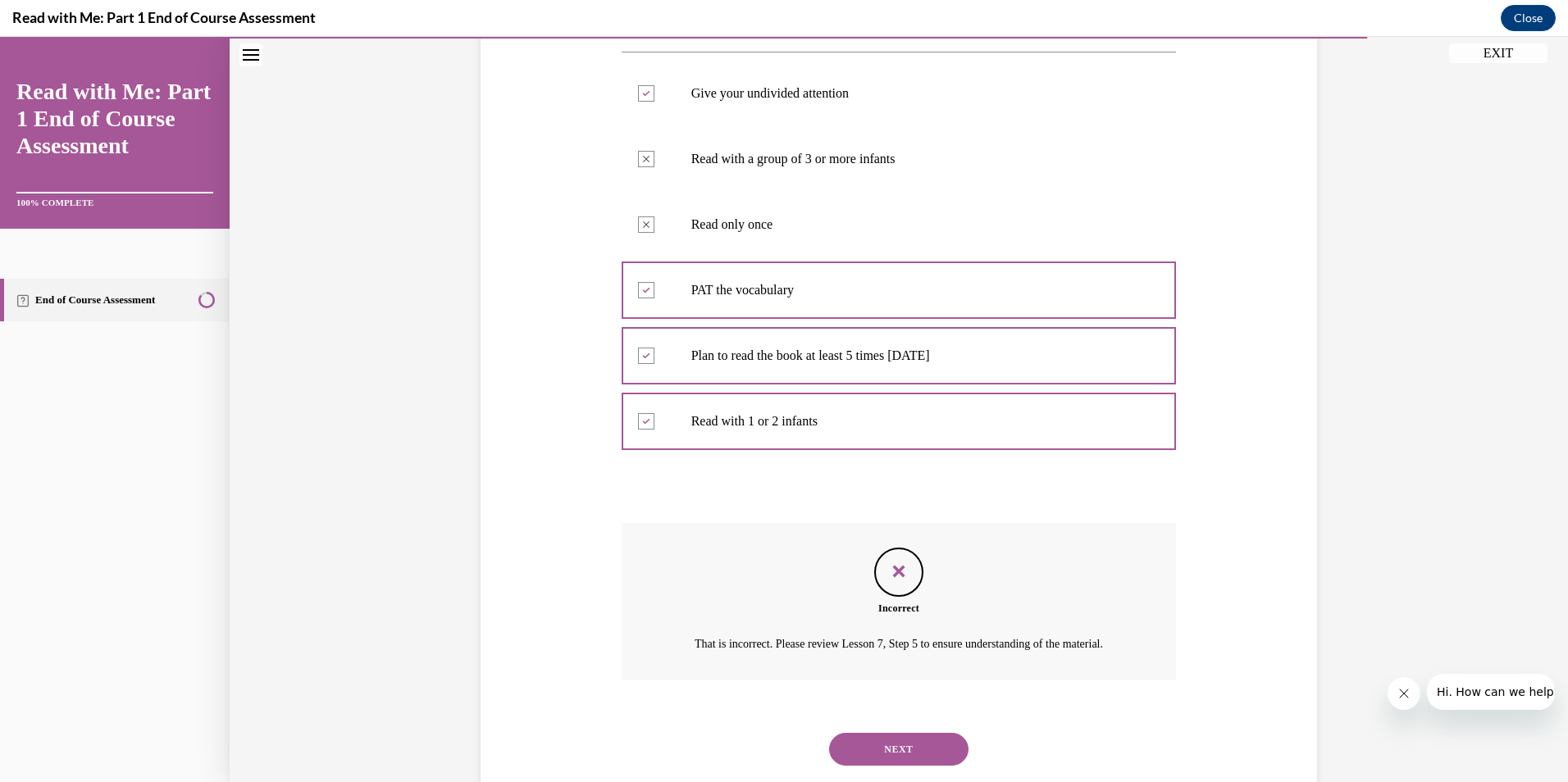
scroll to position [365, 0]
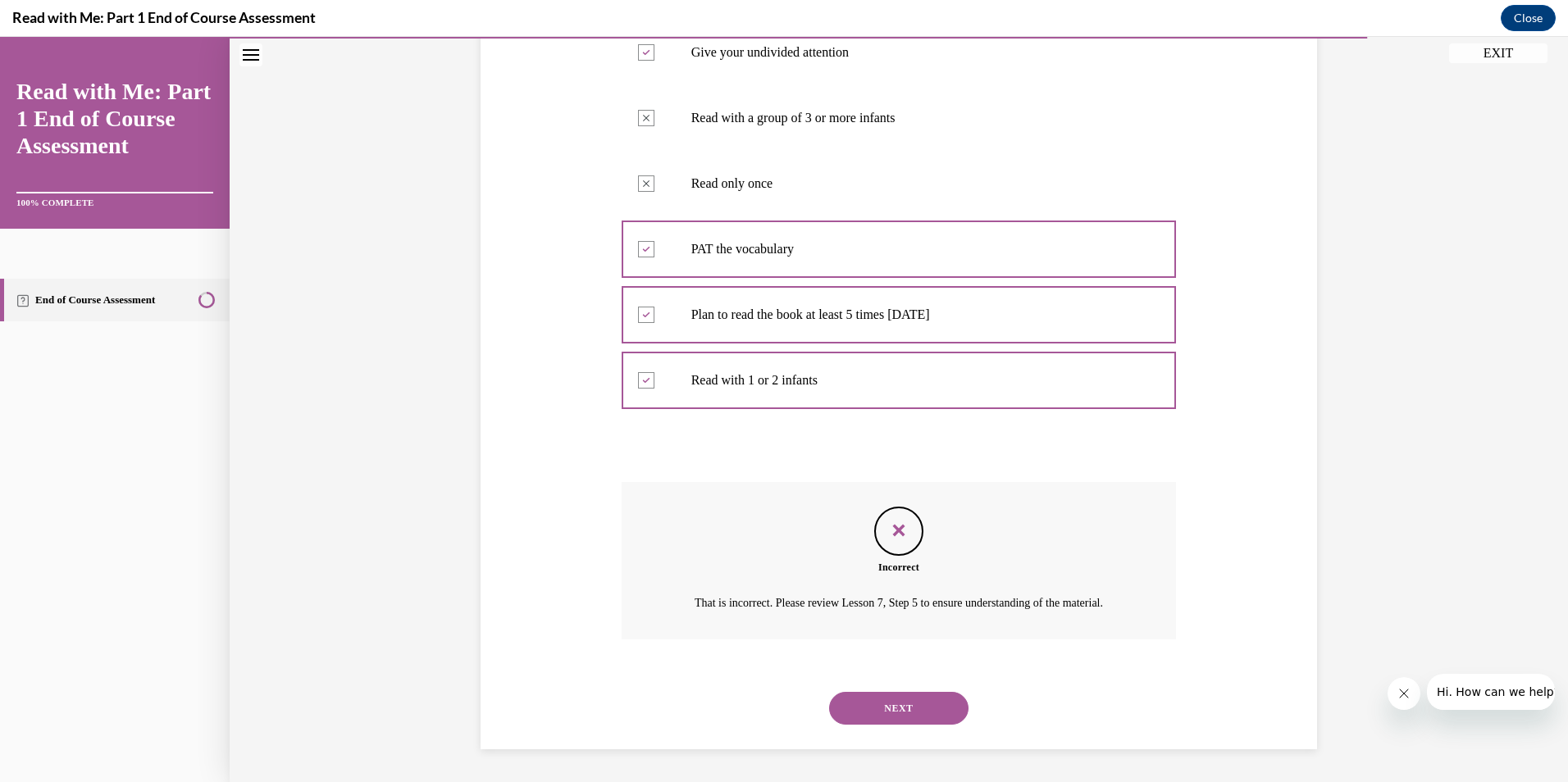
click at [866, 717] on button "NEXT" at bounding box center [899, 708] width 140 height 33
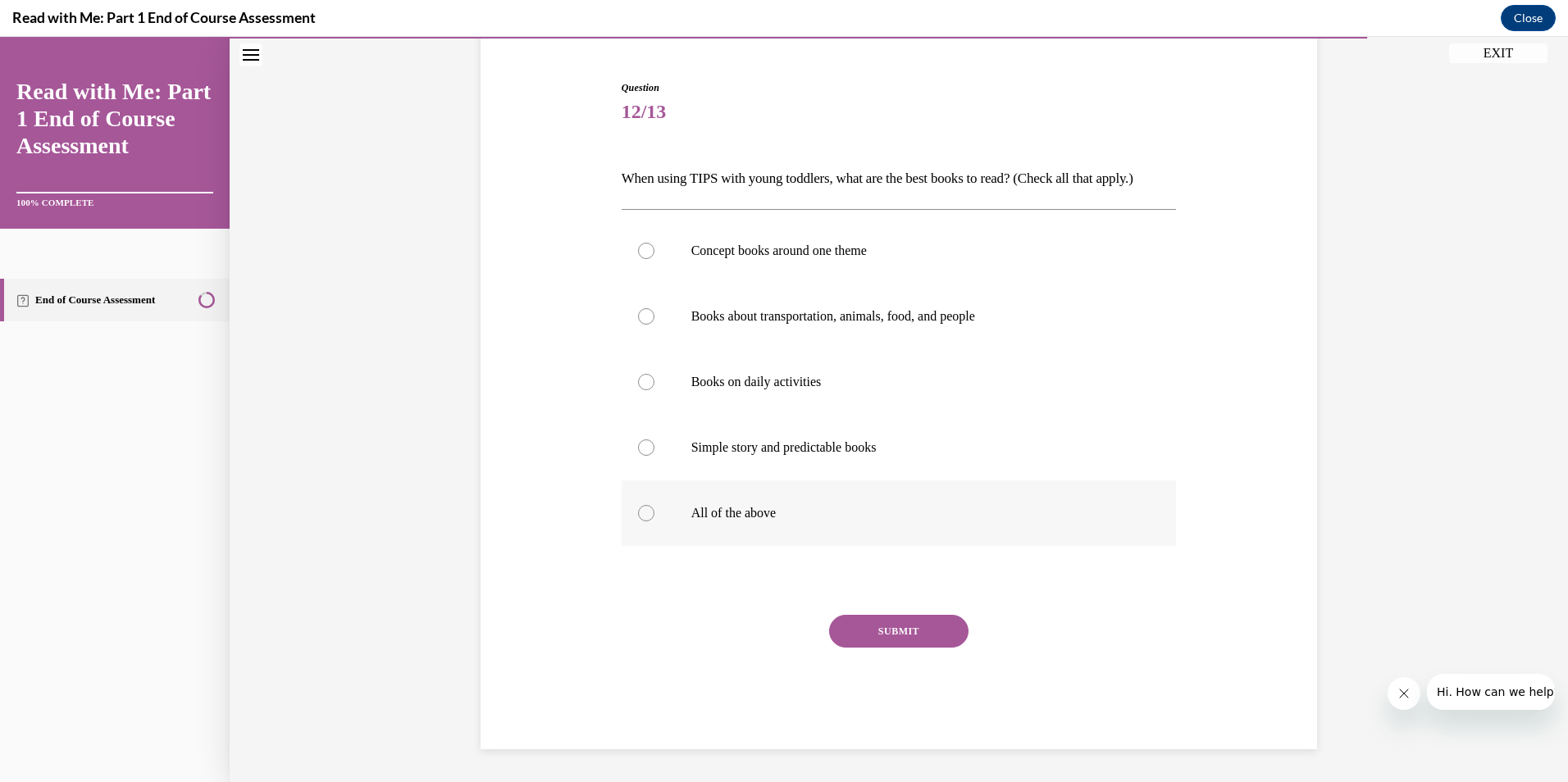
click at [638, 511] on div at bounding box center [646, 513] width 16 height 16
click at [638, 511] on input "All of the above" at bounding box center [646, 513] width 16 height 16
radio input "true"
click at [873, 629] on button "SUBMIT" at bounding box center [899, 631] width 140 height 33
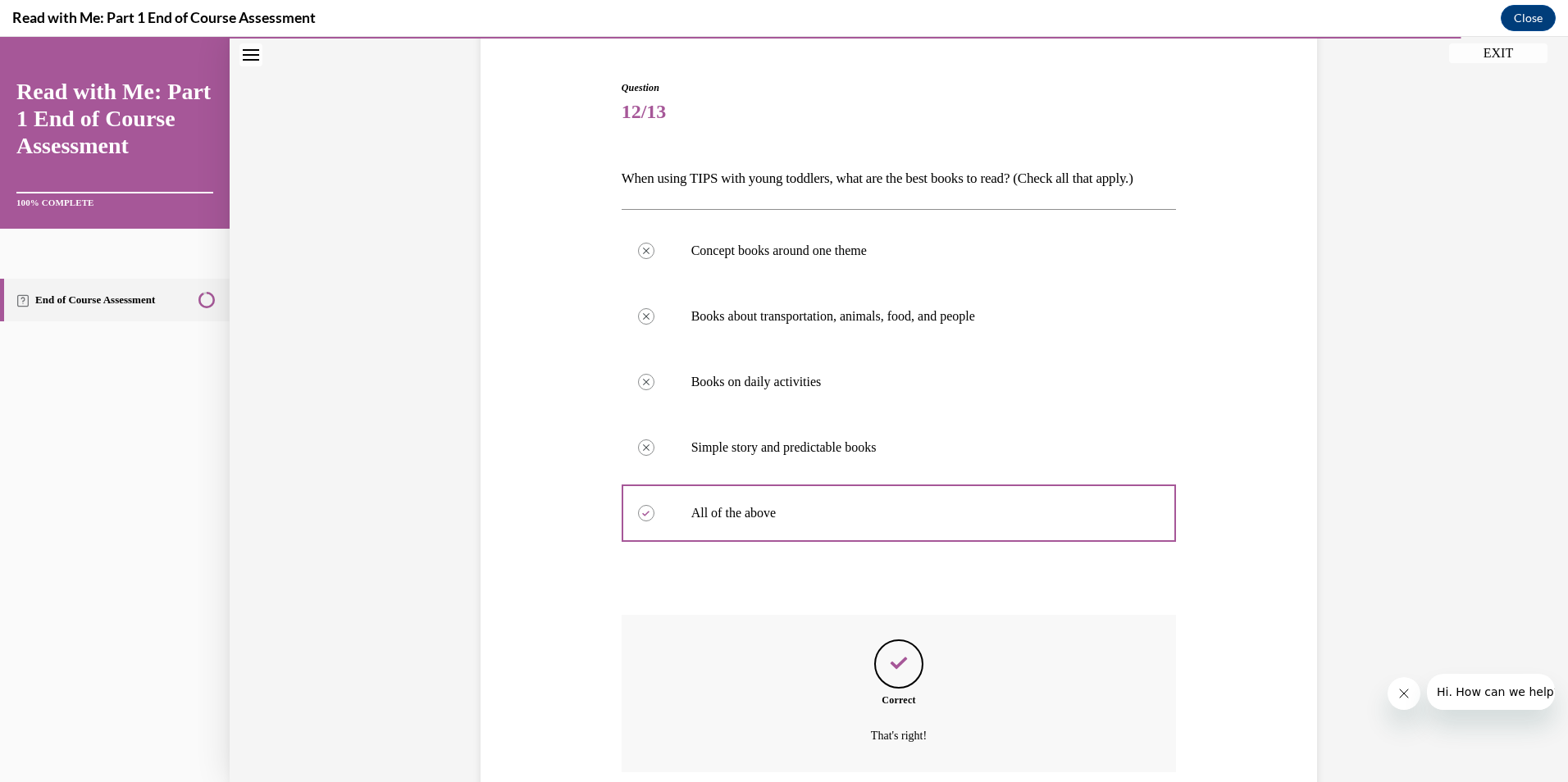
scroll to position [280, 0]
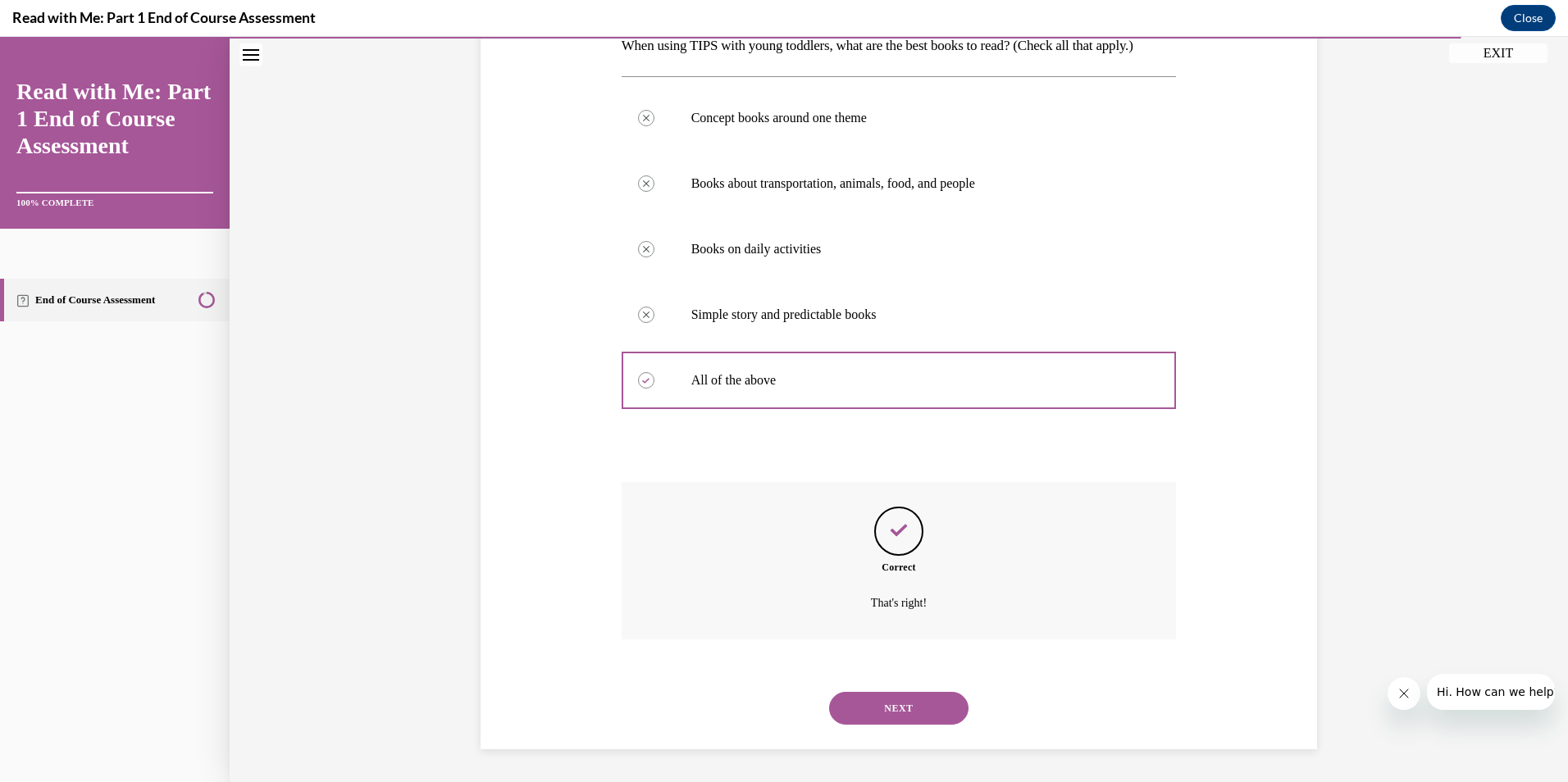
click at [881, 706] on button "NEXT" at bounding box center [899, 708] width 140 height 33
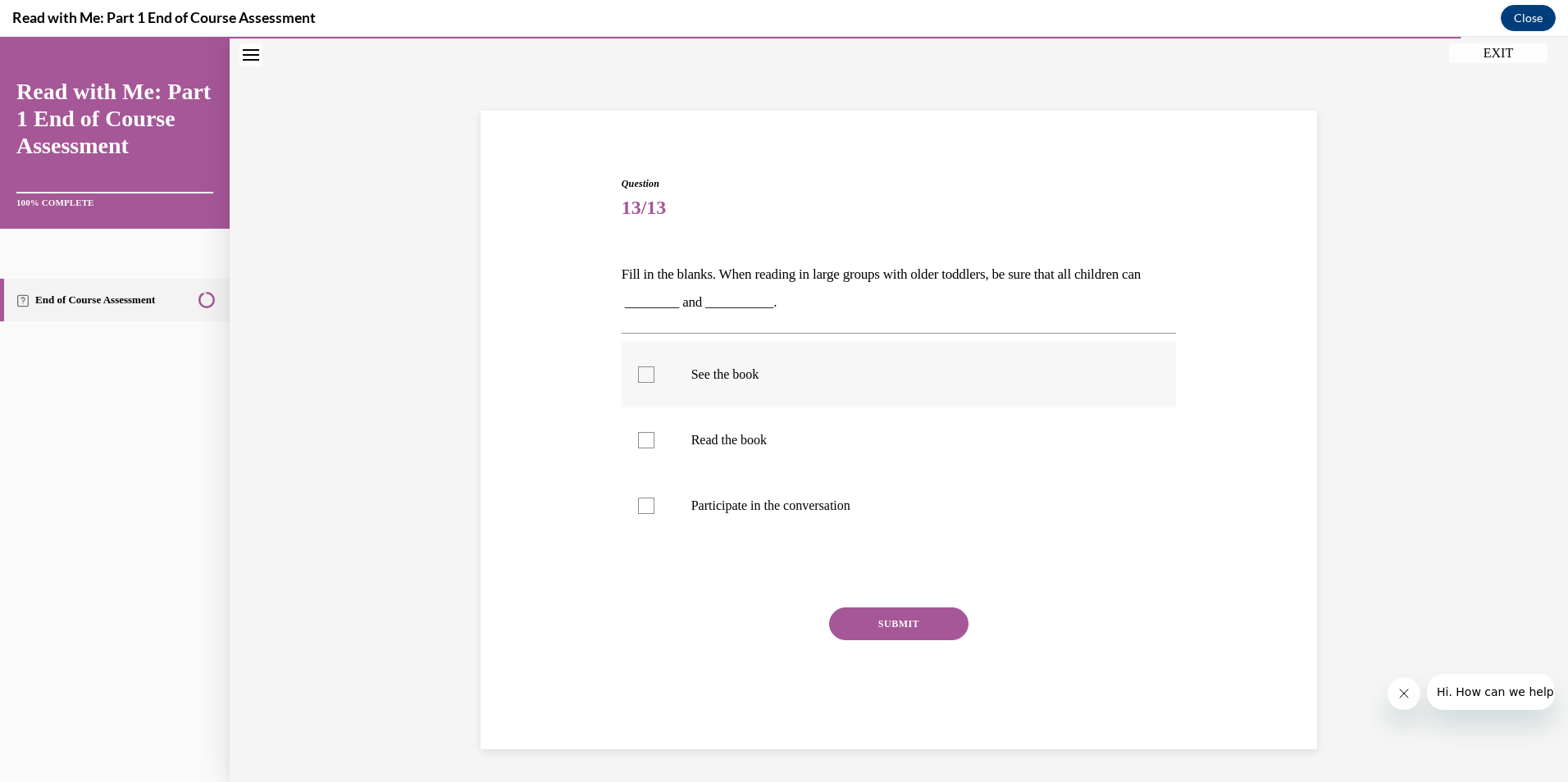
click at [640, 376] on div at bounding box center [646, 374] width 16 height 16
click at [640, 376] on input "See the book" at bounding box center [646, 374] width 16 height 16
checkbox input "true"
click at [638, 508] on div at bounding box center [646, 506] width 16 height 16
click at [638, 508] on input "Participate in the conversation" at bounding box center [646, 506] width 16 height 16
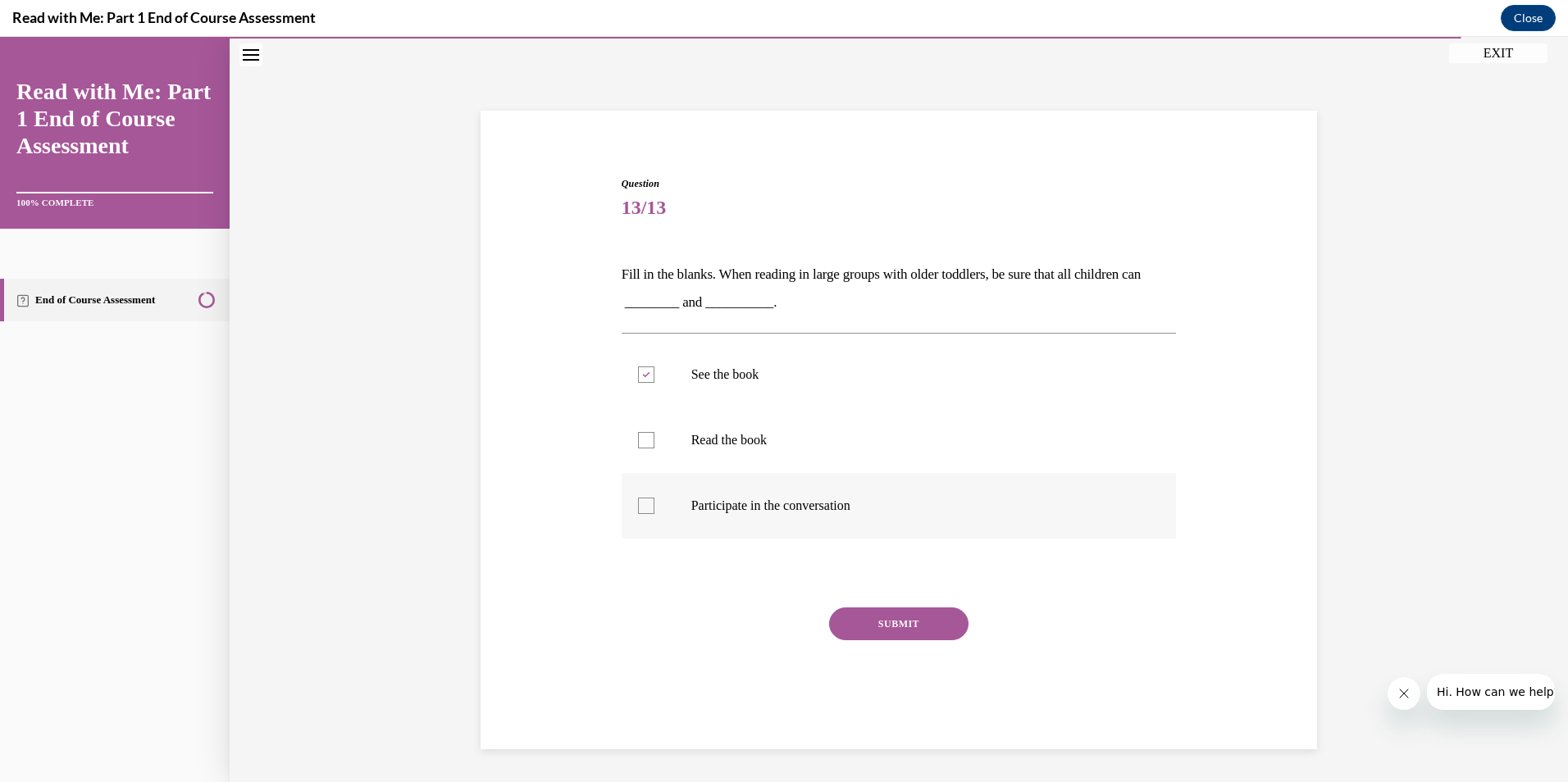
checkbox input "true"
click at [898, 623] on button "SUBMIT" at bounding box center [899, 623] width 140 height 33
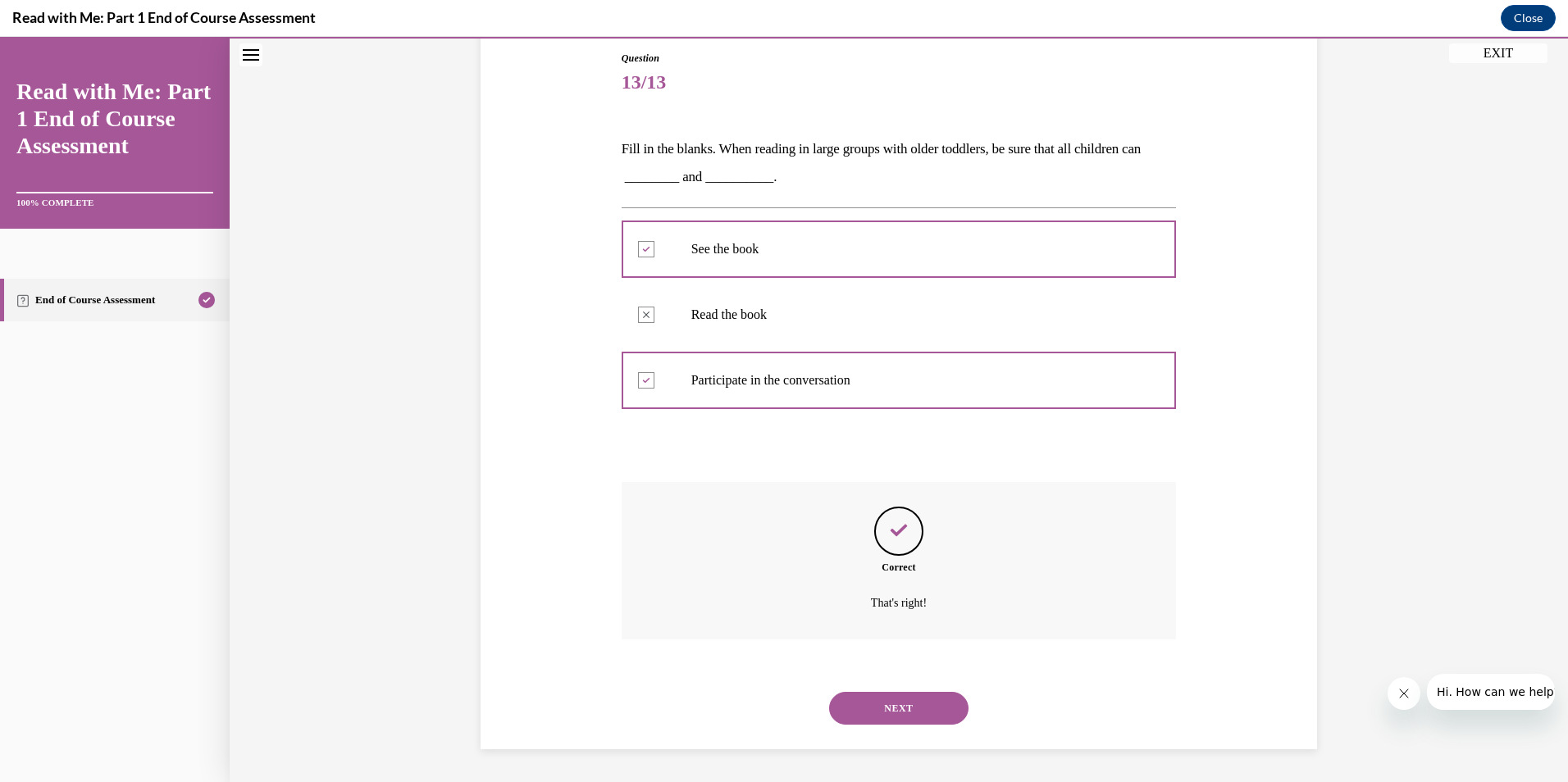
click at [916, 715] on button "NEXT" at bounding box center [899, 708] width 140 height 33
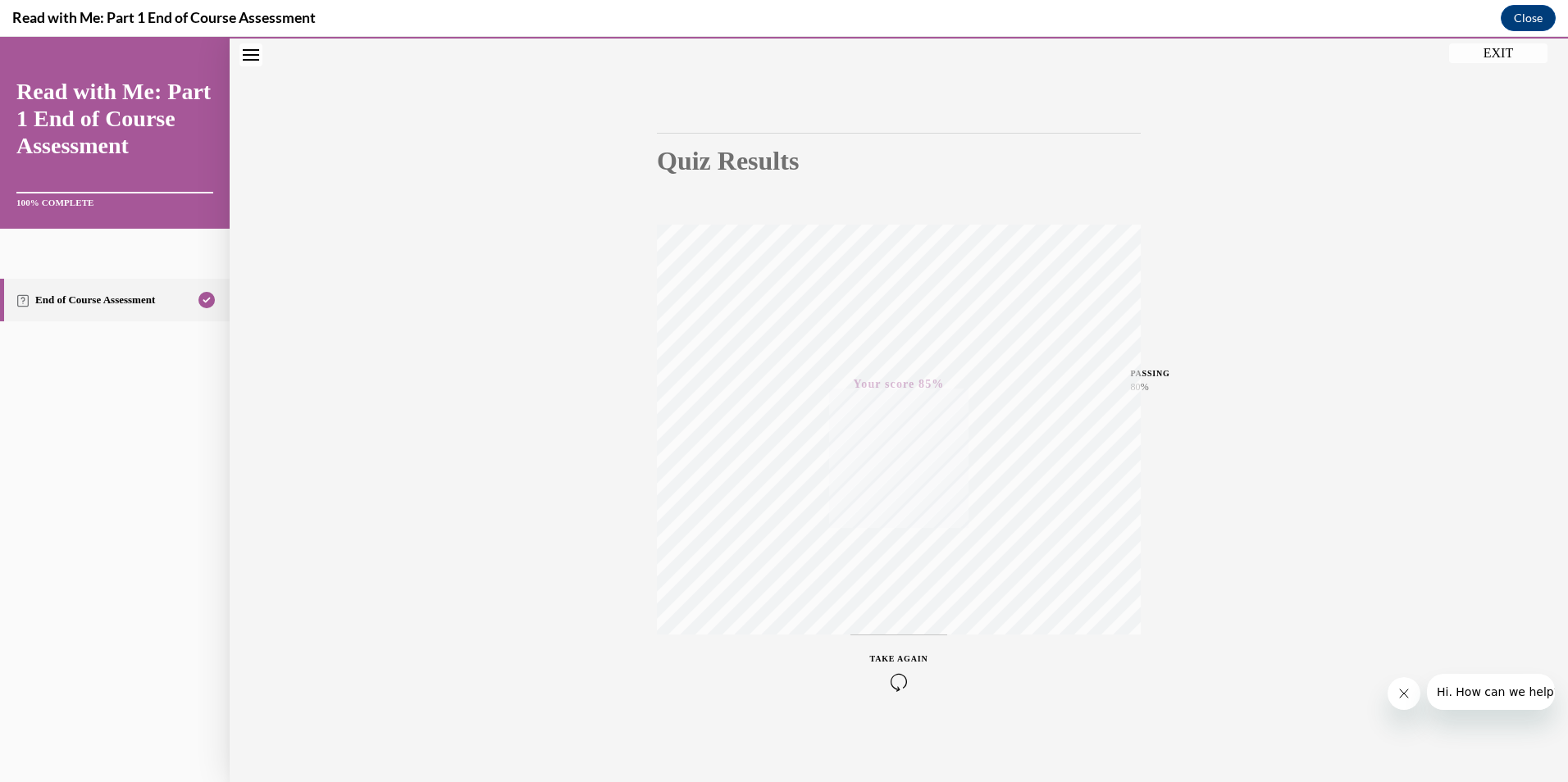
click at [1498, 56] on button "EXIT" at bounding box center [1498, 54] width 99 height 20
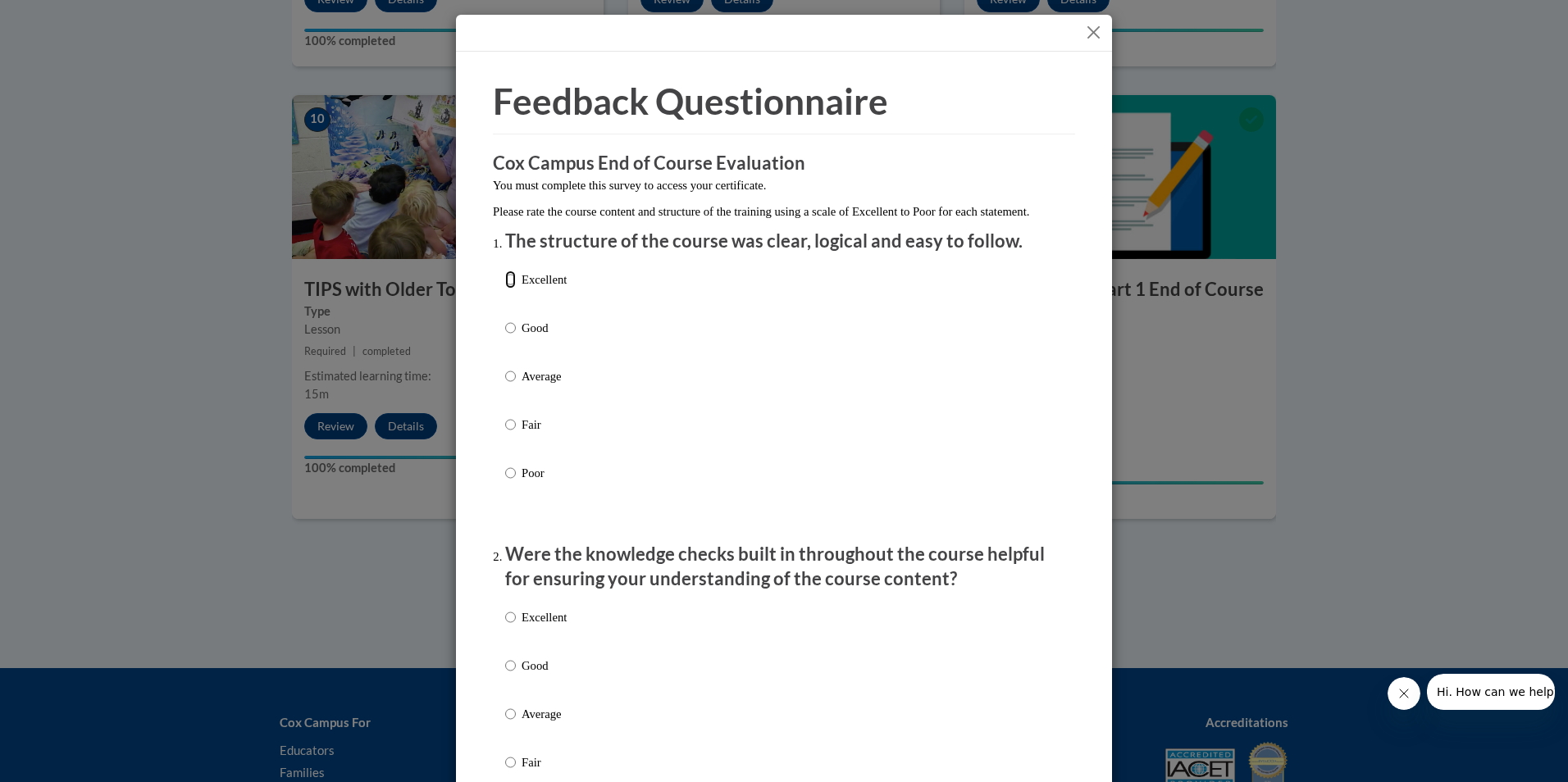
click at [506, 288] on input "Excellent" at bounding box center [511, 279] width 11 height 18
radio input "true"
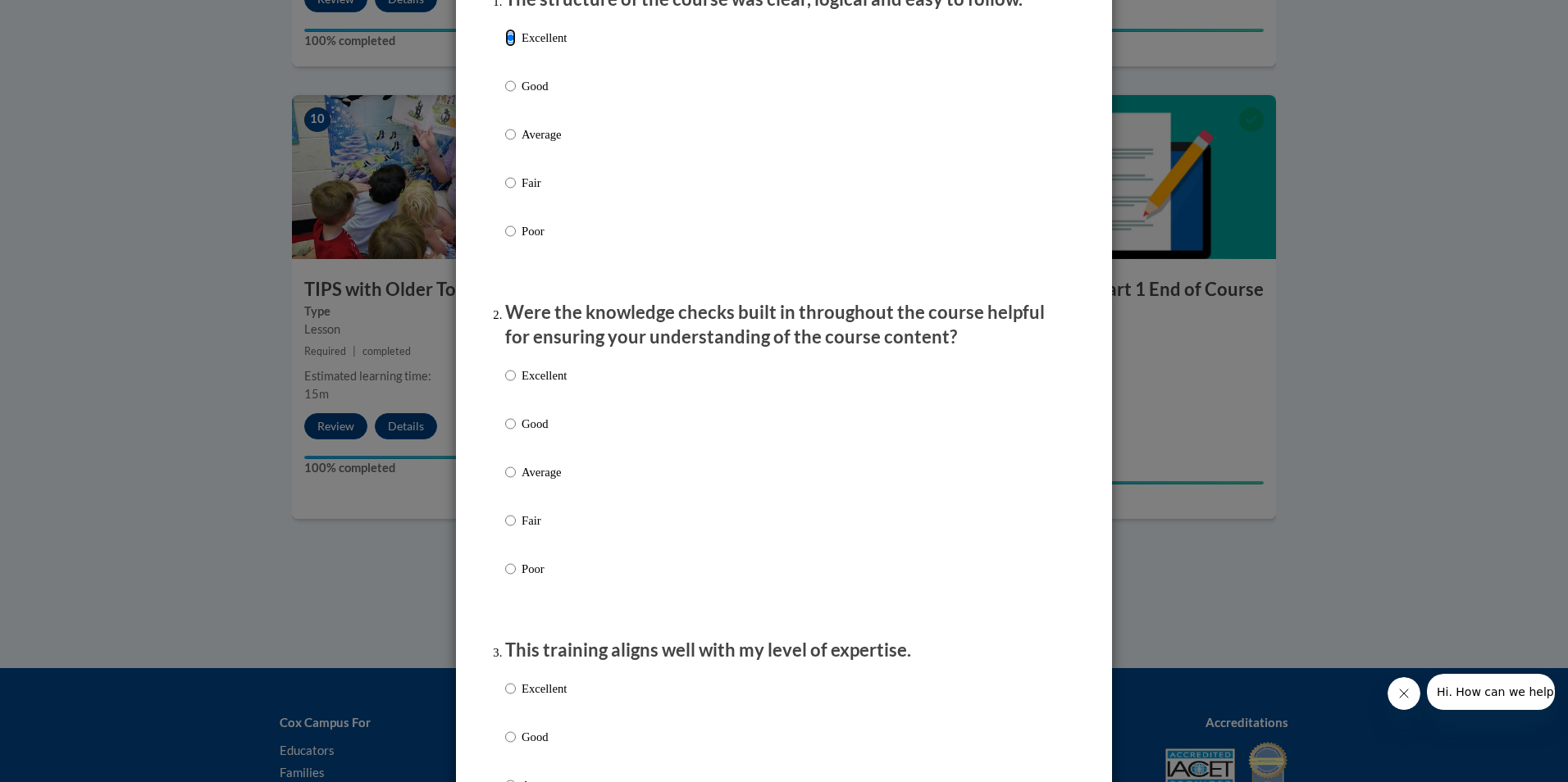
scroll to position [246, 0]
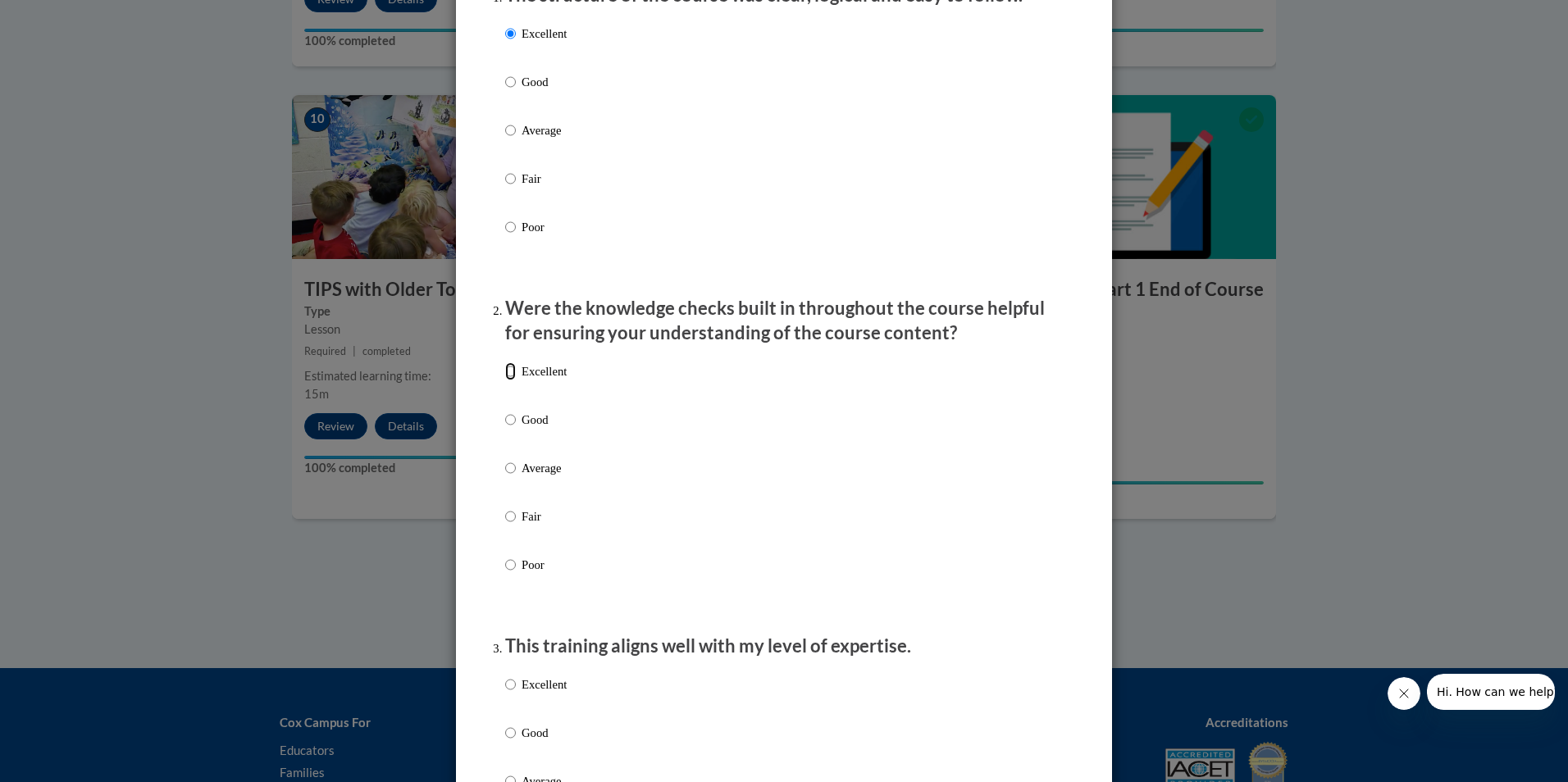
click at [505, 381] on input "Excellent" at bounding box center [511, 372] width 11 height 18
radio input "true"
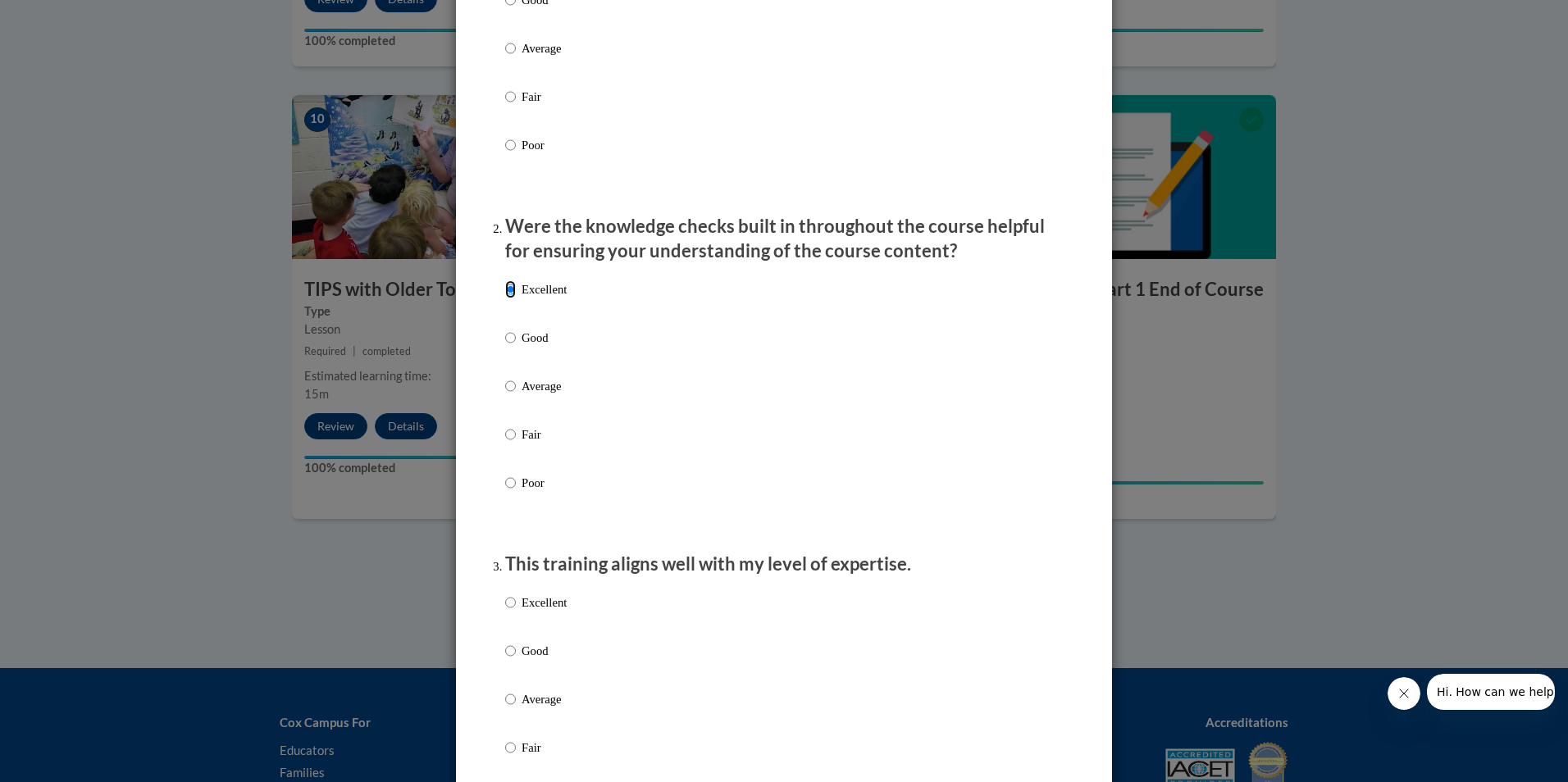
scroll to position [492, 0]
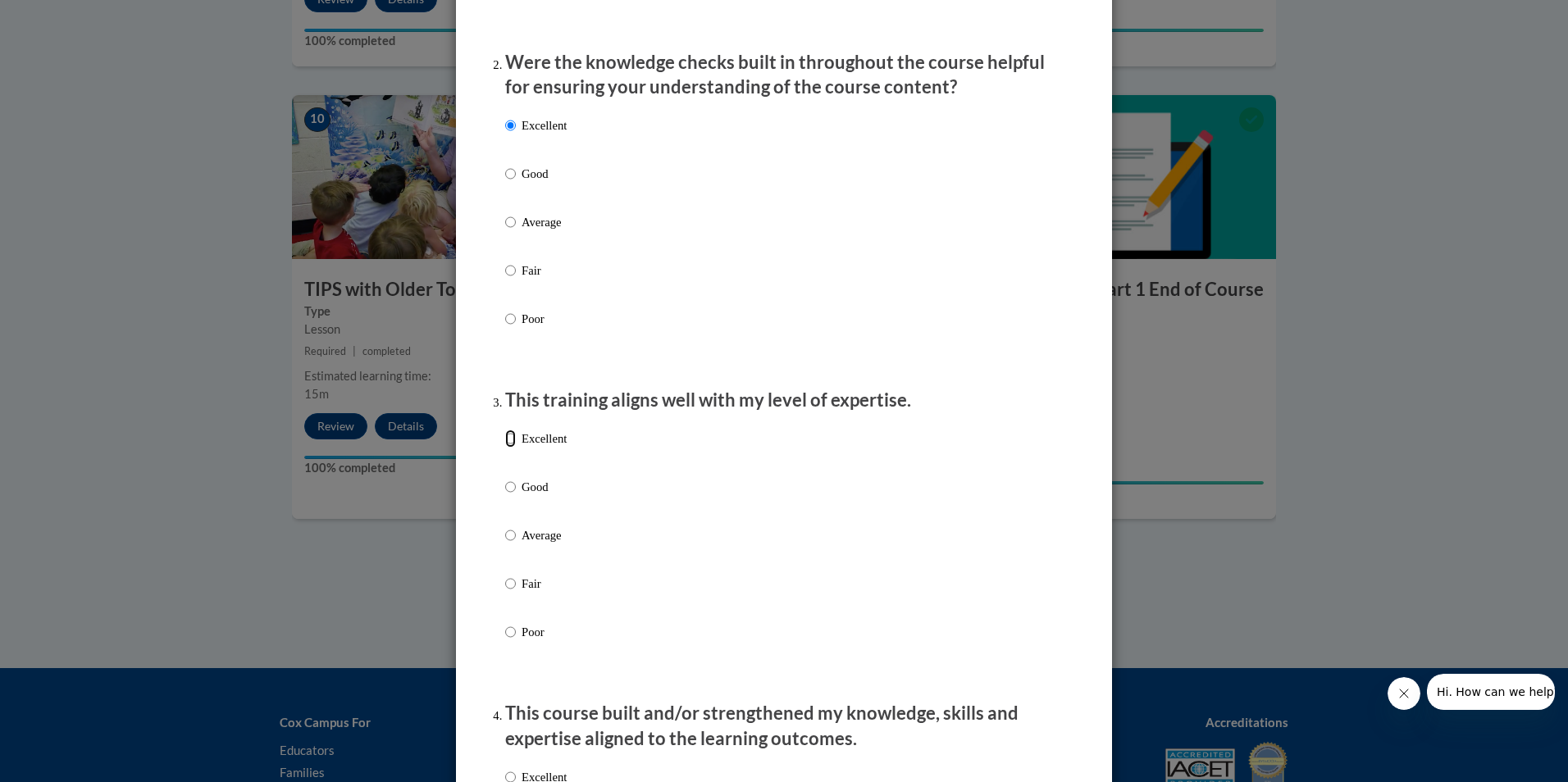
click at [505, 448] on input "Excellent" at bounding box center [511, 439] width 11 height 18
radio input "true"
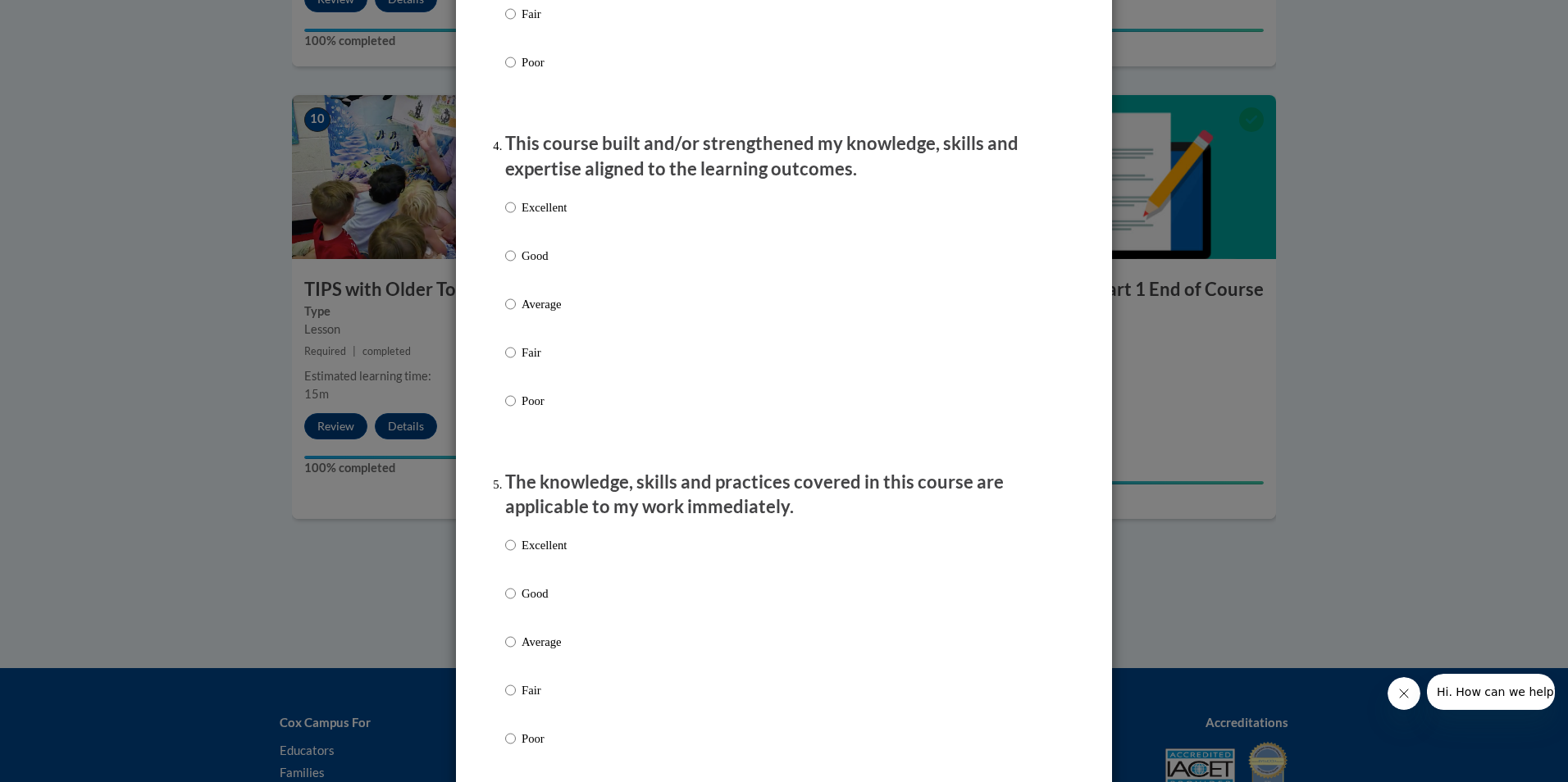
scroll to position [1066, 0]
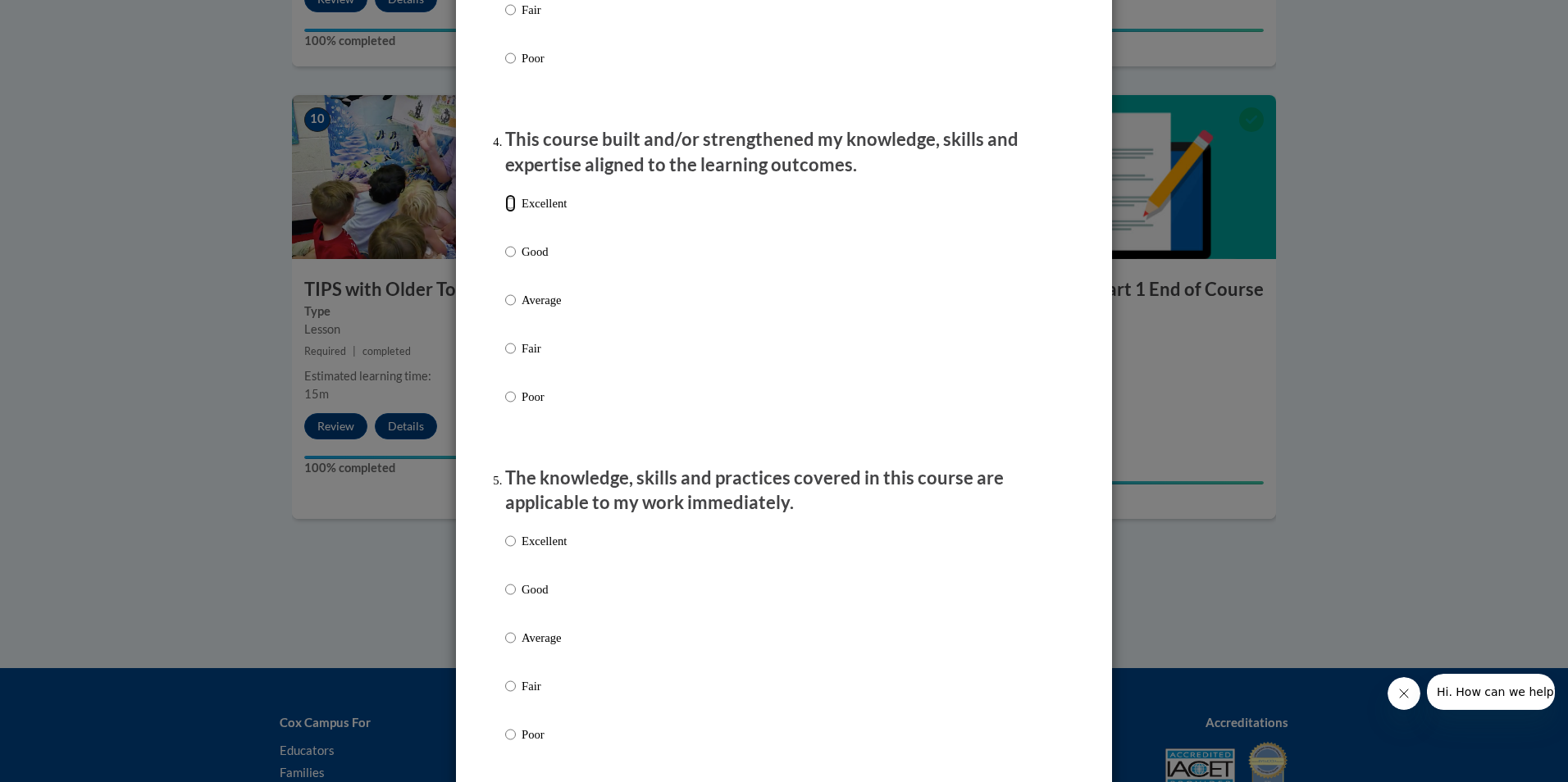
click at [505, 212] on input "Excellent" at bounding box center [511, 203] width 11 height 18
radio input "true"
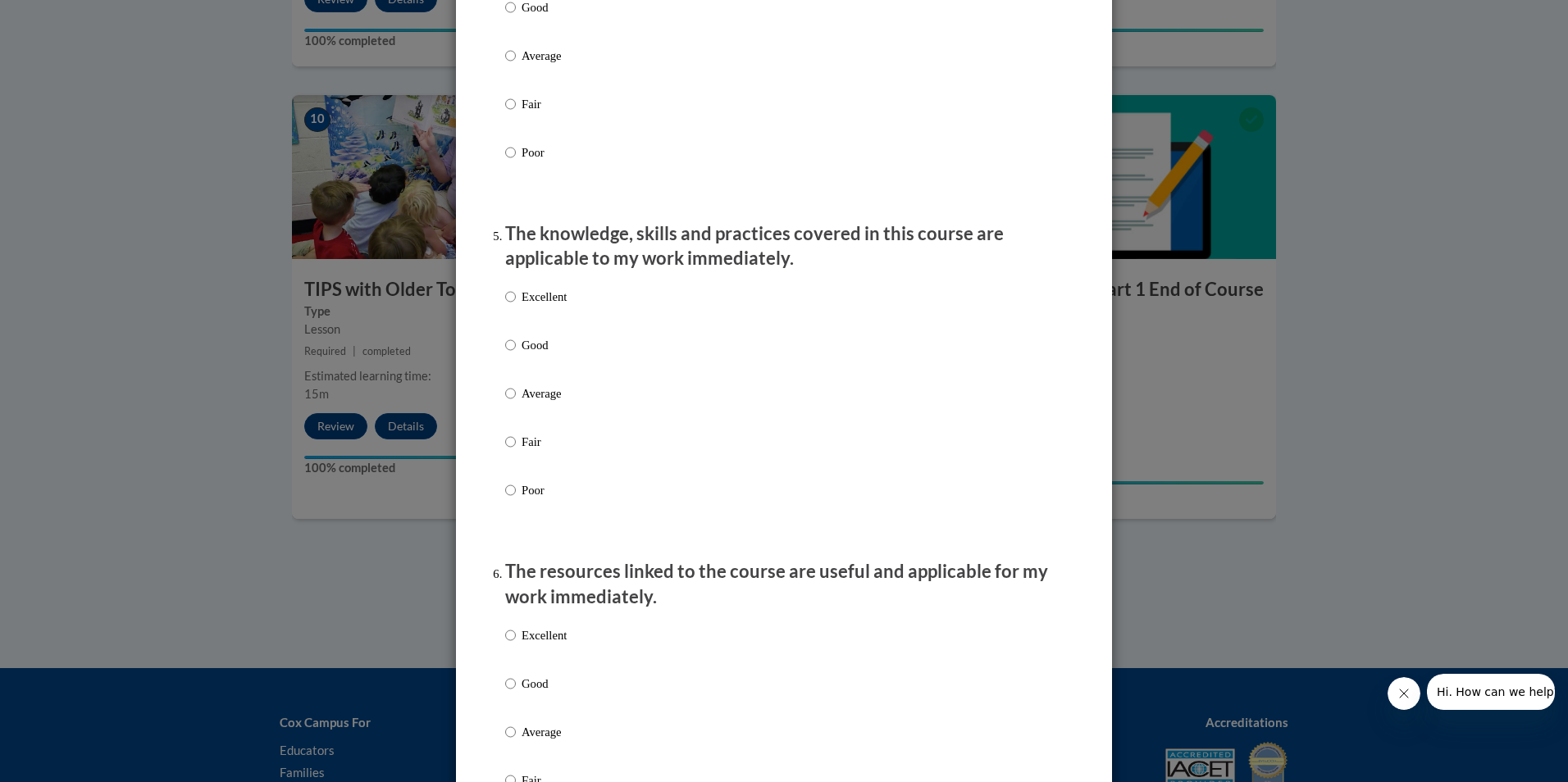
scroll to position [1311, 0]
click at [506, 305] on input "Excellent" at bounding box center [511, 295] width 11 height 18
radio input "true"
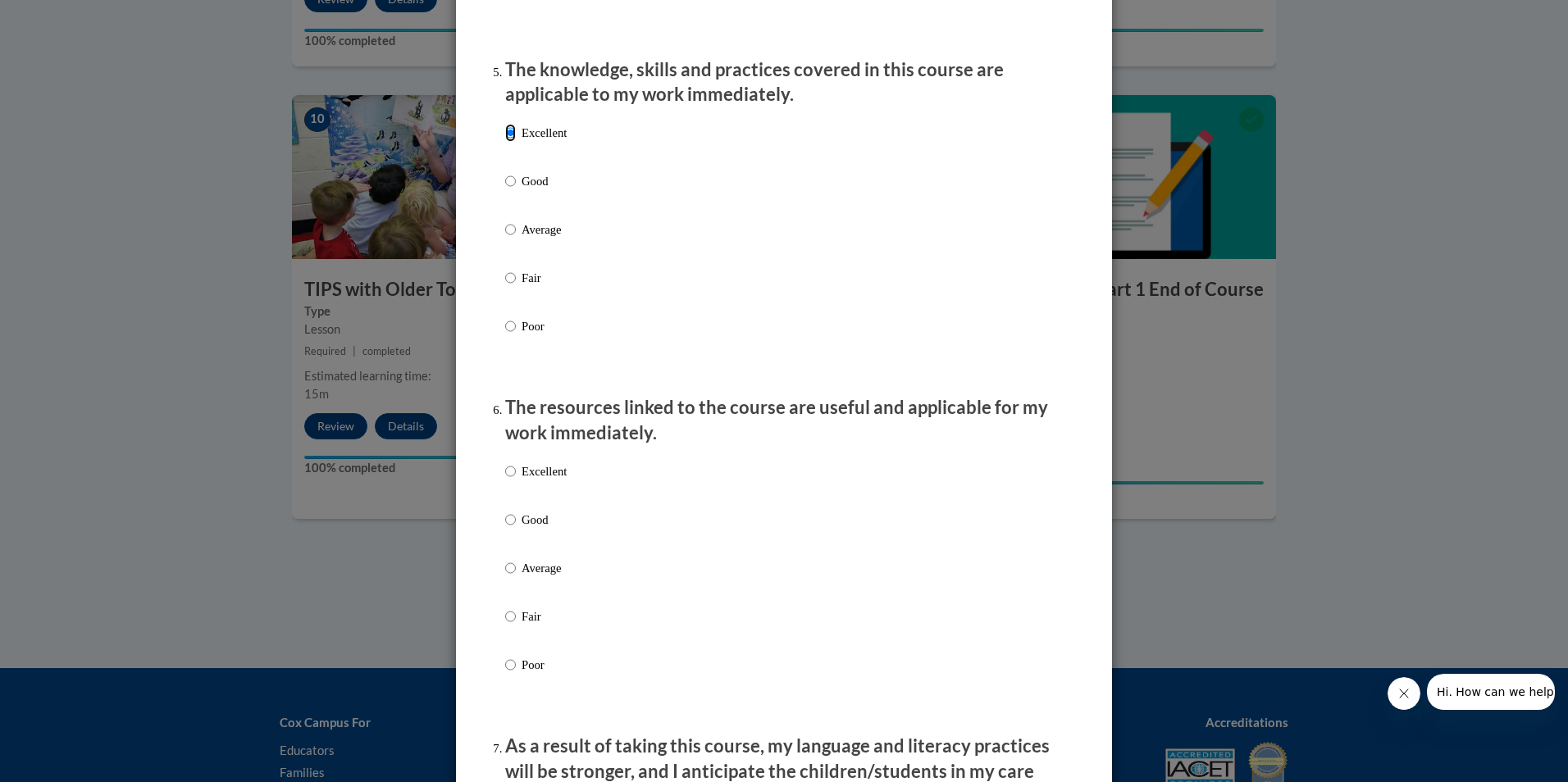
scroll to position [1475, 0]
click at [505, 478] on input "Excellent" at bounding box center [511, 469] width 11 height 18
radio input "true"
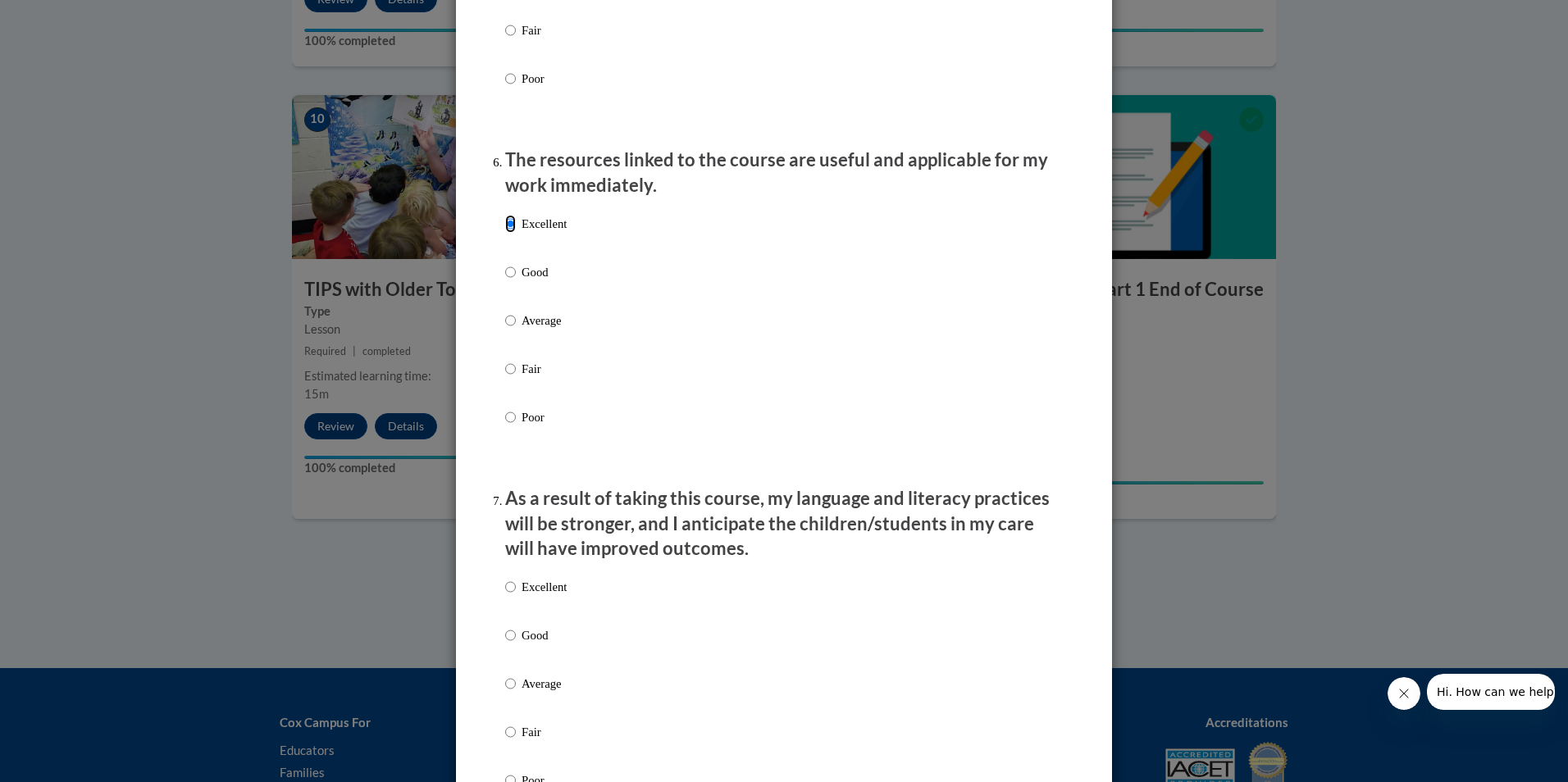
scroll to position [1886, 0]
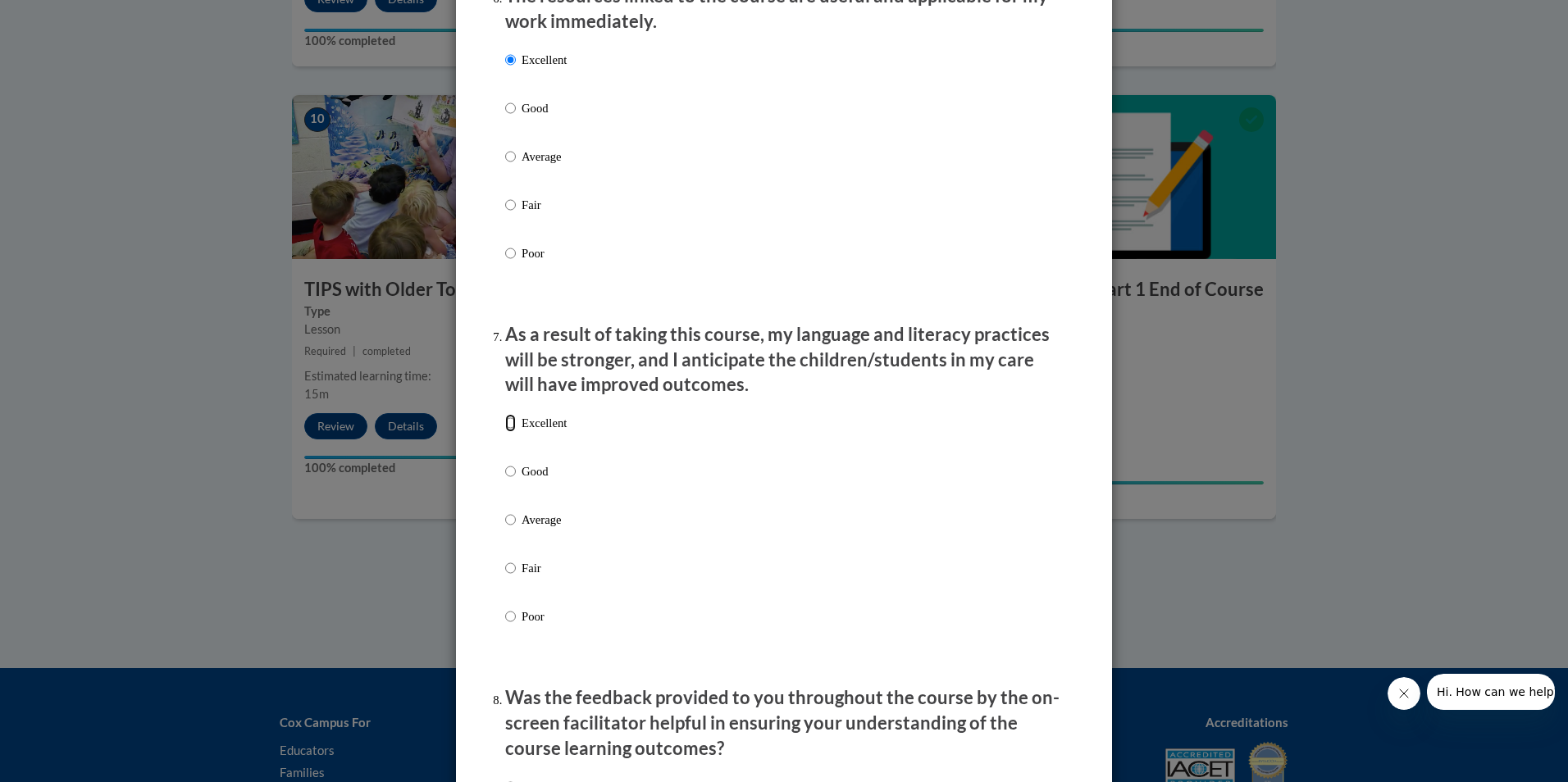
click at [506, 432] on input "Excellent" at bounding box center [511, 423] width 11 height 18
radio input "true"
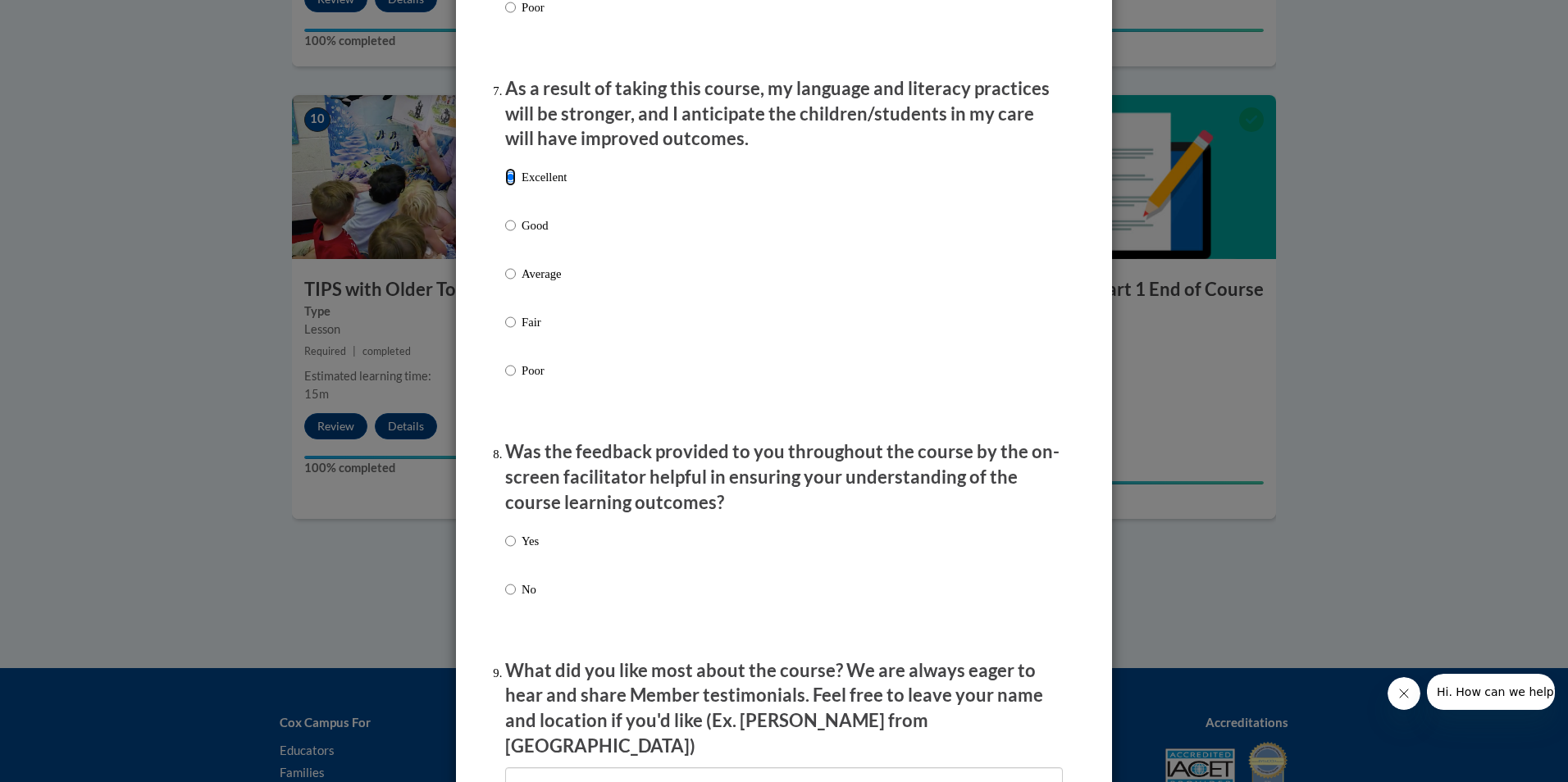
scroll to position [2377, 0]
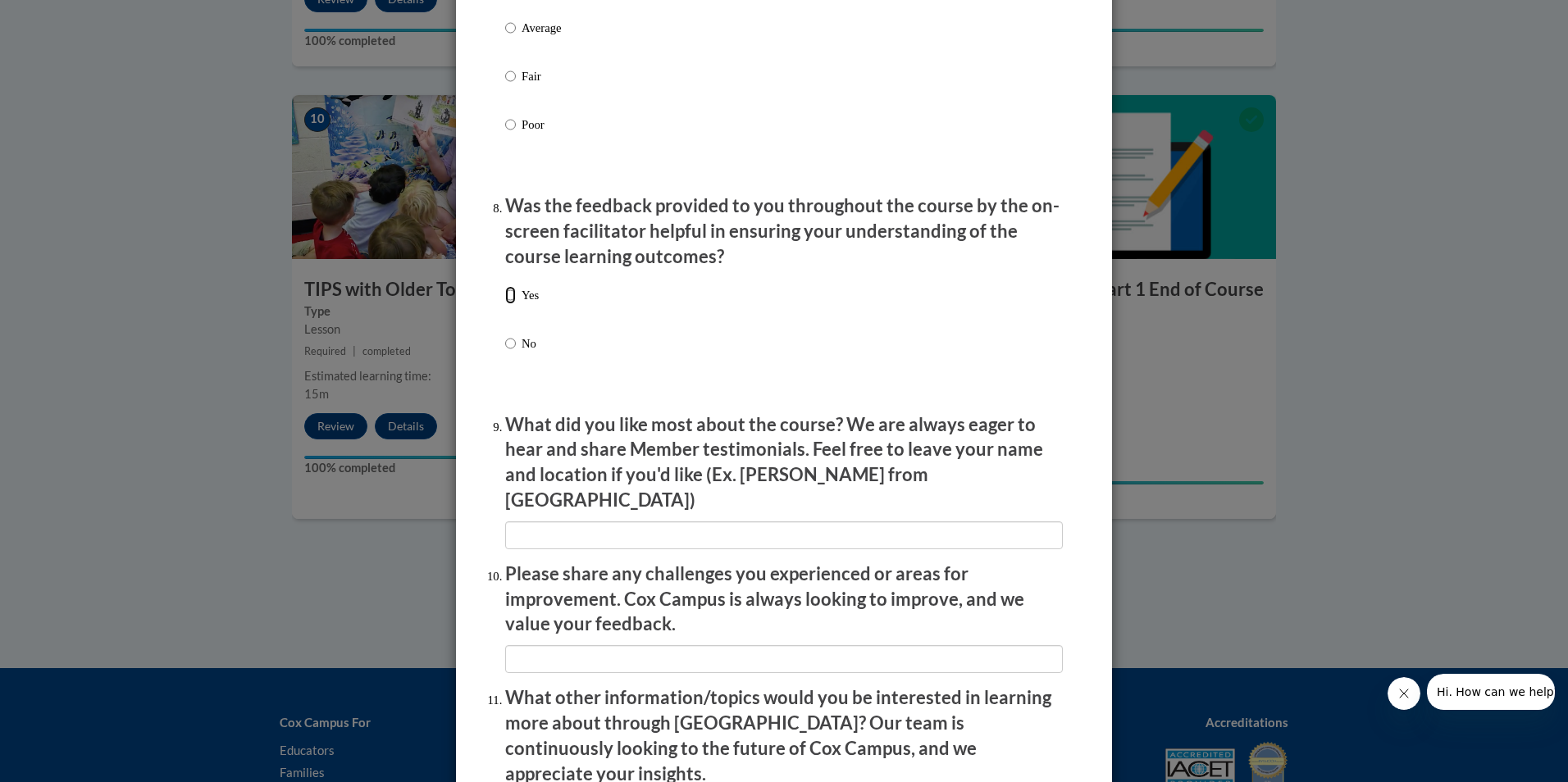
click at [505, 305] on input "Yes" at bounding box center [511, 295] width 11 height 18
radio input "true"
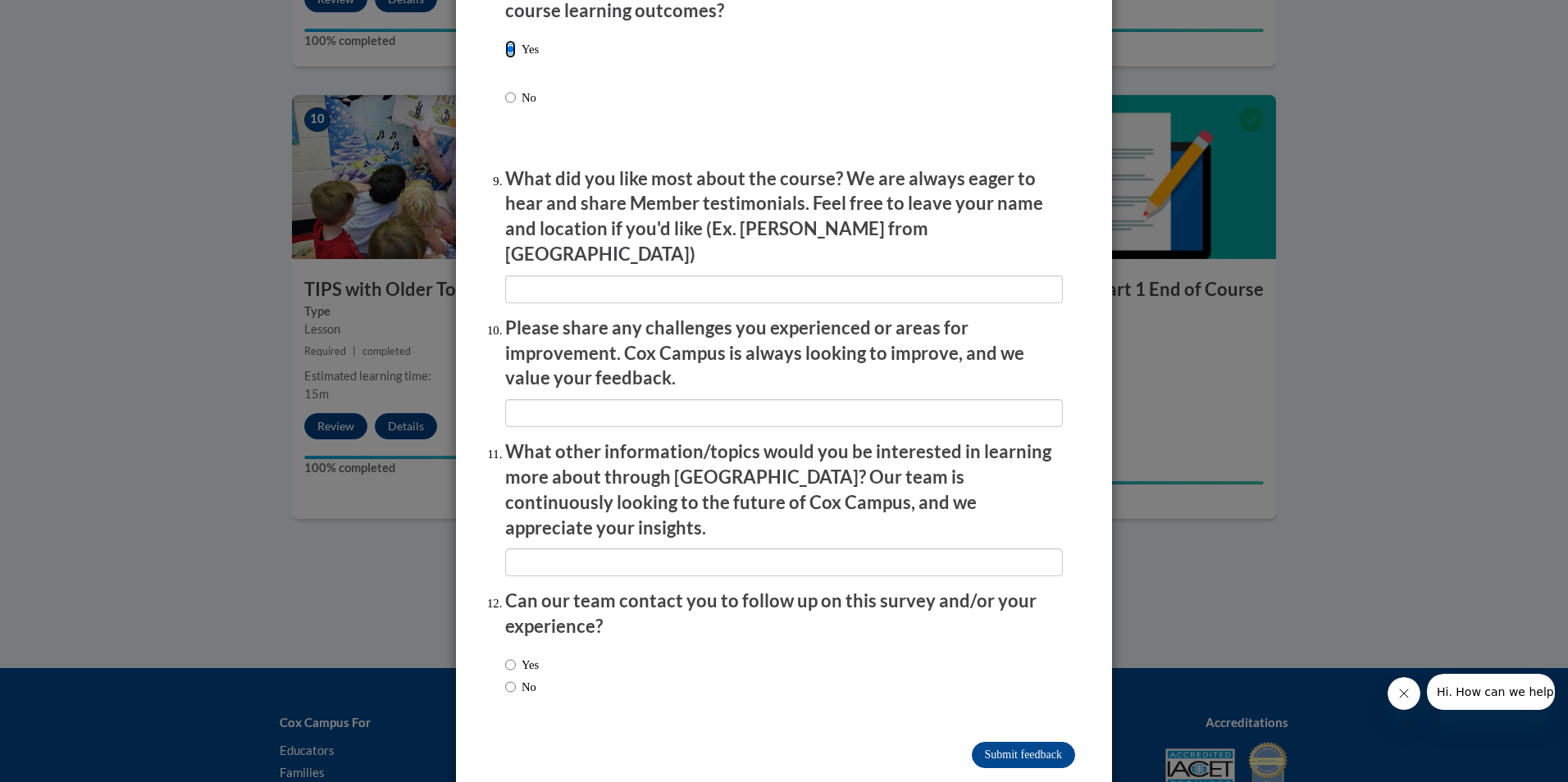
scroll to position [2625, 0]
click at [505, 677] on input "No" at bounding box center [511, 686] width 11 height 18
radio input "true"
click at [1002, 741] on input "Submit feedback" at bounding box center [1023, 753] width 103 height 26
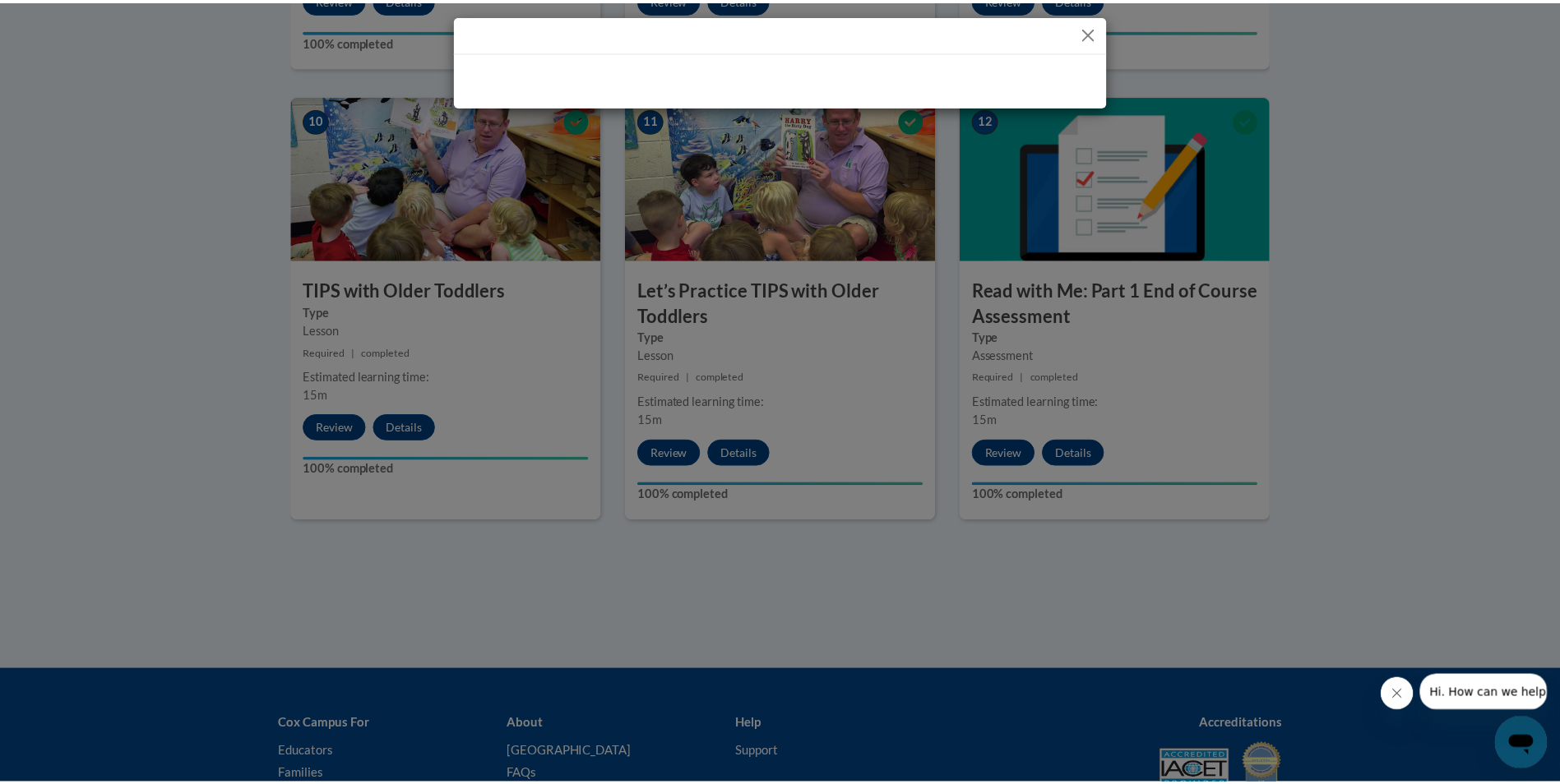
scroll to position [0, 0]
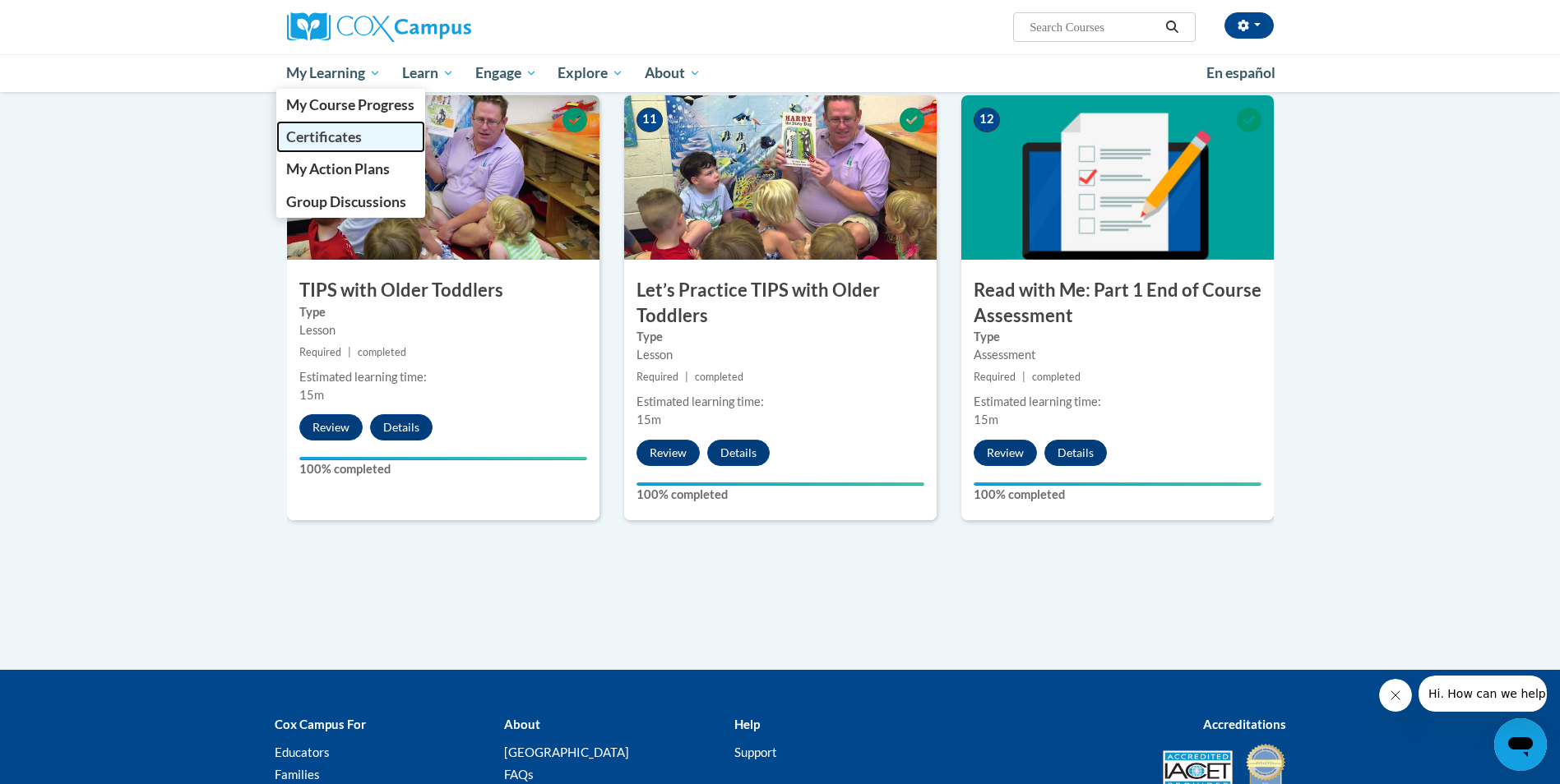
click at [314, 136] on span "Certificates" at bounding box center [324, 137] width 75 height 17
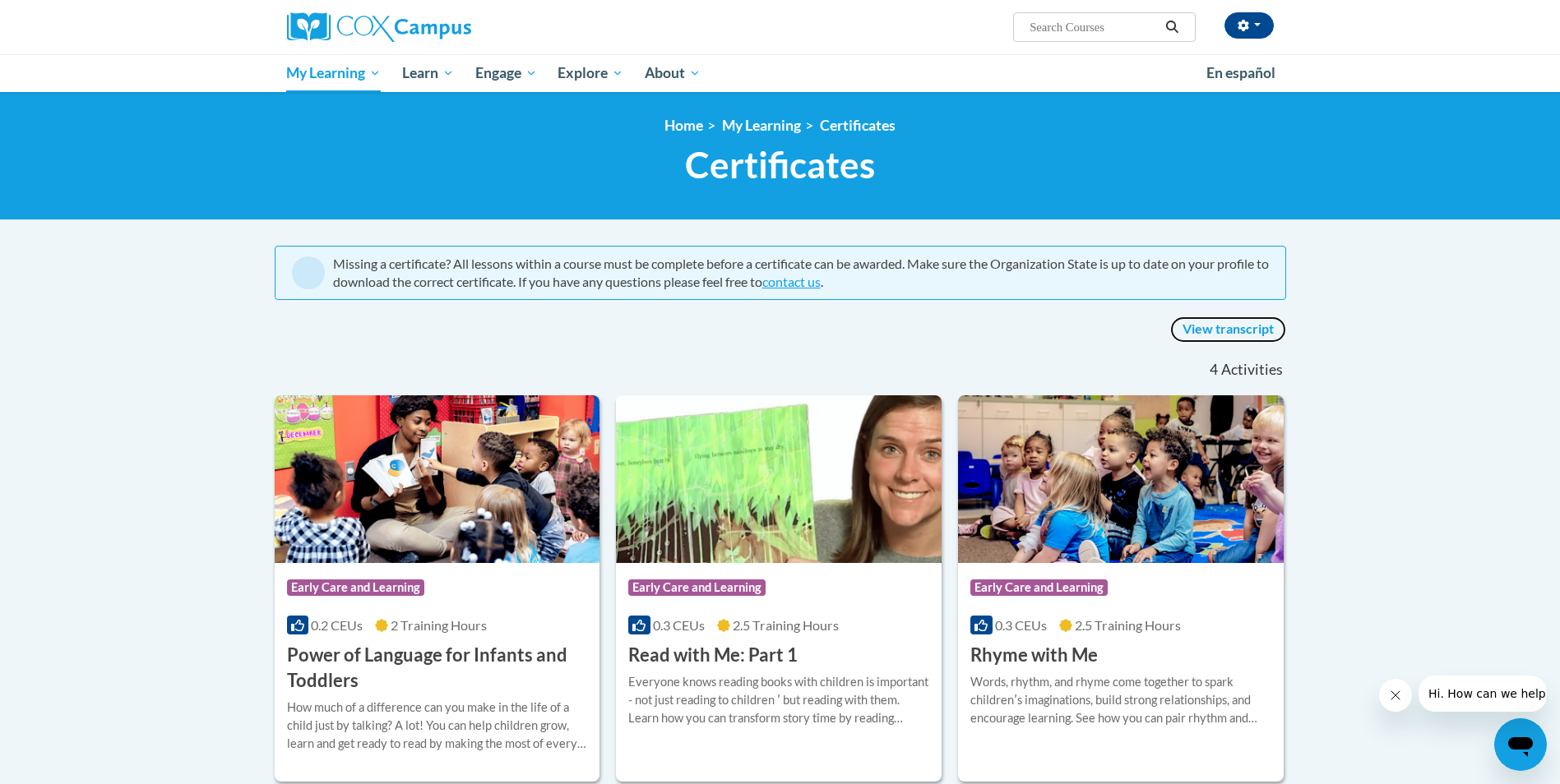
click at [1227, 327] on link "View transcript" at bounding box center [1228, 329] width 116 height 26
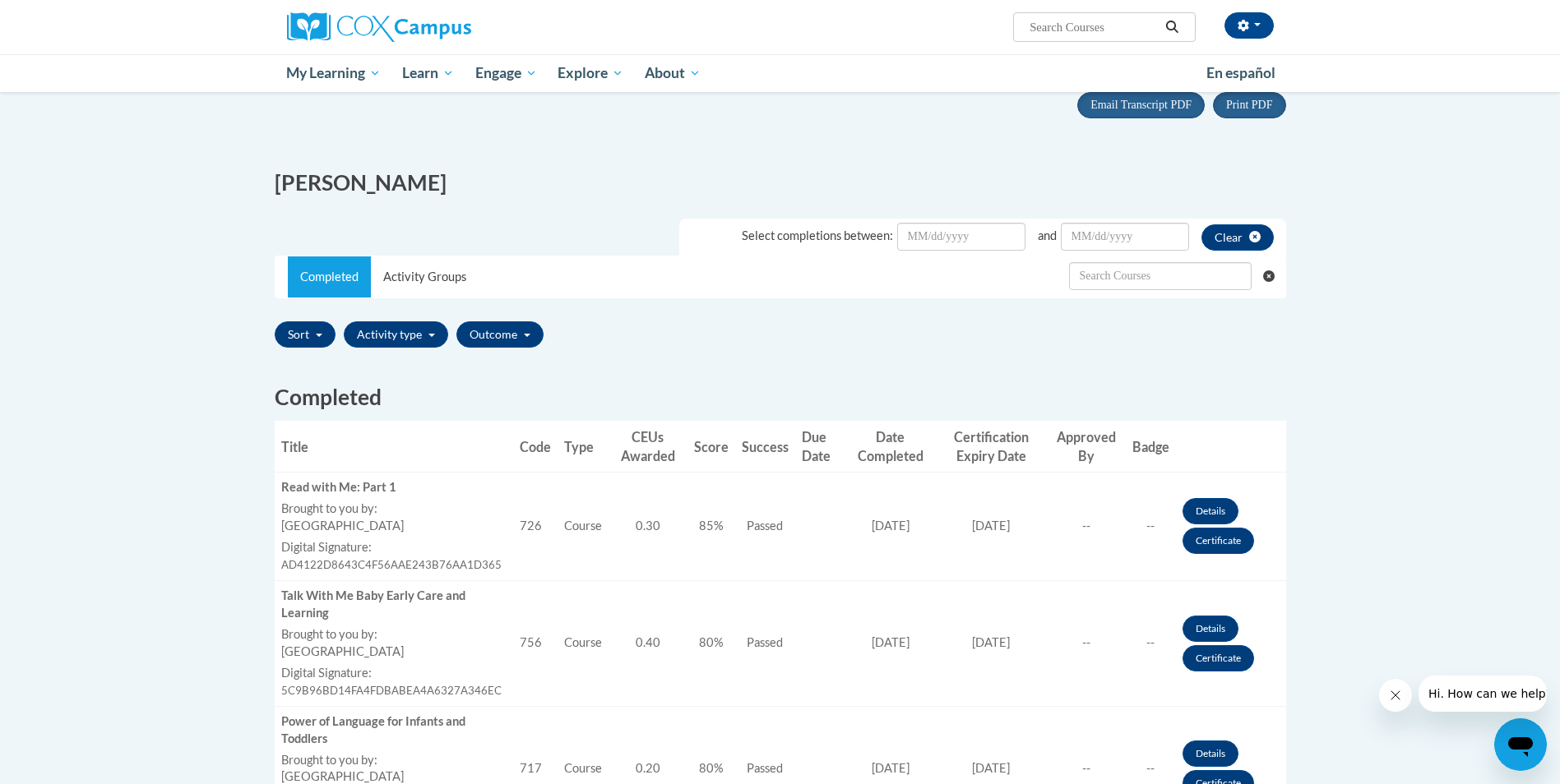
scroll to position [247, 0]
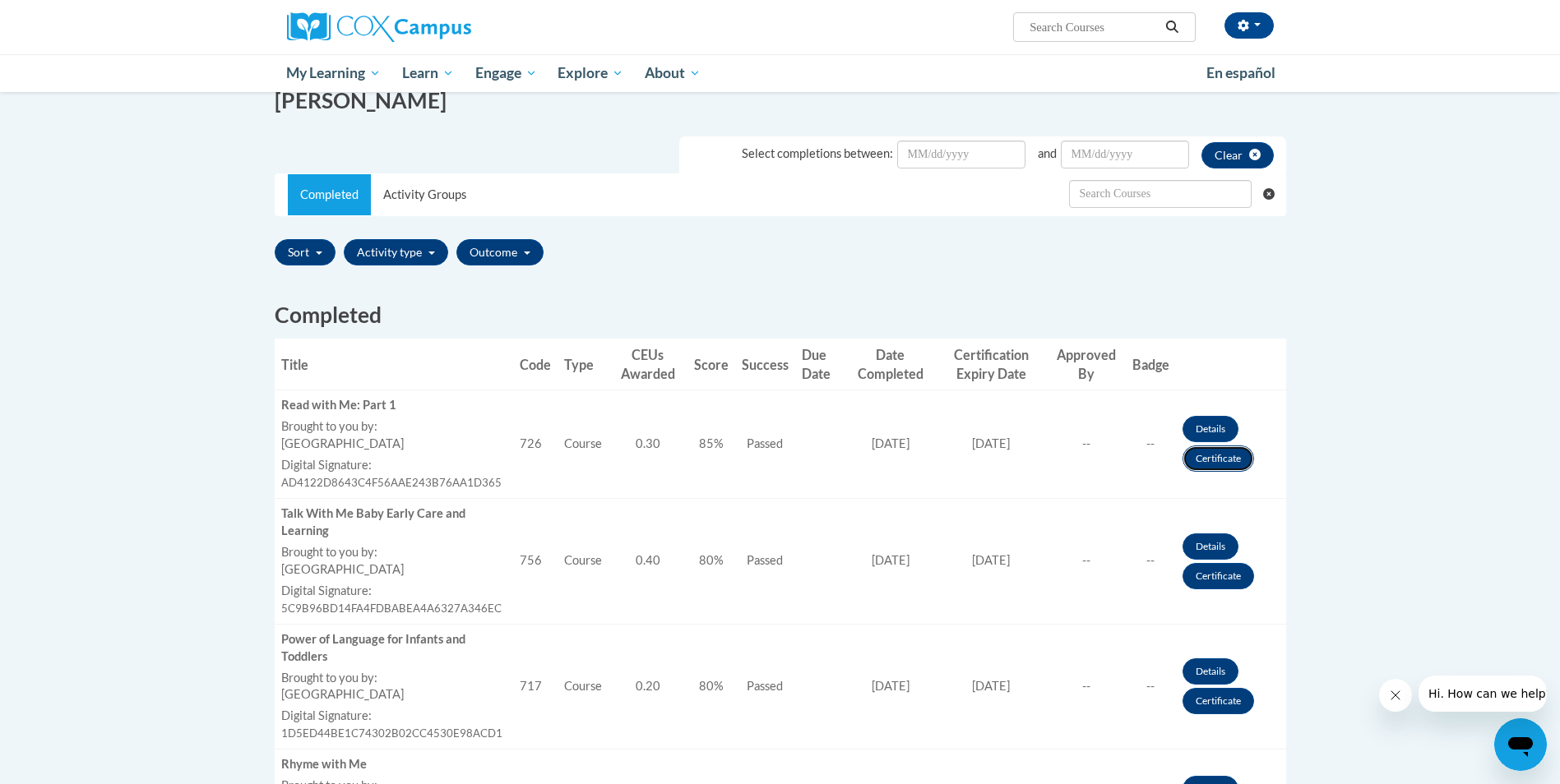
click at [1209, 463] on link "Certificate" at bounding box center [1219, 458] width 72 height 26
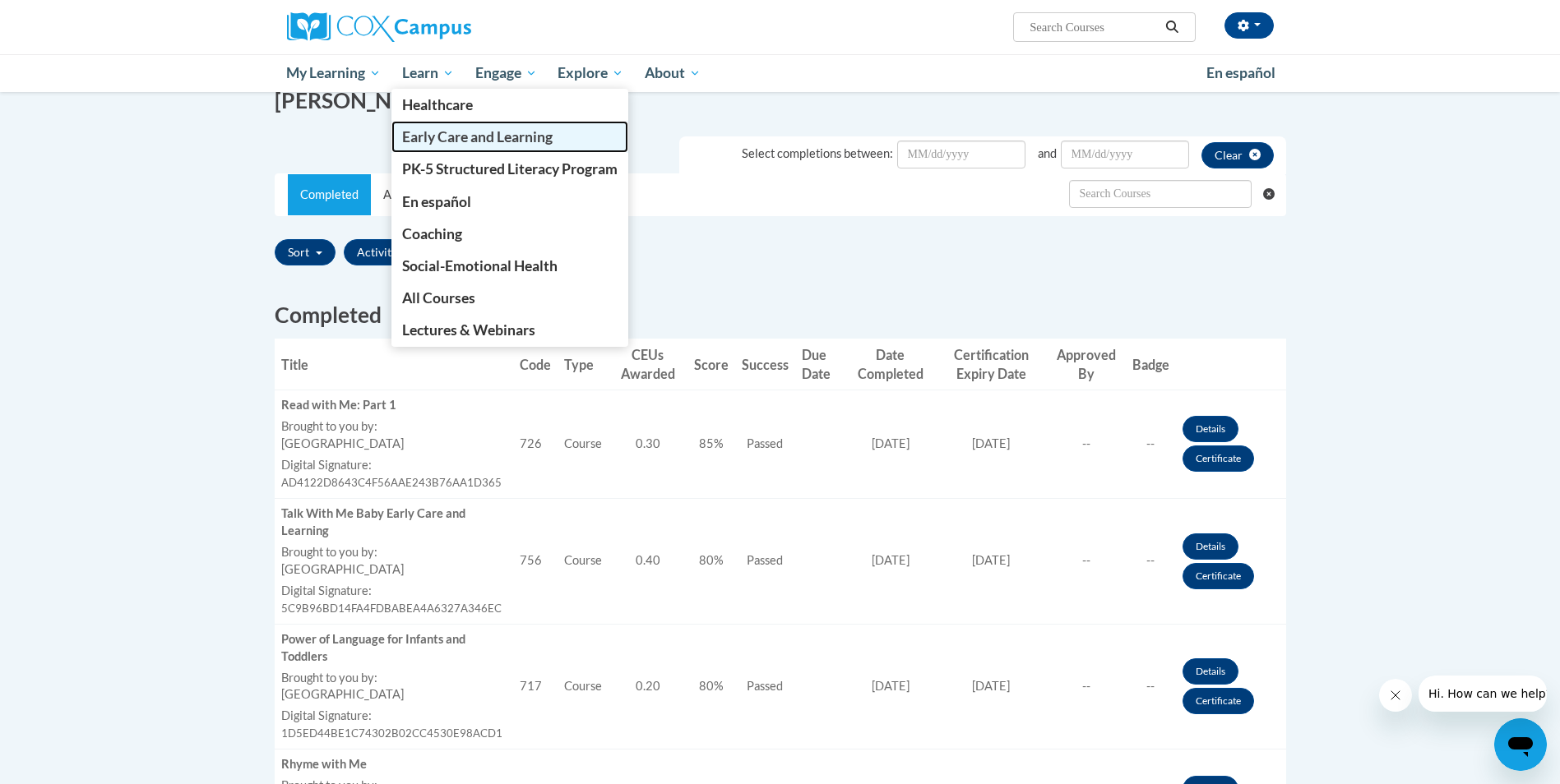
click at [434, 135] on span "Early Care and Learning" at bounding box center [477, 137] width 150 height 17
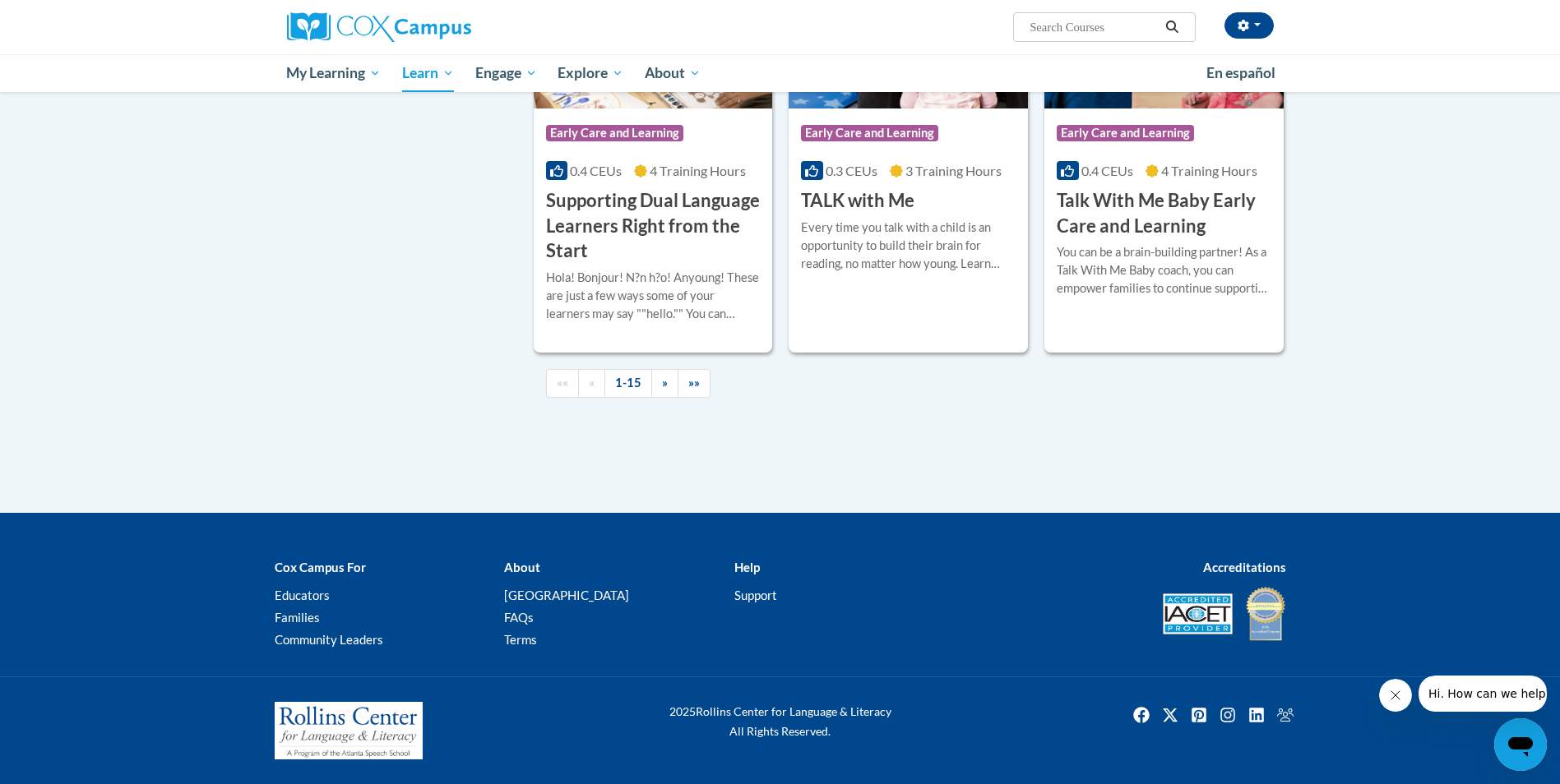
scroll to position [2384, 0]
click at [665, 389] on span "»" at bounding box center [665, 383] width 5 height 14
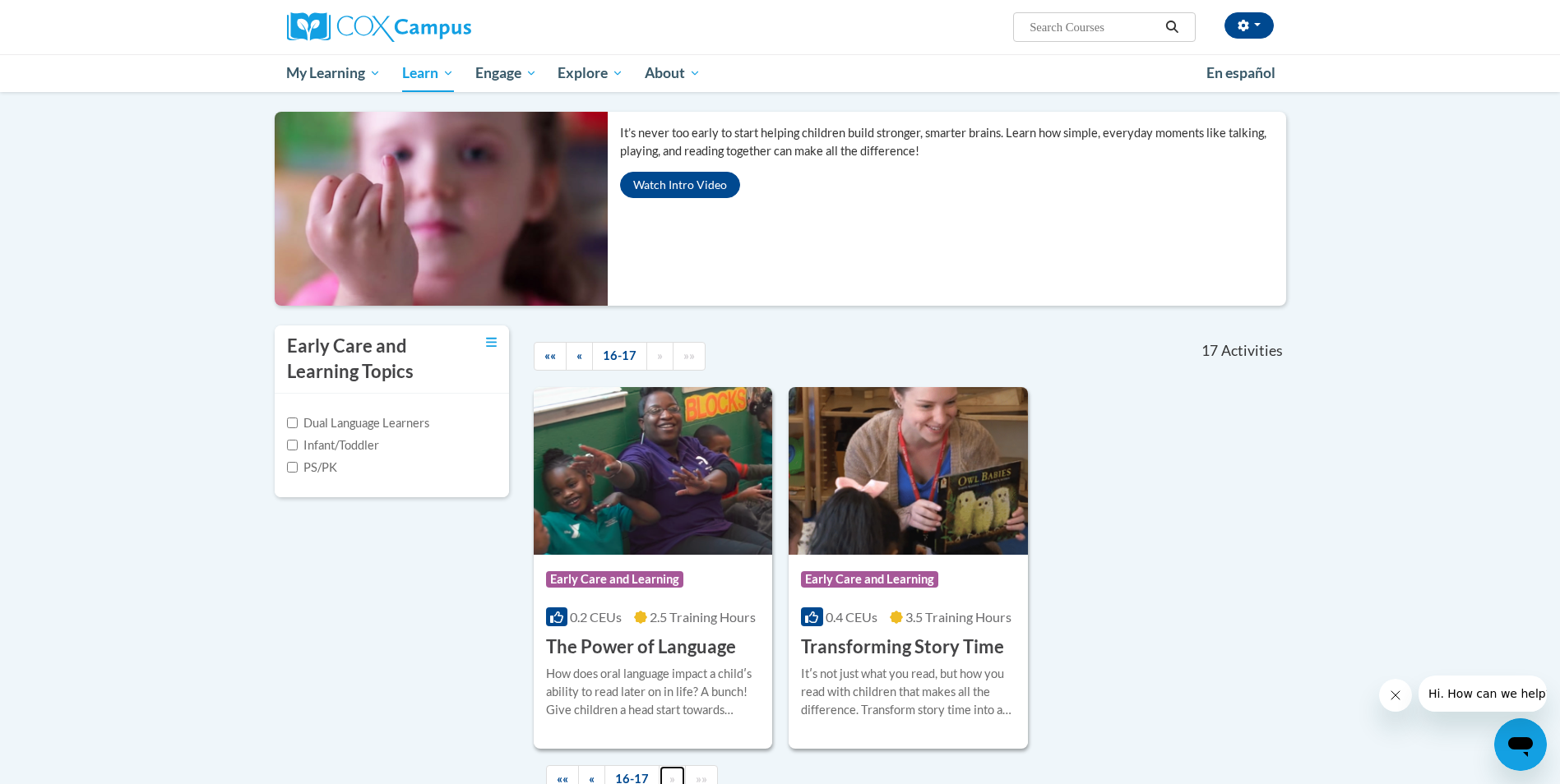
scroll to position [283, 0]
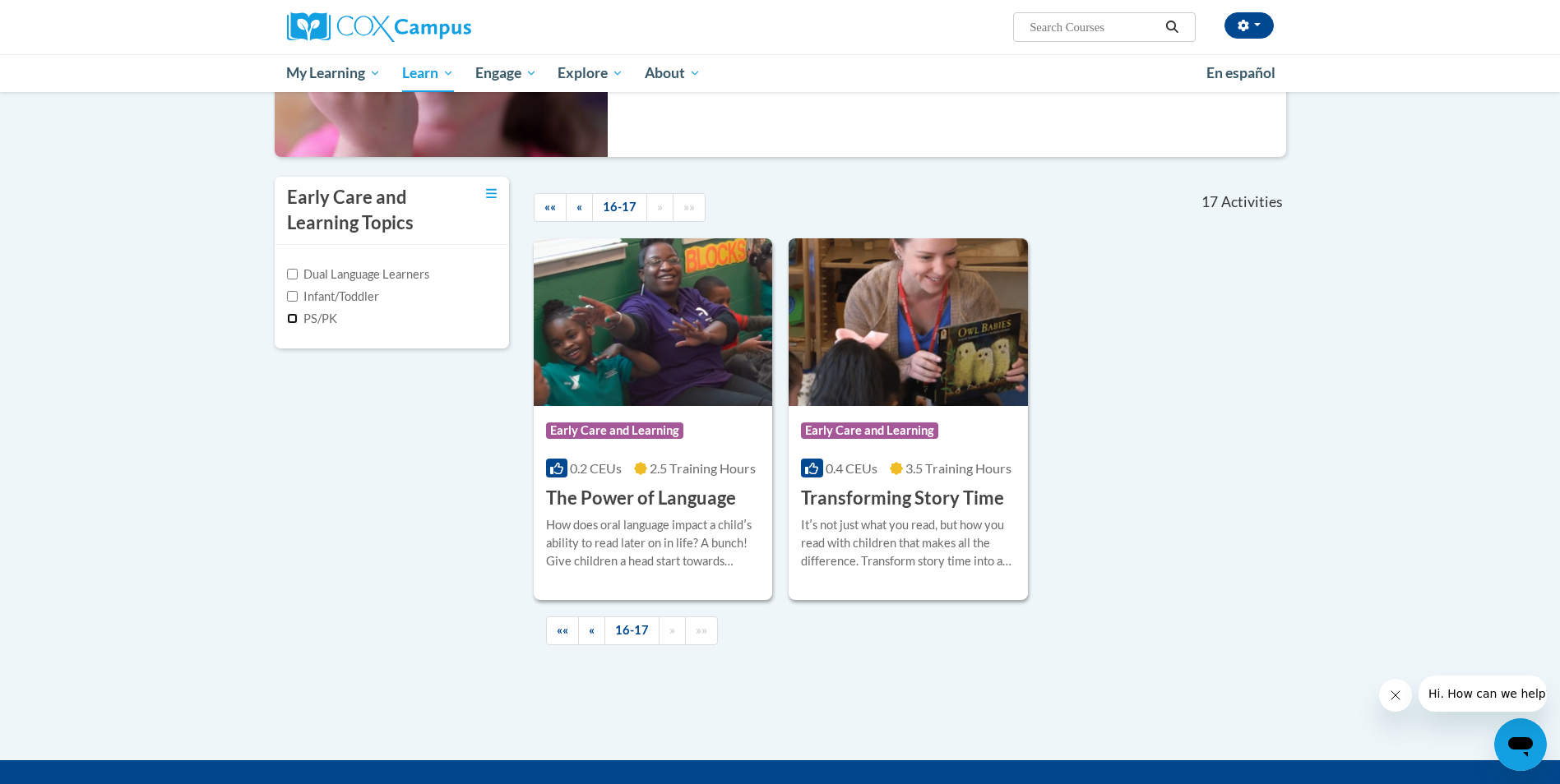
click at [290, 323] on input "PS/PK" at bounding box center [292, 319] width 11 height 11
checkbox input "true"
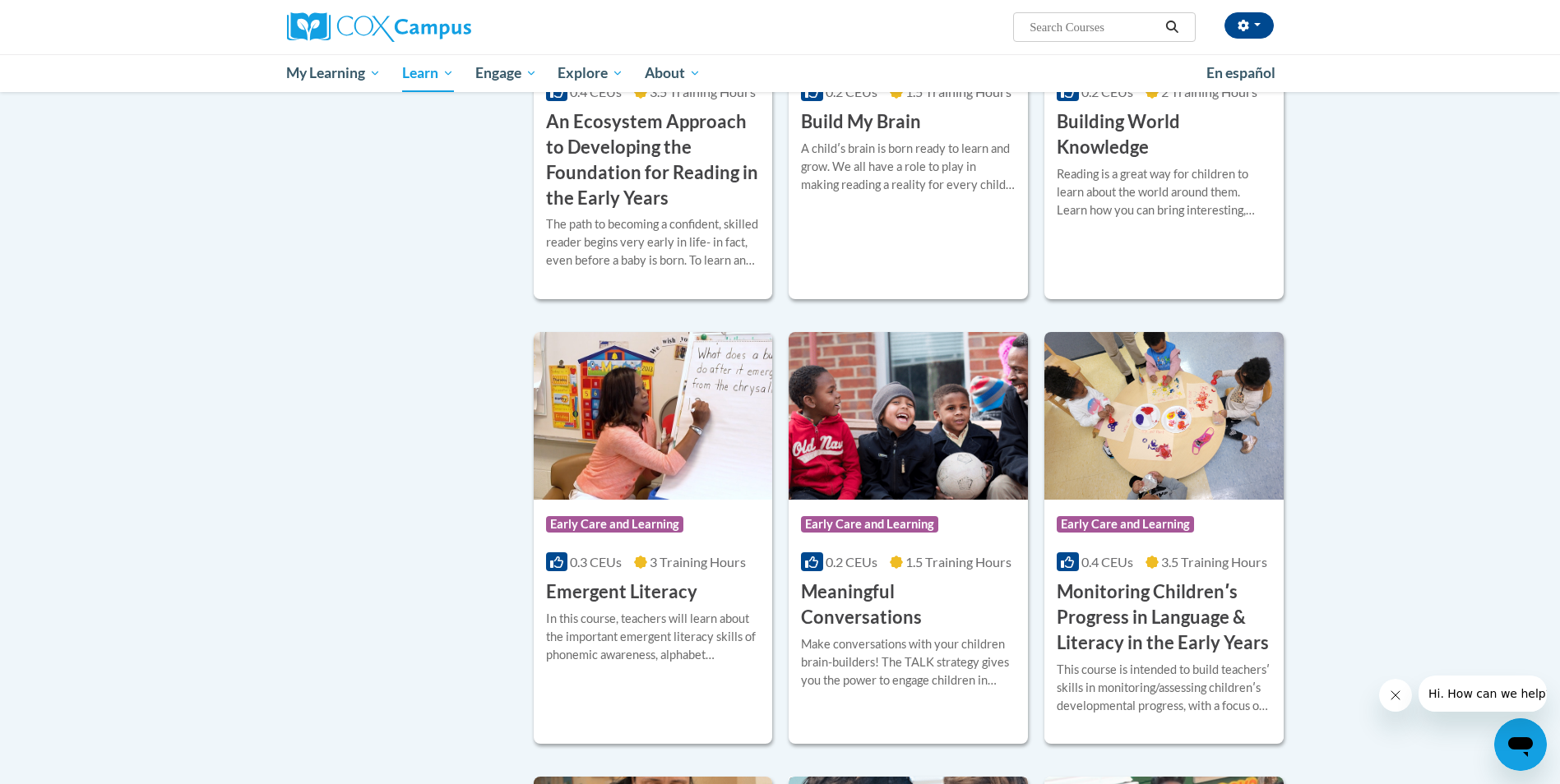
scroll to position [612, 0]
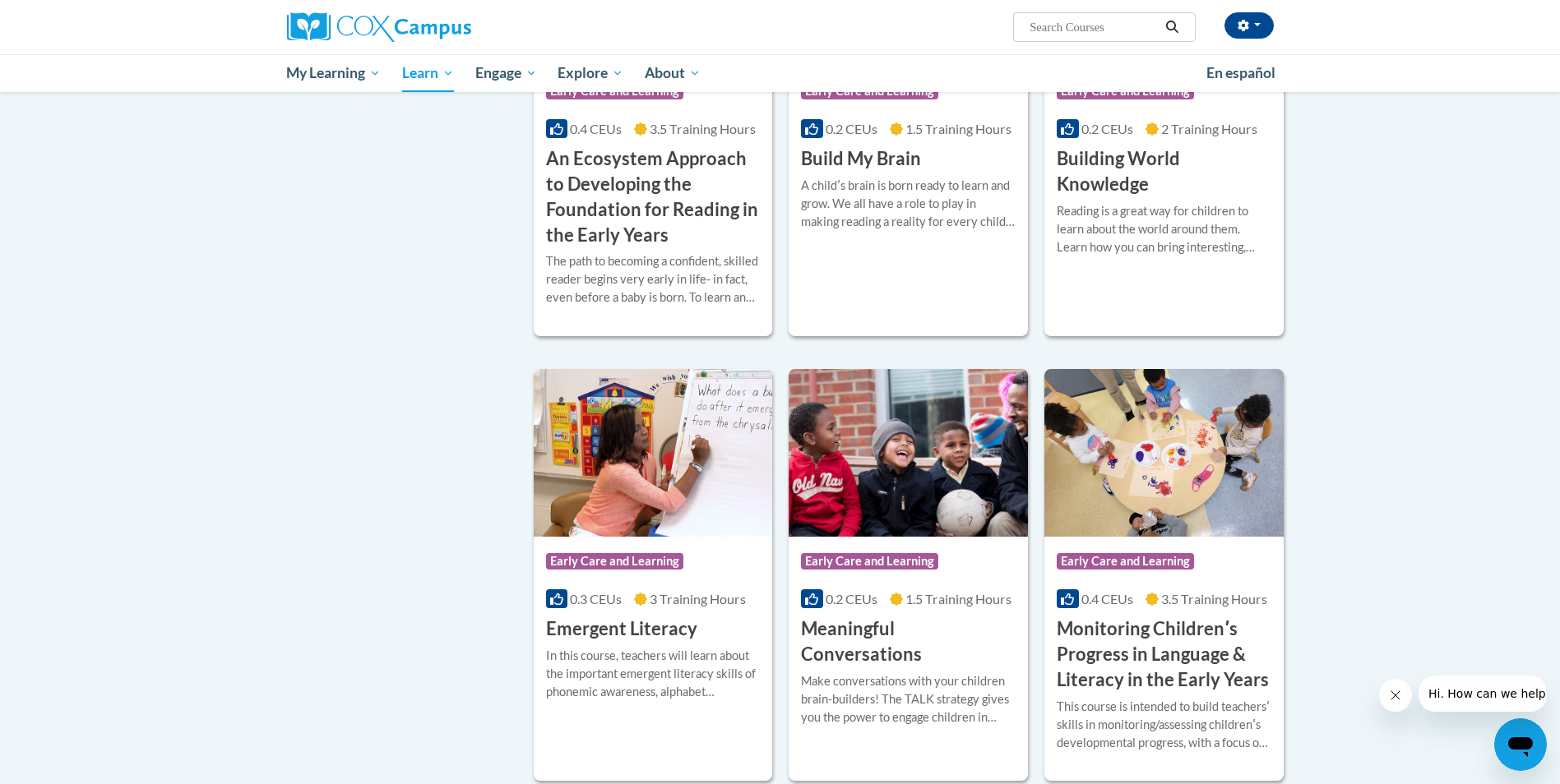
click at [1059, 23] on input "Search..." at bounding box center [1094, 27] width 131 height 20
type input "vocabulary"
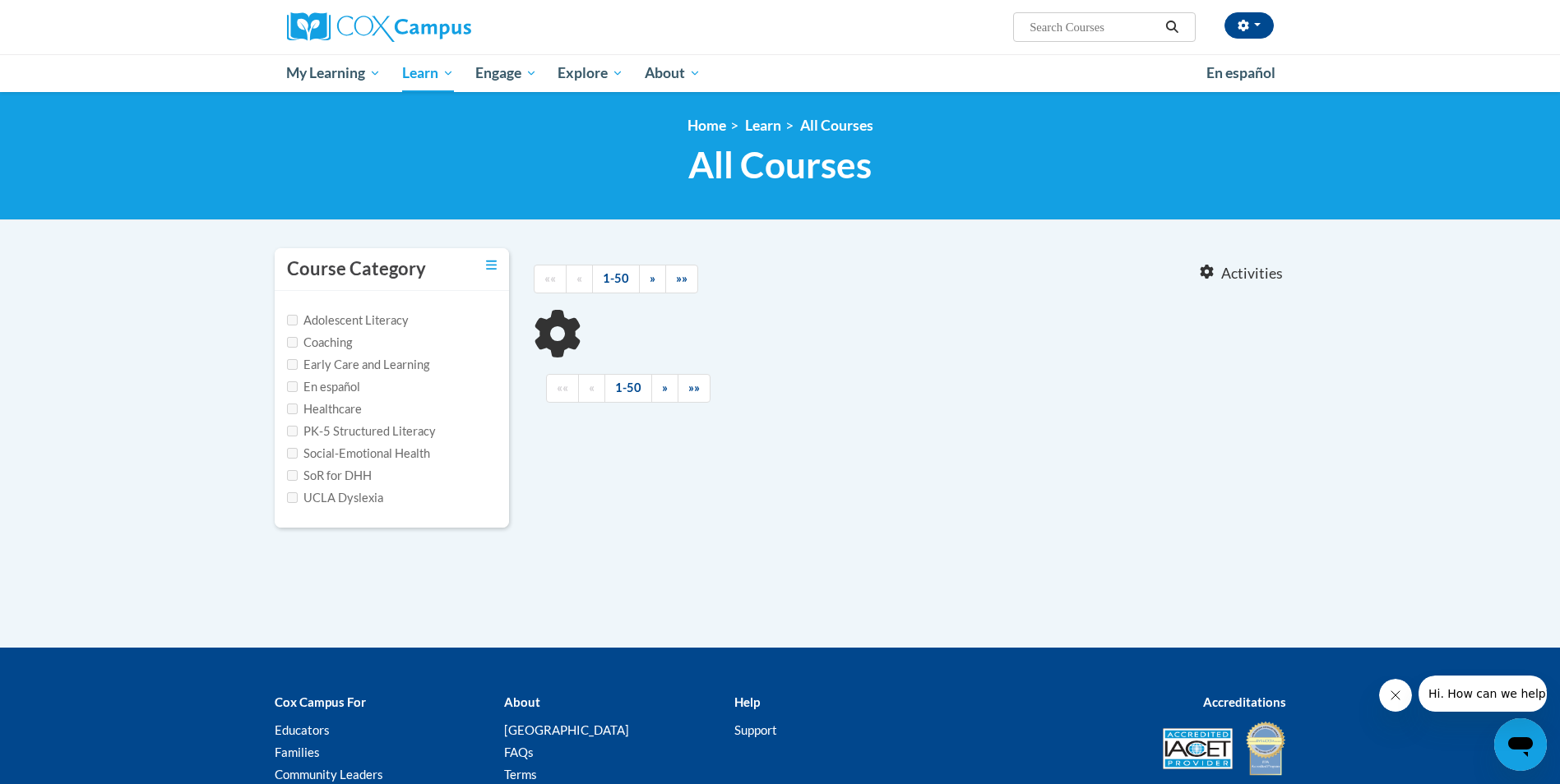
type input "vocabulary"
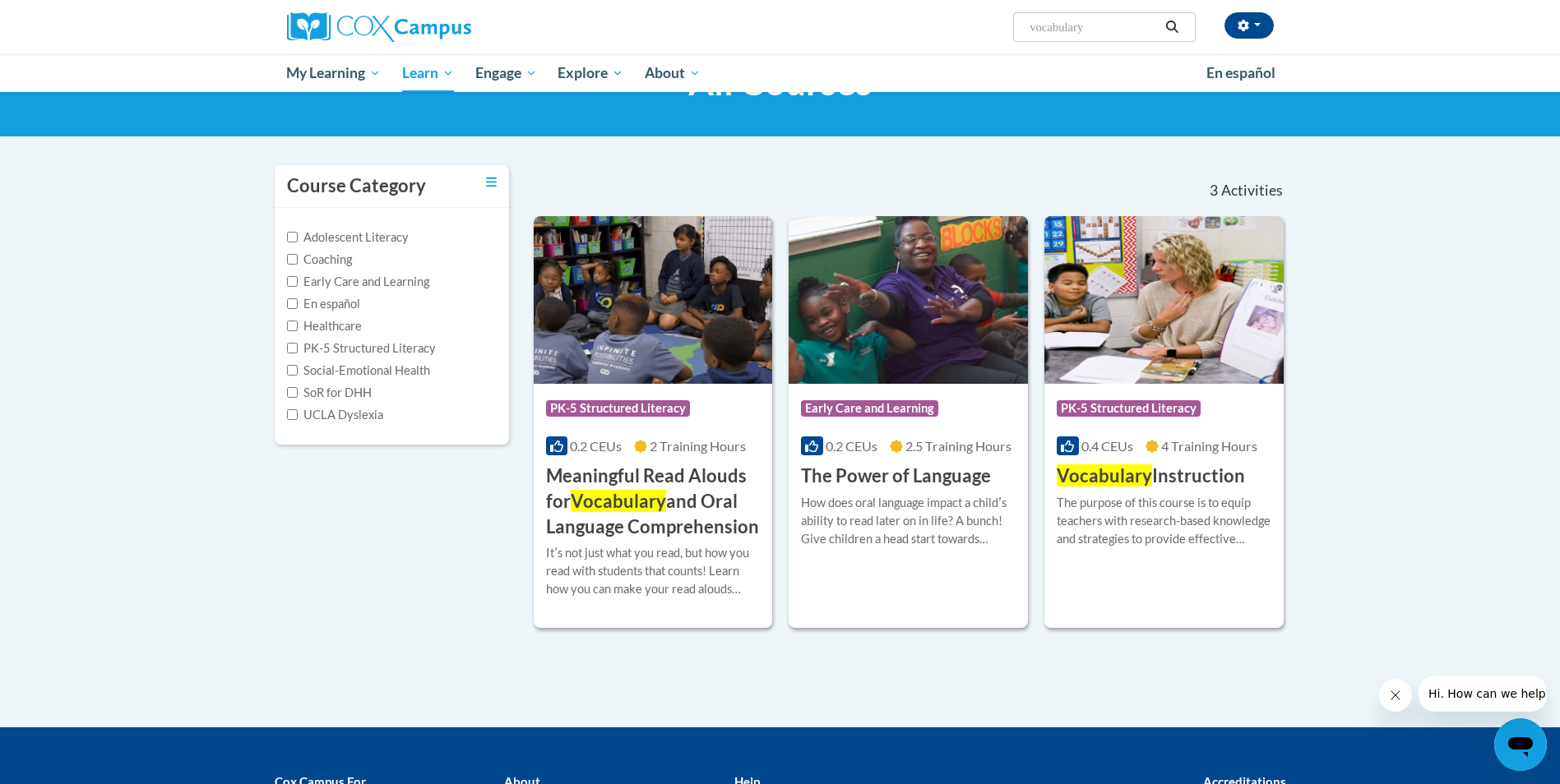
scroll to position [164, 0]
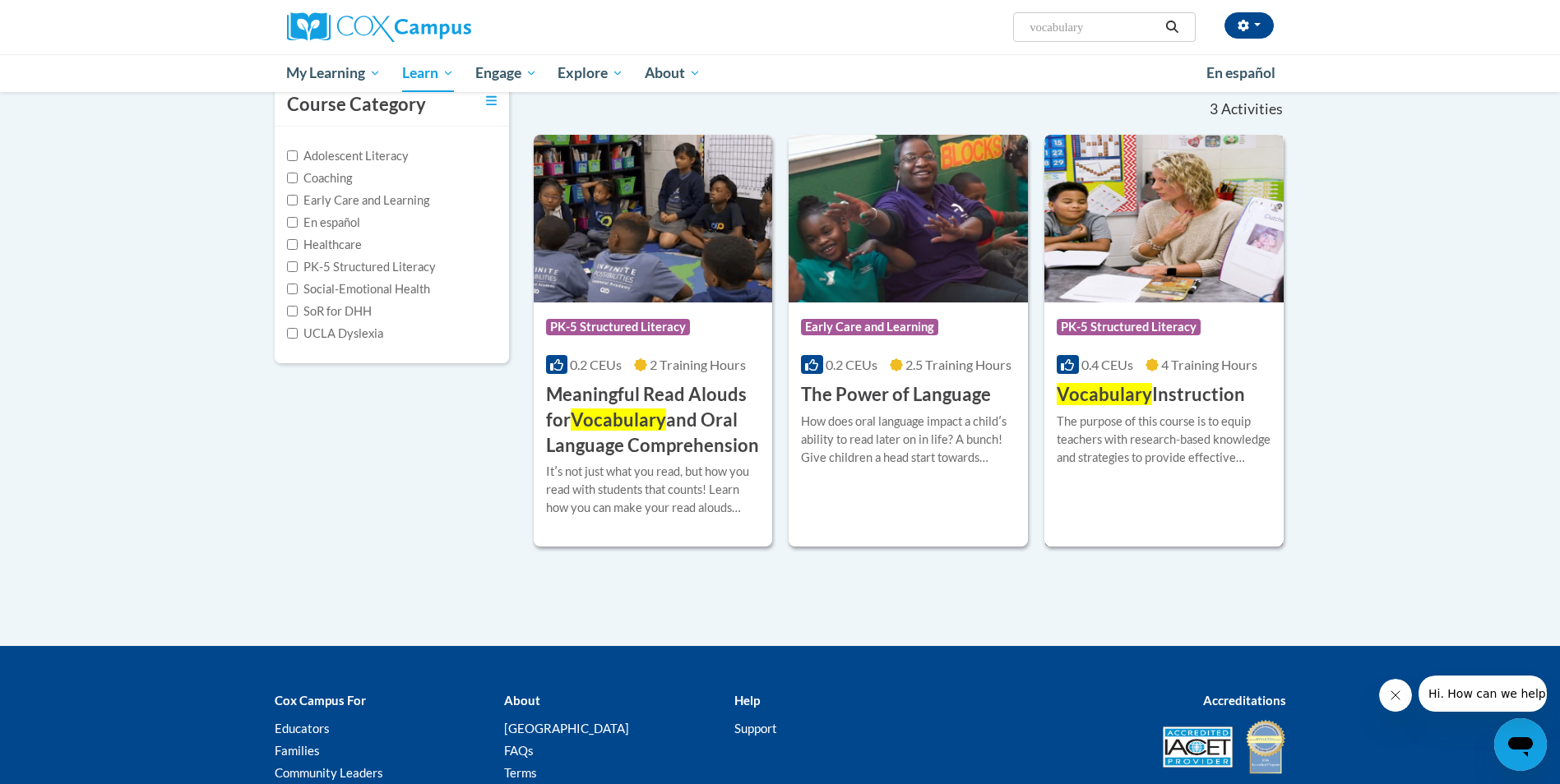
click at [1125, 392] on span "Vocabulary" at bounding box center [1104, 394] width 95 height 22
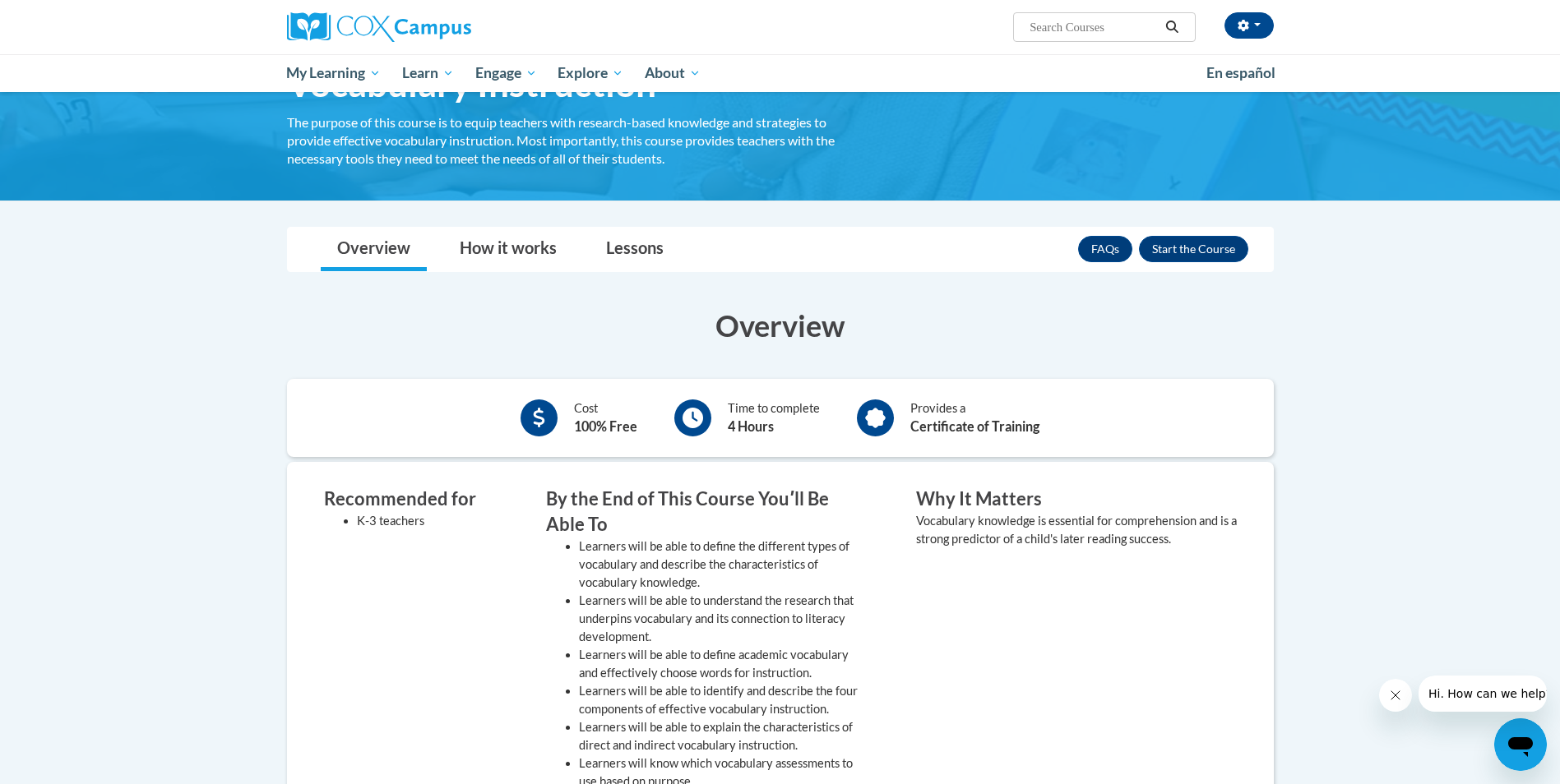
scroll to position [83, 0]
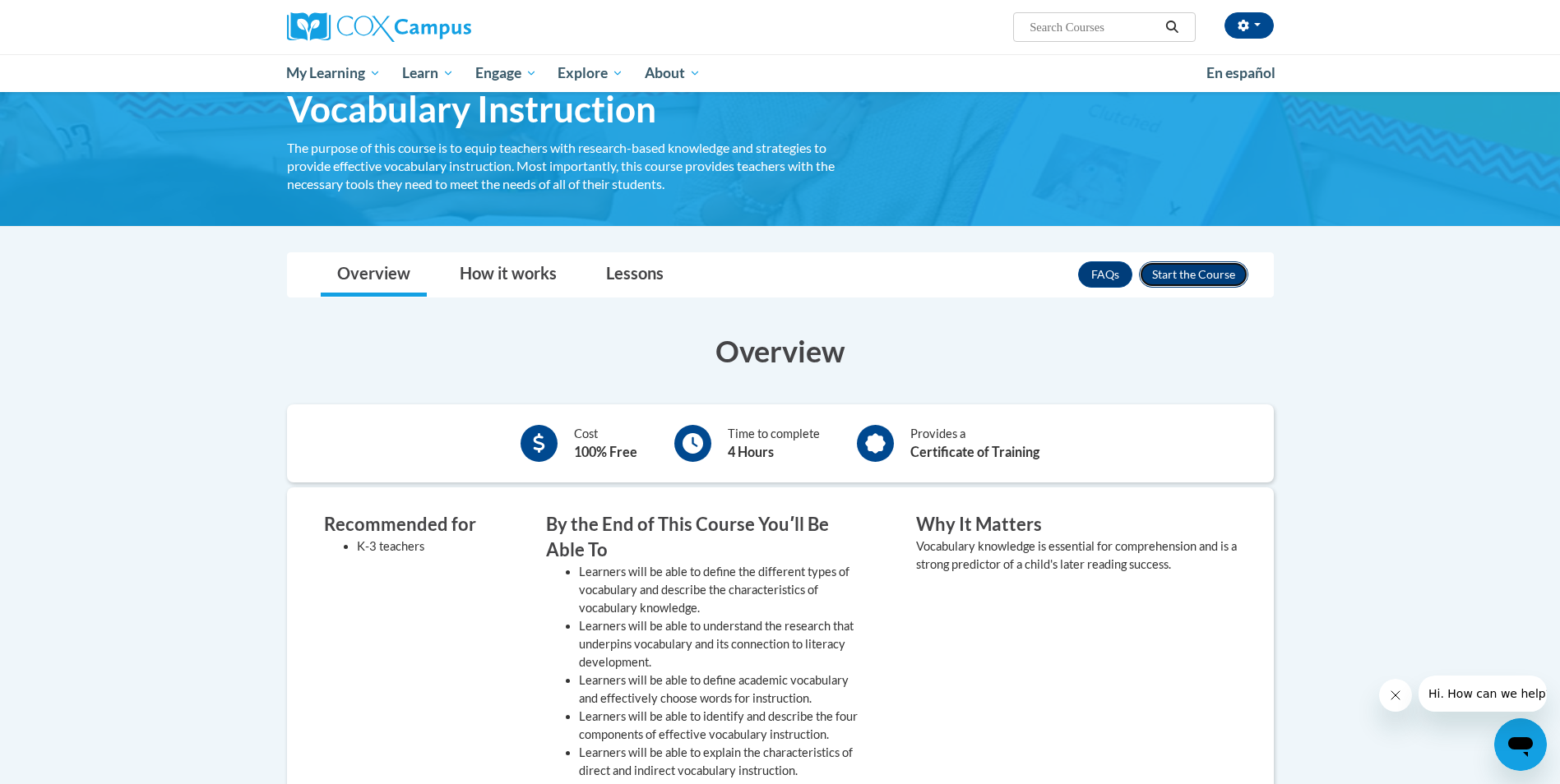
click at [1182, 279] on button "Enroll" at bounding box center [1194, 274] width 110 height 26
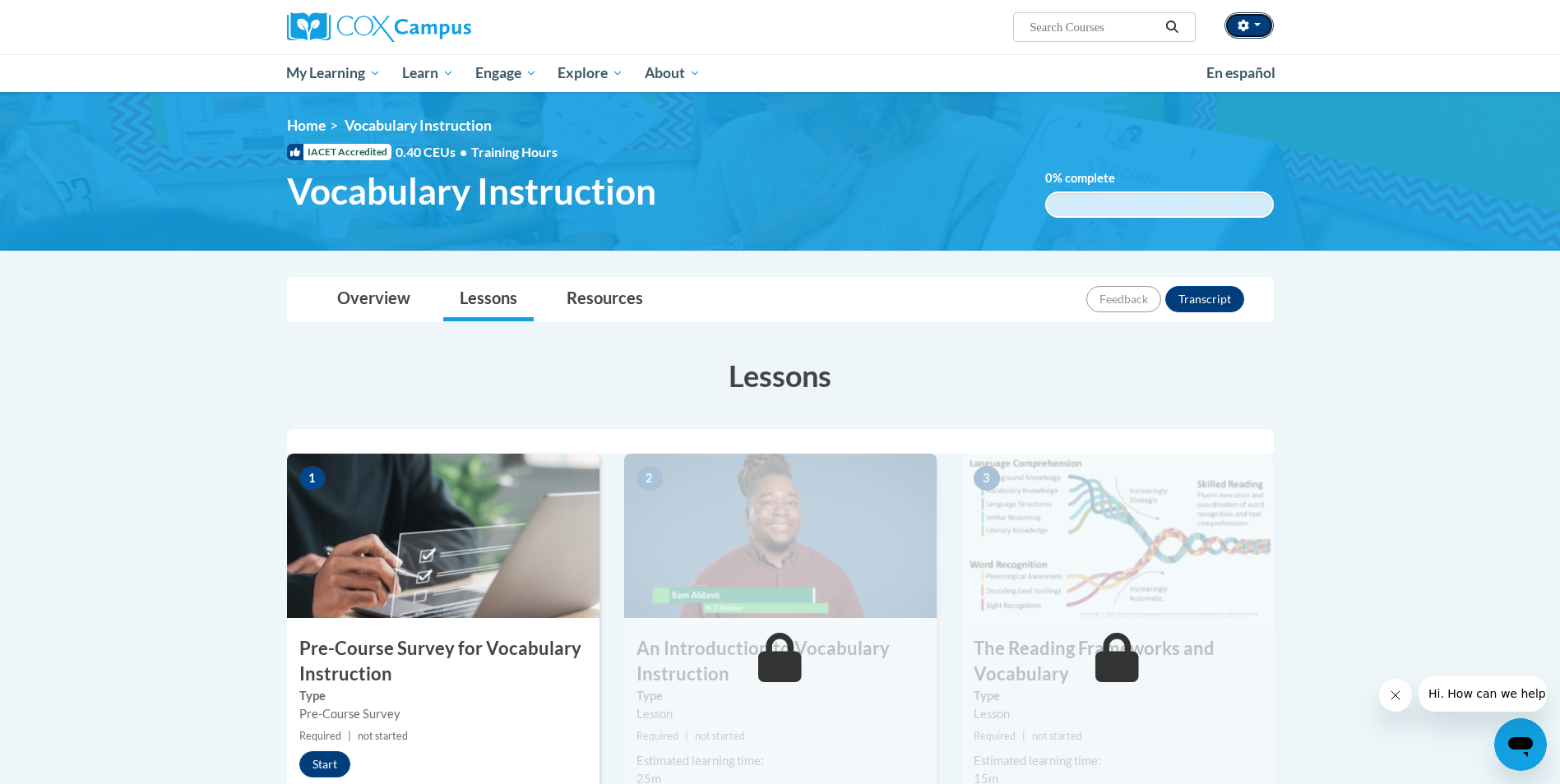
click at [1257, 26] on span "button" at bounding box center [1257, 25] width 6 height 4
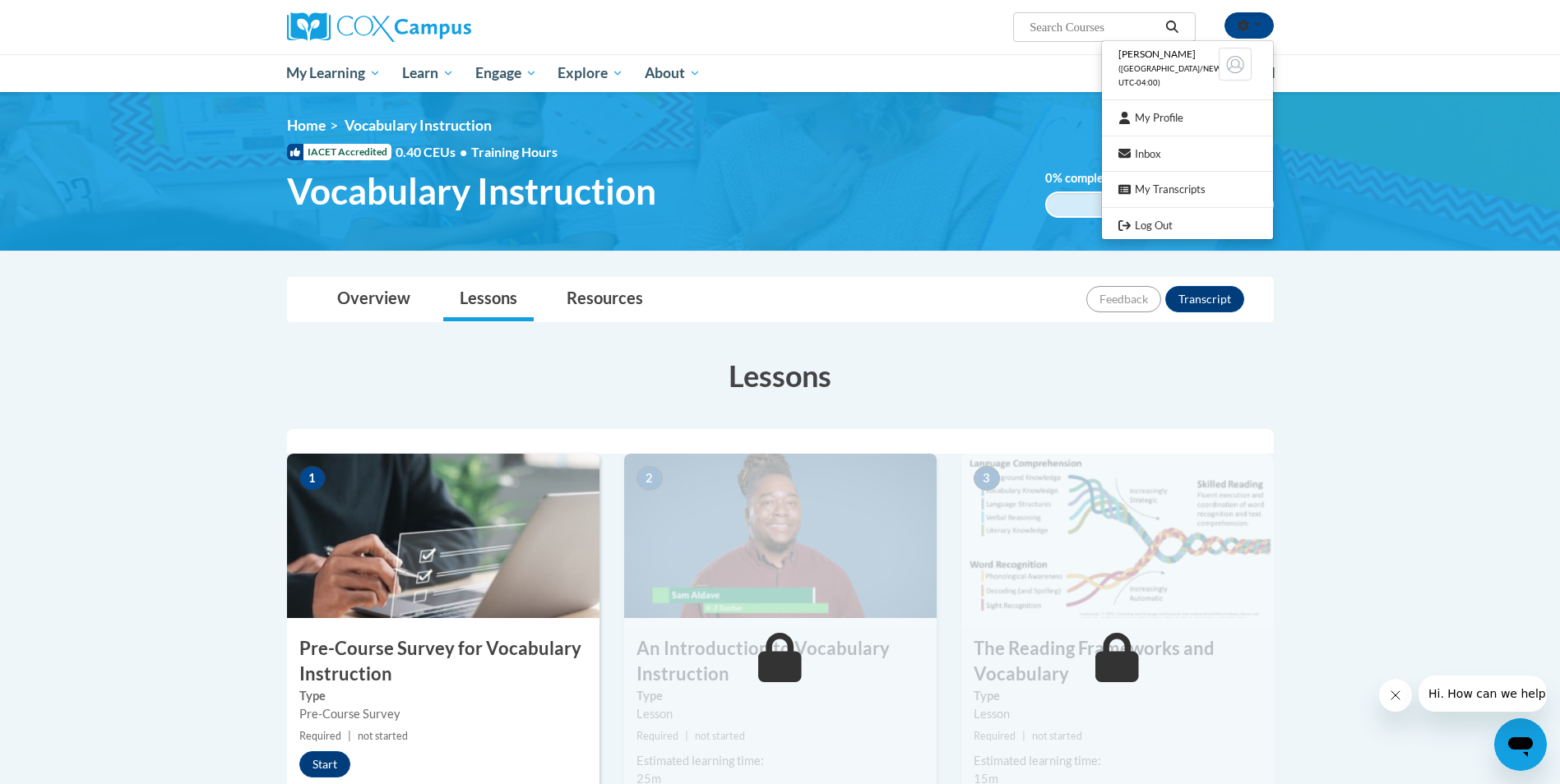
click at [975, 167] on div "<en>Home</en><fr>Accueil</fr><de>Zuhause</de><it>Casa</it><es>Casa</es><pt>Casa…" at bounding box center [780, 172] width 1036 height 110
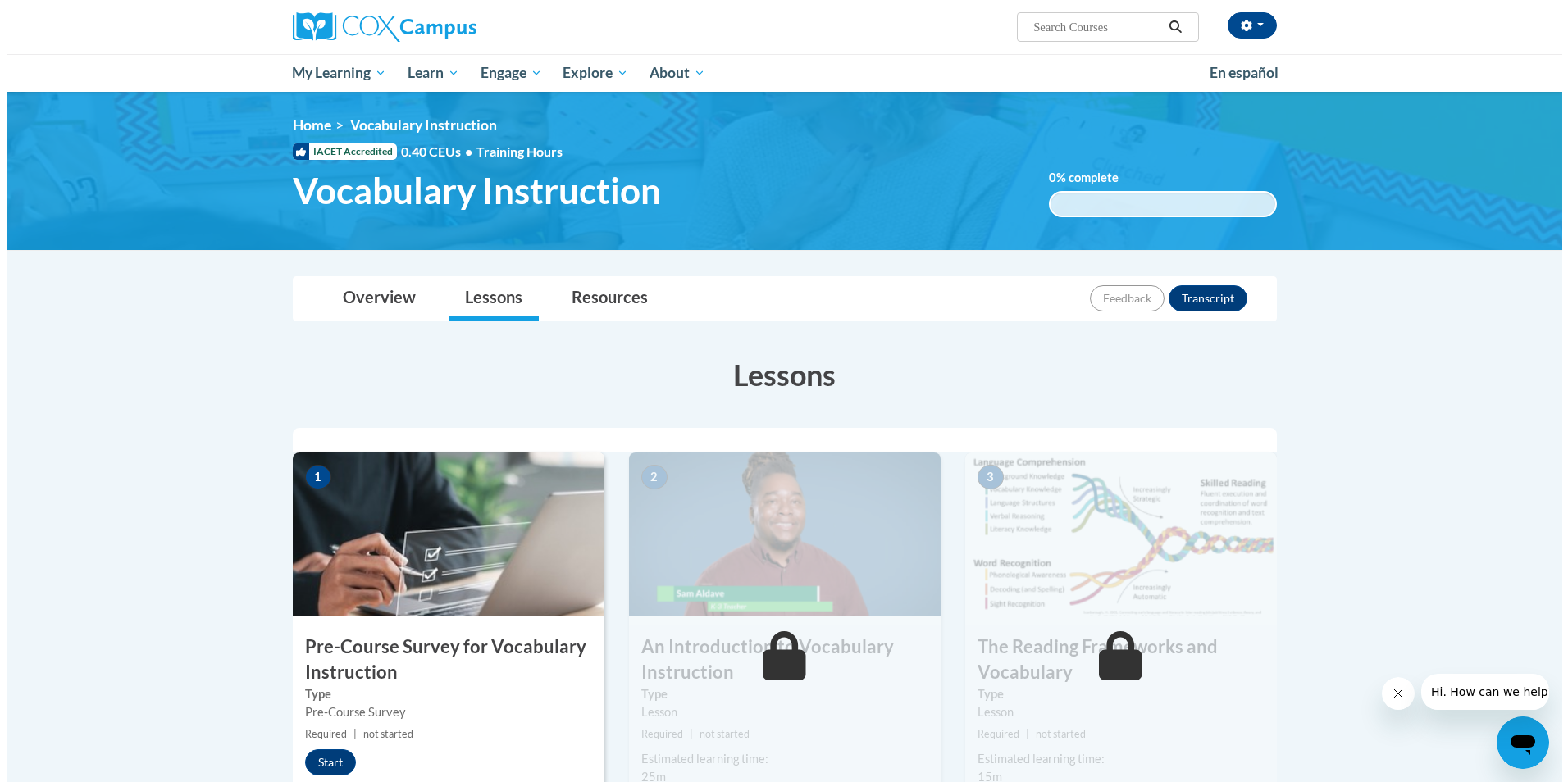
scroll to position [164, 0]
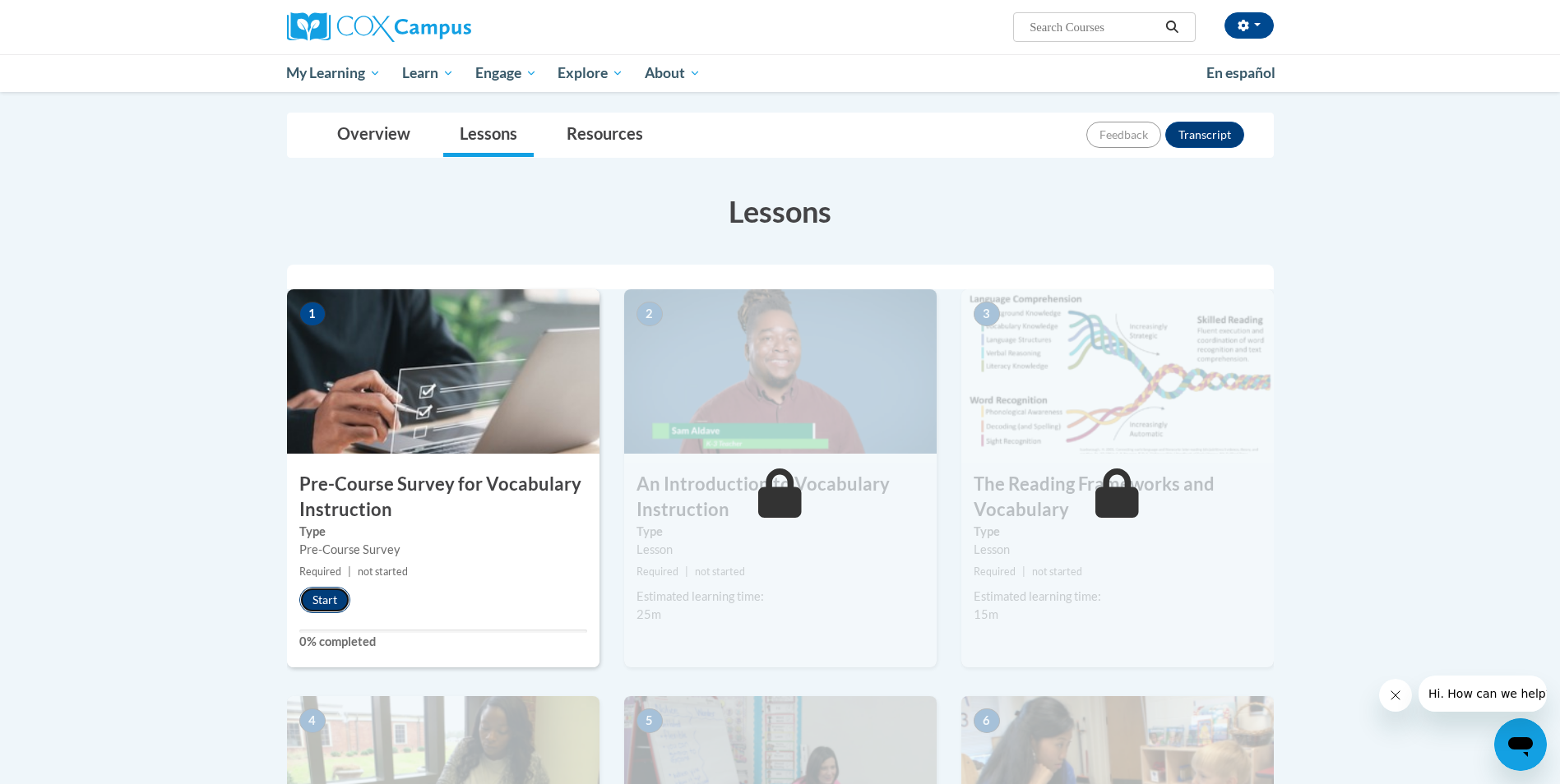
click at [313, 600] on button "Start" at bounding box center [324, 599] width 51 height 26
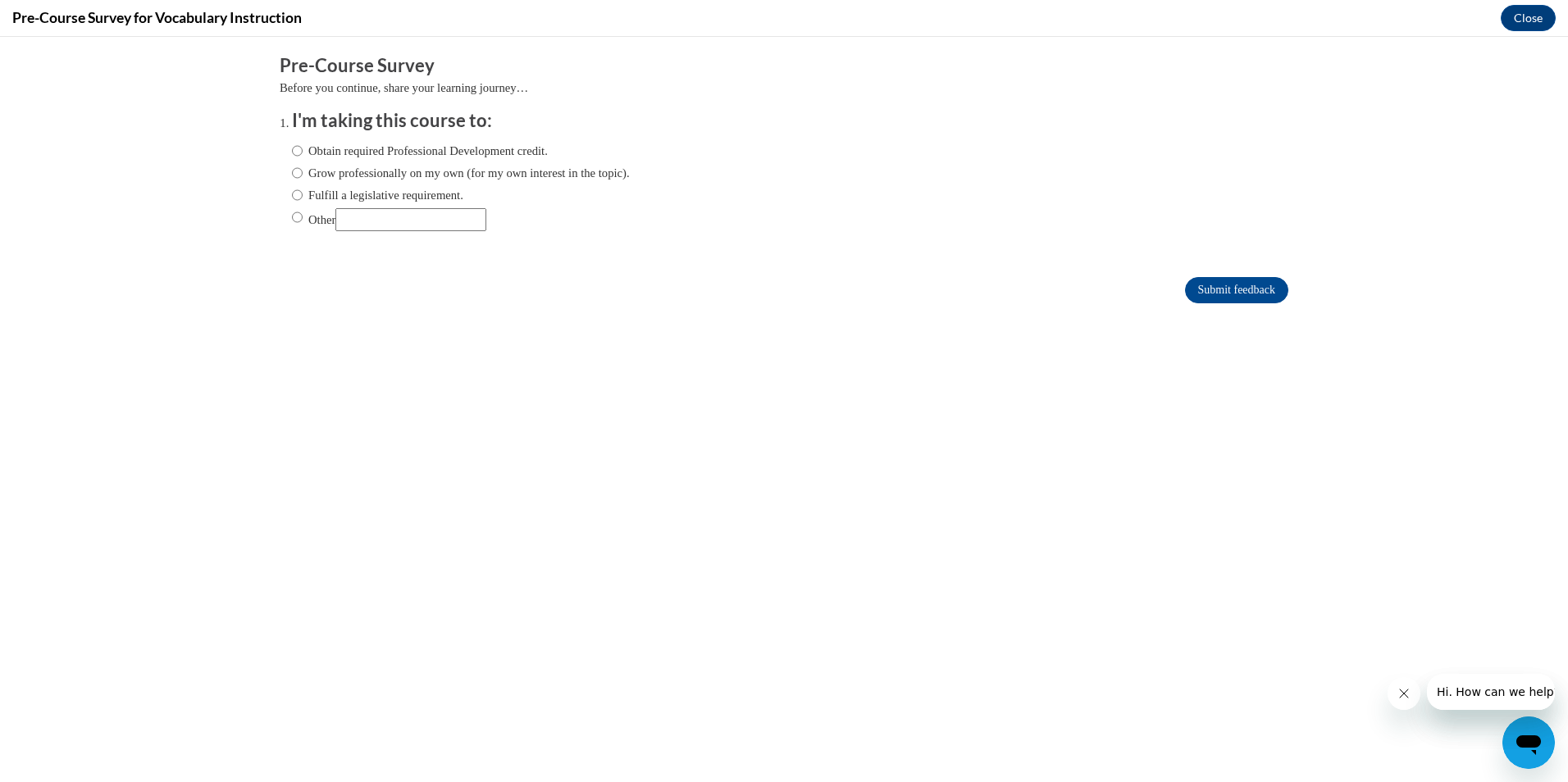
scroll to position [0, 0]
click at [292, 145] on input "Obtain required Professional Development credit." at bounding box center [297, 150] width 11 height 18
radio input "true"
click at [1246, 289] on input "Submit feedback" at bounding box center [1236, 289] width 103 height 26
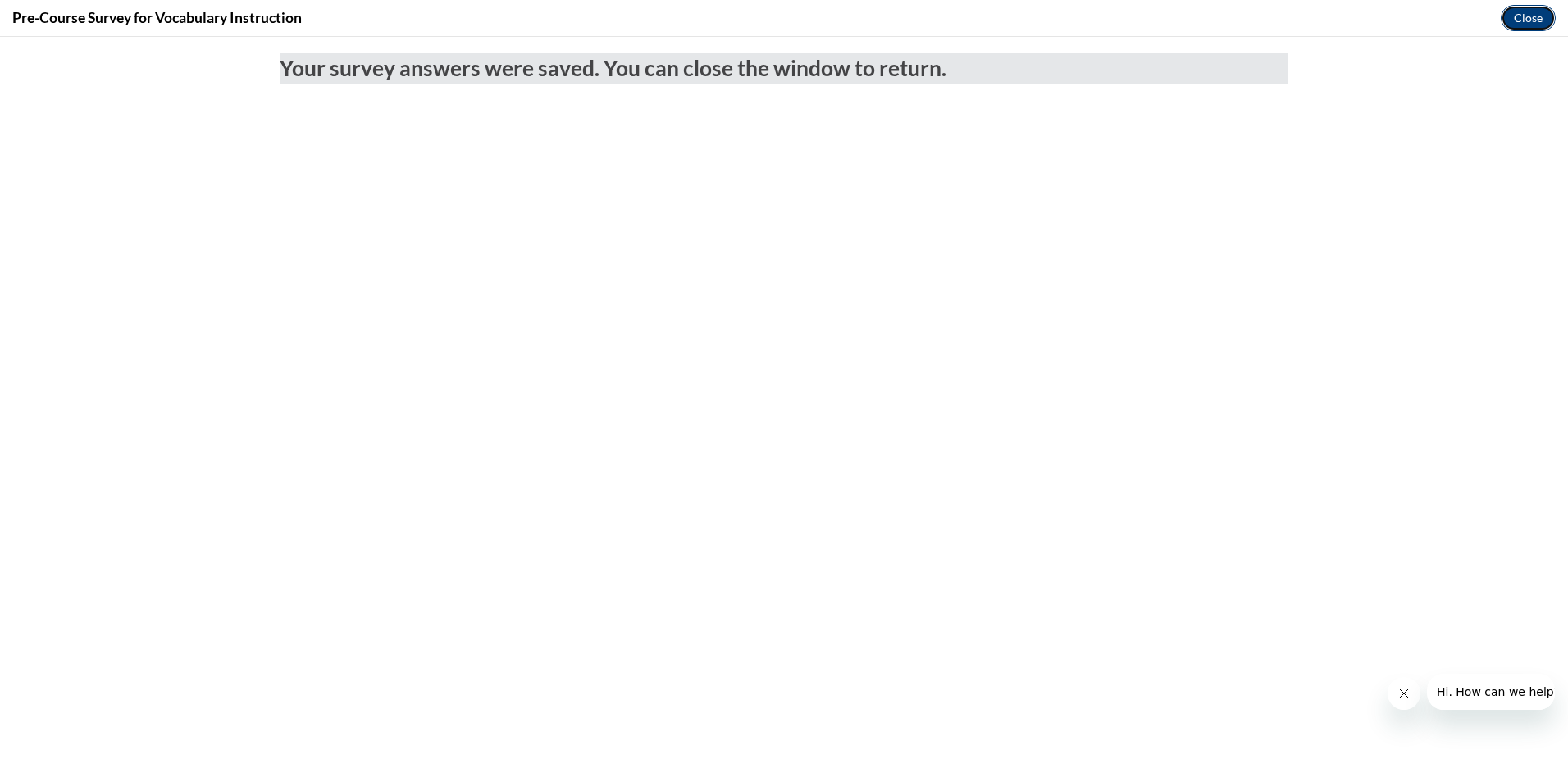
click at [1514, 19] on button "Close" at bounding box center [1528, 17] width 55 height 26
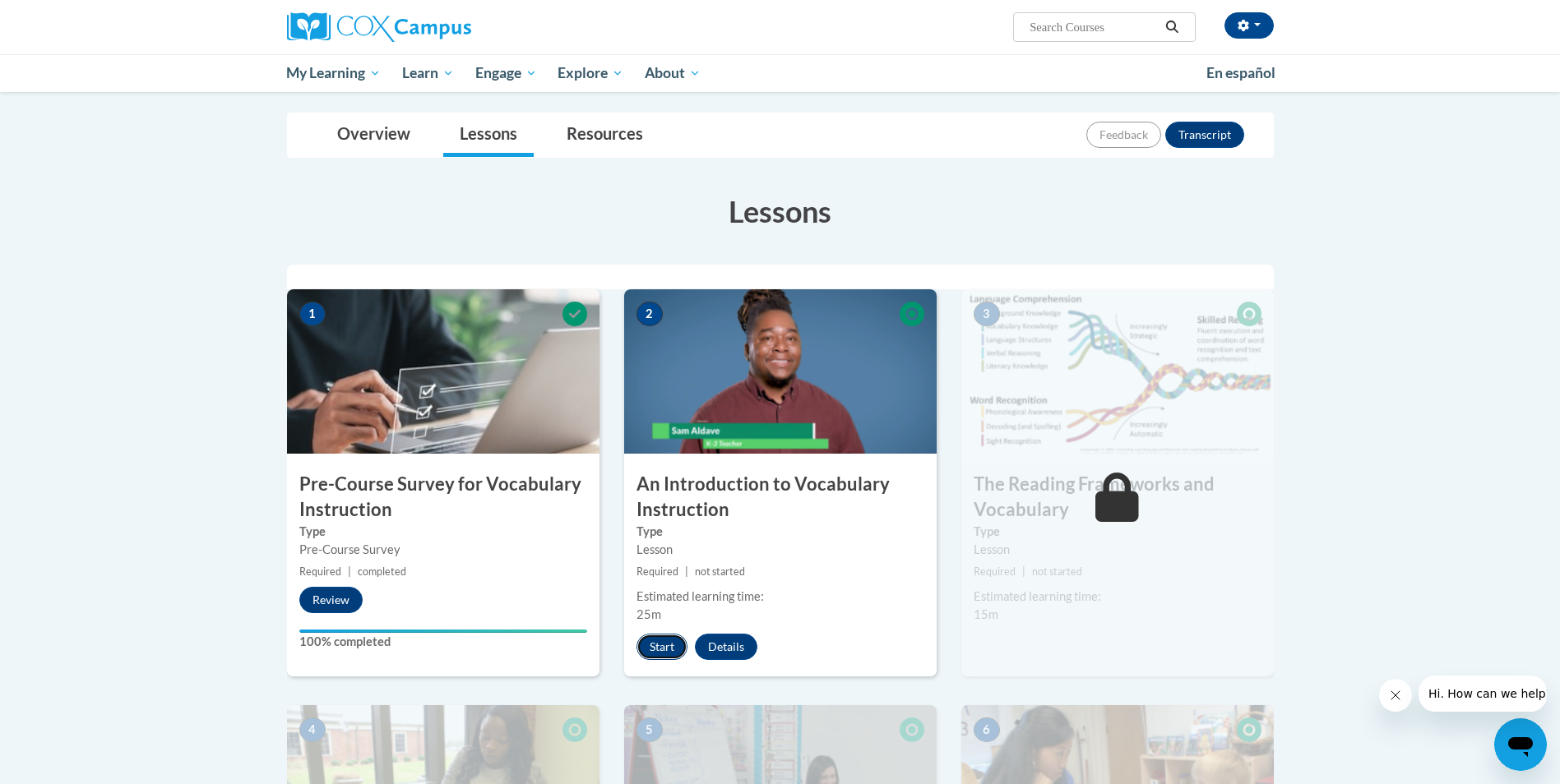
click at [654, 643] on button "Start" at bounding box center [661, 647] width 51 height 26
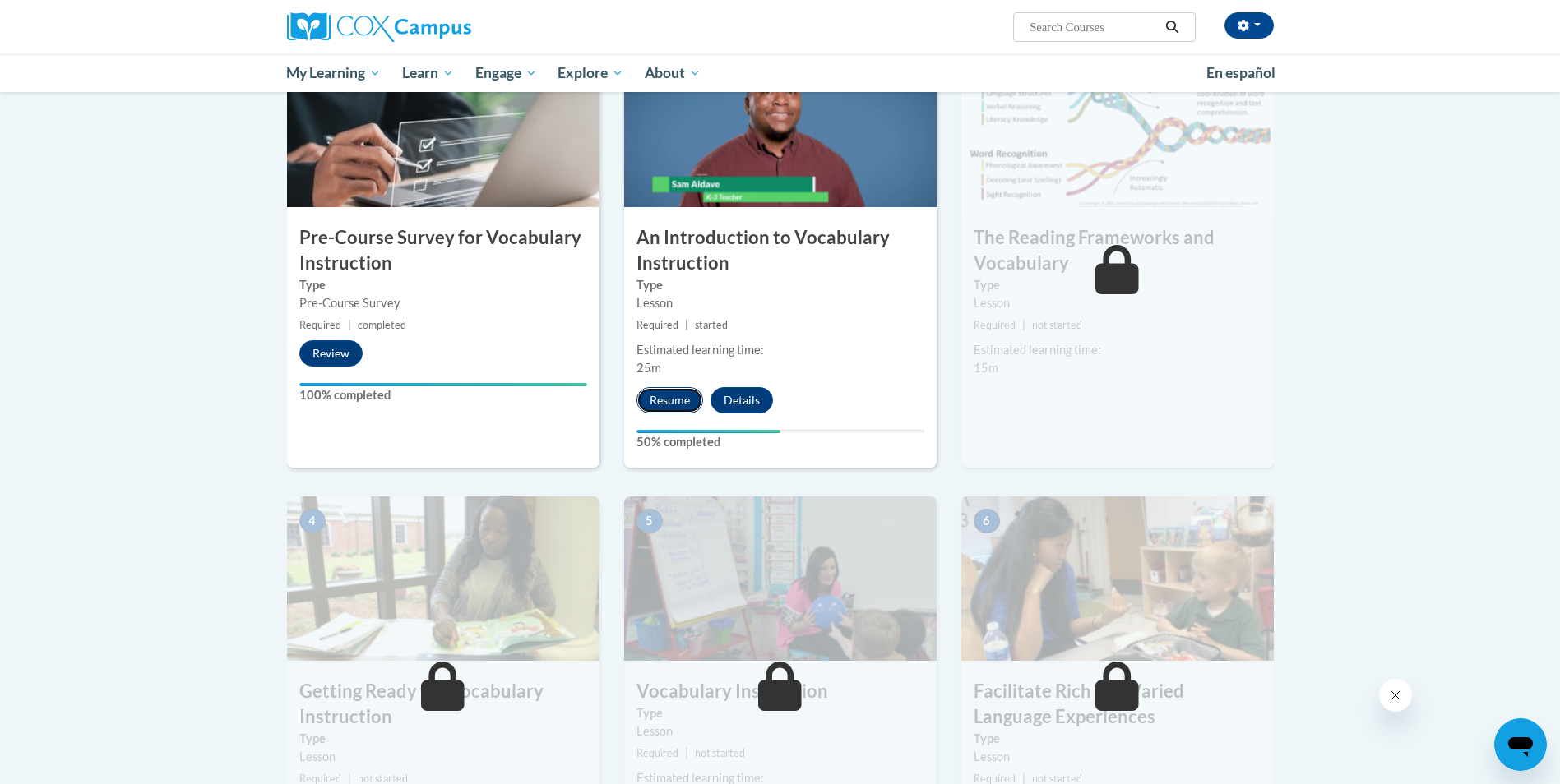
click at [670, 402] on button "Resume" at bounding box center [669, 400] width 66 height 26
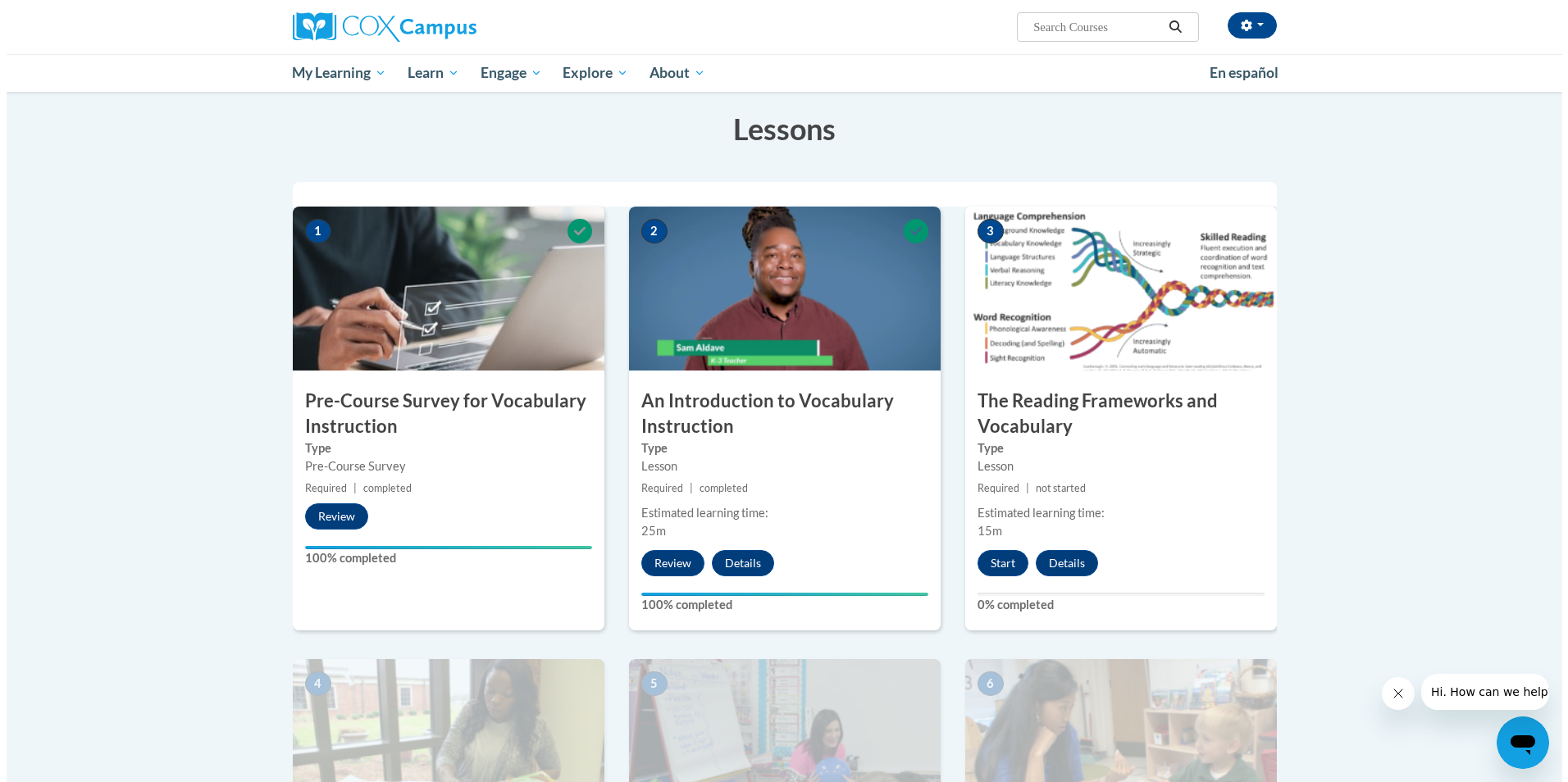
scroll to position [328, 0]
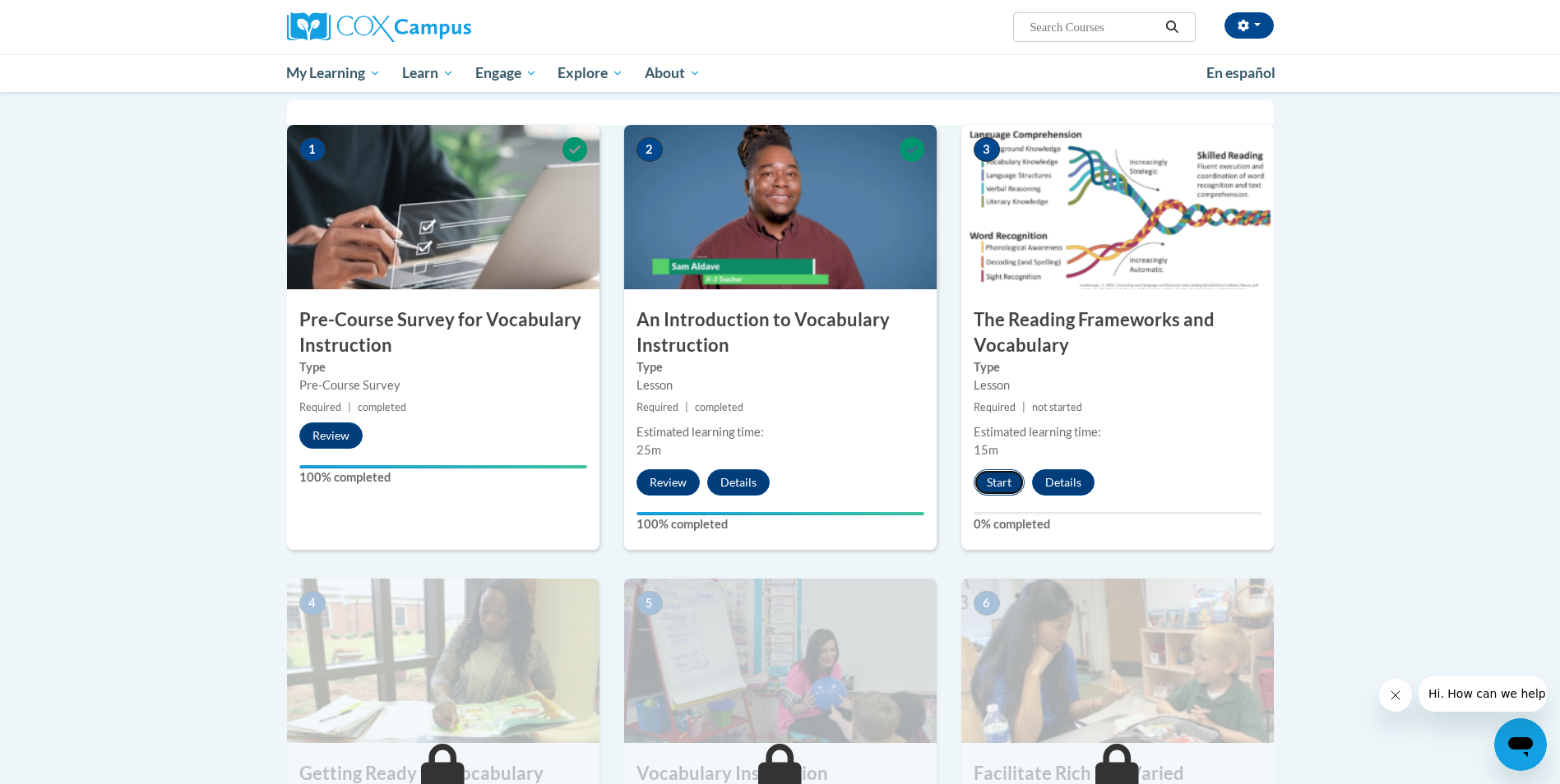
click at [1006, 479] on button "Start" at bounding box center [999, 482] width 51 height 26
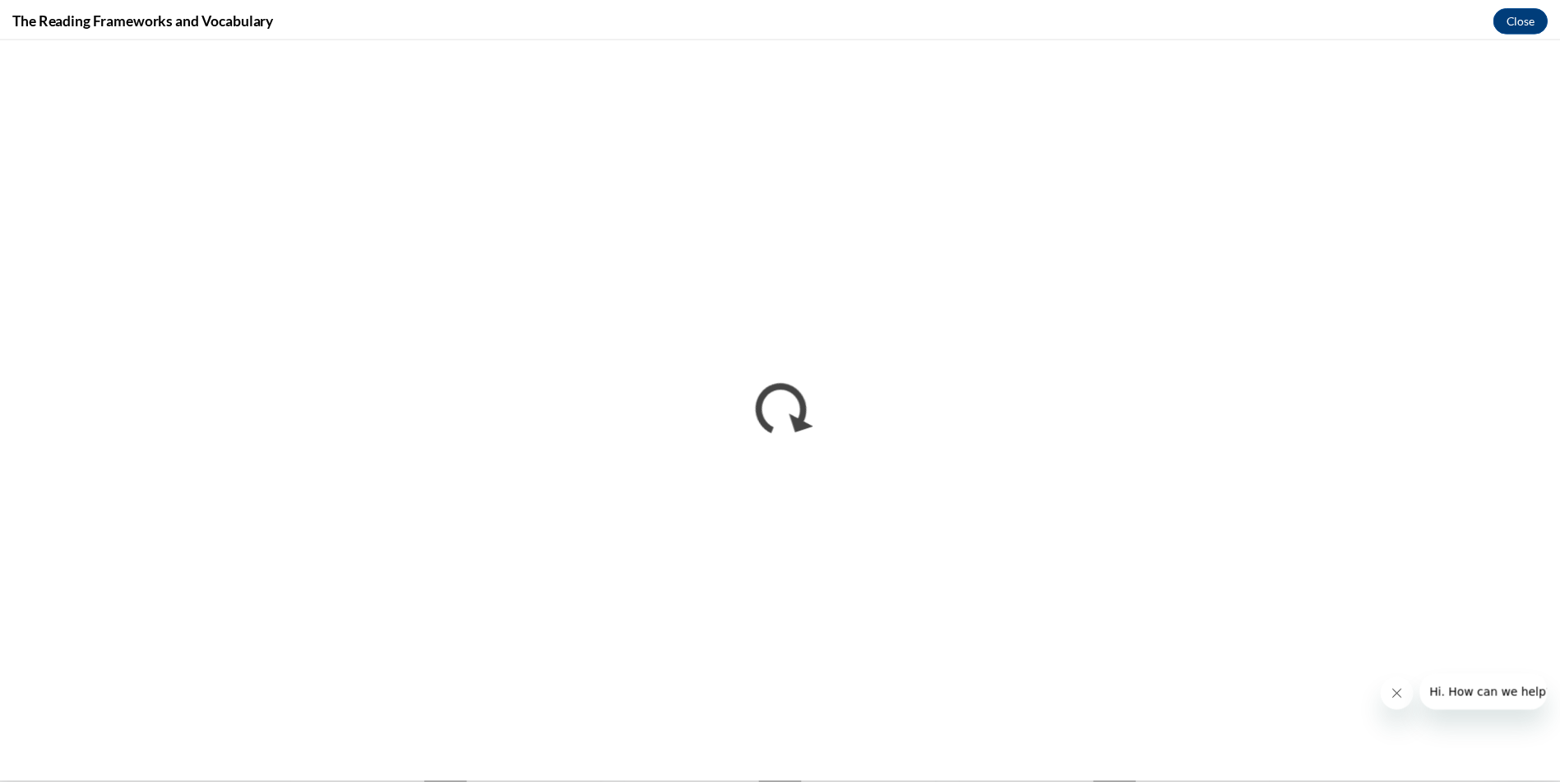
scroll to position [0, 0]
